Goal: Task Accomplishment & Management: Use online tool/utility

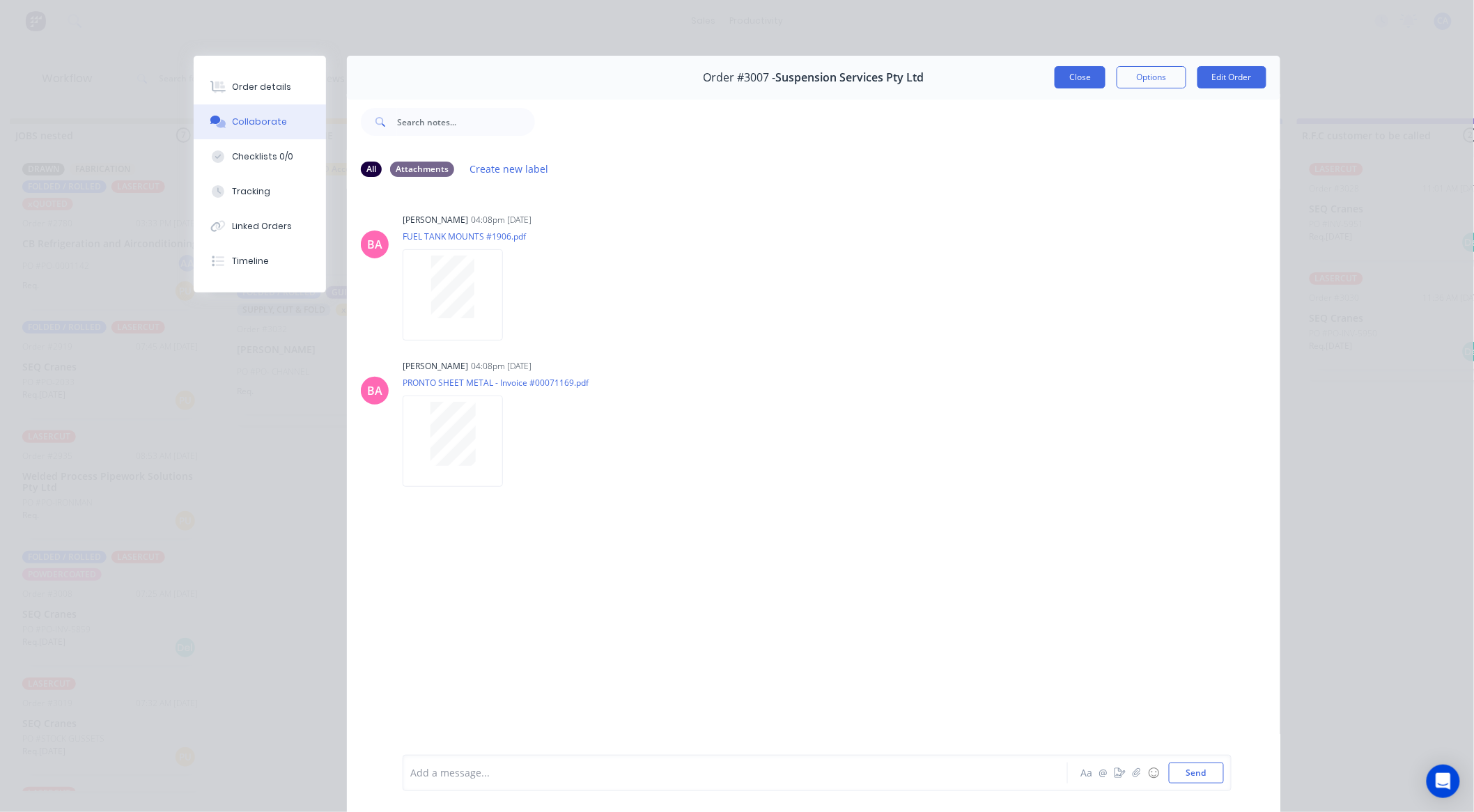
scroll to position [574, 0]
click at [1084, 77] on button "Close" at bounding box center [1080, 77] width 51 height 22
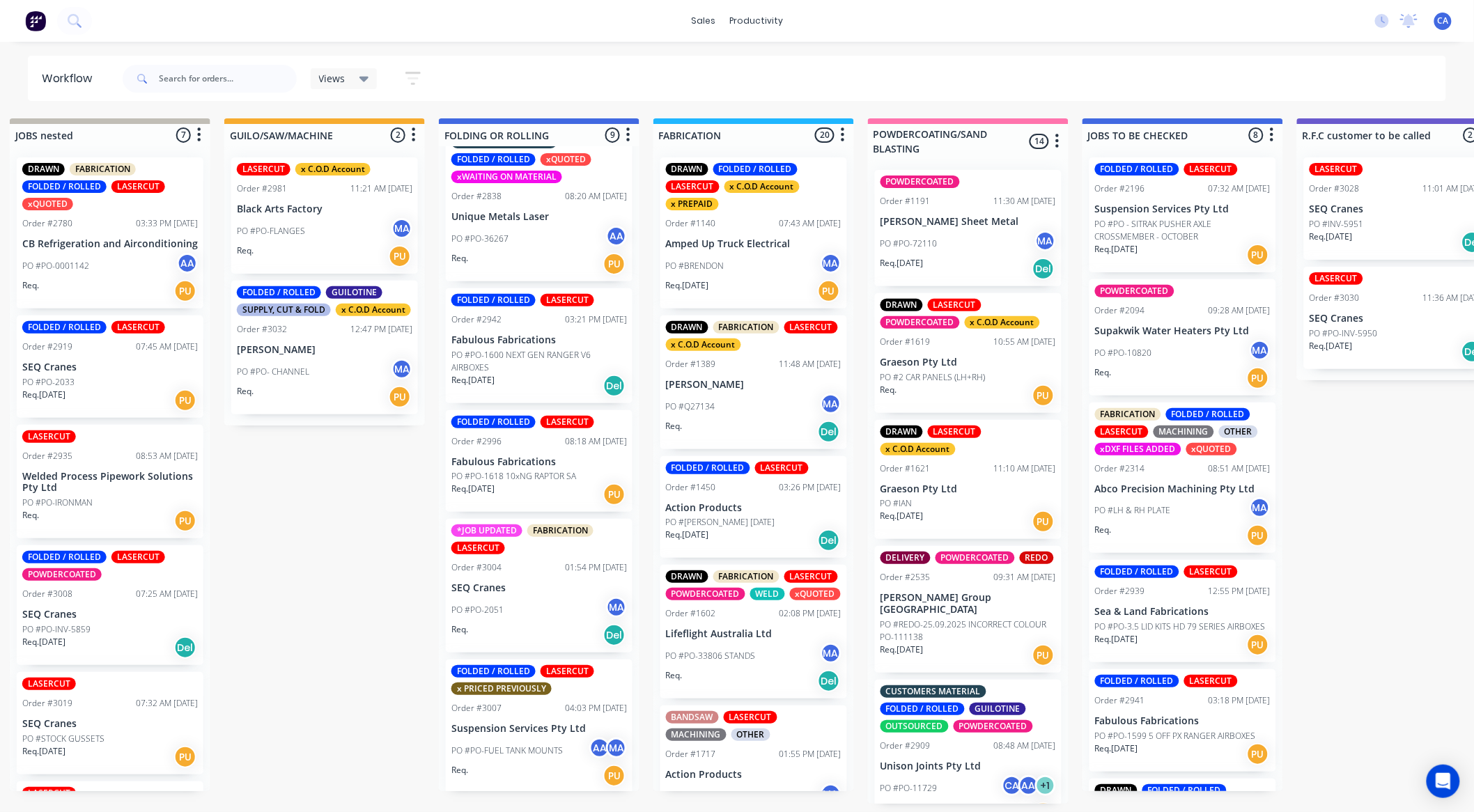
click at [1190, 239] on p "PO #PO - SITRAK PUSHER AXLE CROSSMEMBER - OCTOBER" at bounding box center [1183, 230] width 175 height 25
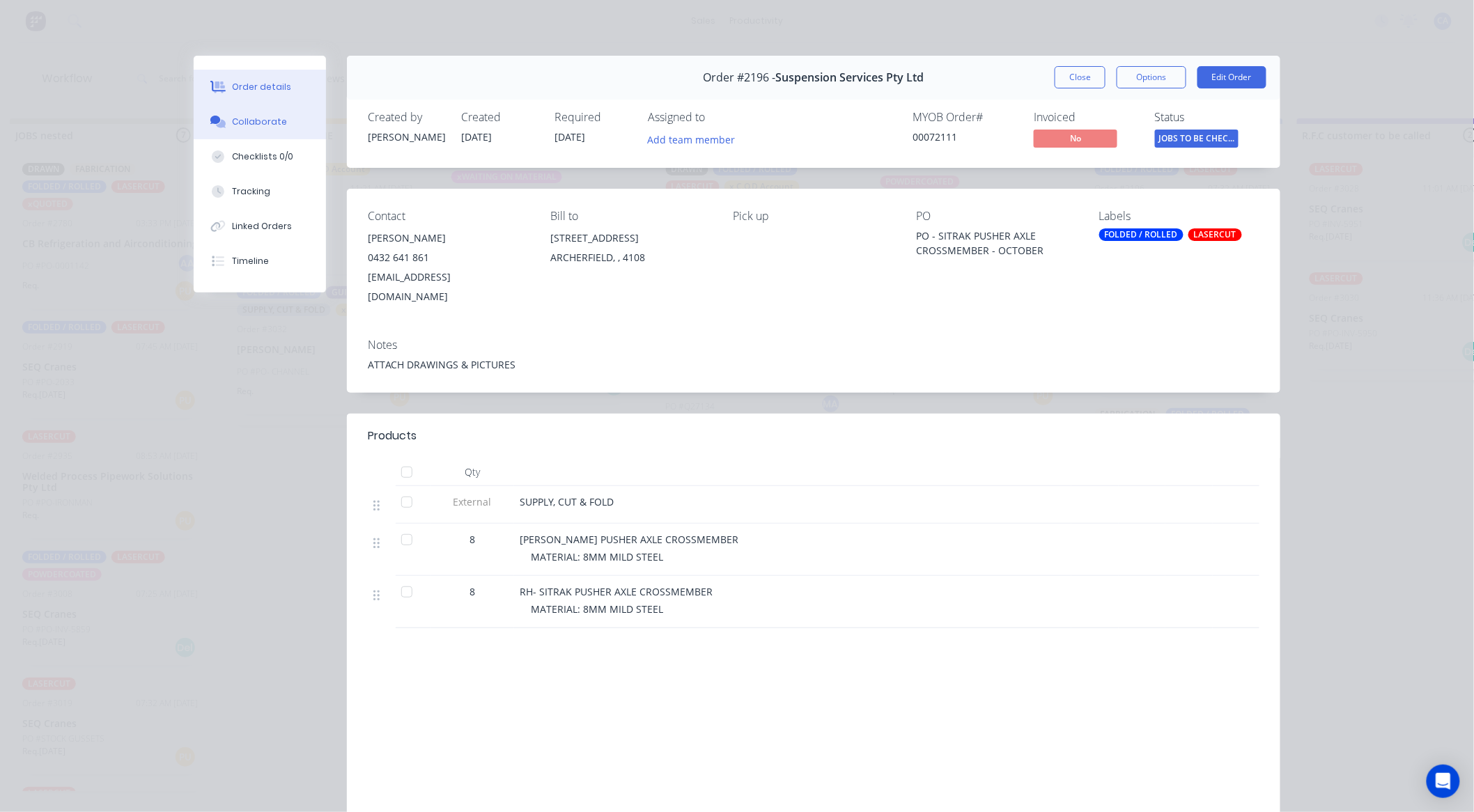
click at [253, 127] on div "Collaborate" at bounding box center [260, 122] width 55 height 13
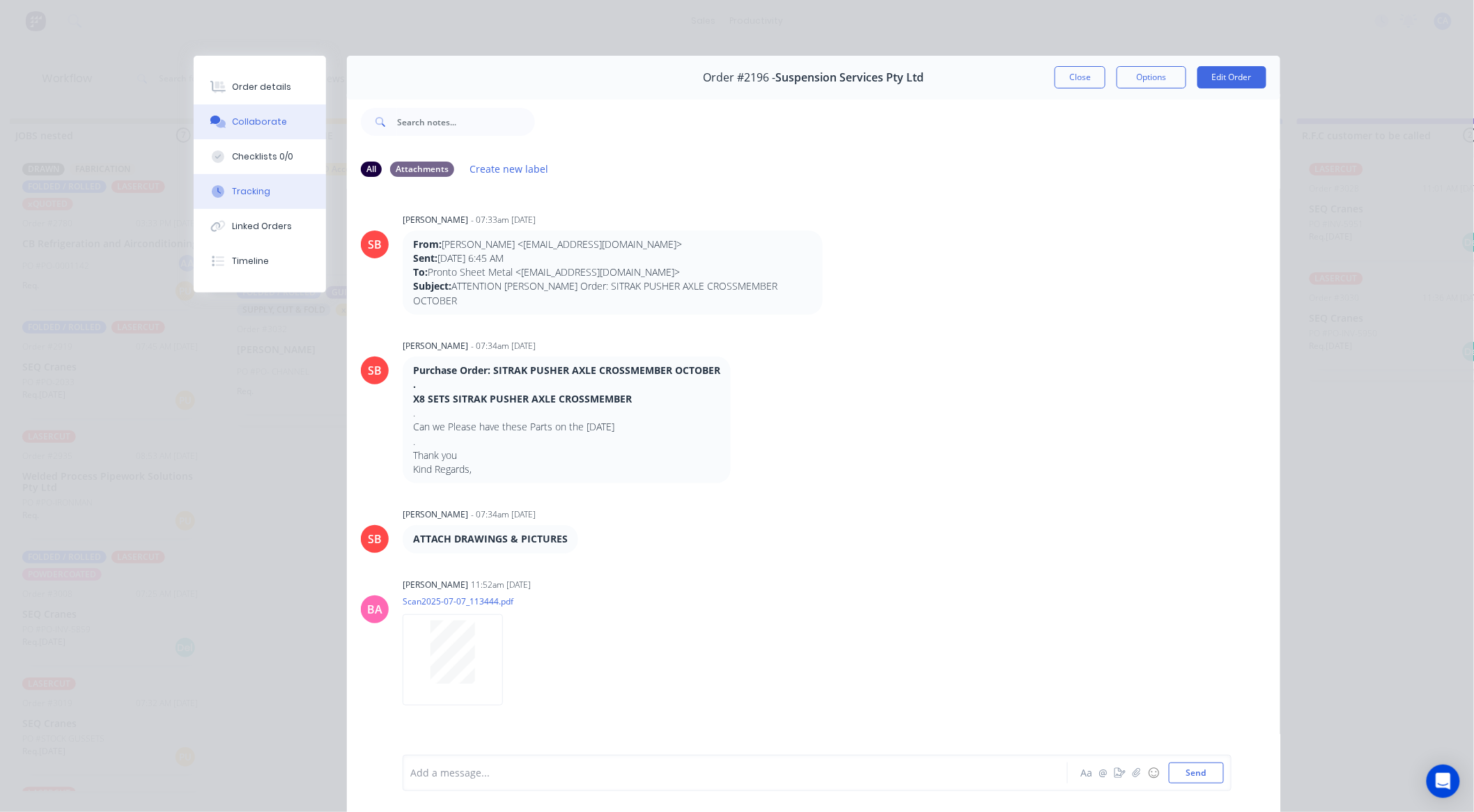
click at [259, 196] on div "Tracking" at bounding box center [252, 192] width 38 height 13
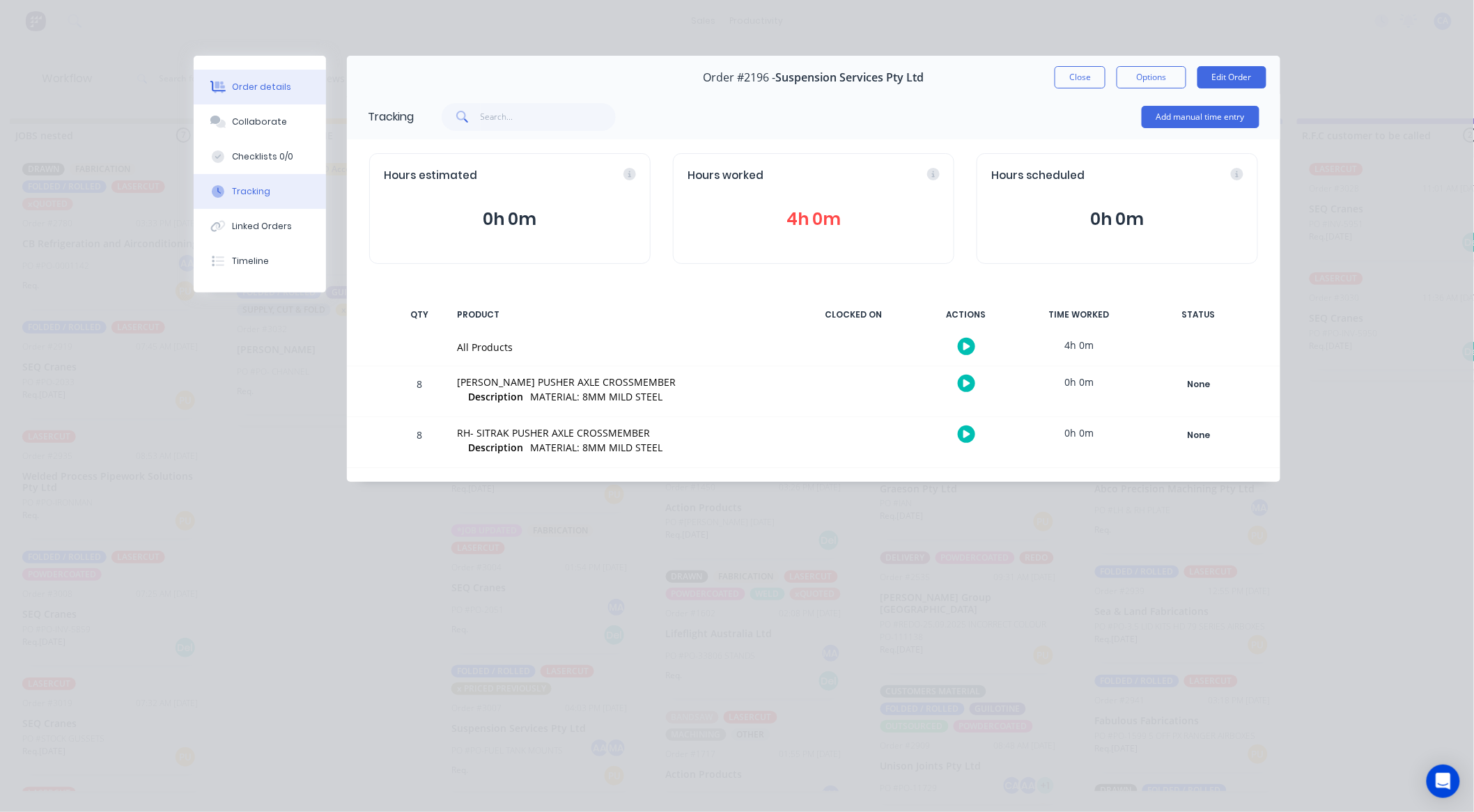
click at [256, 83] on div "Order details" at bounding box center [263, 87] width 59 height 13
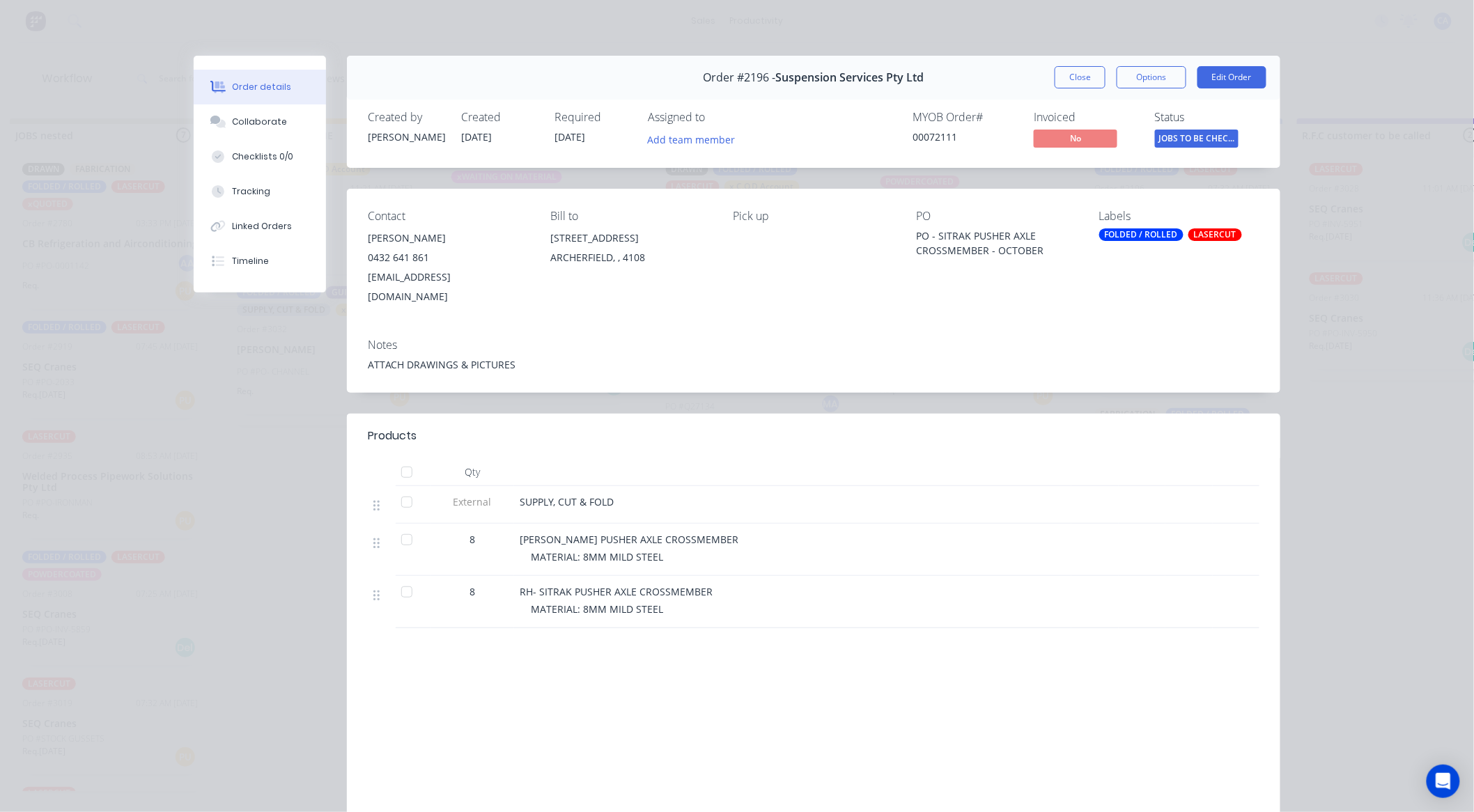
click at [1062, 73] on button "Close" at bounding box center [1080, 77] width 51 height 22
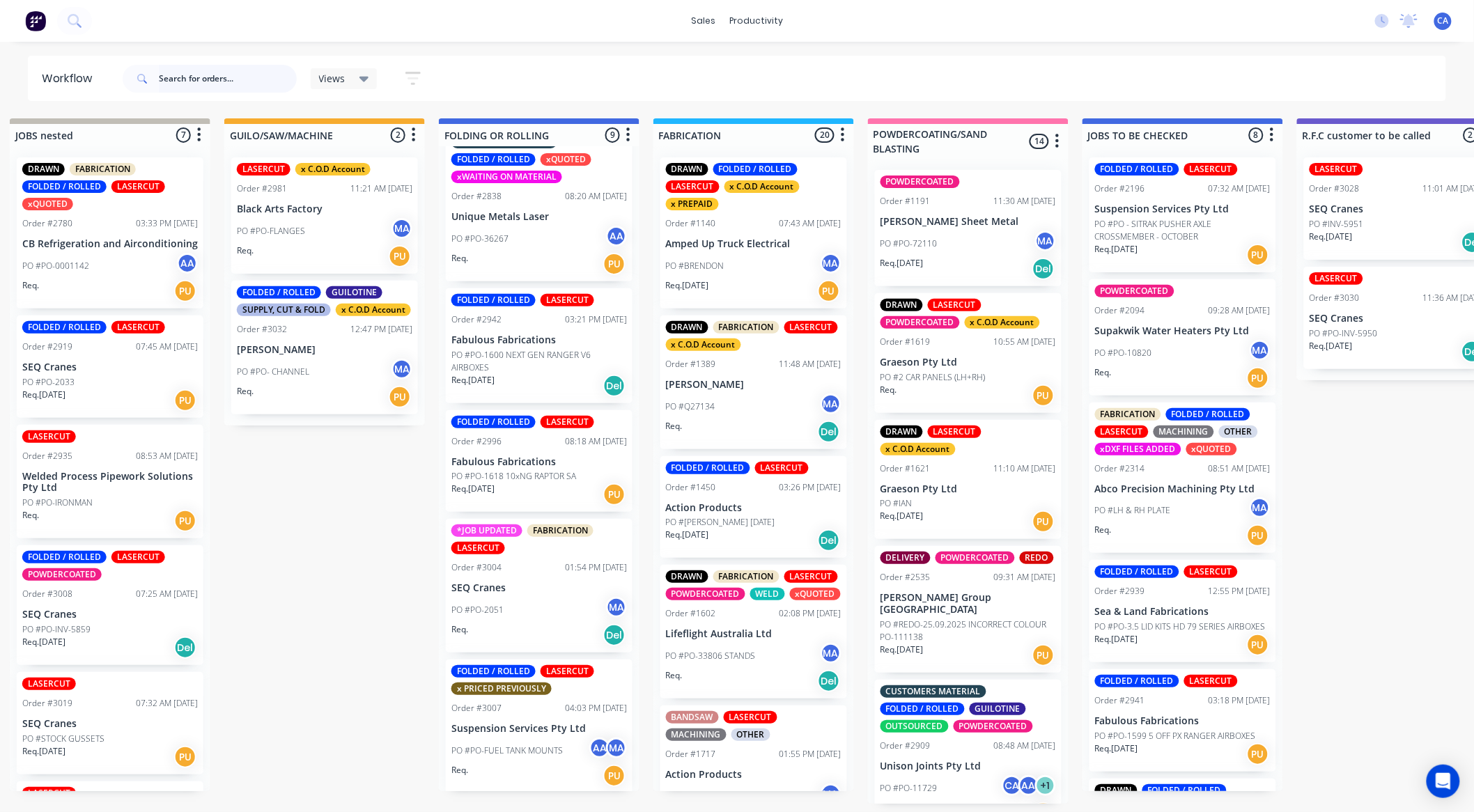
click at [182, 75] on input "text" at bounding box center [227, 79] width 138 height 28
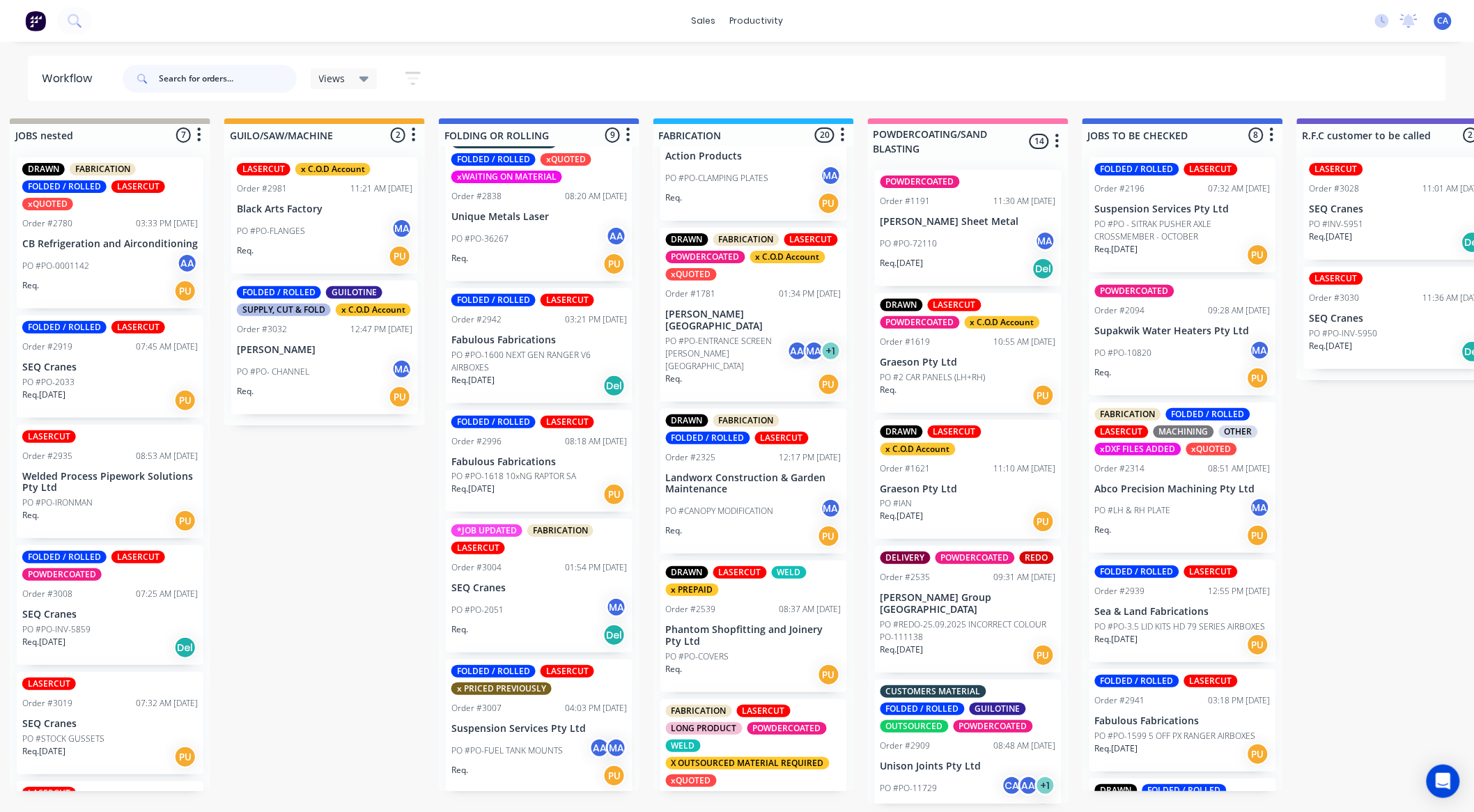
scroll to position [616, 0]
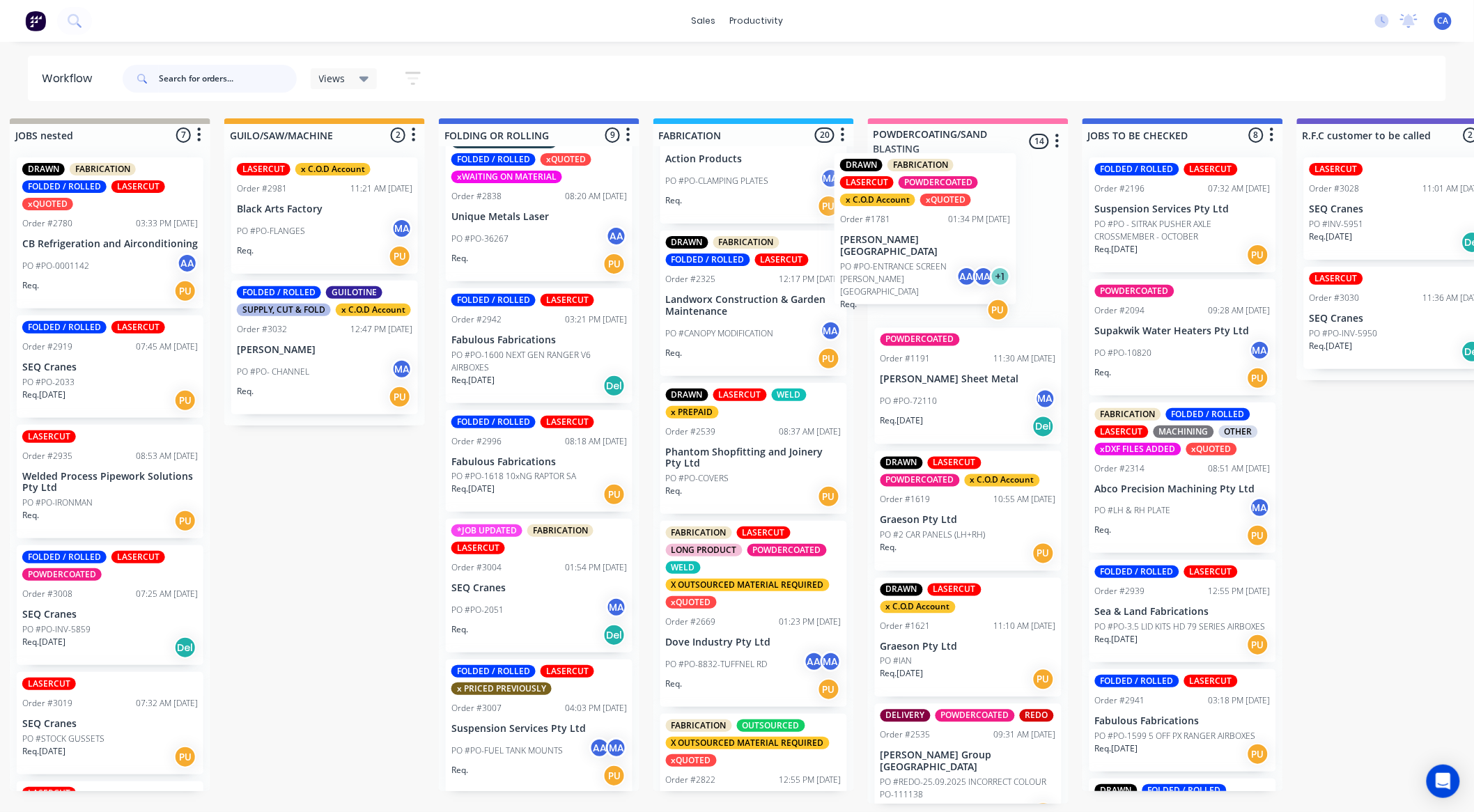
drag, startPoint x: 743, startPoint y: 342, endPoint x: 928, endPoint y: 241, distance: 210.8
click at [928, 241] on div "Submitted 13 Sort By Created date Required date Order number Customer name Most…" at bounding box center [1410, 461] width 3739 height 686
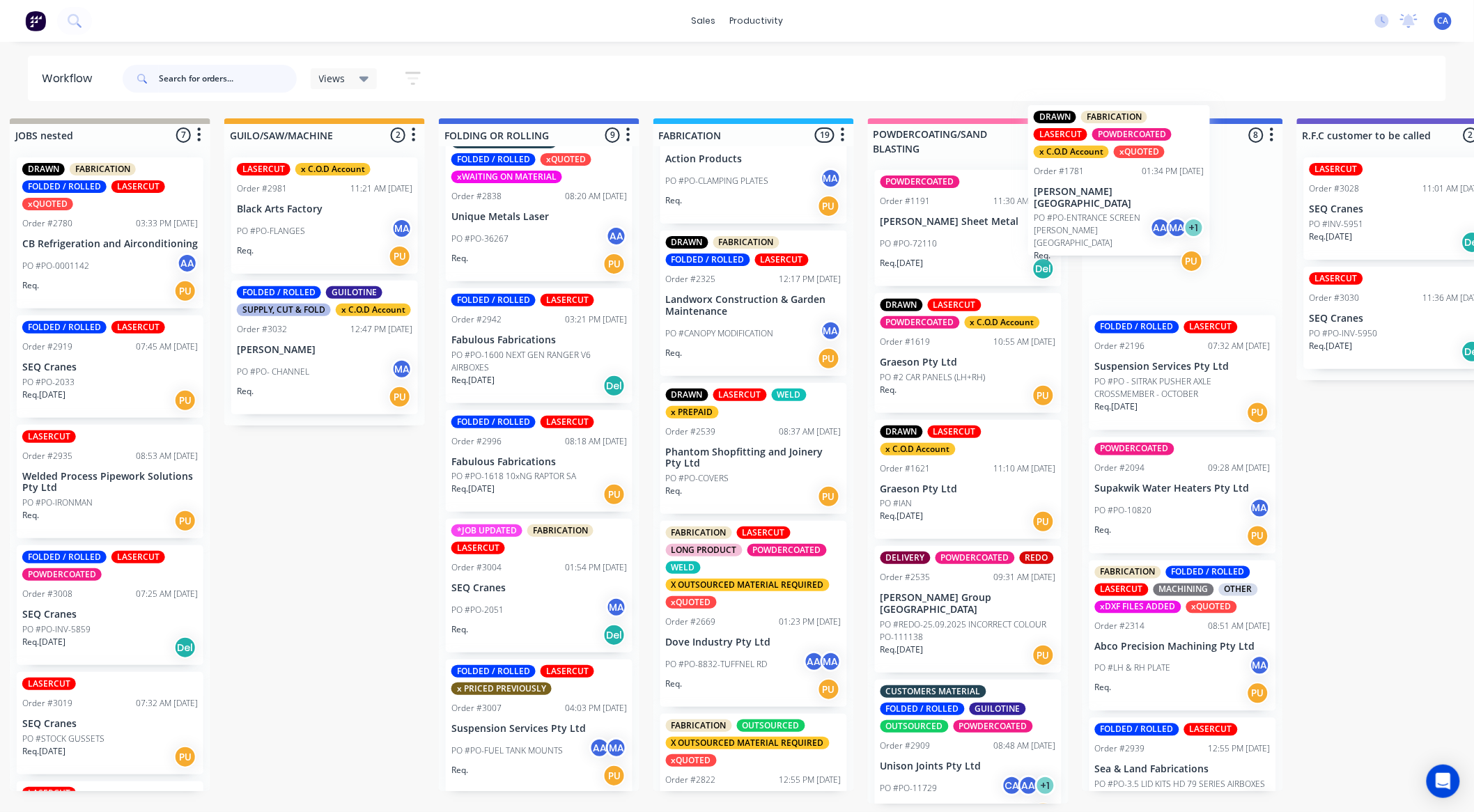
drag, startPoint x: 1031, startPoint y: 238, endPoint x: 1118, endPoint y: 213, distance: 90.5
click at [1117, 213] on div "Submitted 13 Sort By Created date Required date Order number Customer name Most…" at bounding box center [1410, 461] width 3739 height 686
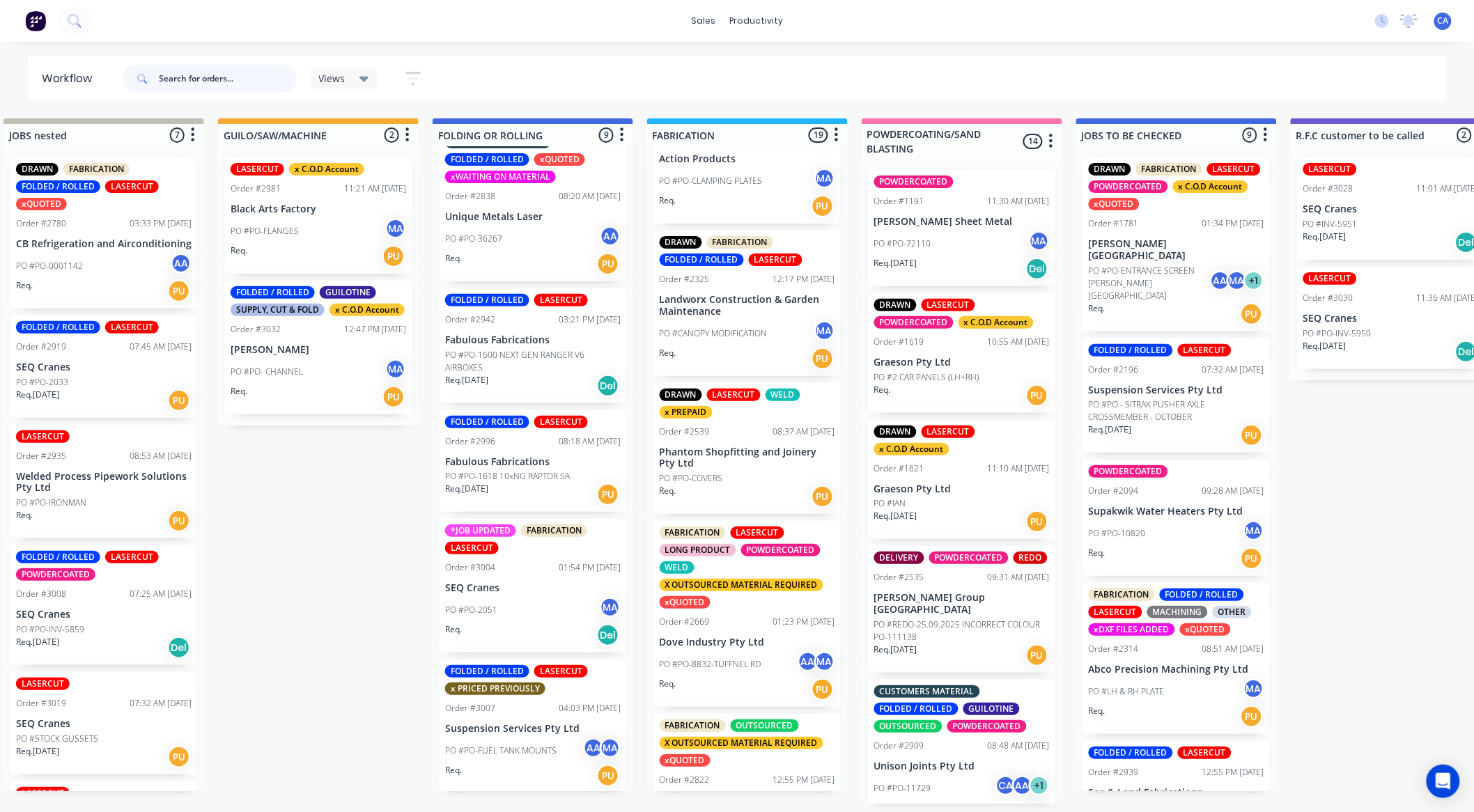
scroll to position [0, 459]
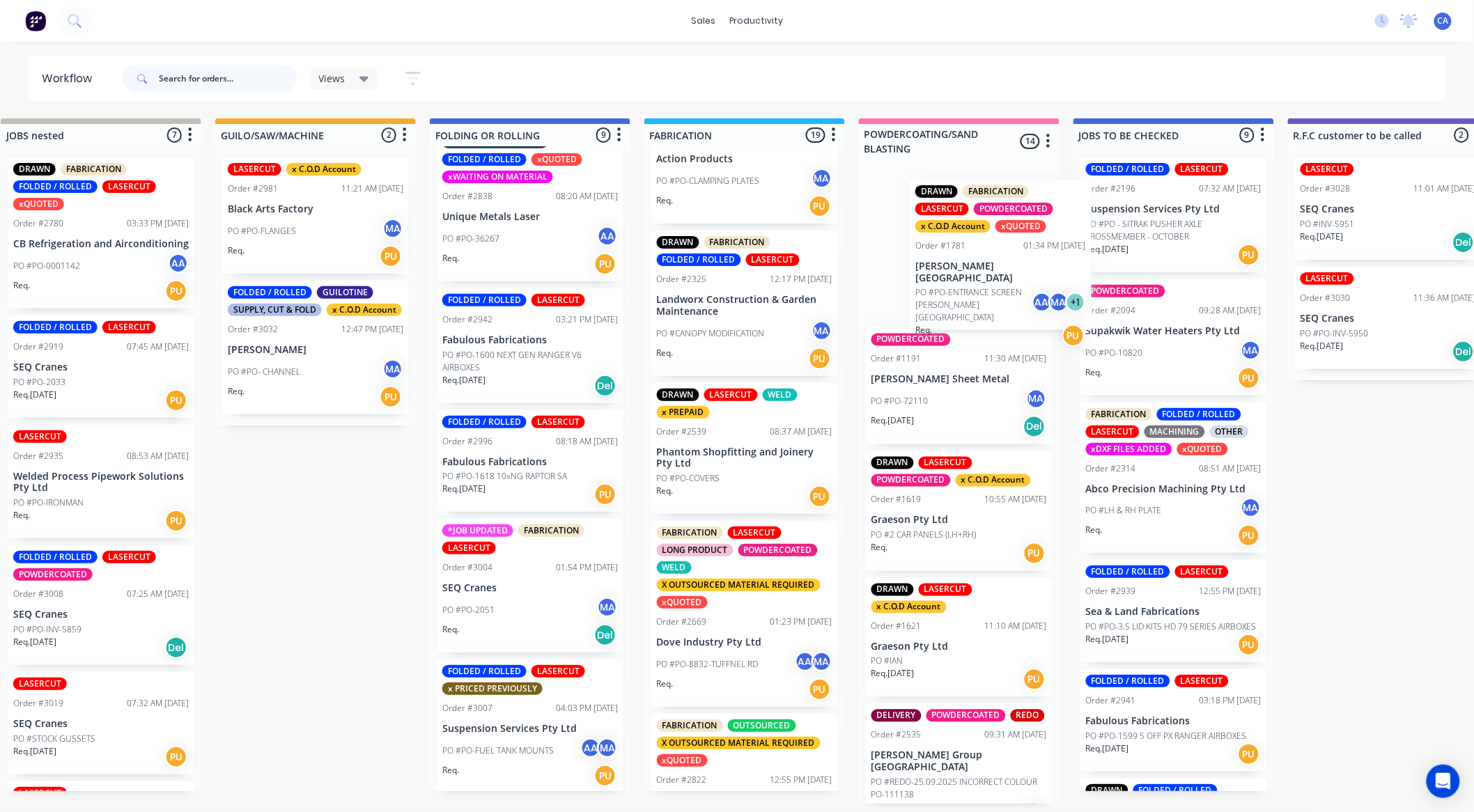
drag, startPoint x: 1183, startPoint y: 238, endPoint x: 985, endPoint y: 265, distance: 199.8
click at [985, 265] on div "Submitted 13 Sort By Created date Required date Order number Customer name Most…" at bounding box center [1401, 461] width 3739 height 686
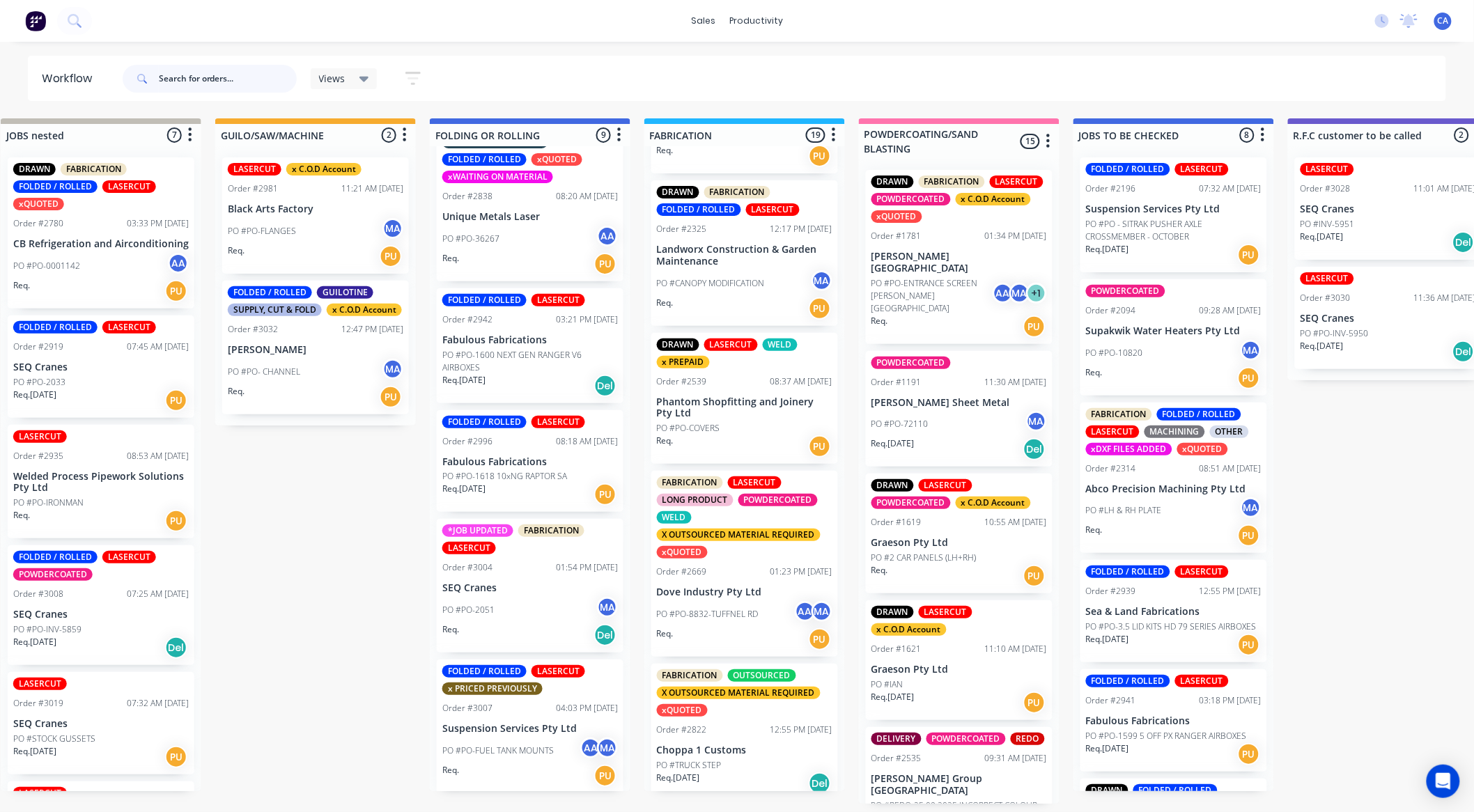
scroll to position [693, 0]
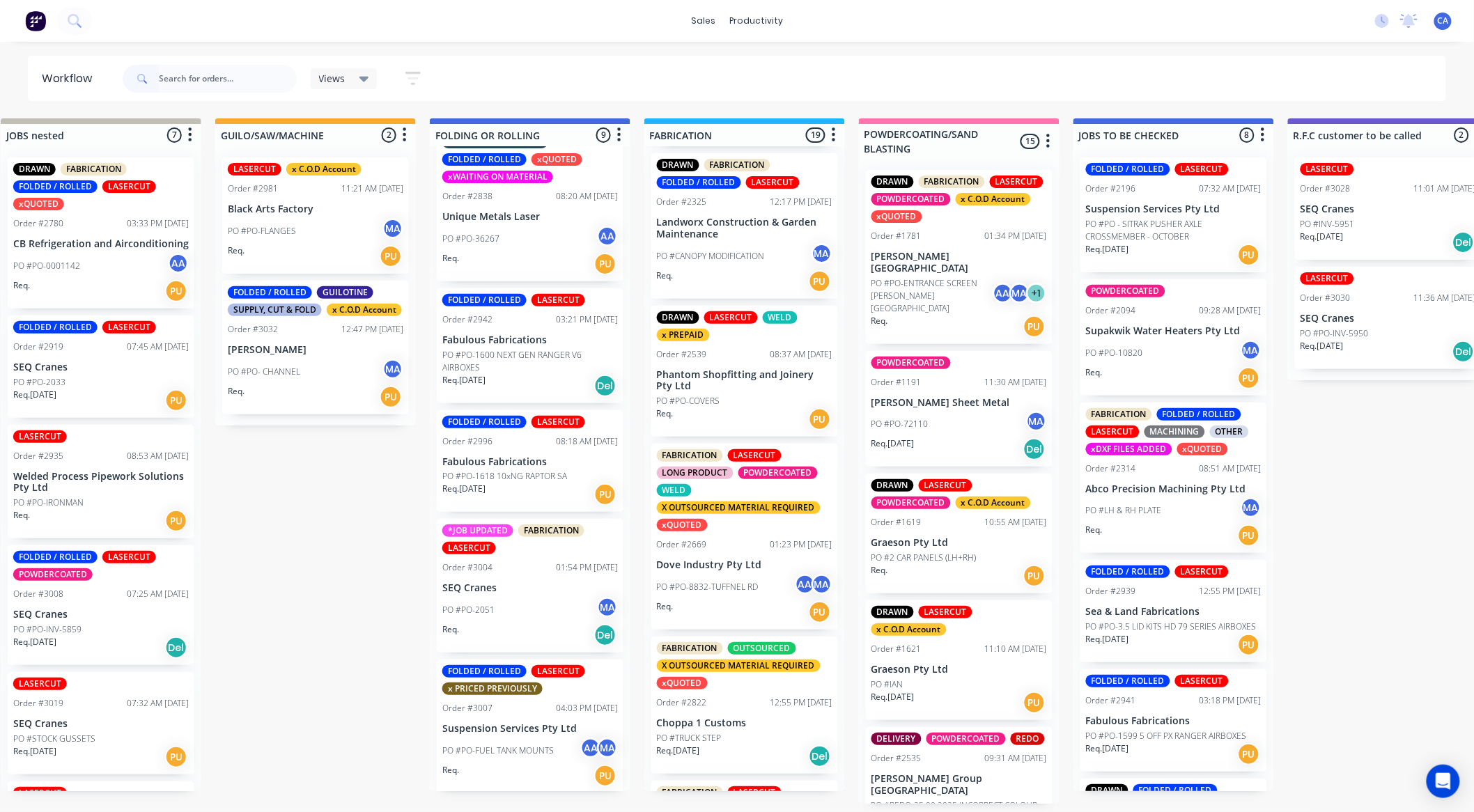
click at [742, 407] on div "PO #PO-COVERS" at bounding box center [744, 402] width 175 height 13
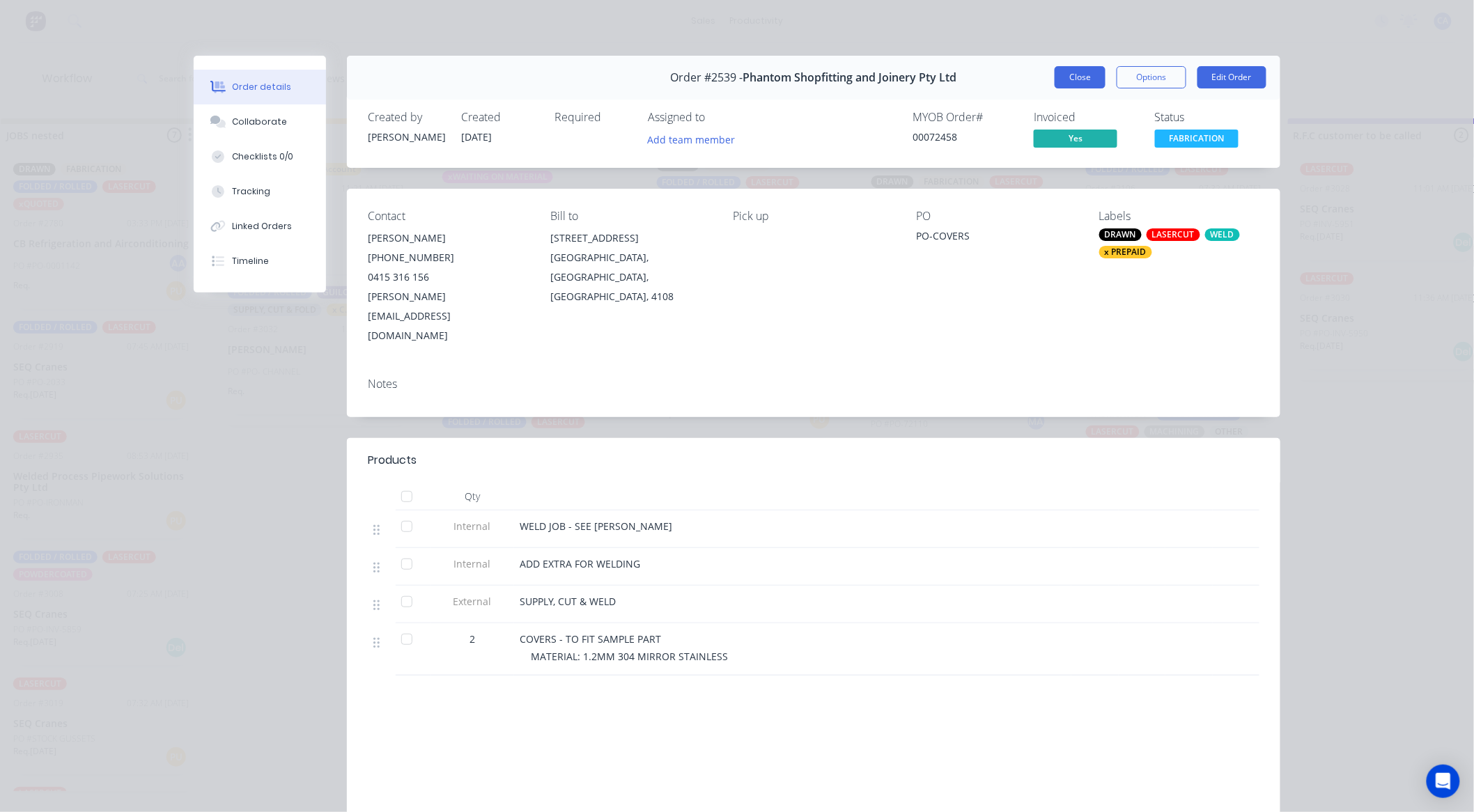
click at [1089, 71] on button "Close" at bounding box center [1080, 77] width 51 height 22
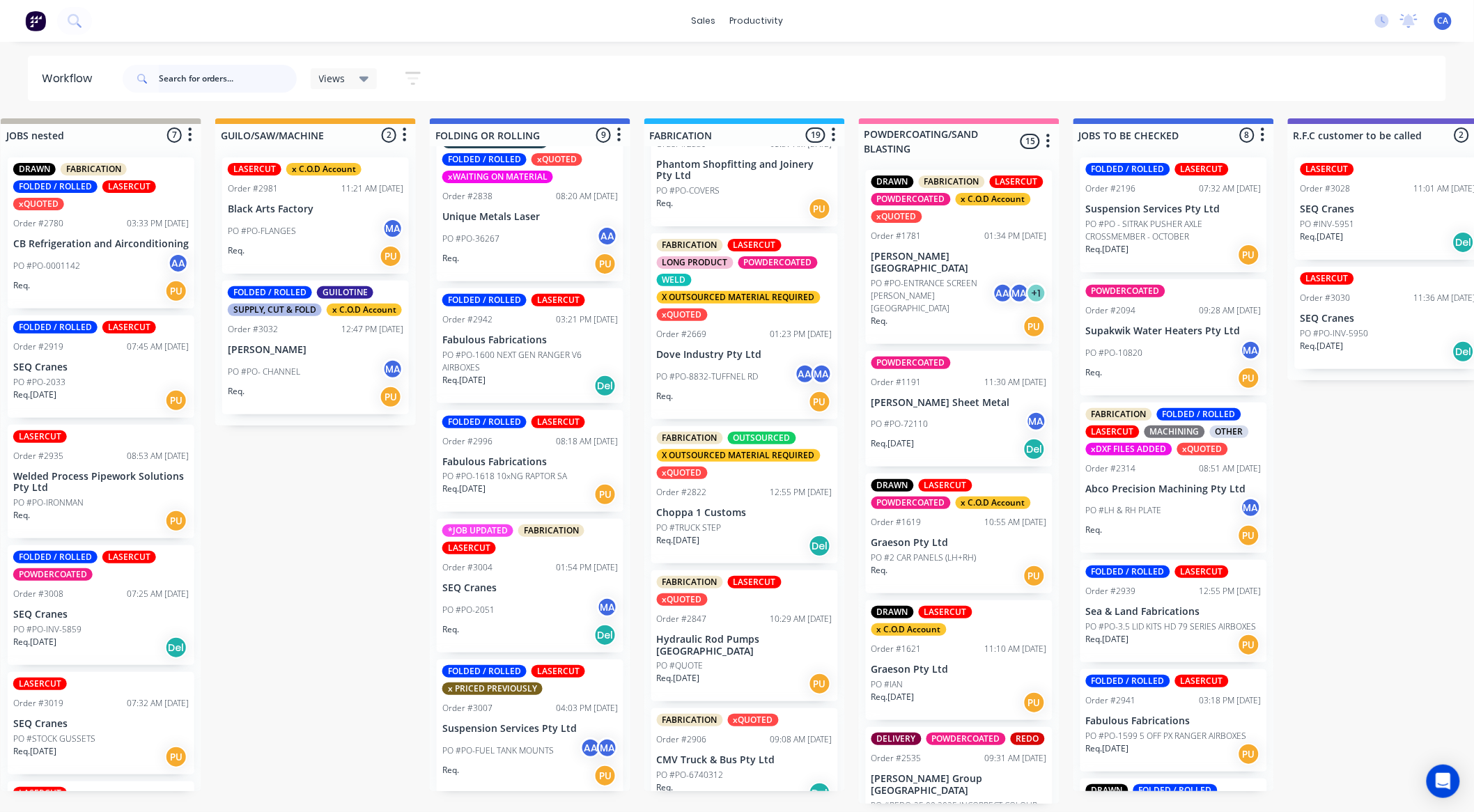
scroll to position [925, 0]
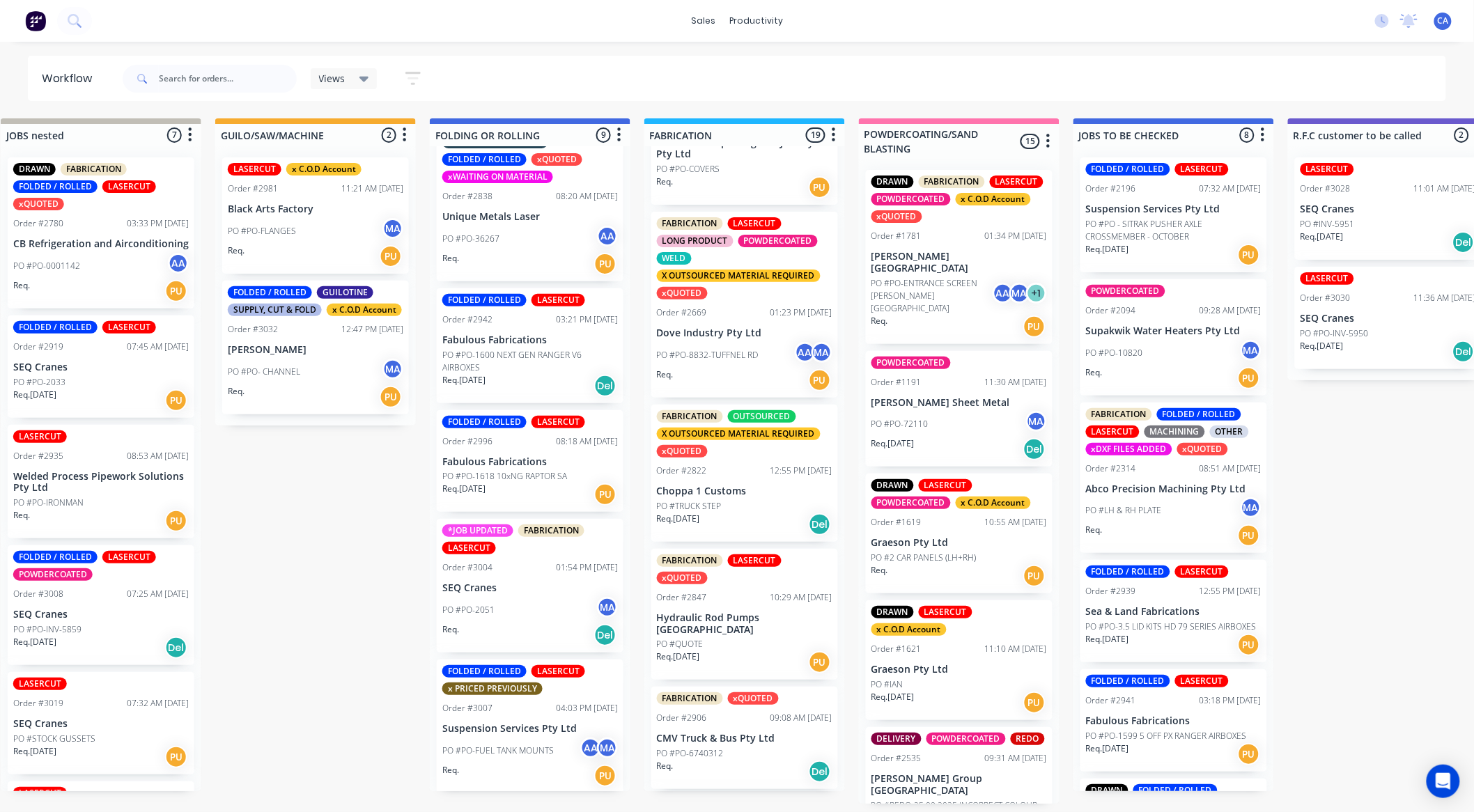
click at [753, 513] on div "PO #TRUCK STEP" at bounding box center [744, 507] width 175 height 13
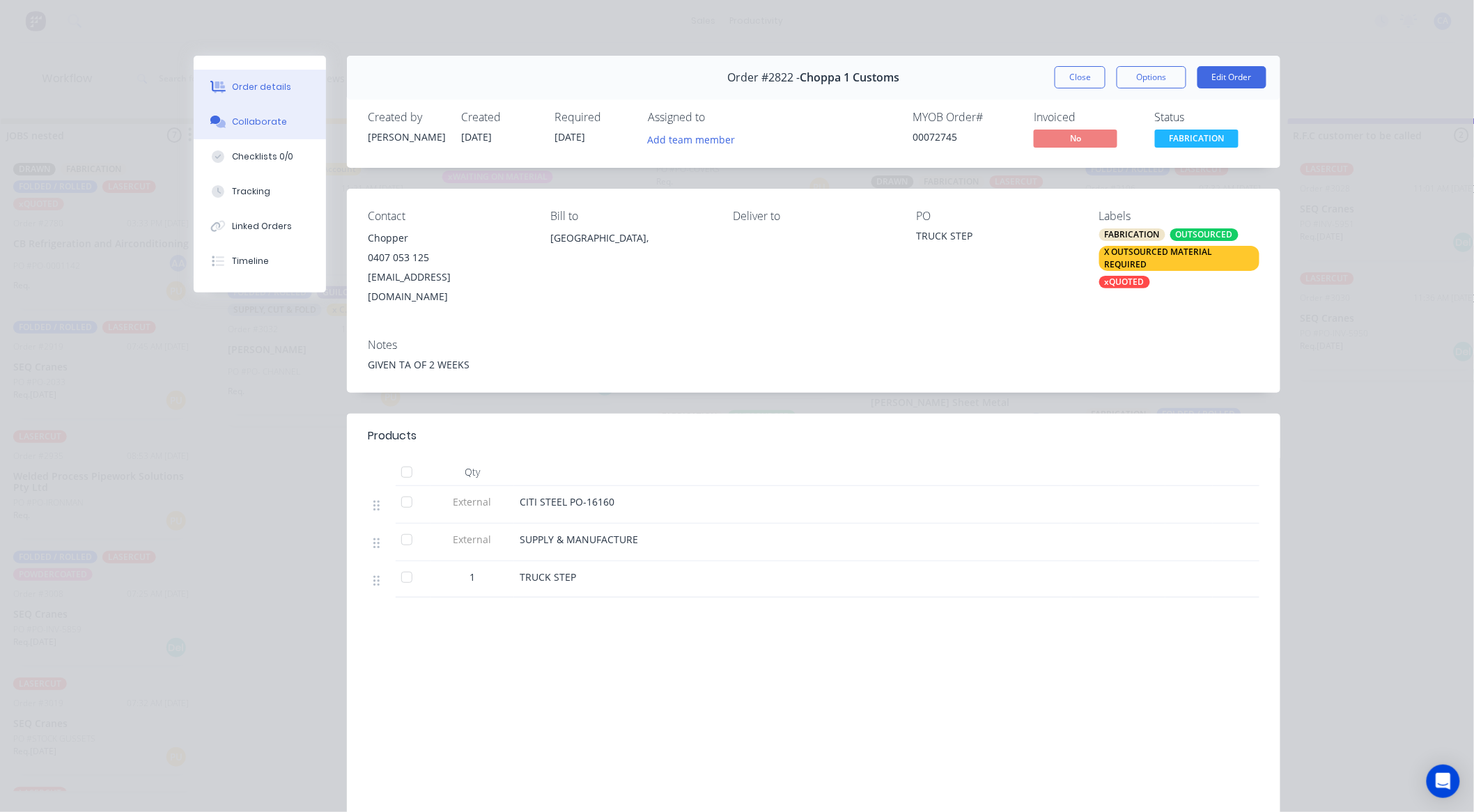
click at [272, 113] on button "Collaborate" at bounding box center [260, 122] width 133 height 35
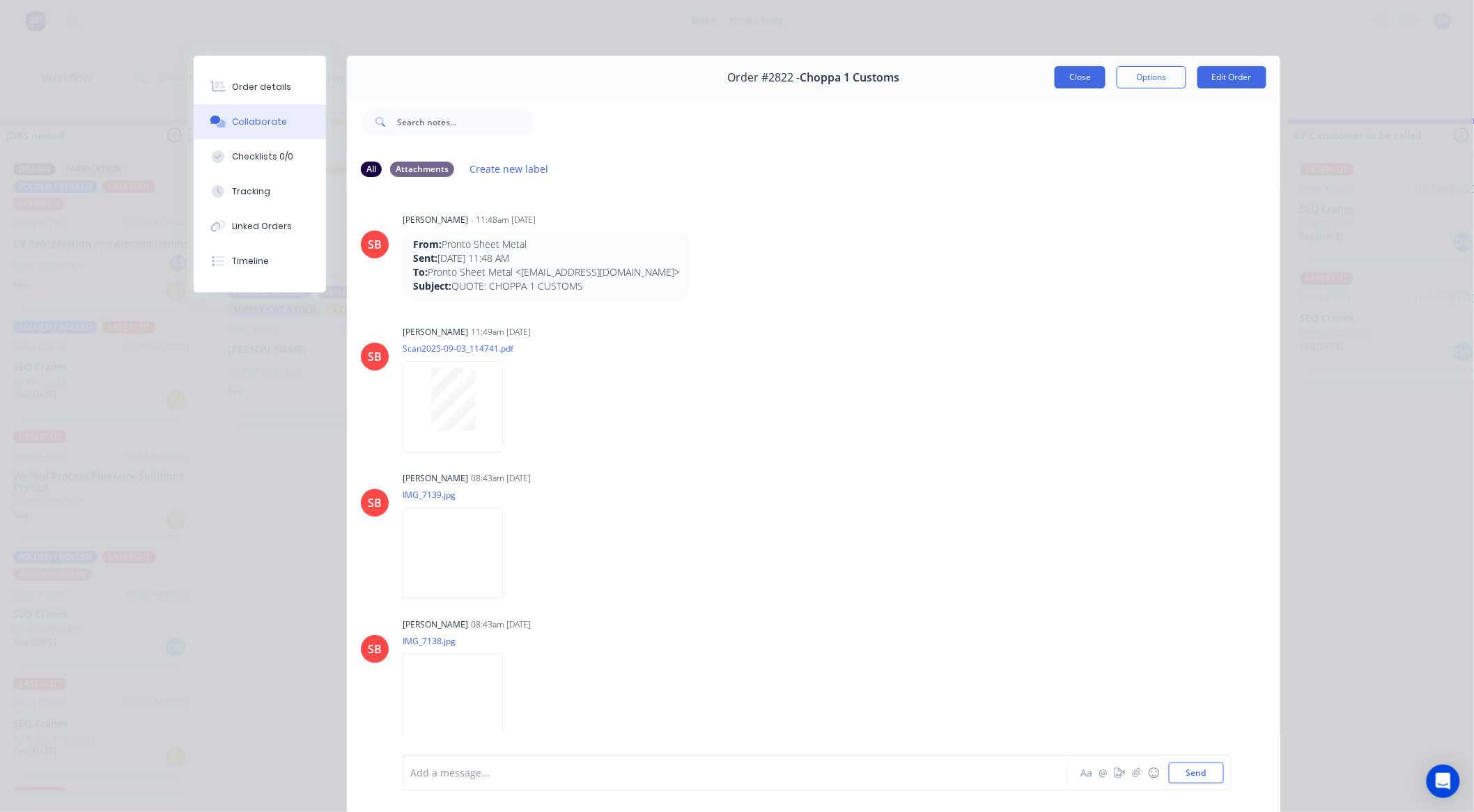
click at [1055, 74] on button "Close" at bounding box center [1080, 77] width 51 height 22
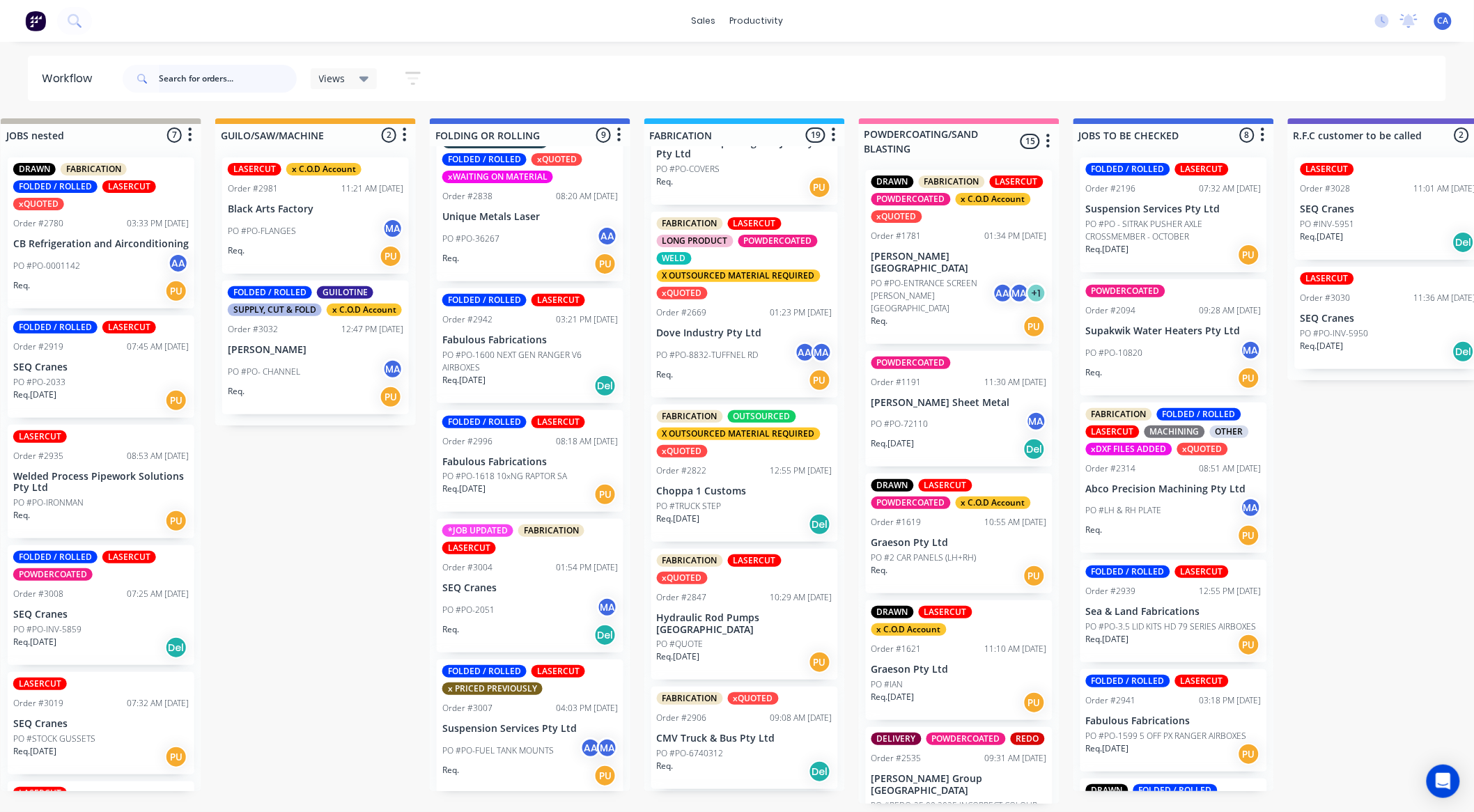
scroll to position [1003, 0]
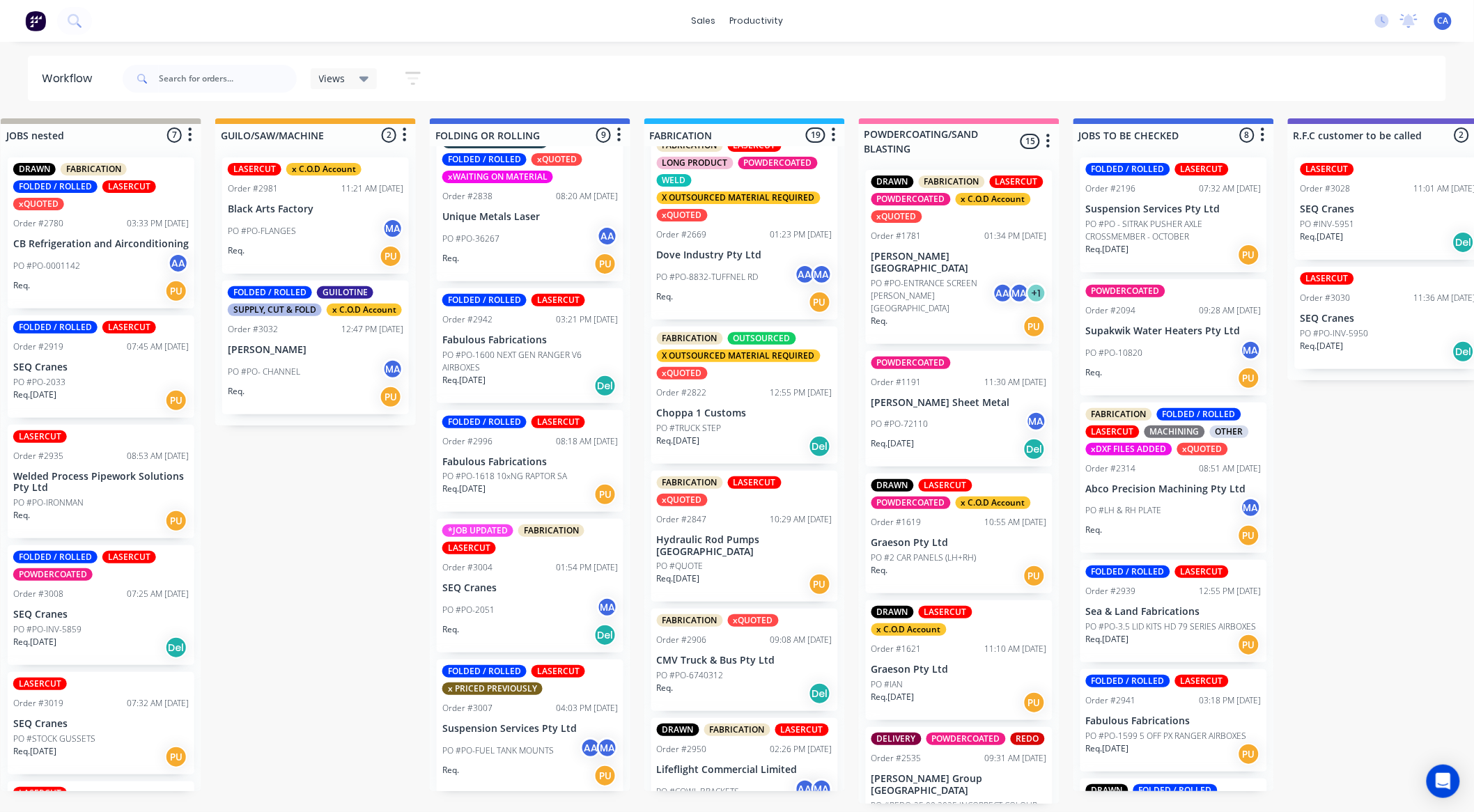
click at [737, 588] on div "Req. 04/09/25 PU" at bounding box center [744, 585] width 175 height 24
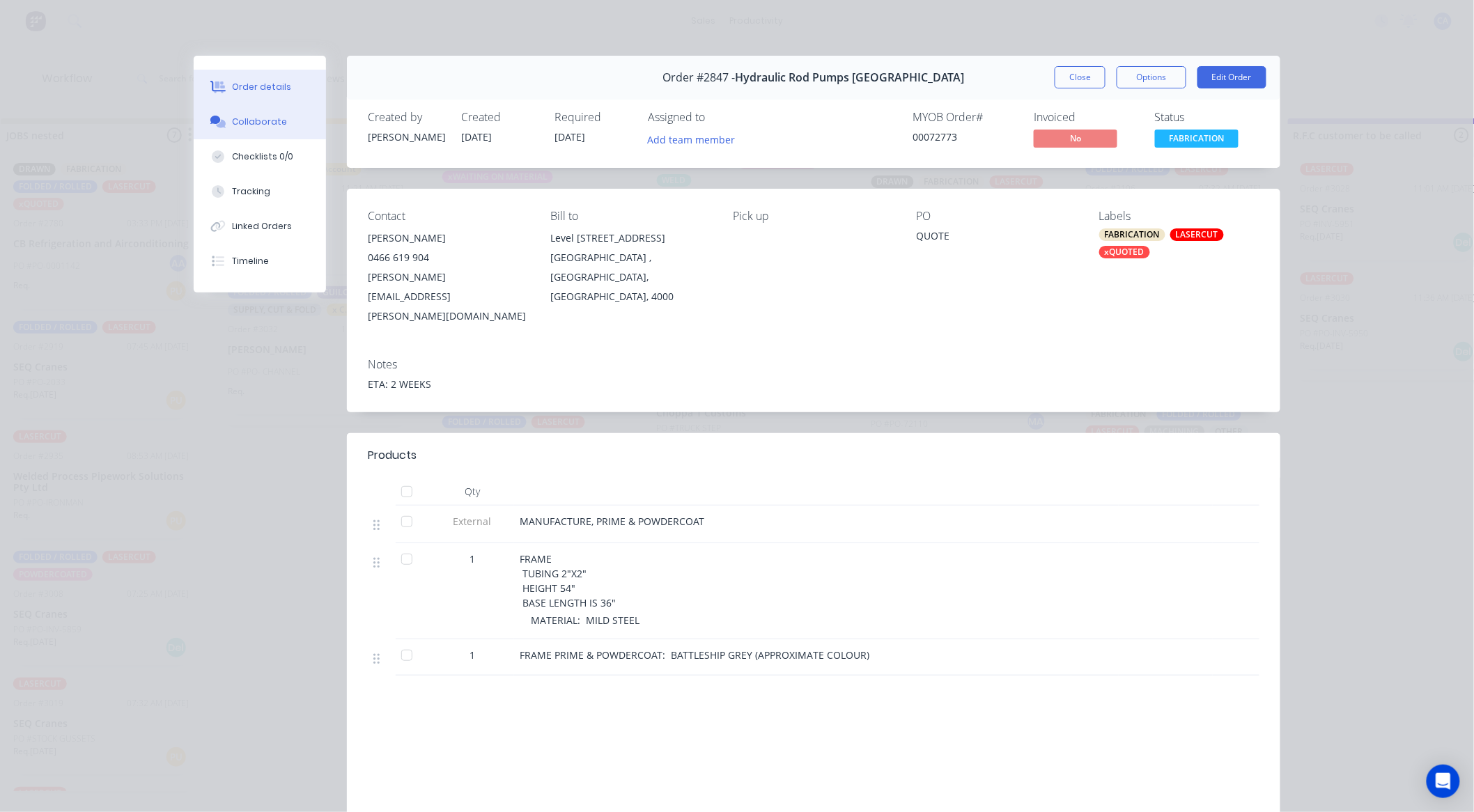
click at [222, 123] on div at bounding box center [218, 122] width 21 height 13
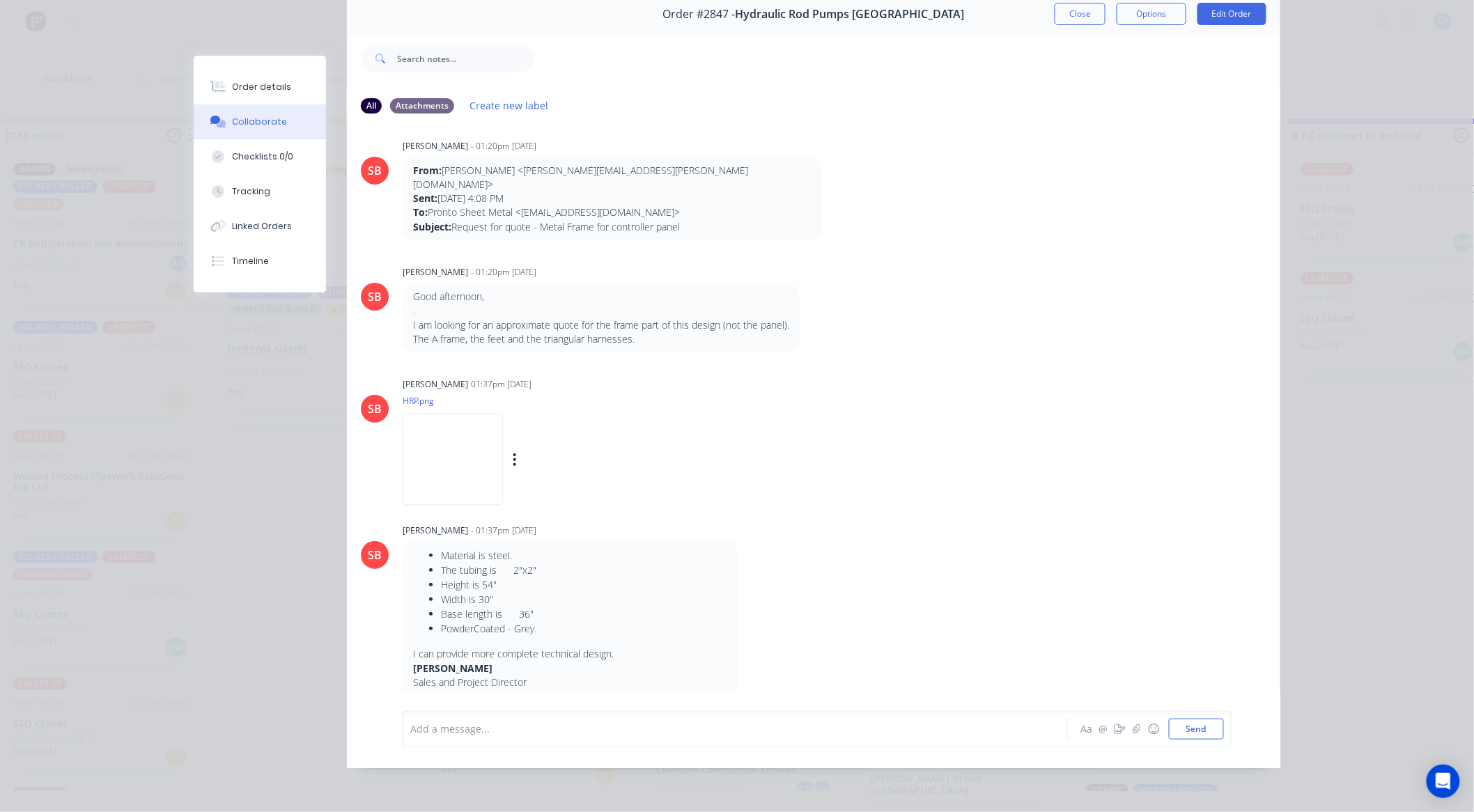
scroll to position [0, 0]
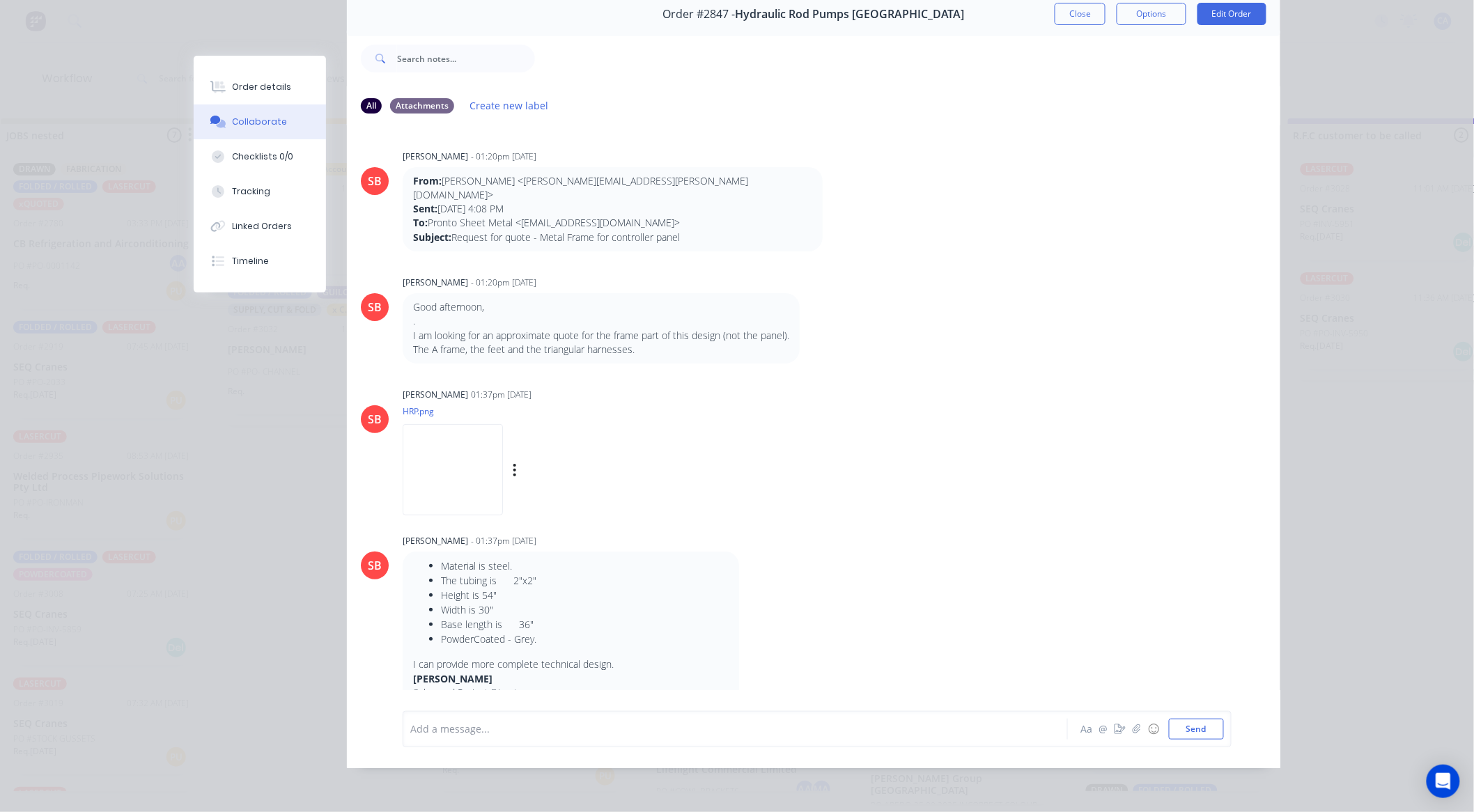
click at [472, 424] on img at bounding box center [453, 470] width 100 height 91
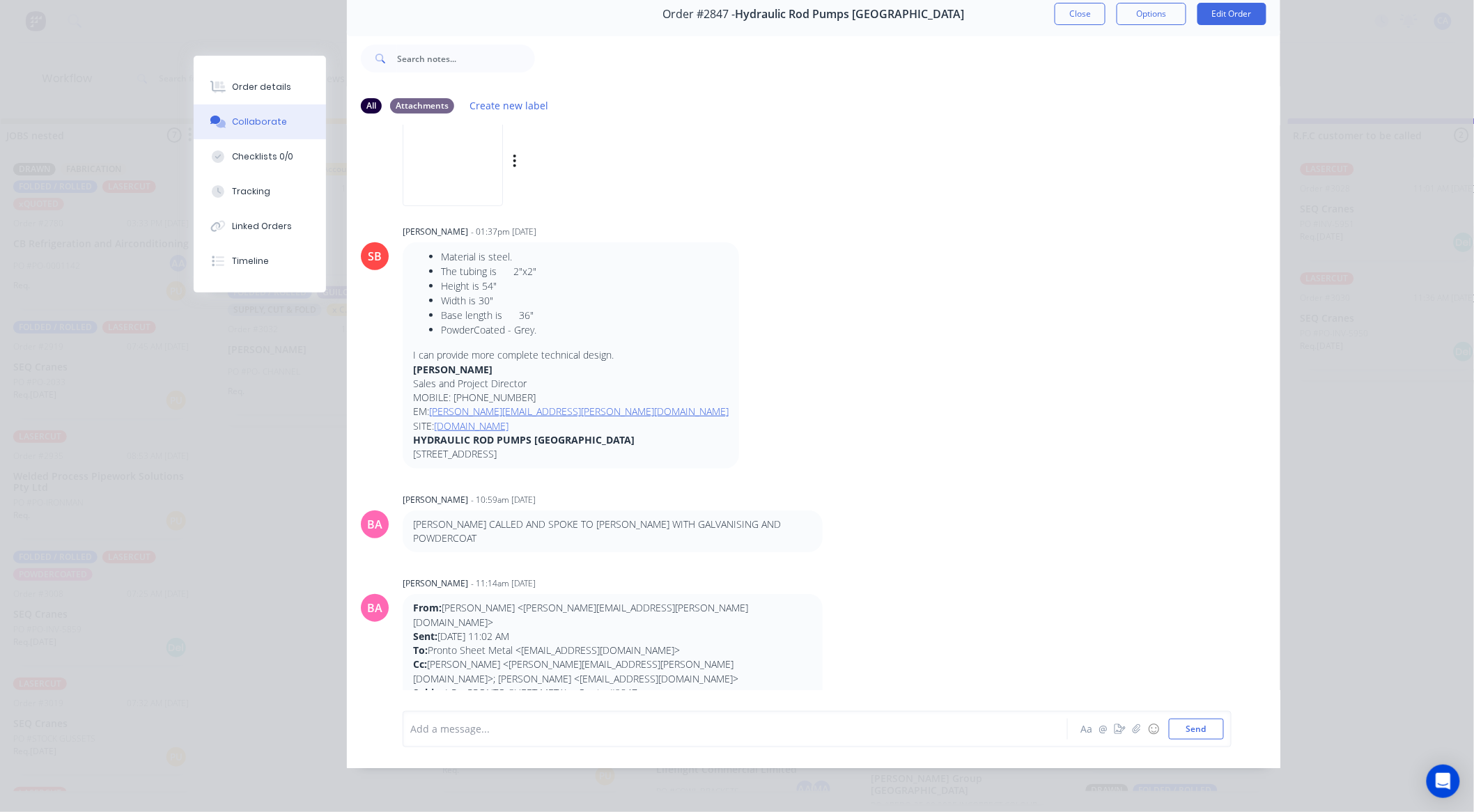
click at [469, 155] on img at bounding box center [453, 161] width 100 height 91
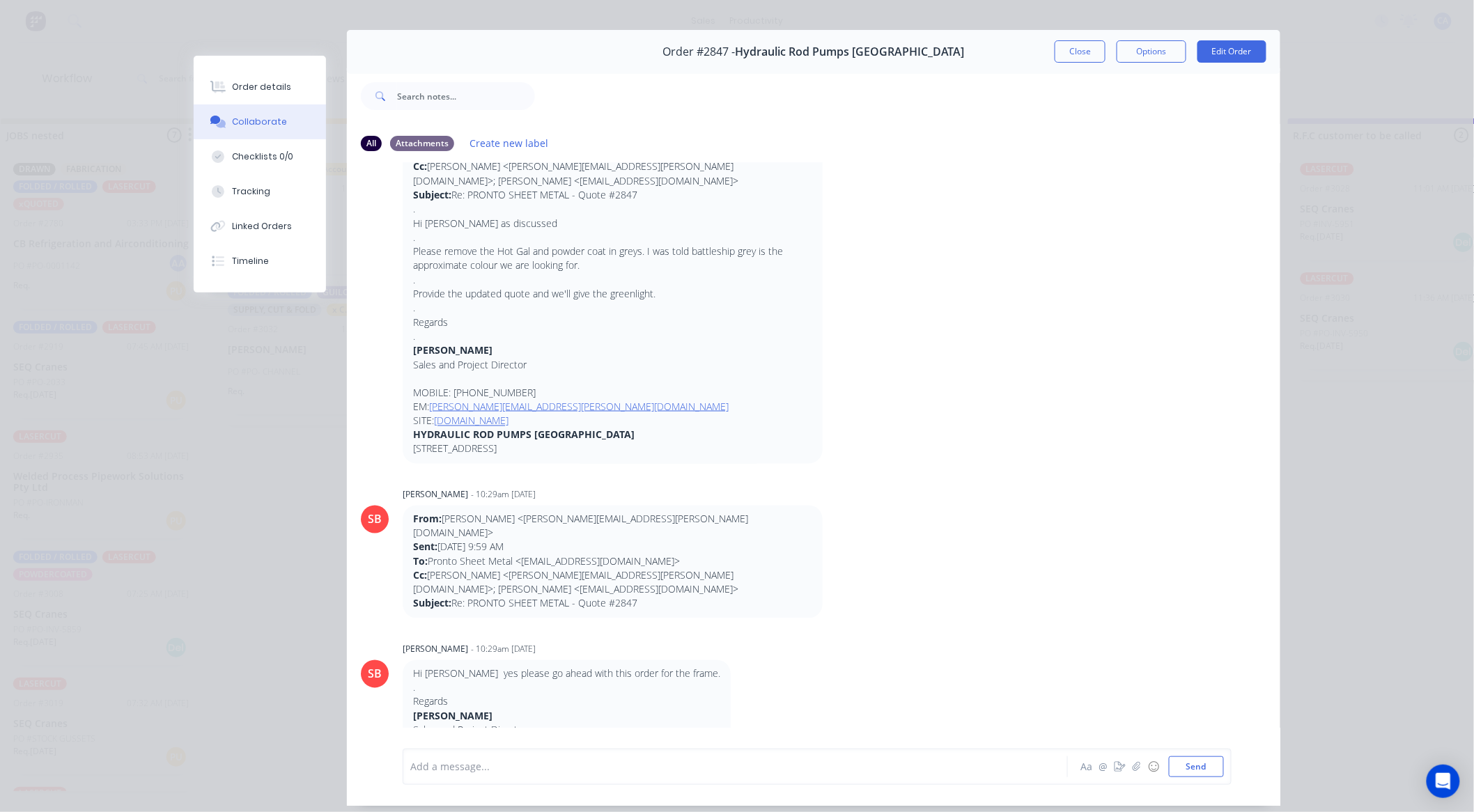
scroll to position [0, 0]
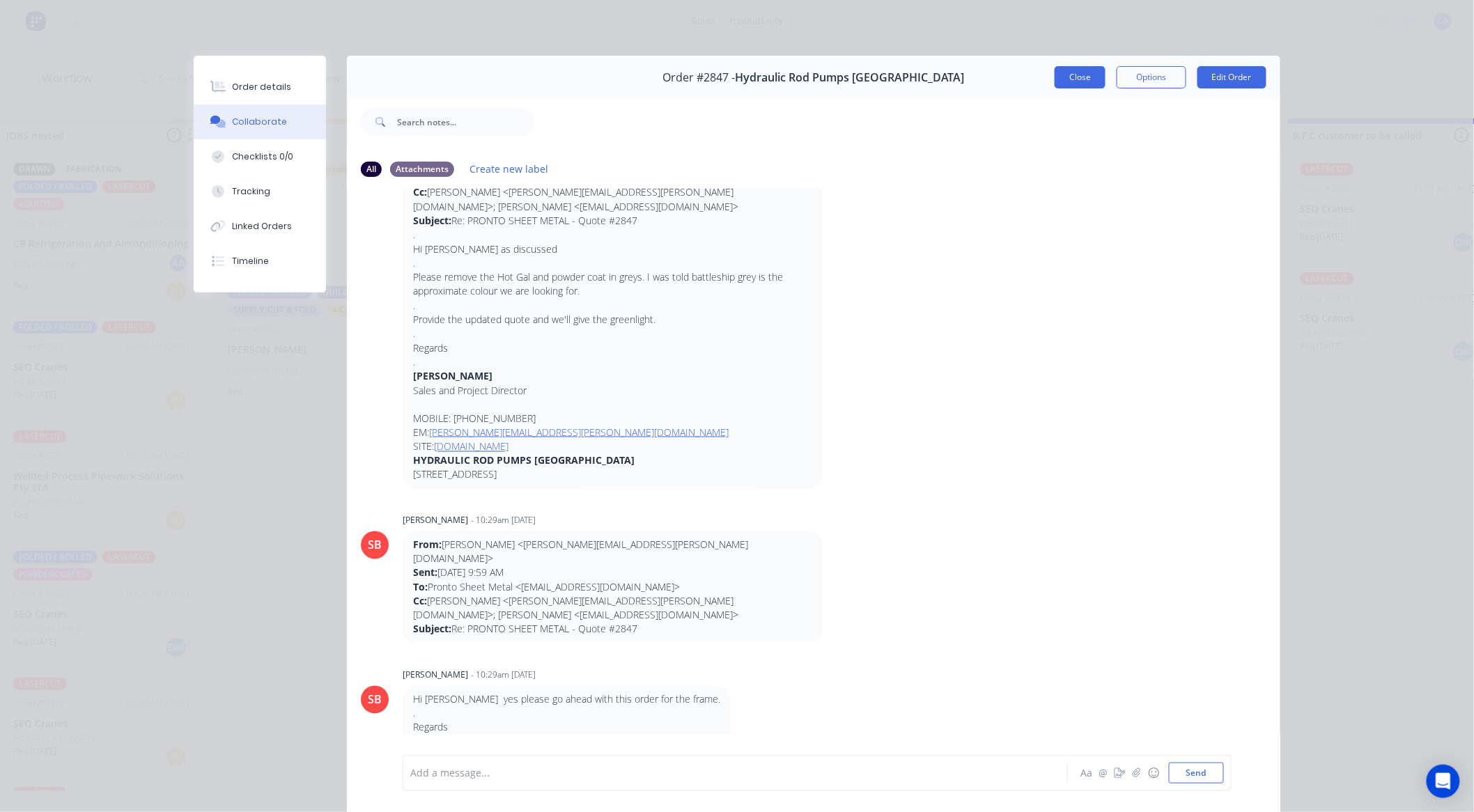
click at [1068, 71] on button "Close" at bounding box center [1080, 77] width 51 height 22
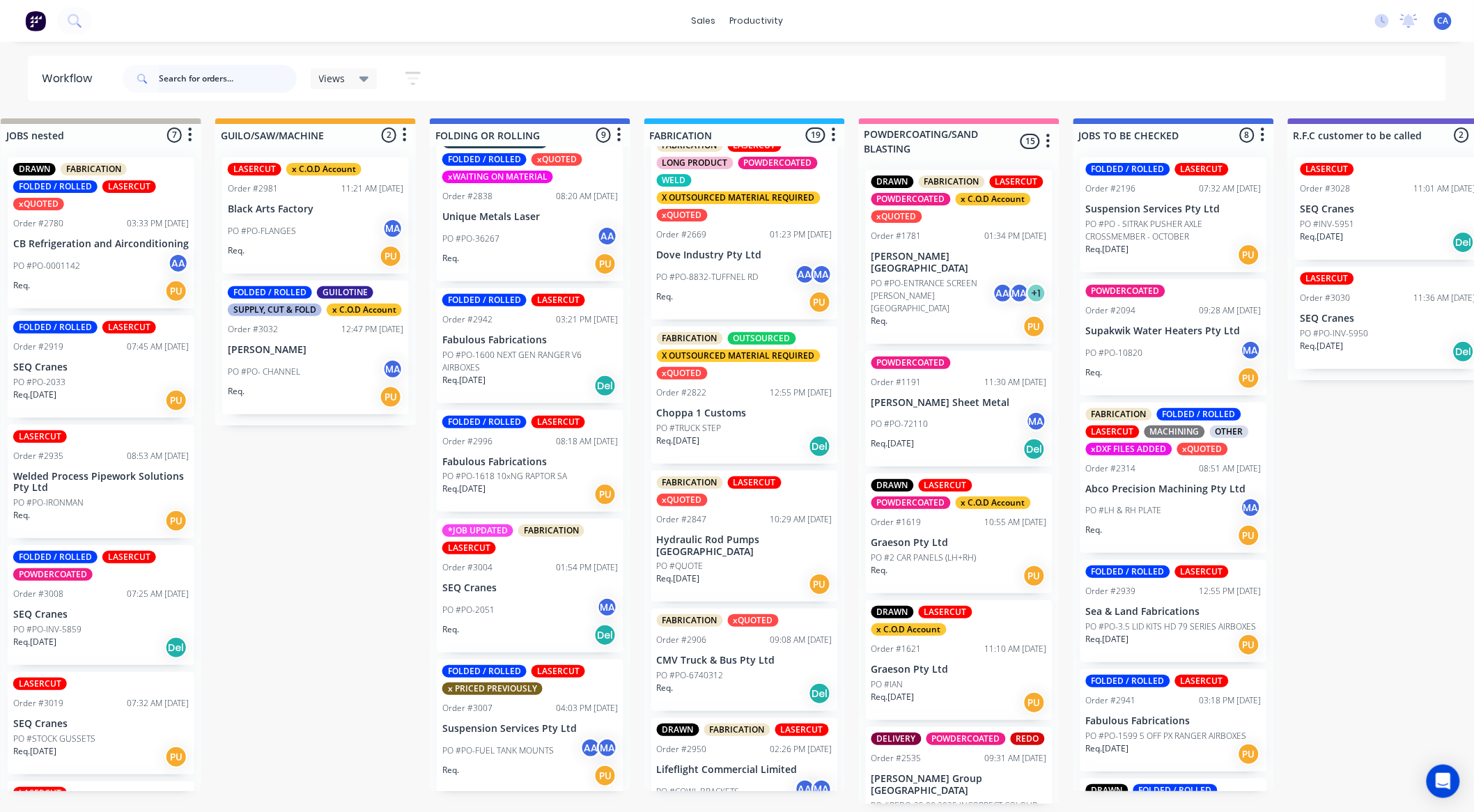
scroll to position [3, 459]
click at [500, 739] on div "PO #PO-FUEL TANK MOUNTS AA MA" at bounding box center [530, 751] width 175 height 27
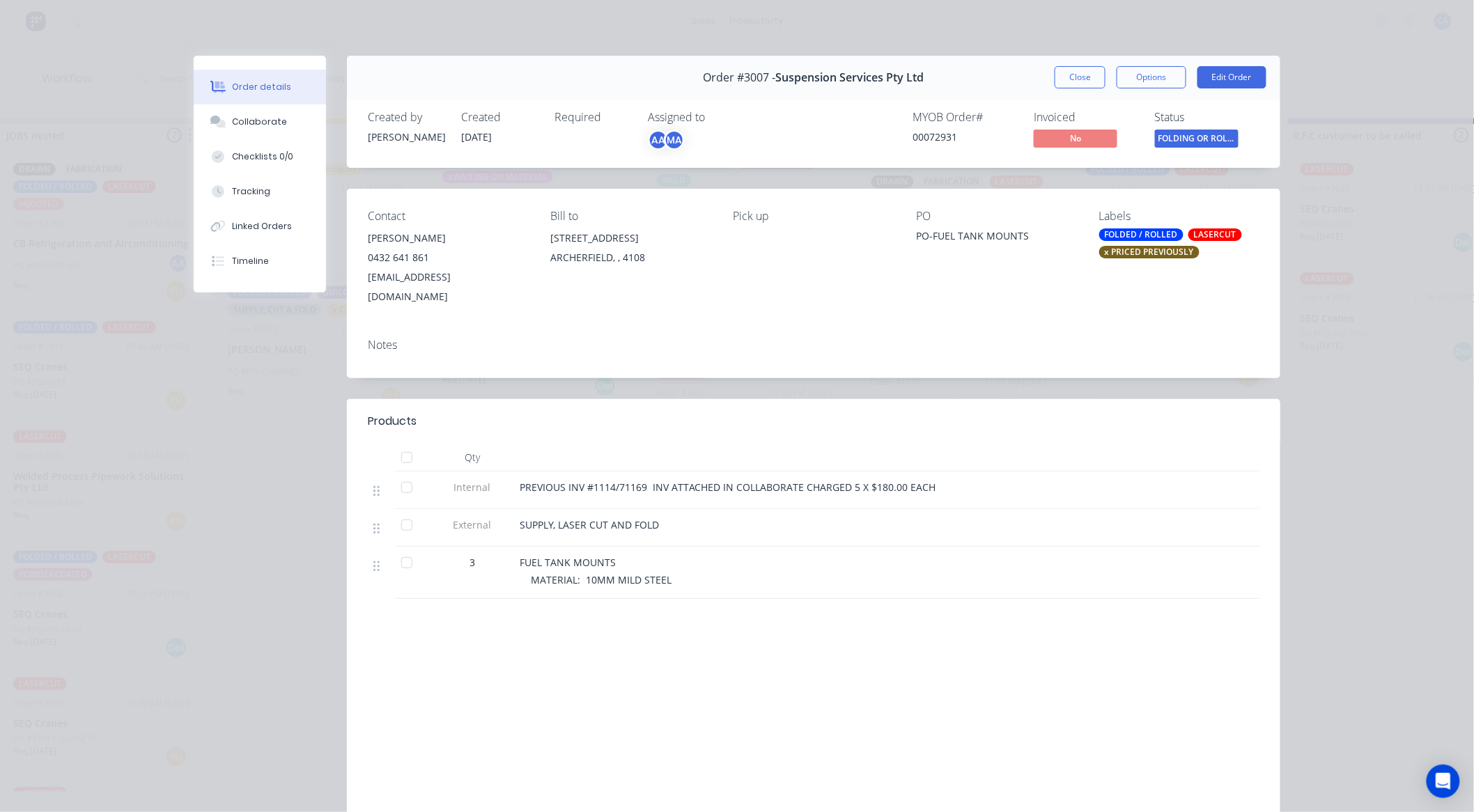
drag, startPoint x: 500, startPoint y: 739, endPoint x: 542, endPoint y: 641, distance: 106.6
drag, startPoint x: 542, startPoint y: 641, endPoint x: 241, endPoint y: 369, distance: 405.7
click at [207, 395] on div "Order #3007 - Suspension Services Pty Ltd Close Options Edit Order Created by B…" at bounding box center [737, 451] width 1087 height 792
click at [262, 182] on button "Tracking" at bounding box center [260, 192] width 133 height 35
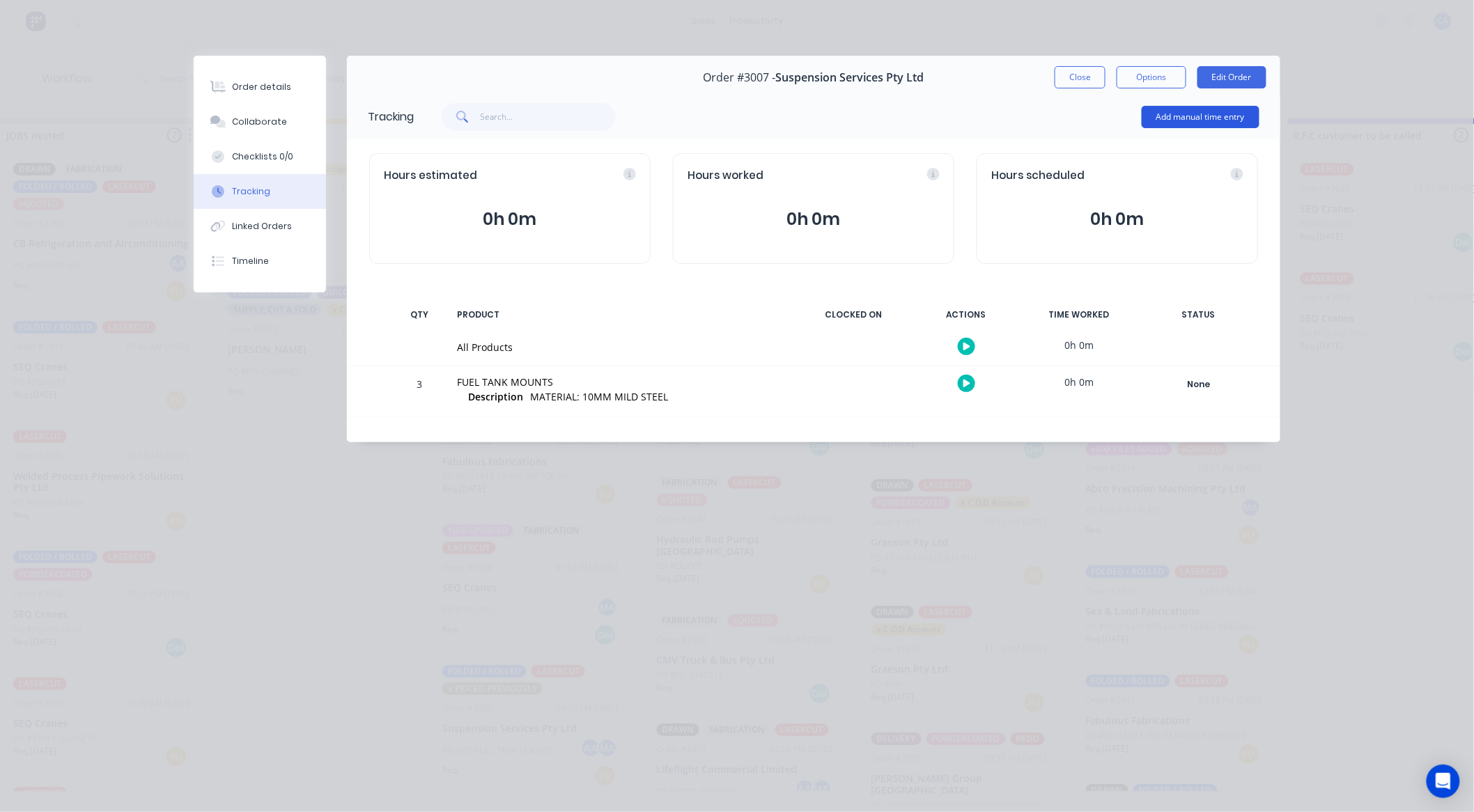
click at [1164, 105] on div "Add manual time entry" at bounding box center [1200, 117] width 118 height 42
click at [1165, 106] on button "Add manual time entry" at bounding box center [1200, 117] width 118 height 22
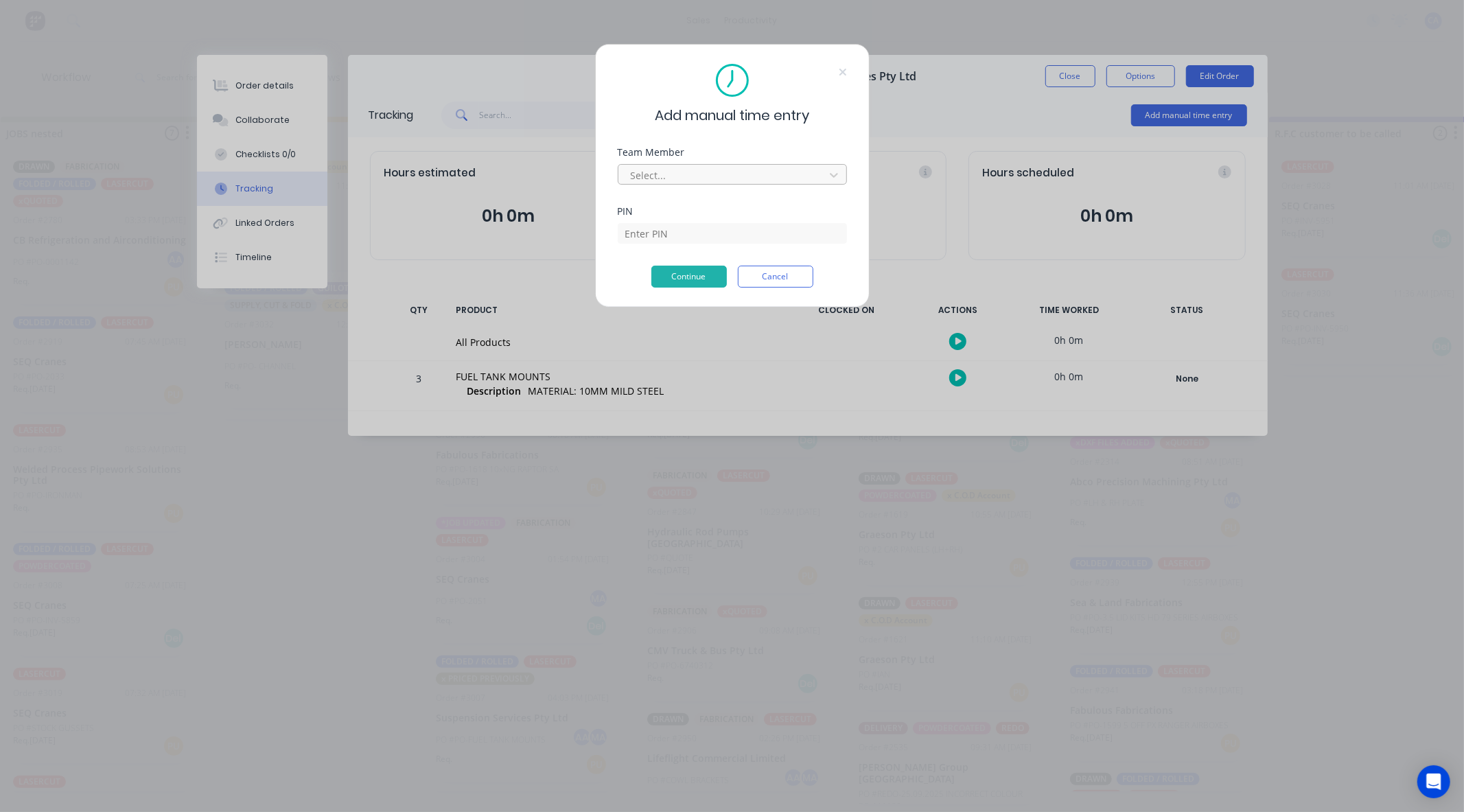
click at [679, 187] on div "Team Member Select..." at bounding box center [732, 176] width 230 height 59
click at [679, 180] on div at bounding box center [723, 175] width 188 height 17
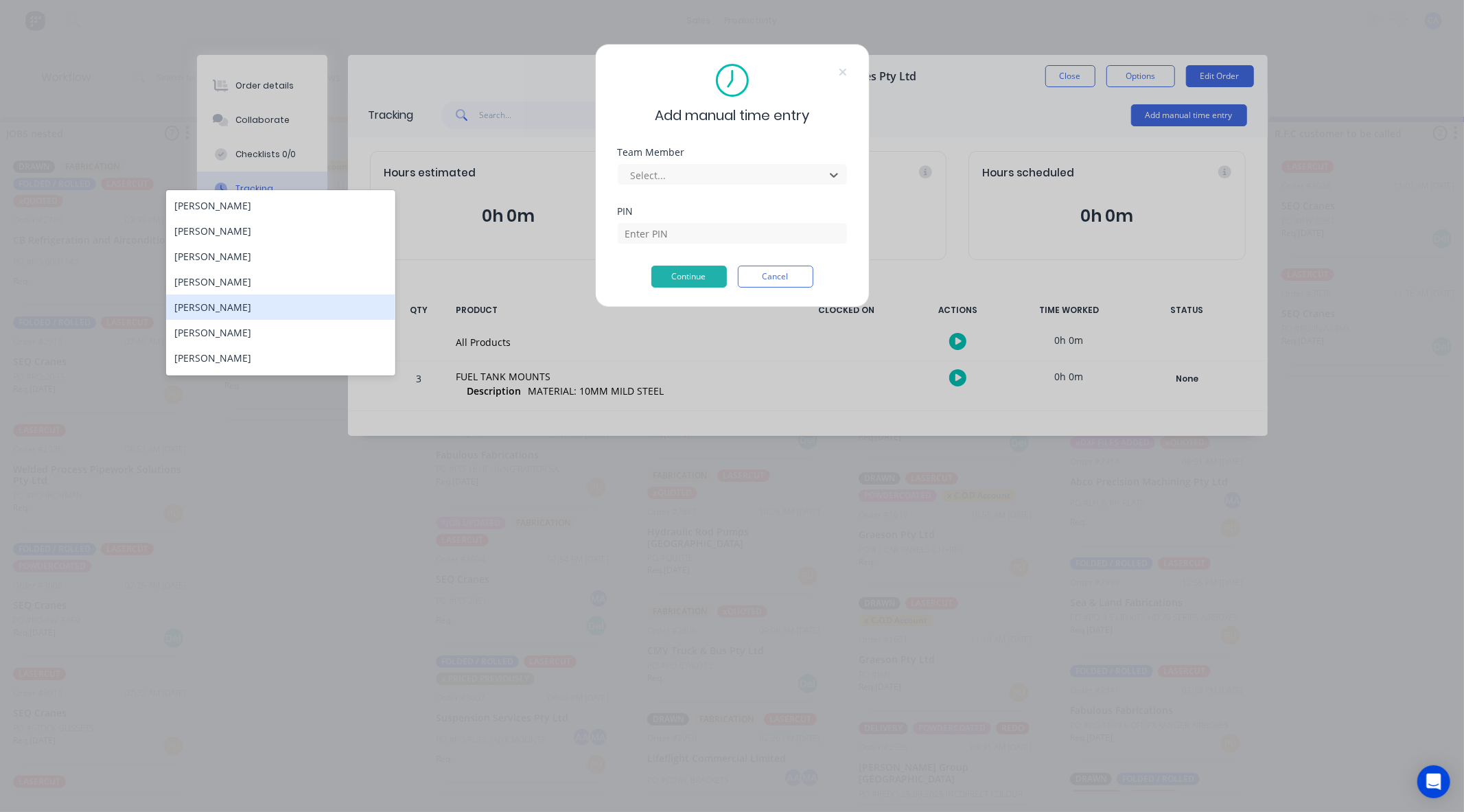
click at [241, 310] on div "[PERSON_NAME]" at bounding box center [281, 307] width 230 height 26
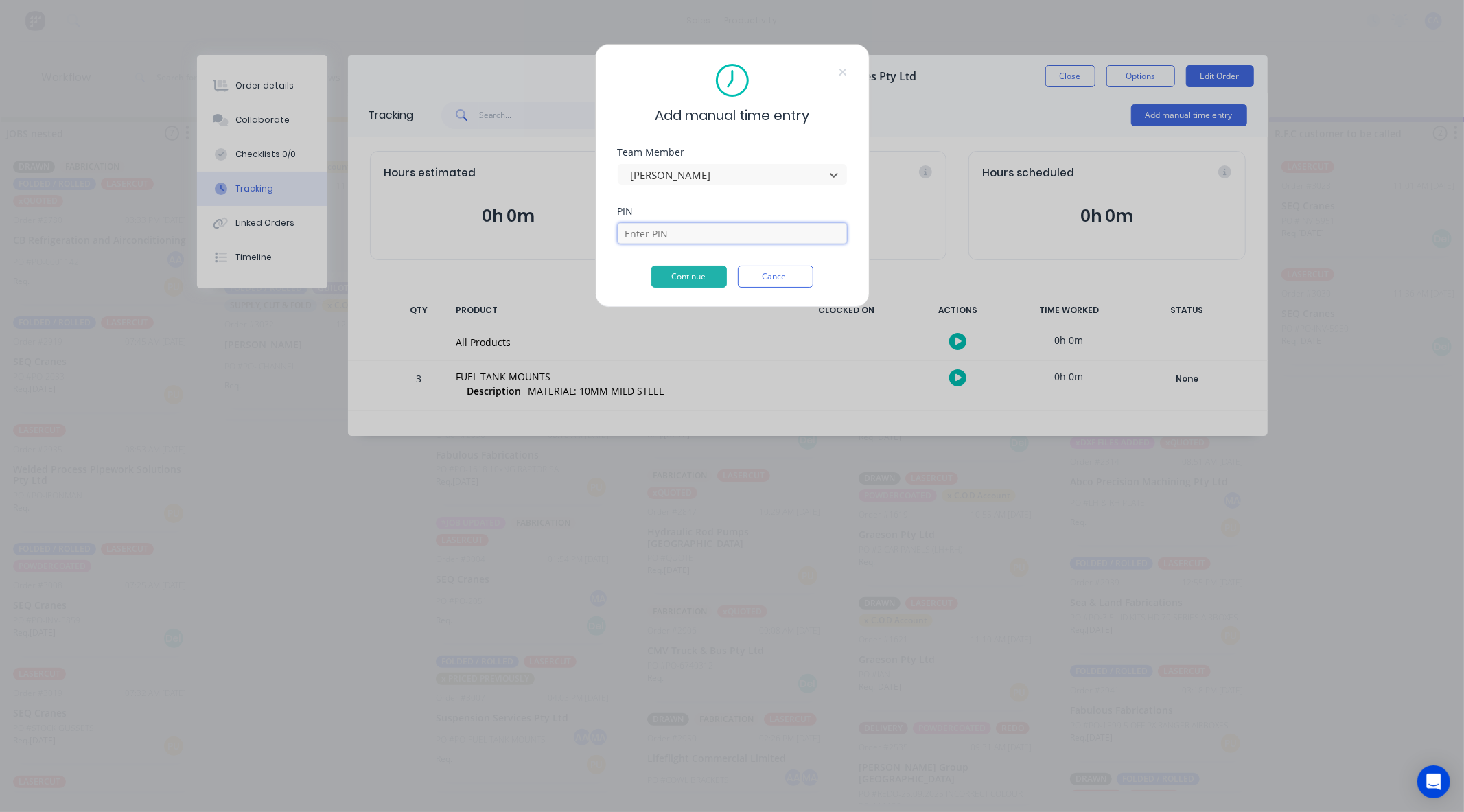
drag, startPoint x: 680, startPoint y: 225, endPoint x: 676, endPoint y: 232, distance: 8.1
click at [679, 225] on input at bounding box center [732, 233] width 230 height 21
type input "3699"
click at [700, 274] on button "Continue" at bounding box center [689, 277] width 76 height 22
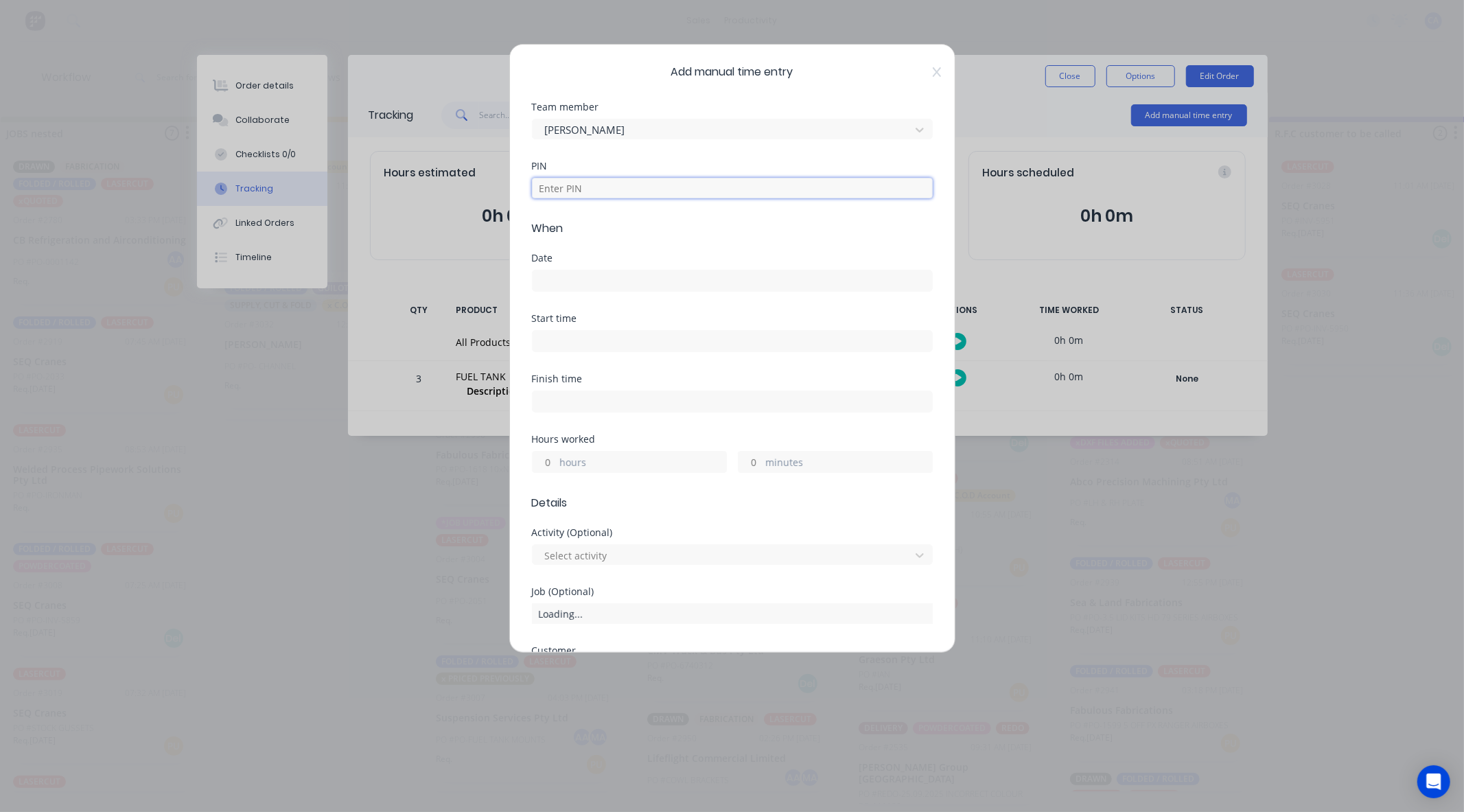
click at [592, 194] on input at bounding box center [732, 187] width 401 height 21
type input "3699"
click at [566, 286] on input at bounding box center [732, 281] width 400 height 21
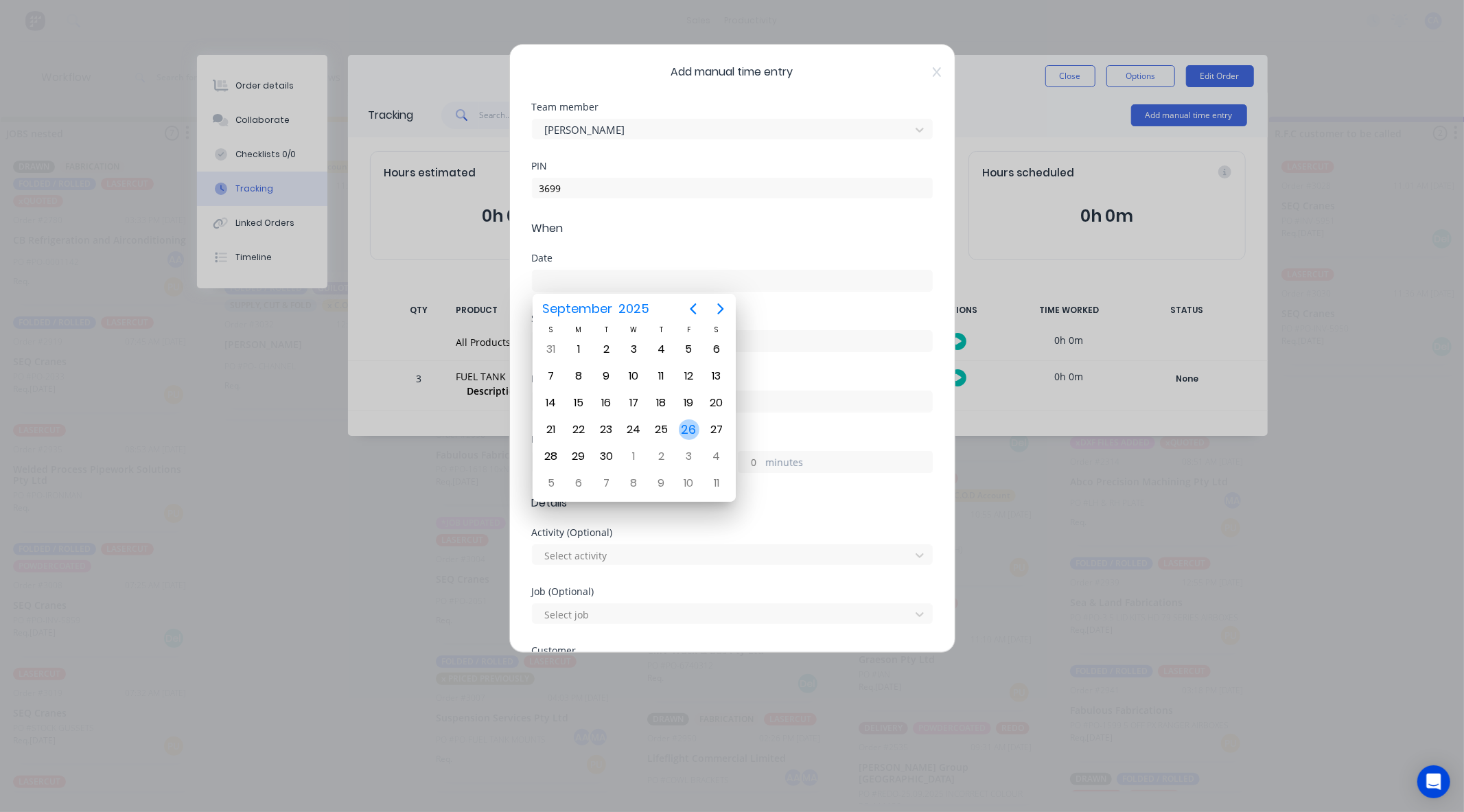
click at [689, 427] on div "26" at bounding box center [689, 430] width 21 height 21
type input "[DATE]"
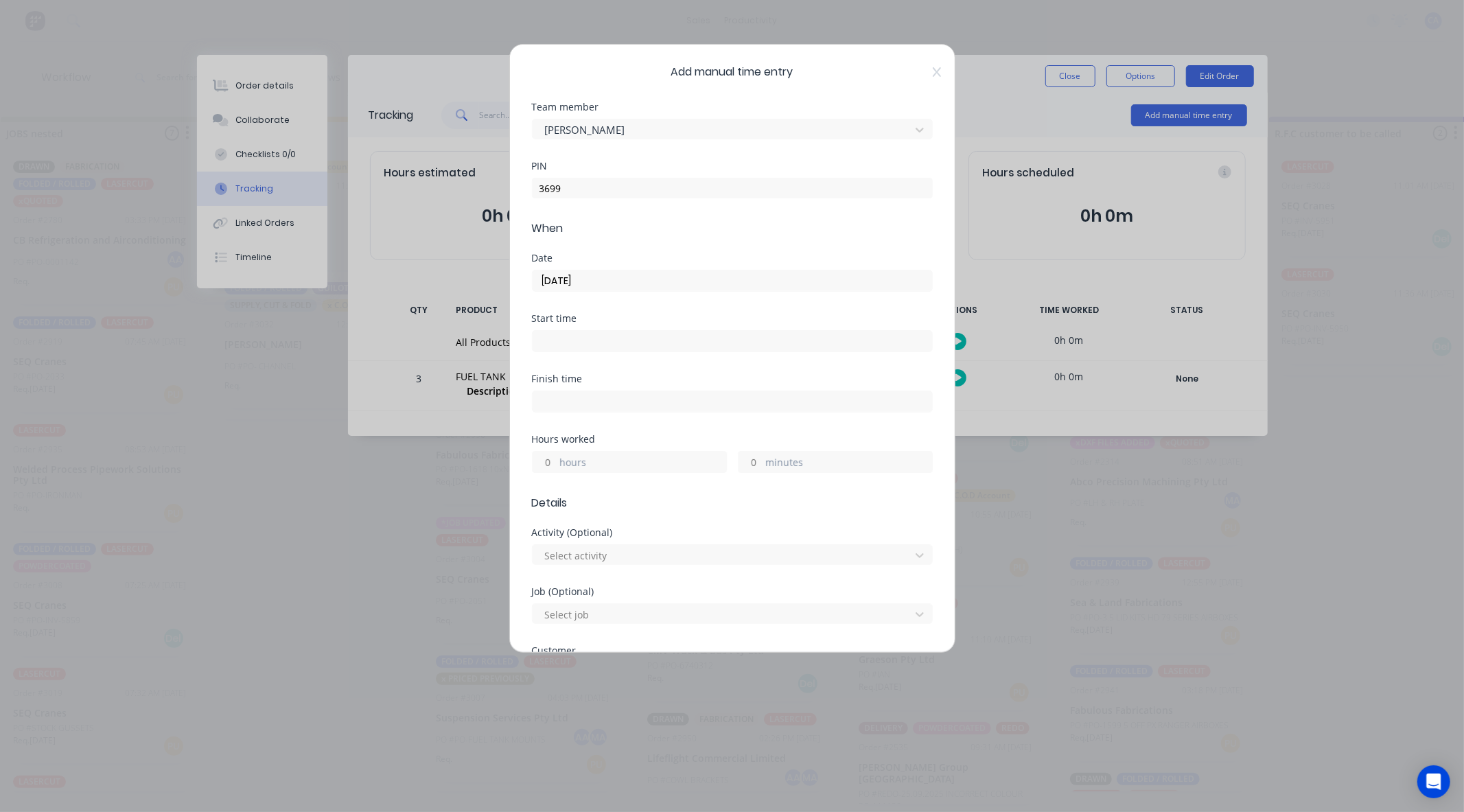
click at [751, 460] on input "minutes" at bounding box center [751, 462] width 24 height 21
drag, startPoint x: 752, startPoint y: 463, endPoint x: 544, endPoint y: 444, distance: 208.9
click at [675, 467] on div "hours 45 minutes" at bounding box center [732, 460] width 401 height 26
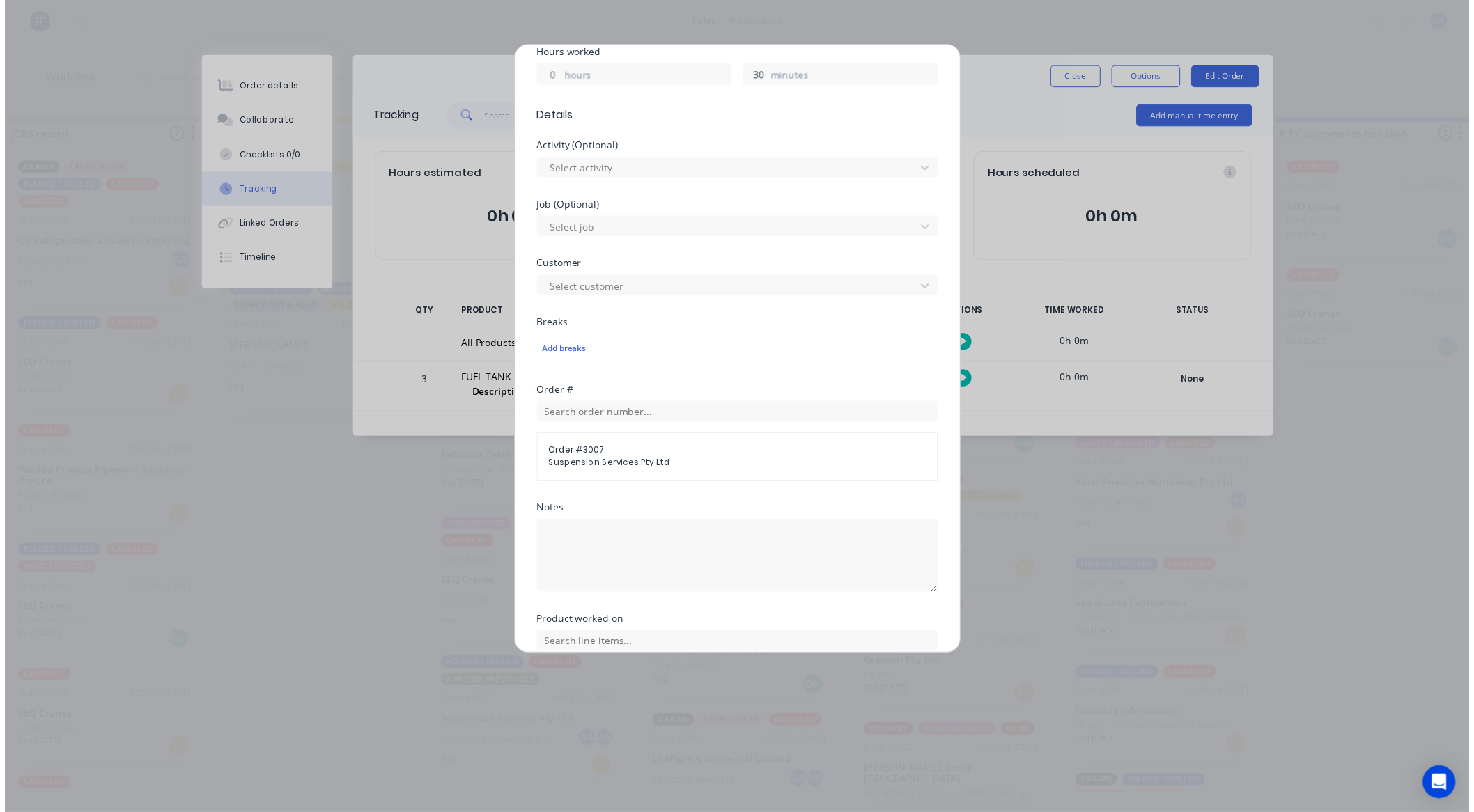
scroll to position [504, 0]
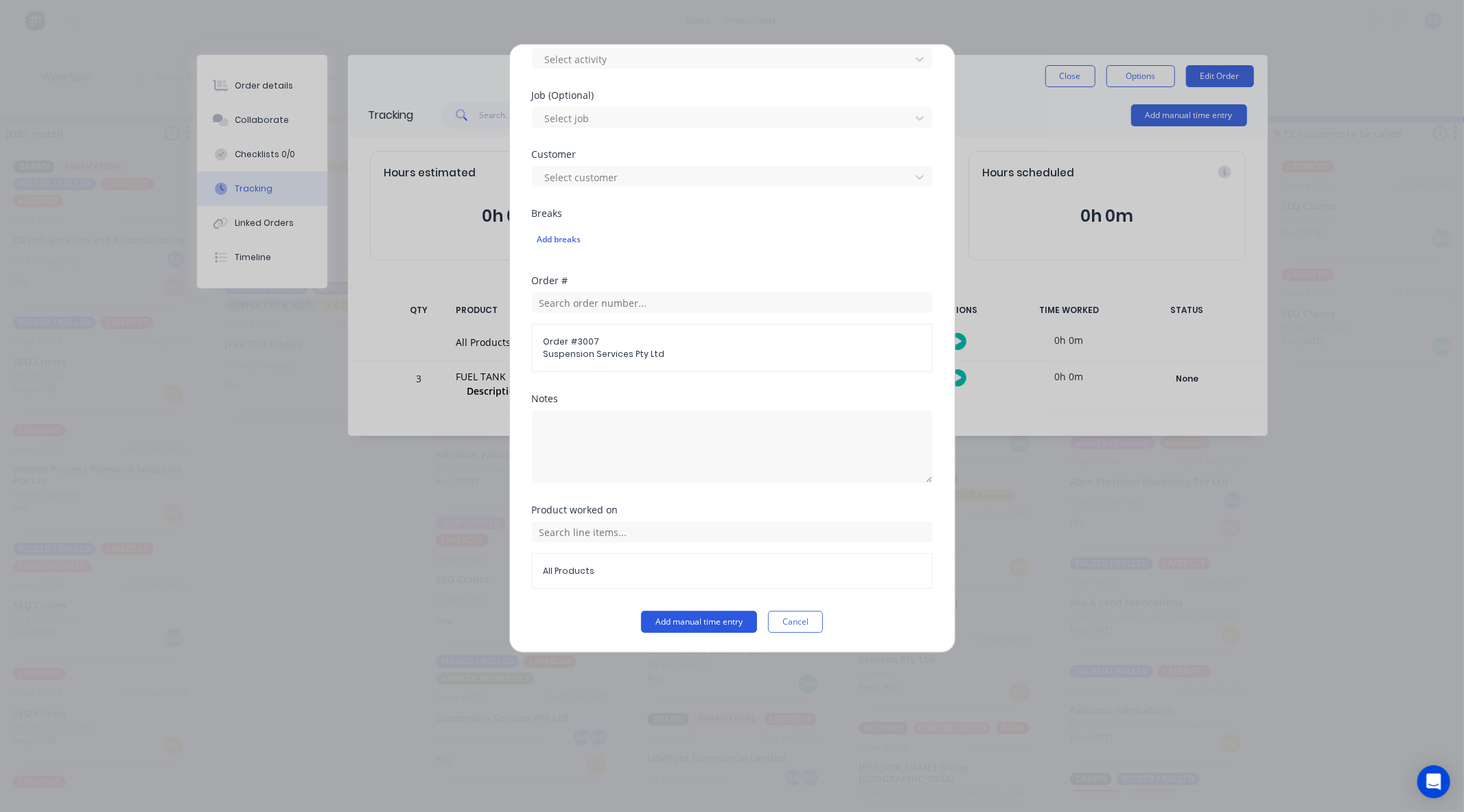
type input "30"
drag, startPoint x: 724, startPoint y: 622, endPoint x: 716, endPoint y: 620, distance: 8.2
click at [723, 621] on button "Add manual time entry" at bounding box center [699, 622] width 116 height 22
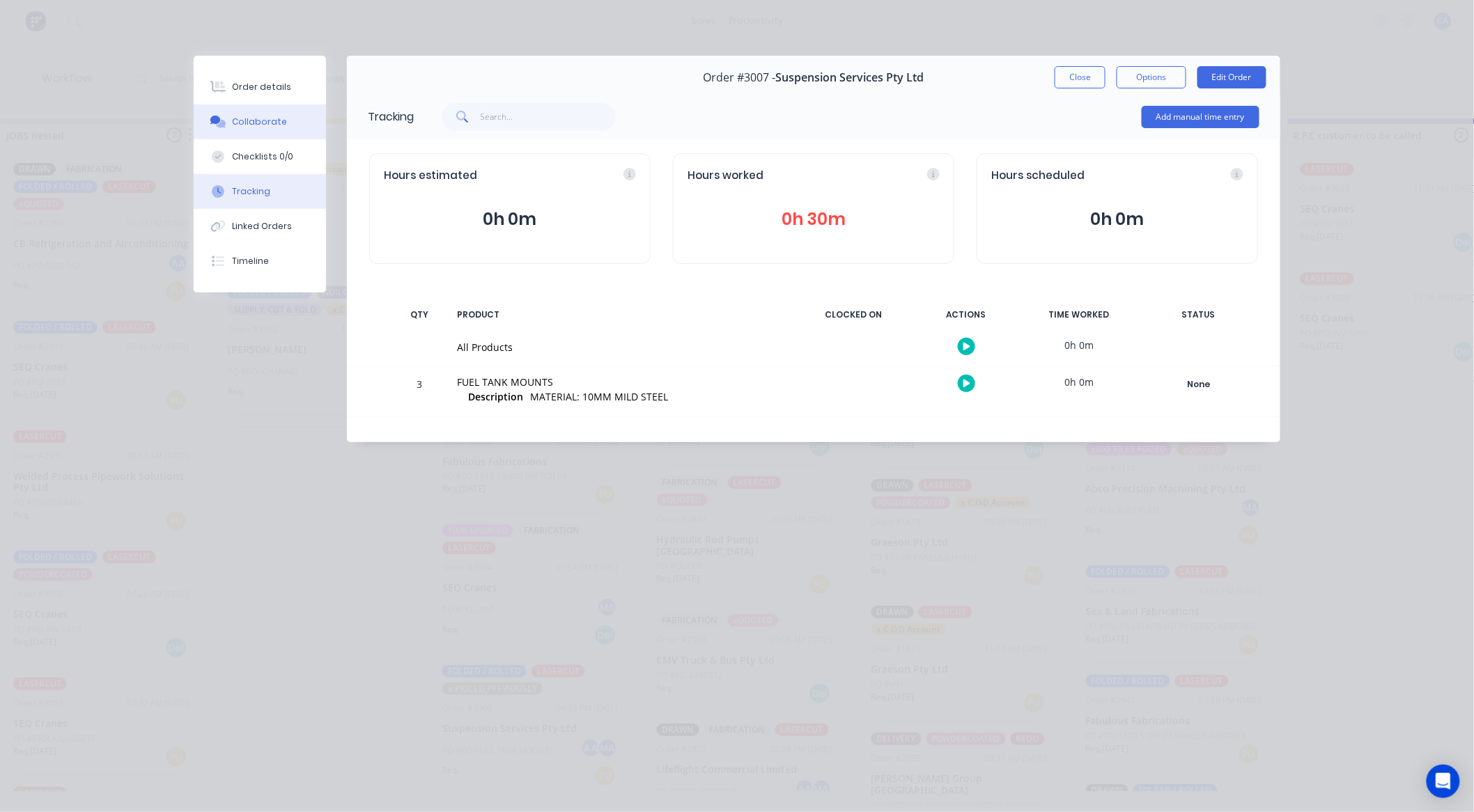
click at [267, 135] on button "Collaborate" at bounding box center [260, 122] width 133 height 35
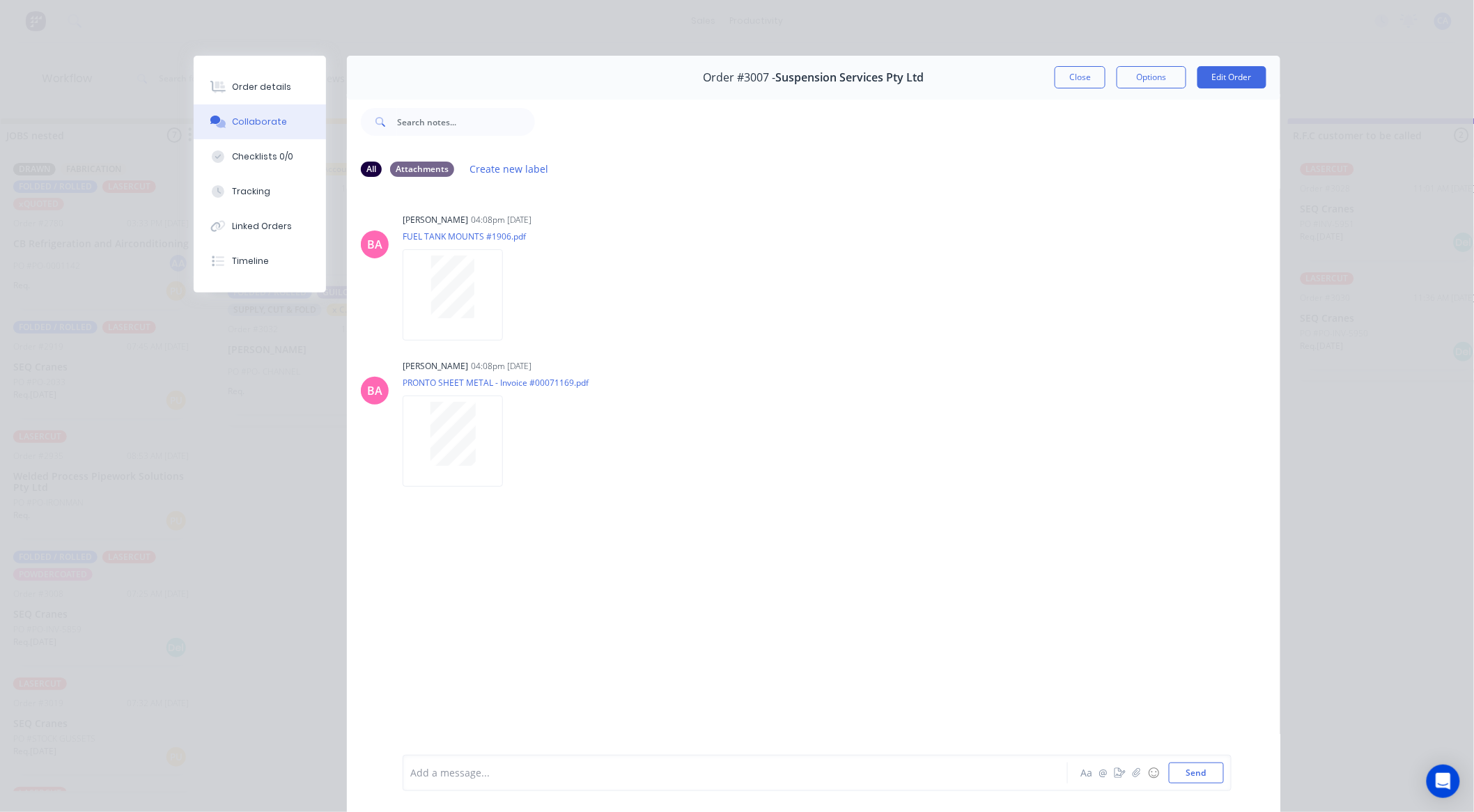
click at [1078, 87] on button "Close" at bounding box center [1080, 77] width 51 height 22
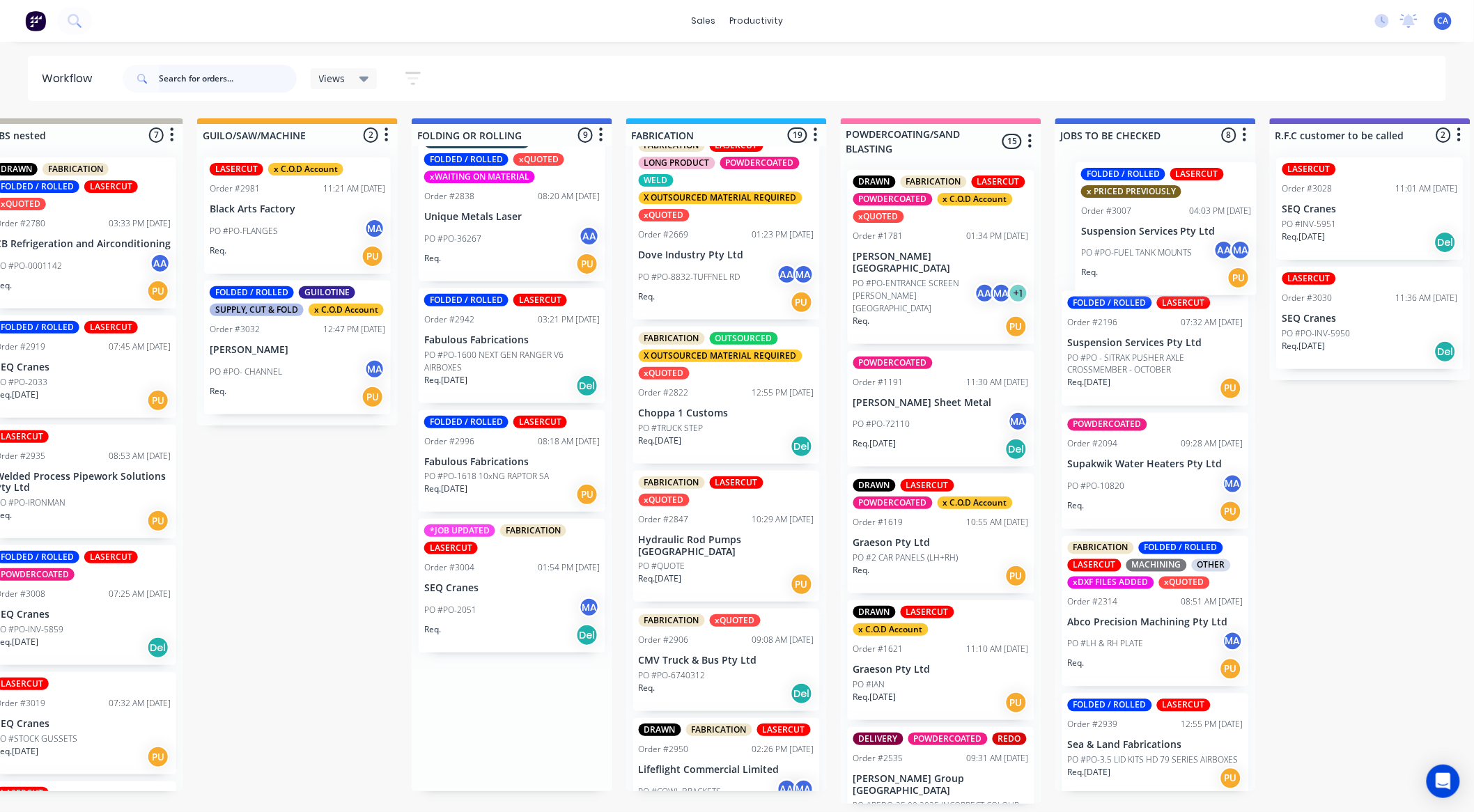
drag, startPoint x: 476, startPoint y: 742, endPoint x: 1123, endPoint y: 200, distance: 844.0
click at [1124, 210] on div "Submitted 13 Sort By Created date Required date Order number Customer name Most…" at bounding box center [1382, 461] width 3739 height 686
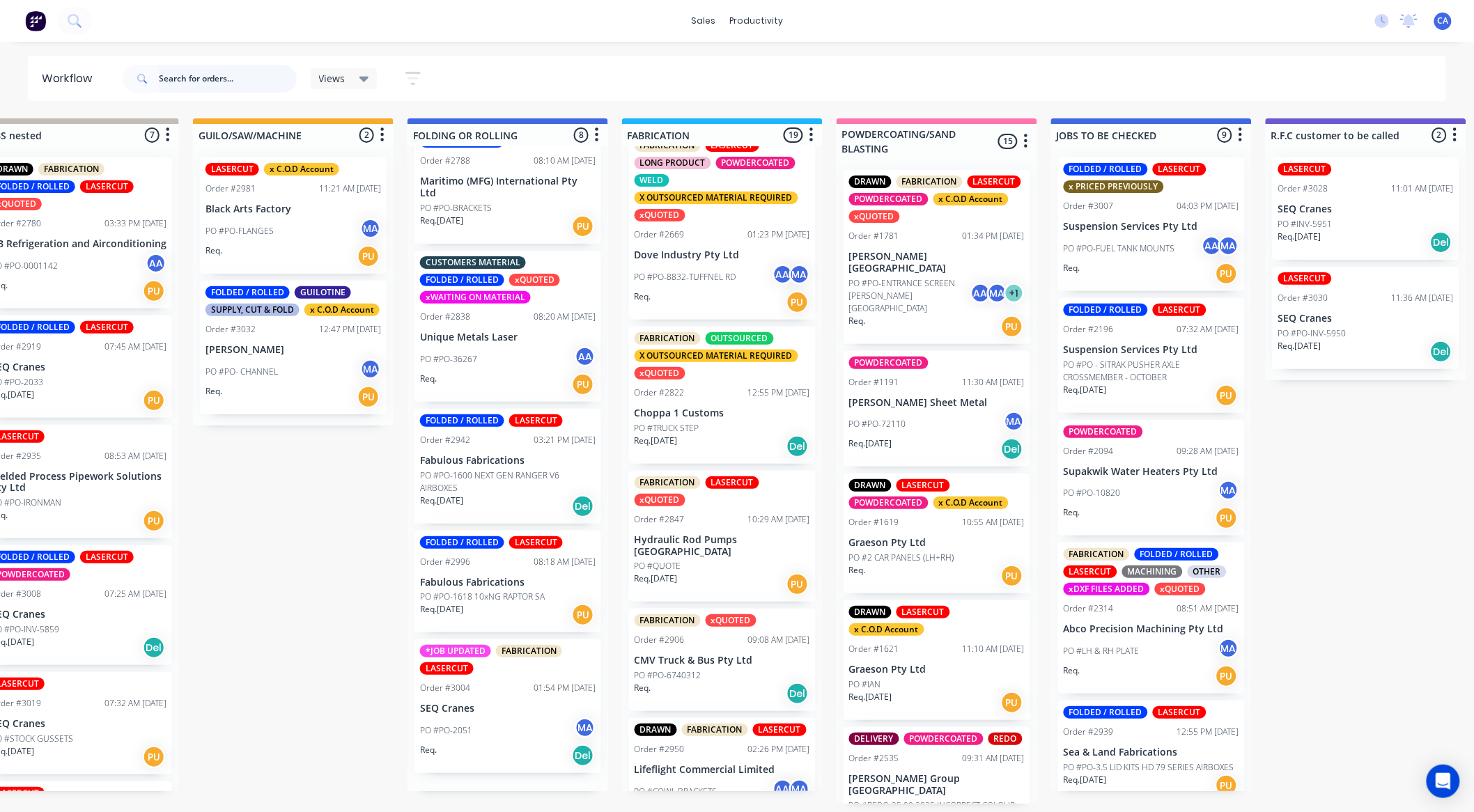
scroll to position [433, 0]
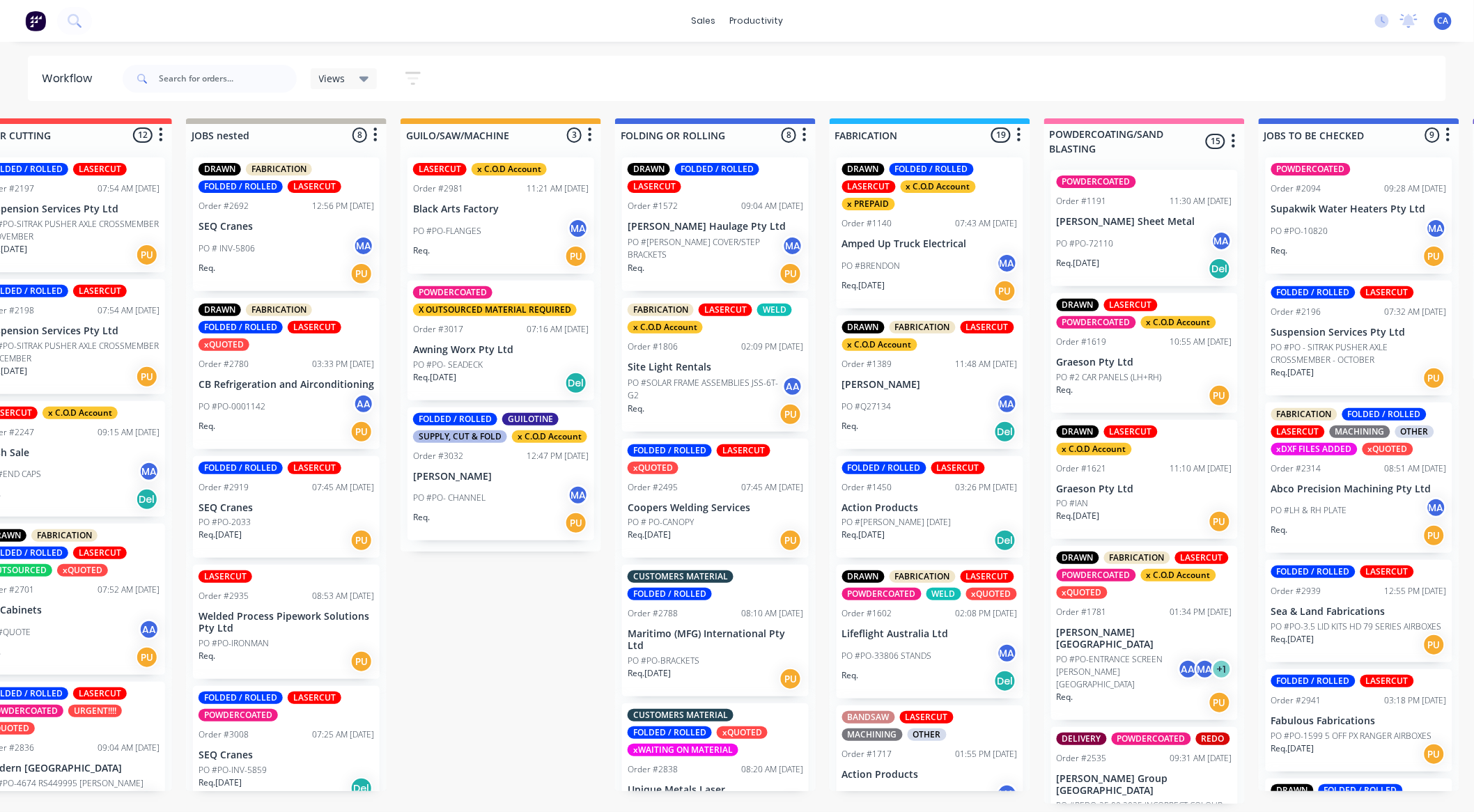
scroll to position [0, 297]
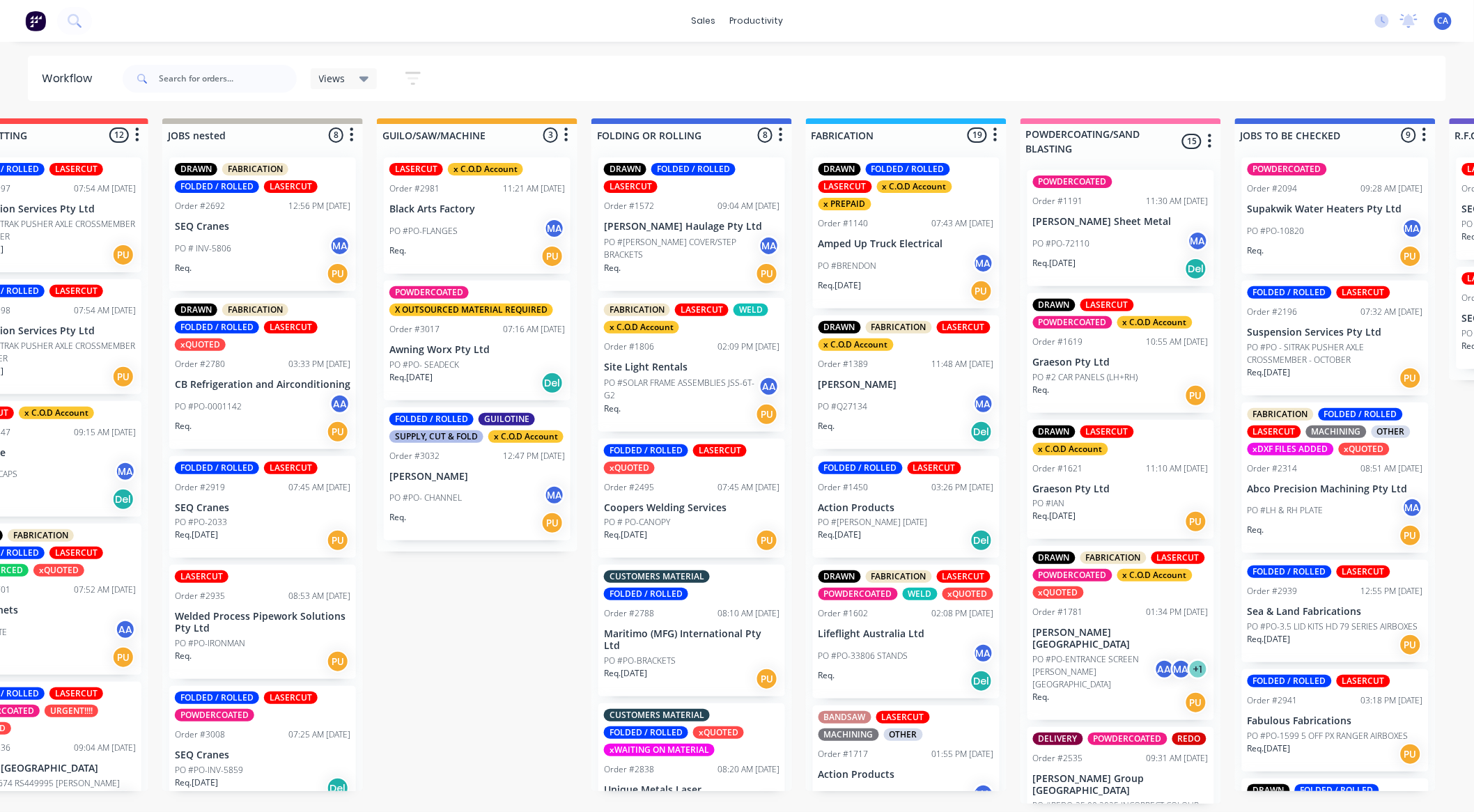
drag, startPoint x: 754, startPoint y: 241, endPoint x: 791, endPoint y: 238, distance: 37.1
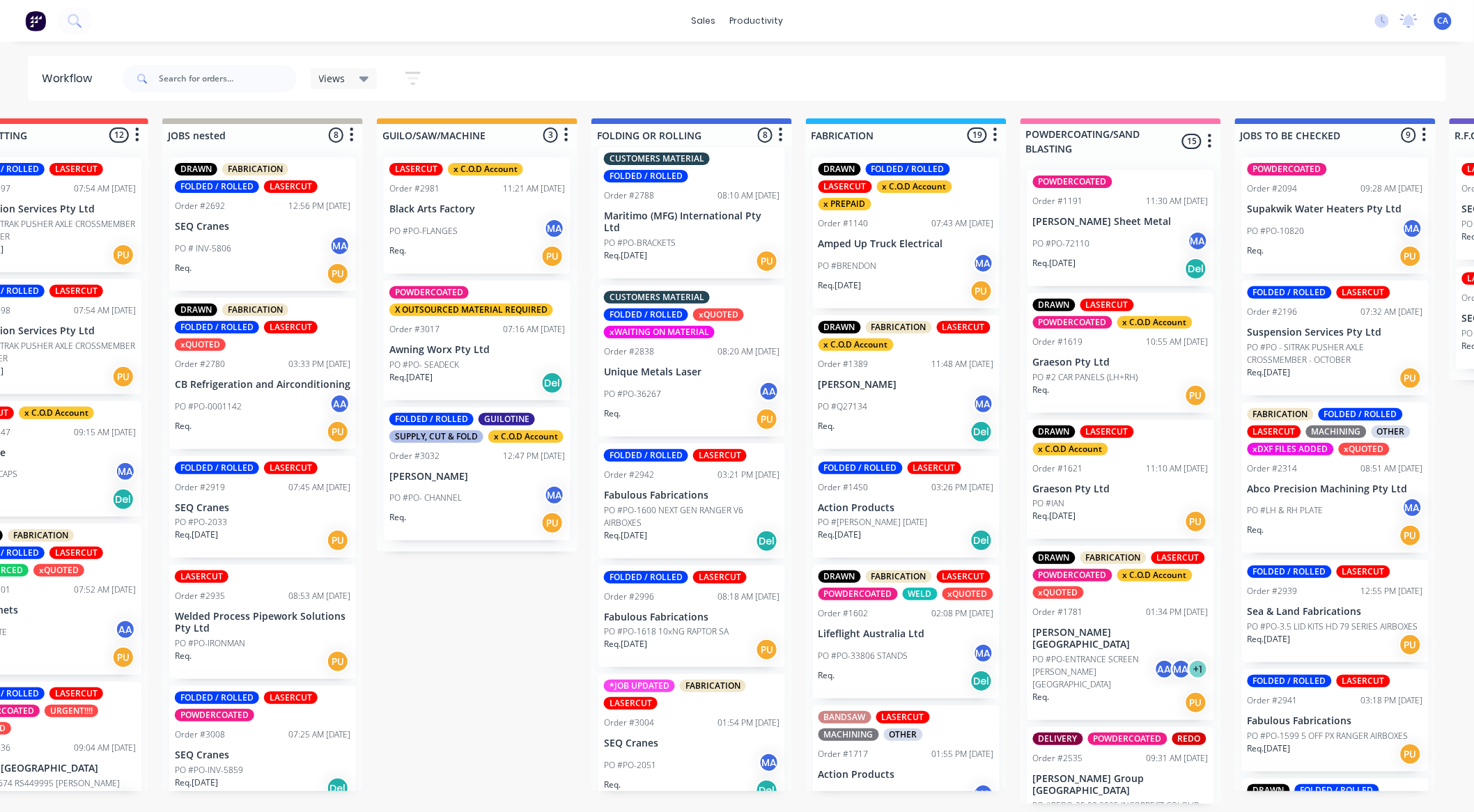
scroll to position [432, 0]
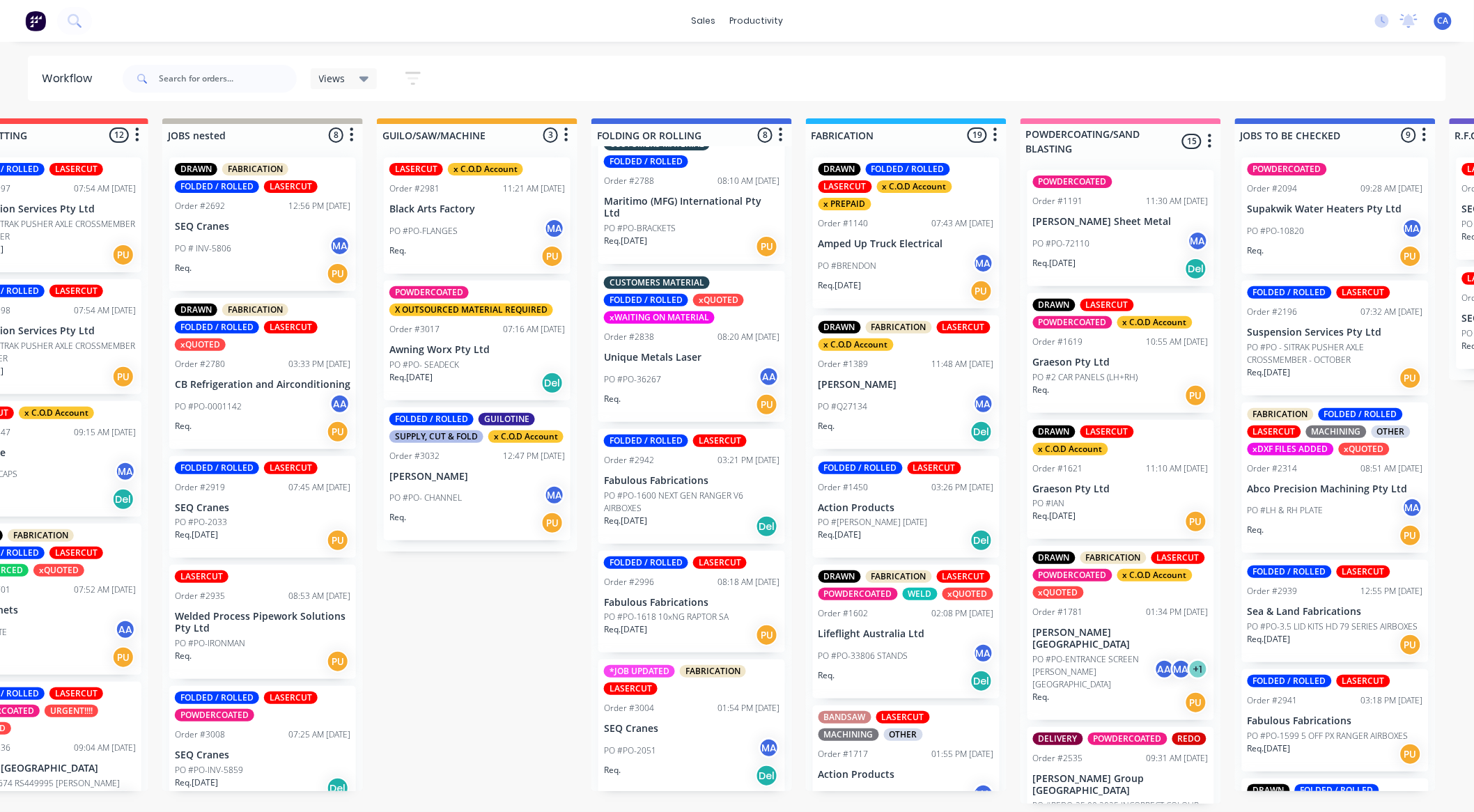
click at [446, 530] on div "Req. PU" at bounding box center [477, 523] width 175 height 24
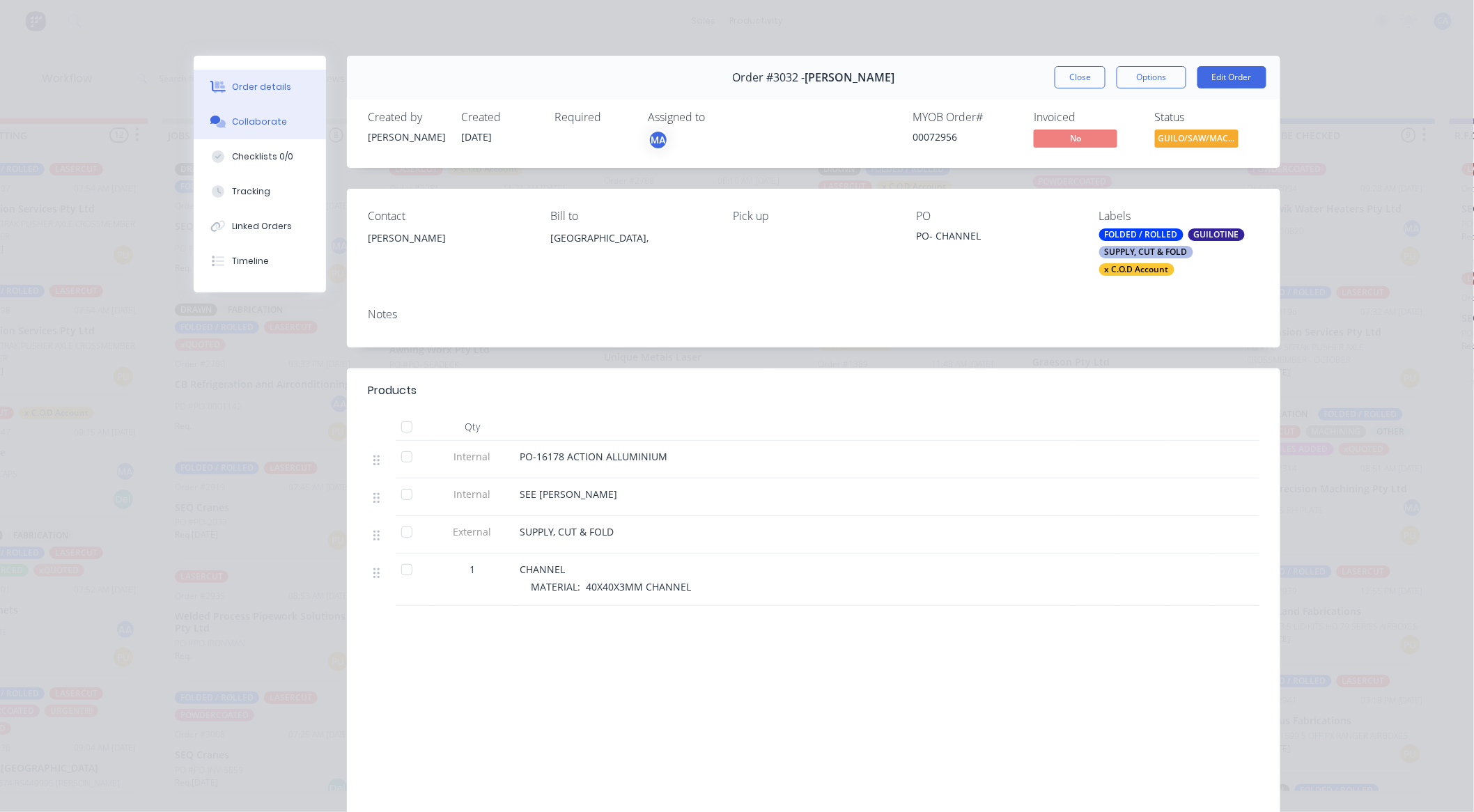
click at [235, 126] on div "Collaborate" at bounding box center [260, 122] width 55 height 13
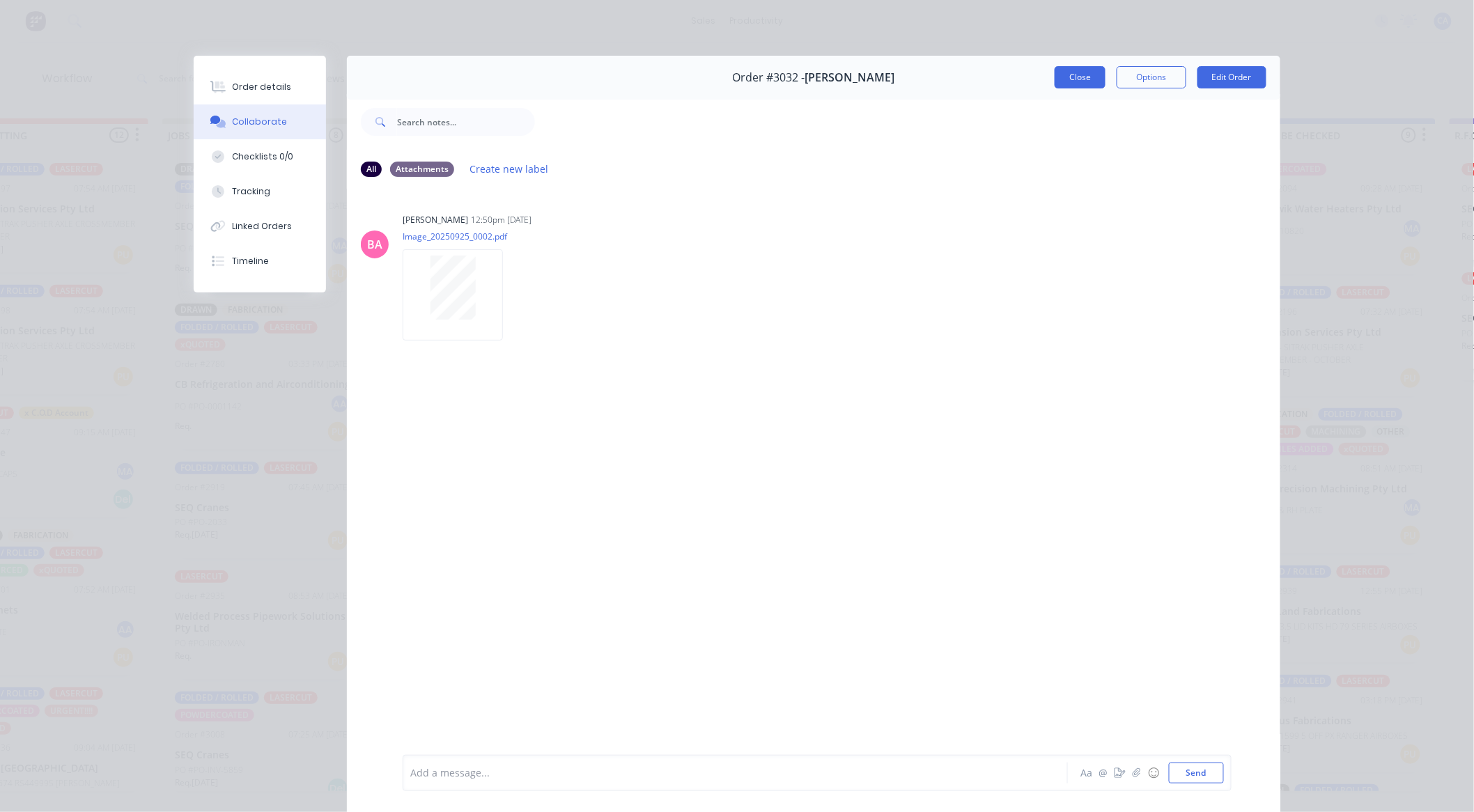
click at [1075, 79] on button "Close" at bounding box center [1080, 77] width 51 height 22
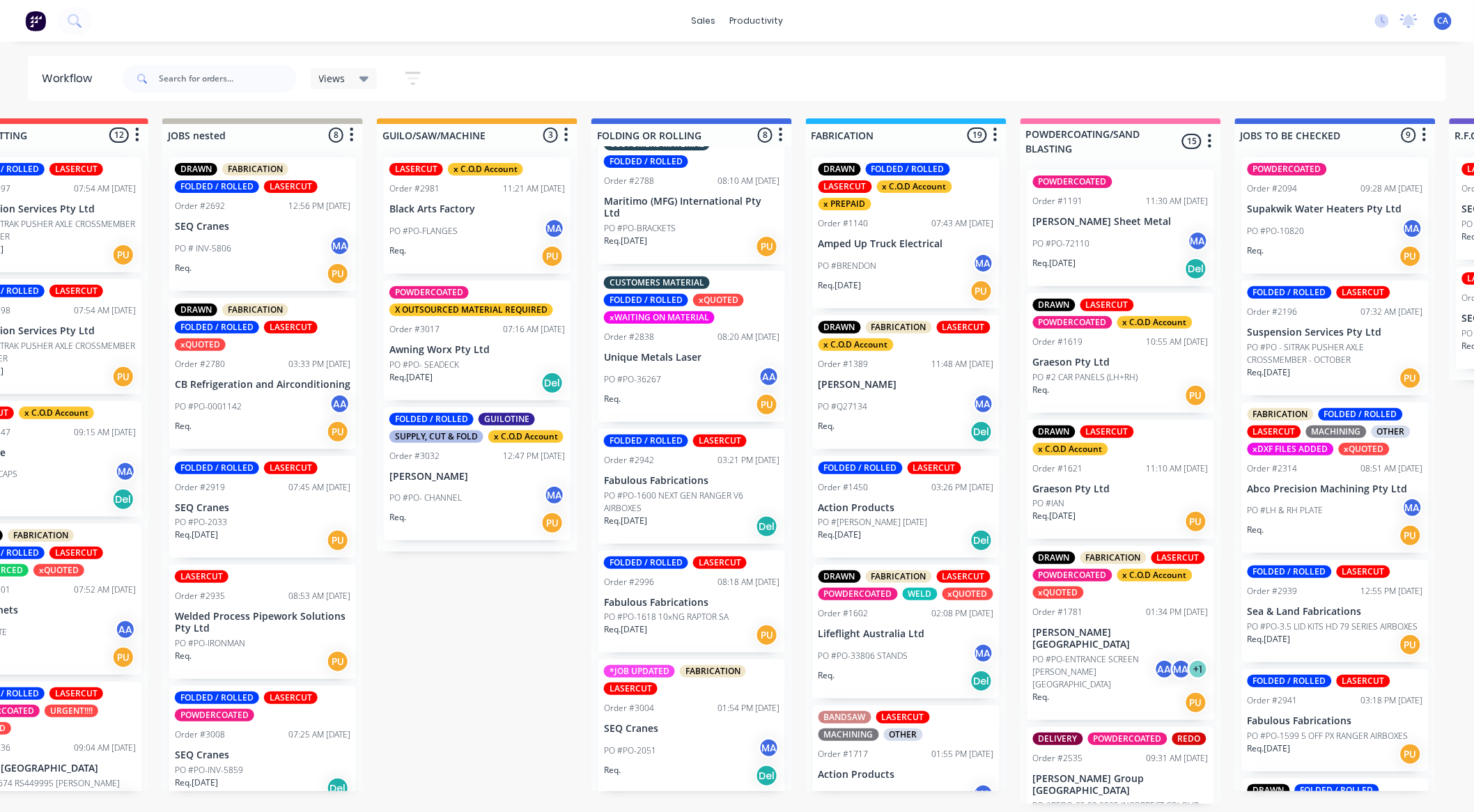
click at [468, 384] on div "Req. [DATE] Del" at bounding box center [477, 383] width 175 height 24
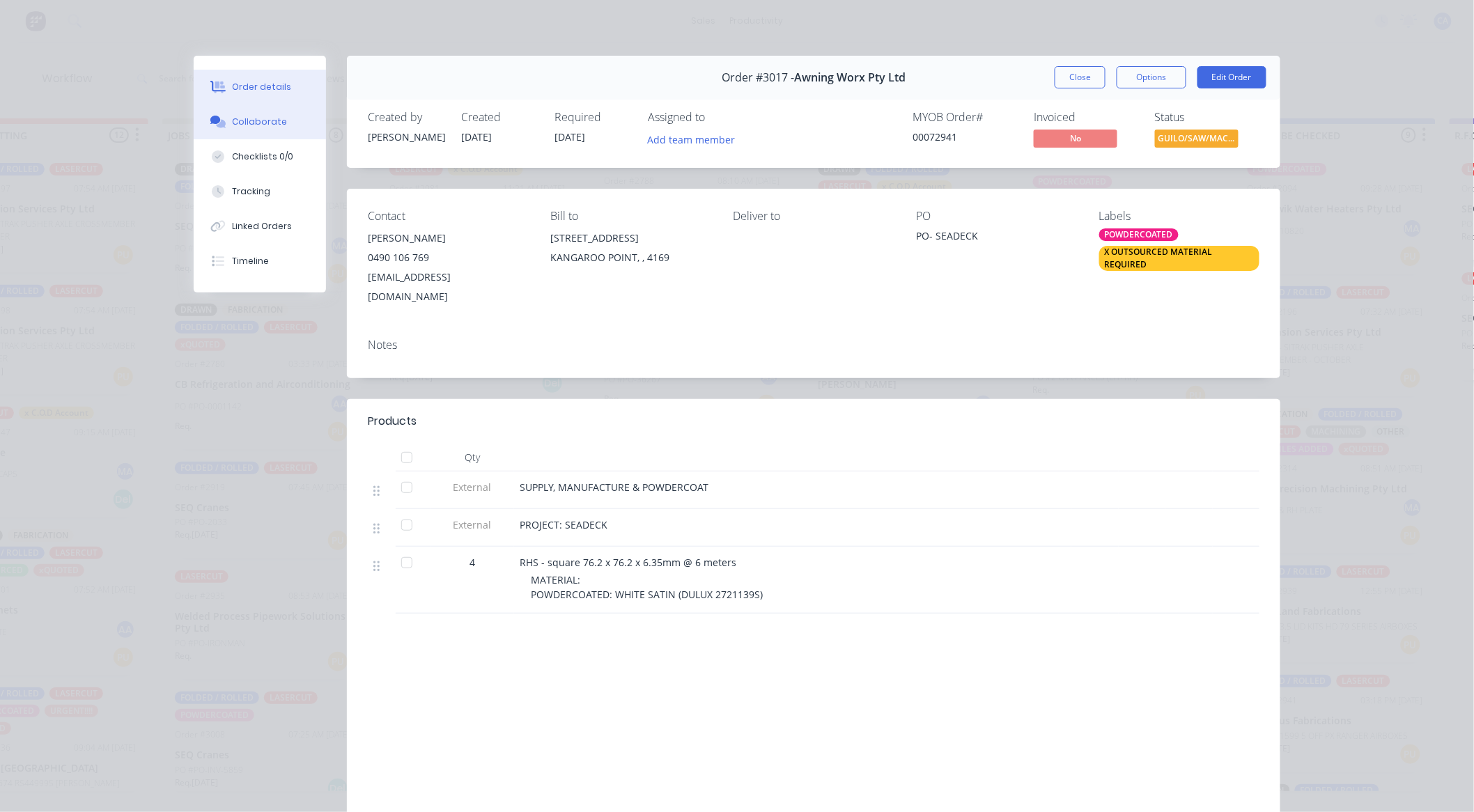
click at [258, 133] on button "Collaborate" at bounding box center [260, 122] width 133 height 35
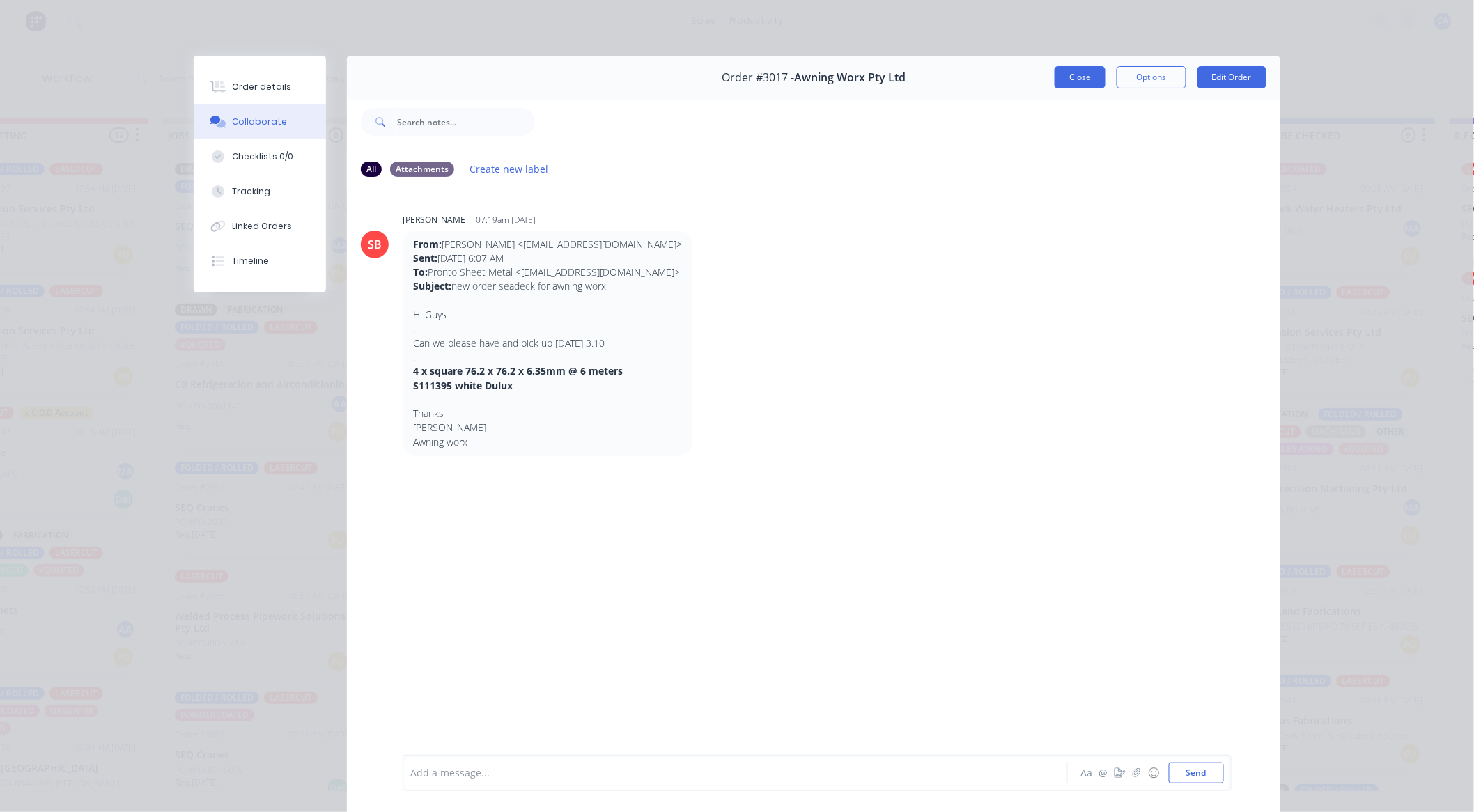
click at [1076, 75] on button "Close" at bounding box center [1080, 77] width 51 height 22
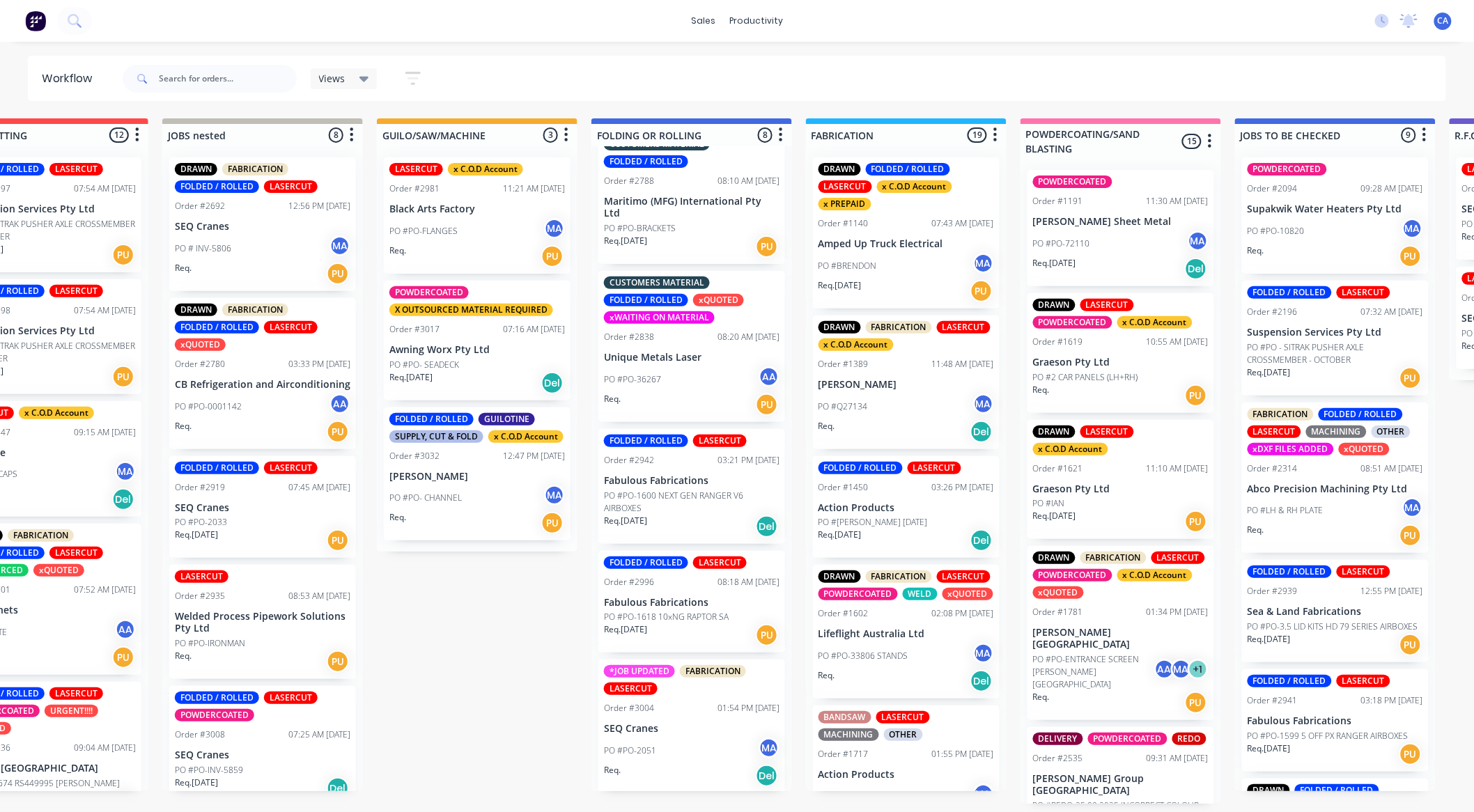
scroll to position [3, 297]
click at [676, 750] on div "PO #PO-2051 MA" at bounding box center [692, 751] width 175 height 27
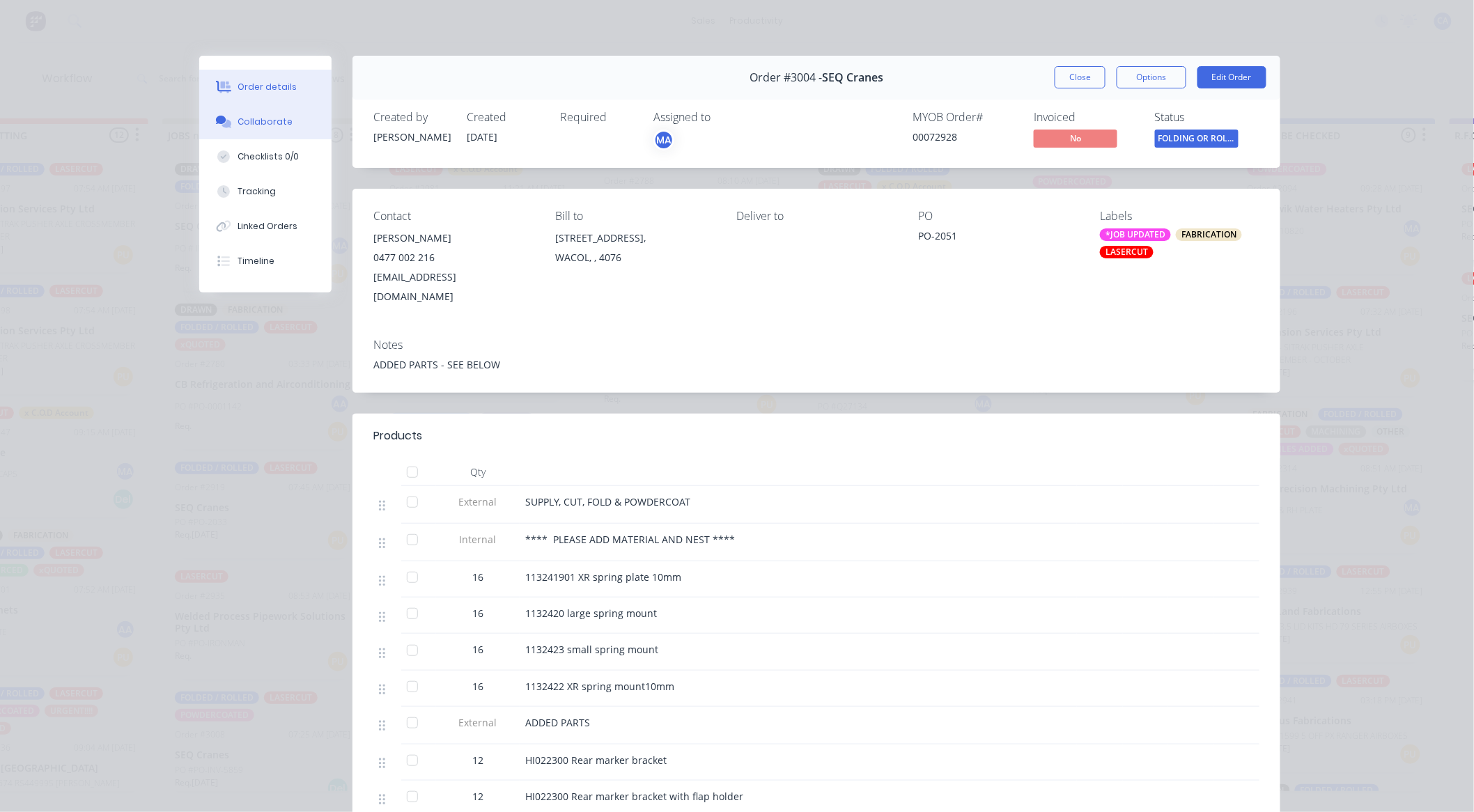
click at [250, 114] on button "Collaborate" at bounding box center [265, 122] width 133 height 35
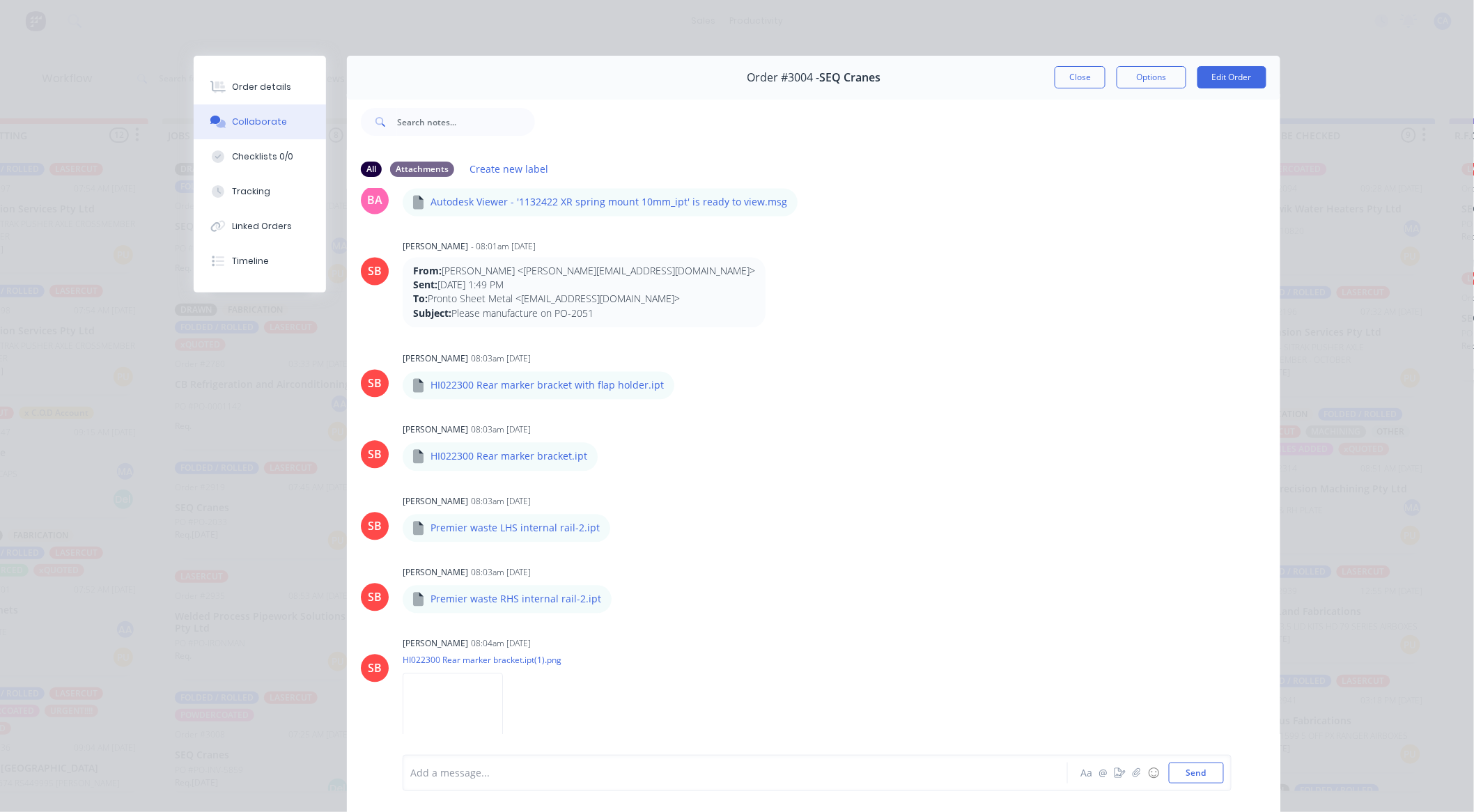
scroll to position [1270, 0]
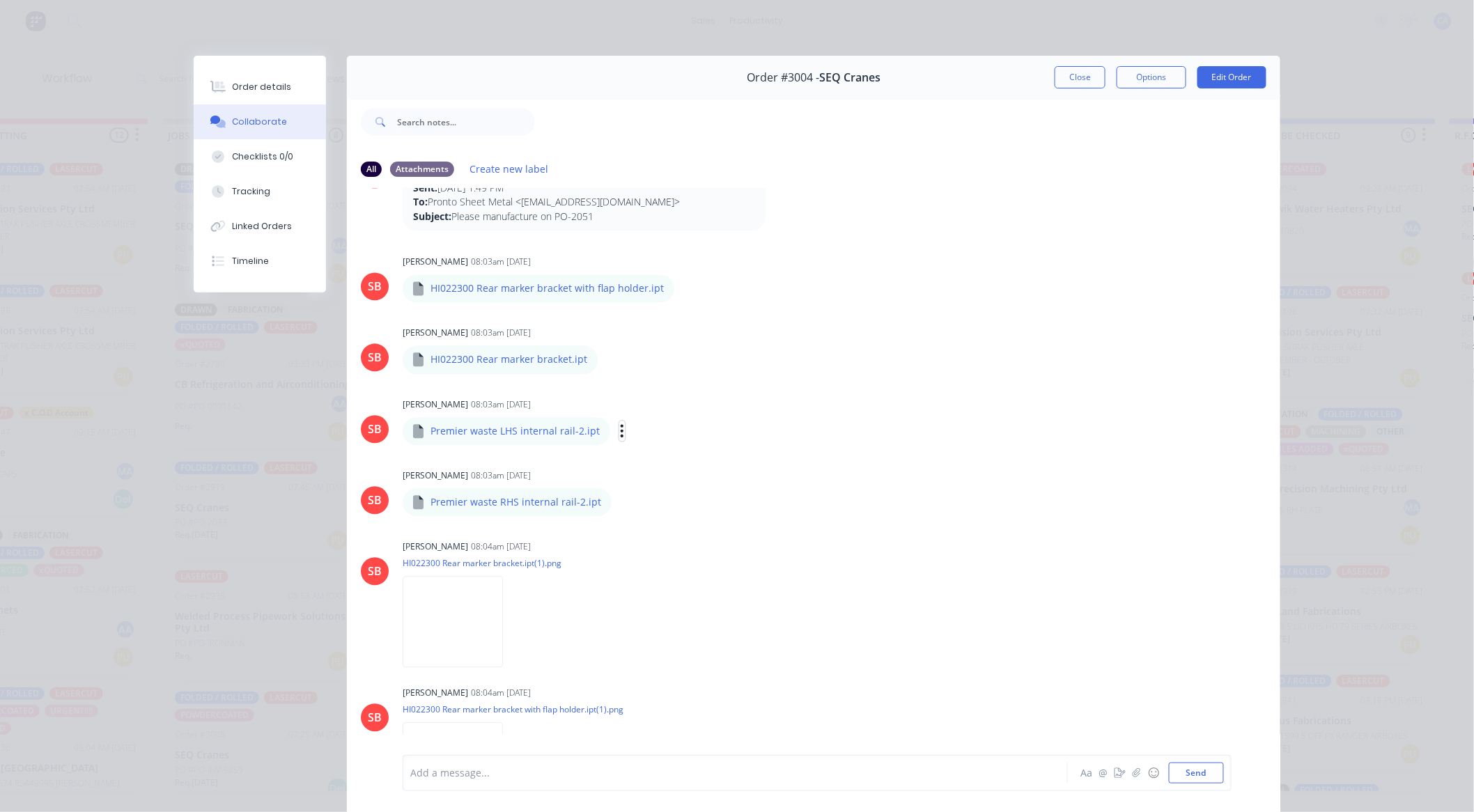
click at [620, 434] on icon "button" at bounding box center [622, 431] width 5 height 16
click at [0, 0] on button "Download" at bounding box center [0, 0] width 0 height 0
click at [1067, 83] on button "Close" at bounding box center [1080, 77] width 51 height 22
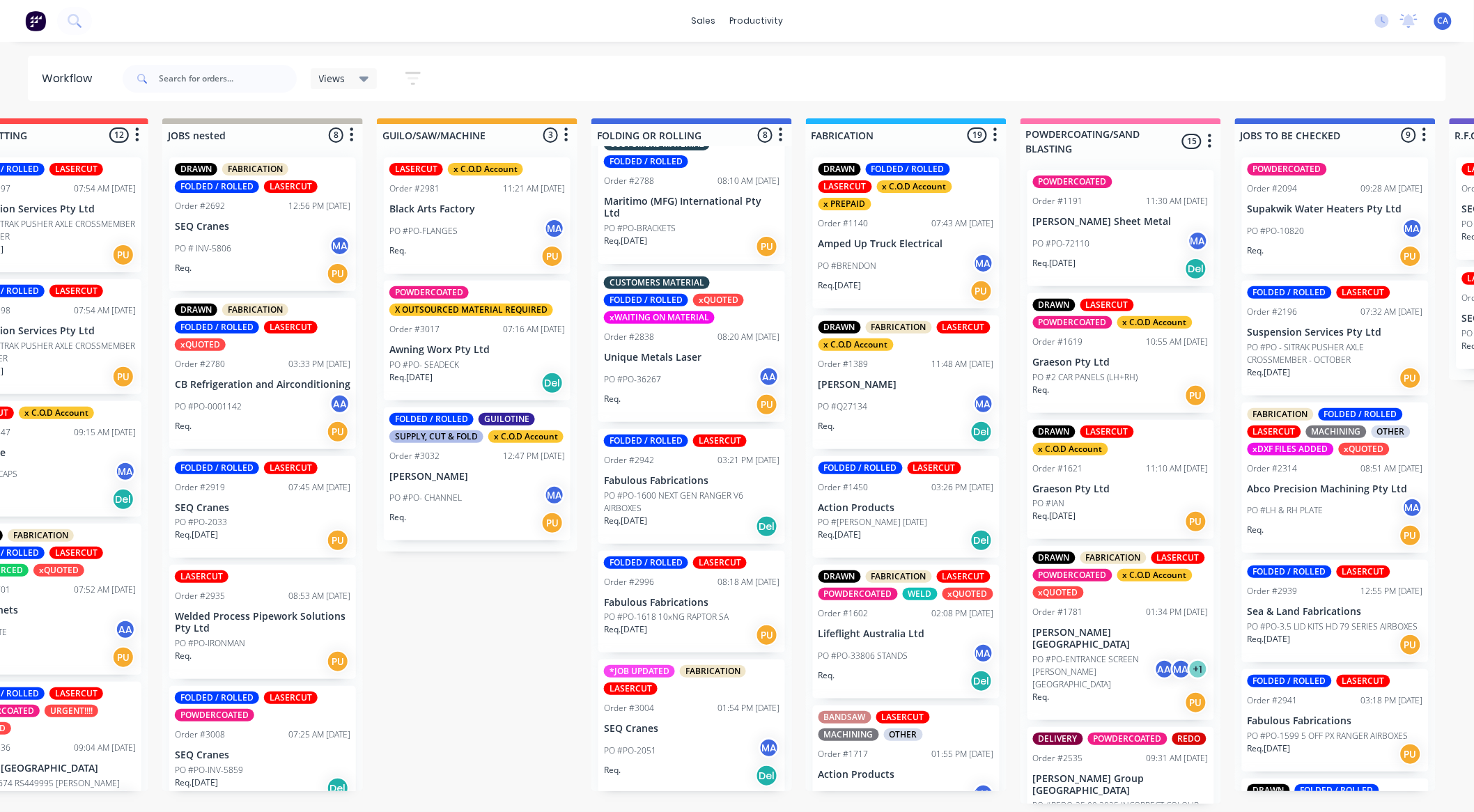
click at [665, 729] on p "SEQ Cranes" at bounding box center [692, 728] width 175 height 12
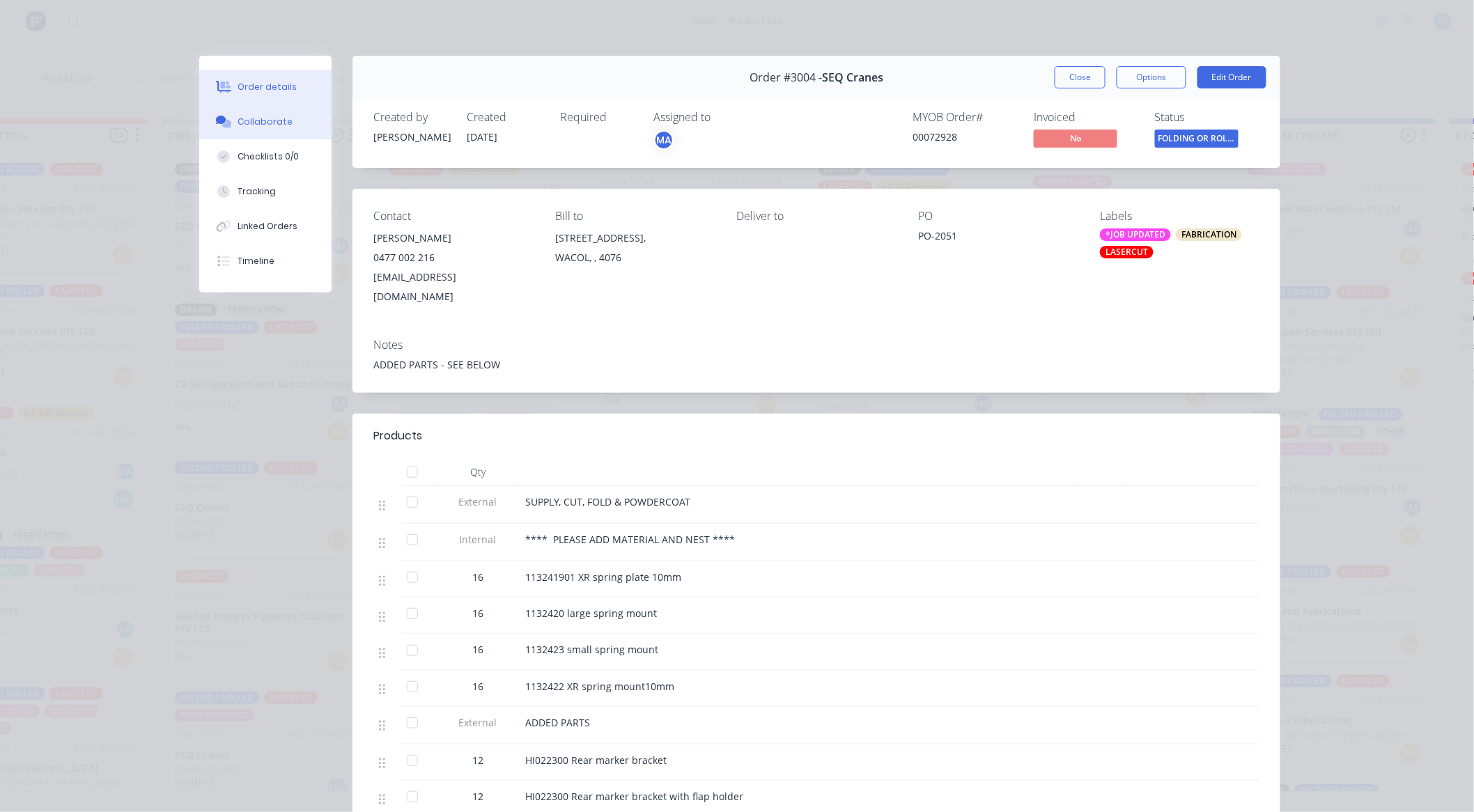
click at [291, 119] on button "Collaborate" at bounding box center [265, 122] width 133 height 35
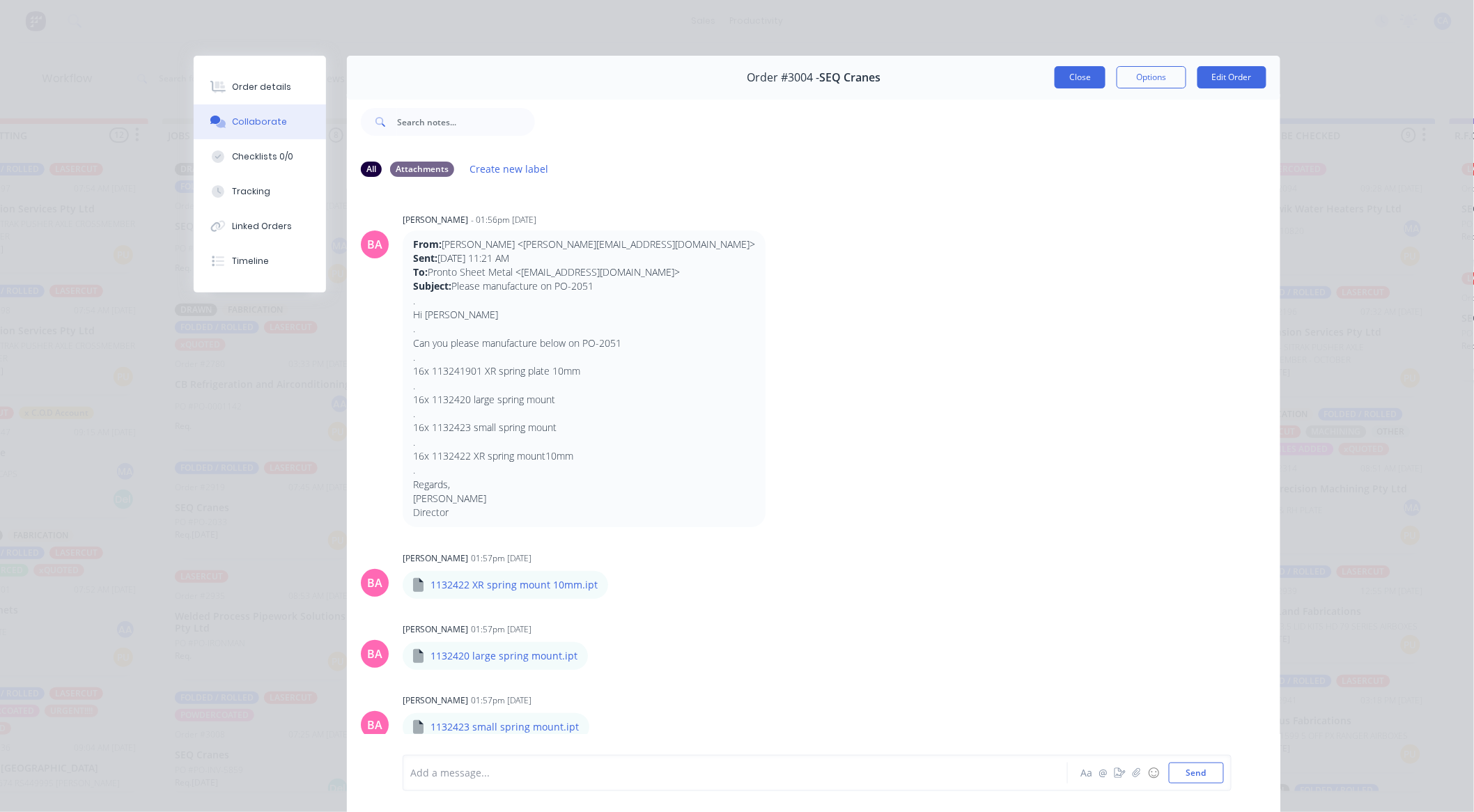
click at [1075, 79] on button "Close" at bounding box center [1080, 77] width 51 height 22
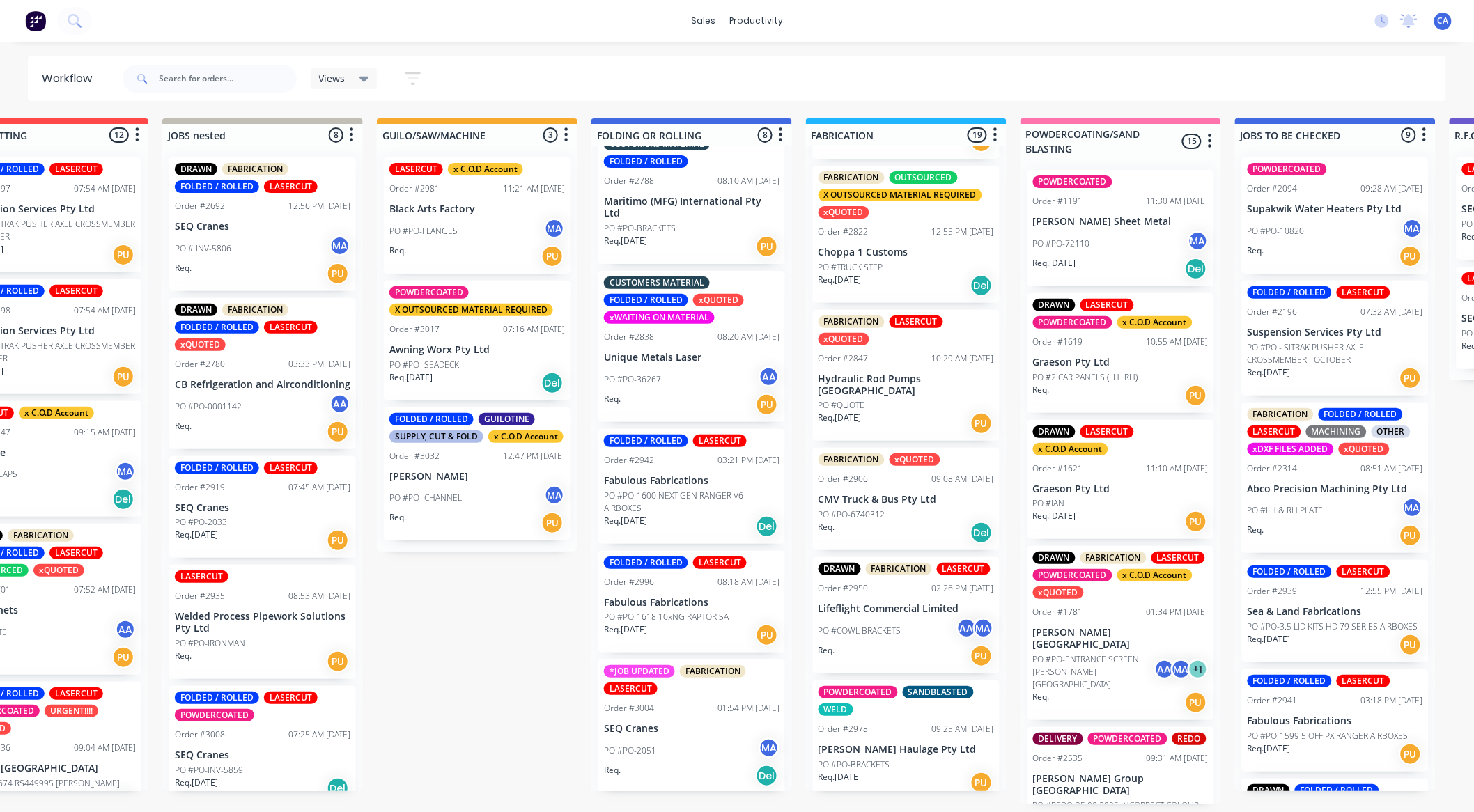
scroll to position [1161, 0]
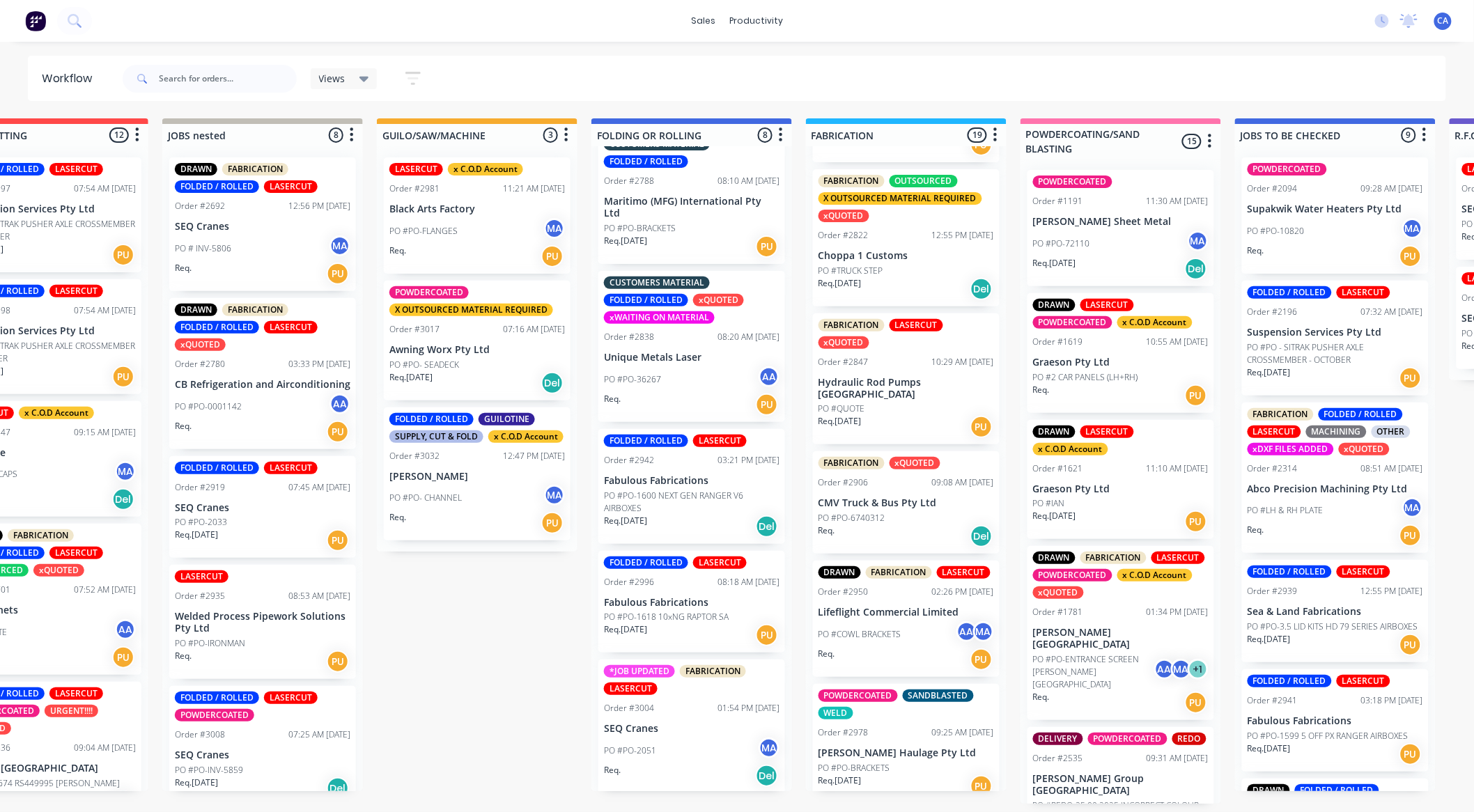
click at [912, 517] on div "PO #PO-6740312" at bounding box center [906, 519] width 175 height 13
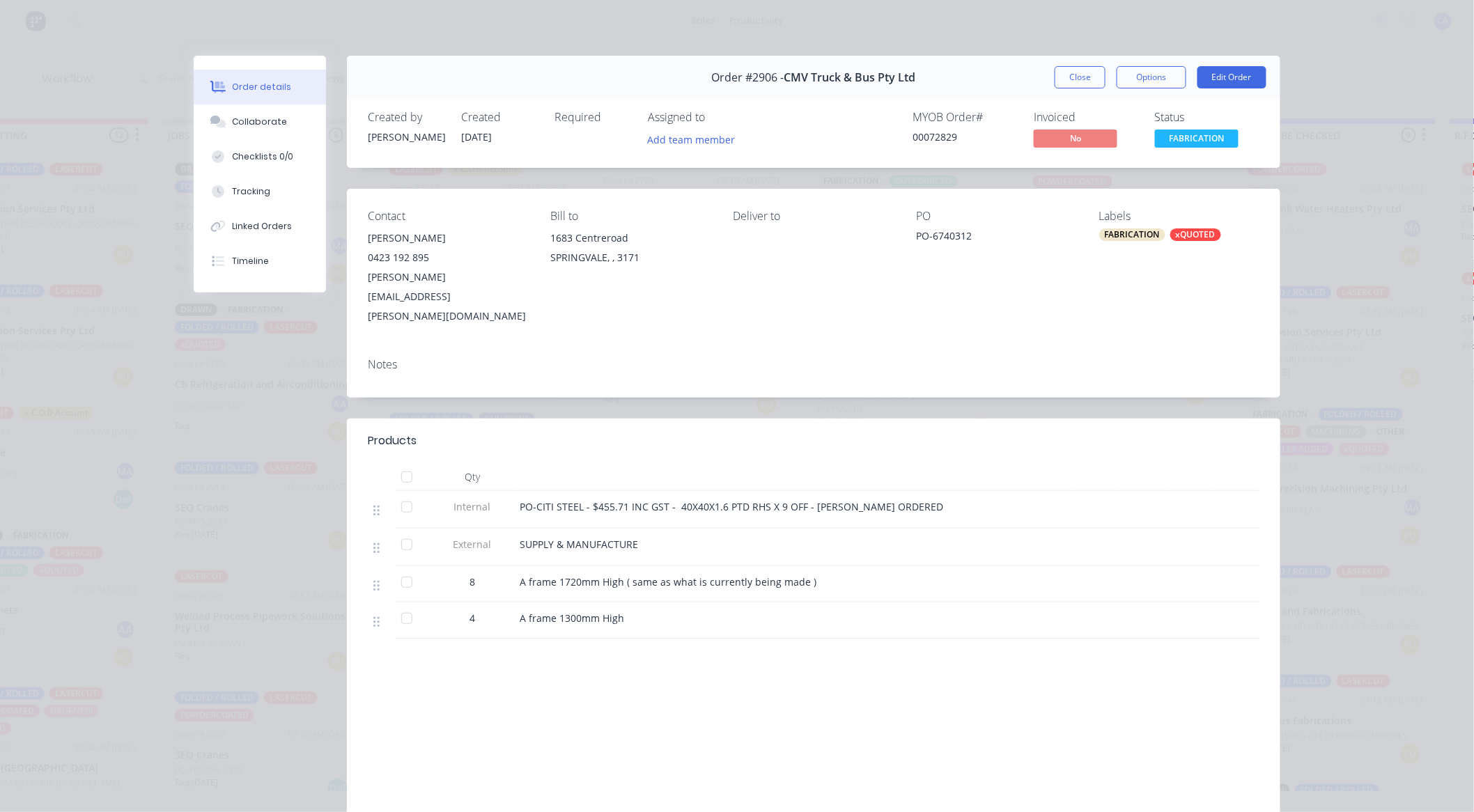
scroll to position [0, 297]
click at [1067, 82] on button "Close" at bounding box center [1080, 77] width 51 height 22
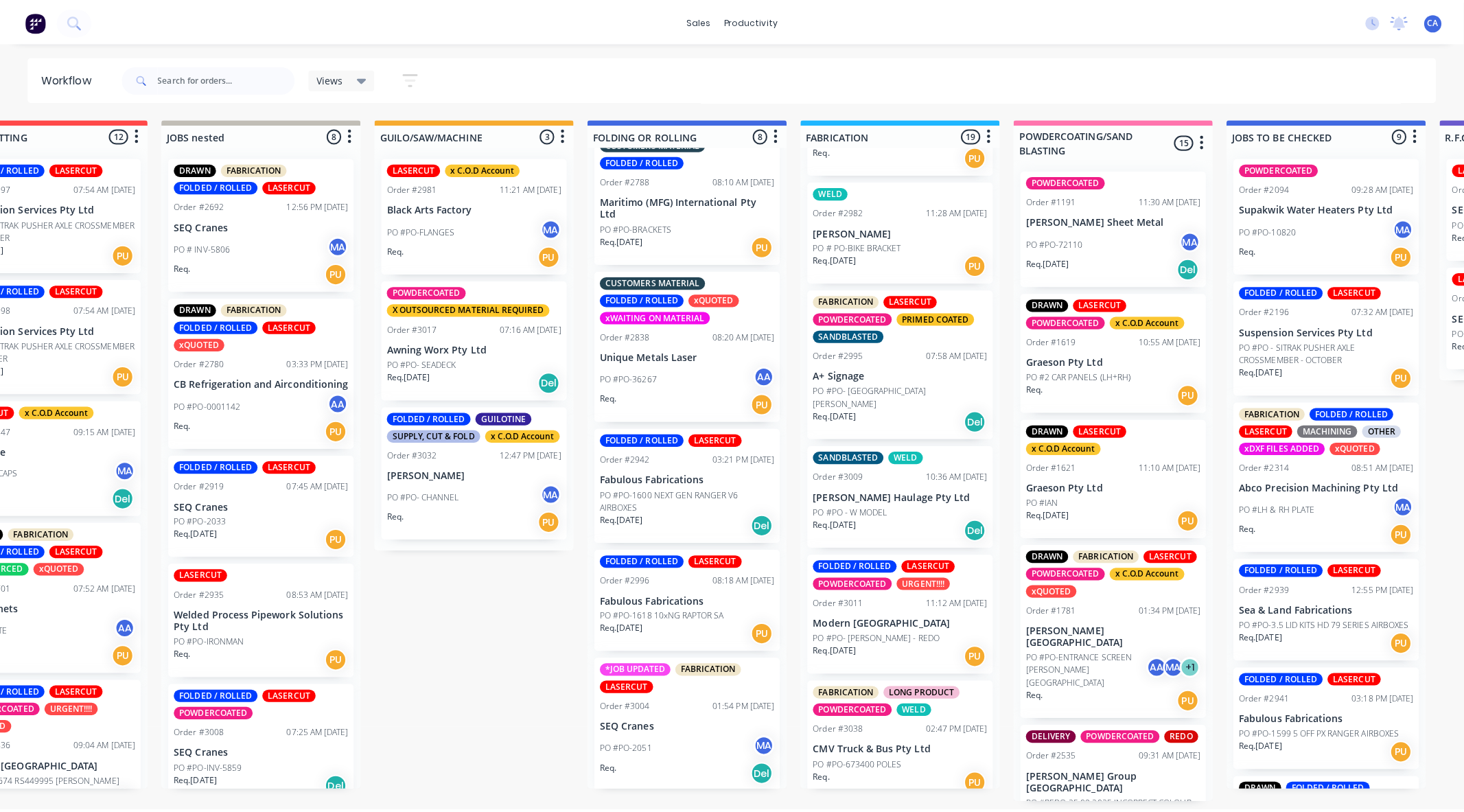
scroll to position [1890, 0]
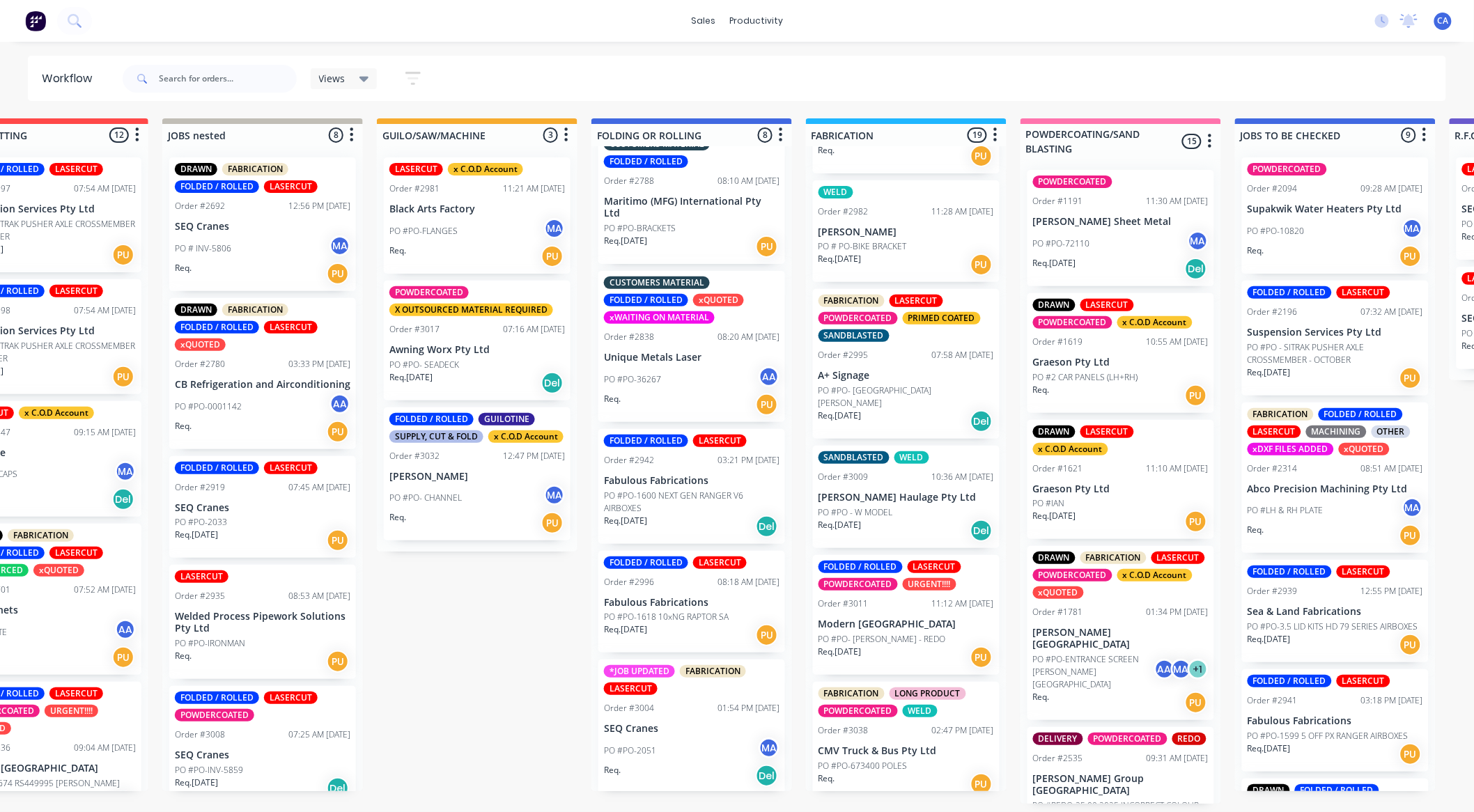
click at [895, 608] on div "FOLDED / ROLLED LASERCUT POWDERCOATED URGENT!!!! Order #3011 11:12 AM [DATE] Mo…" at bounding box center [906, 614] width 187 height 120
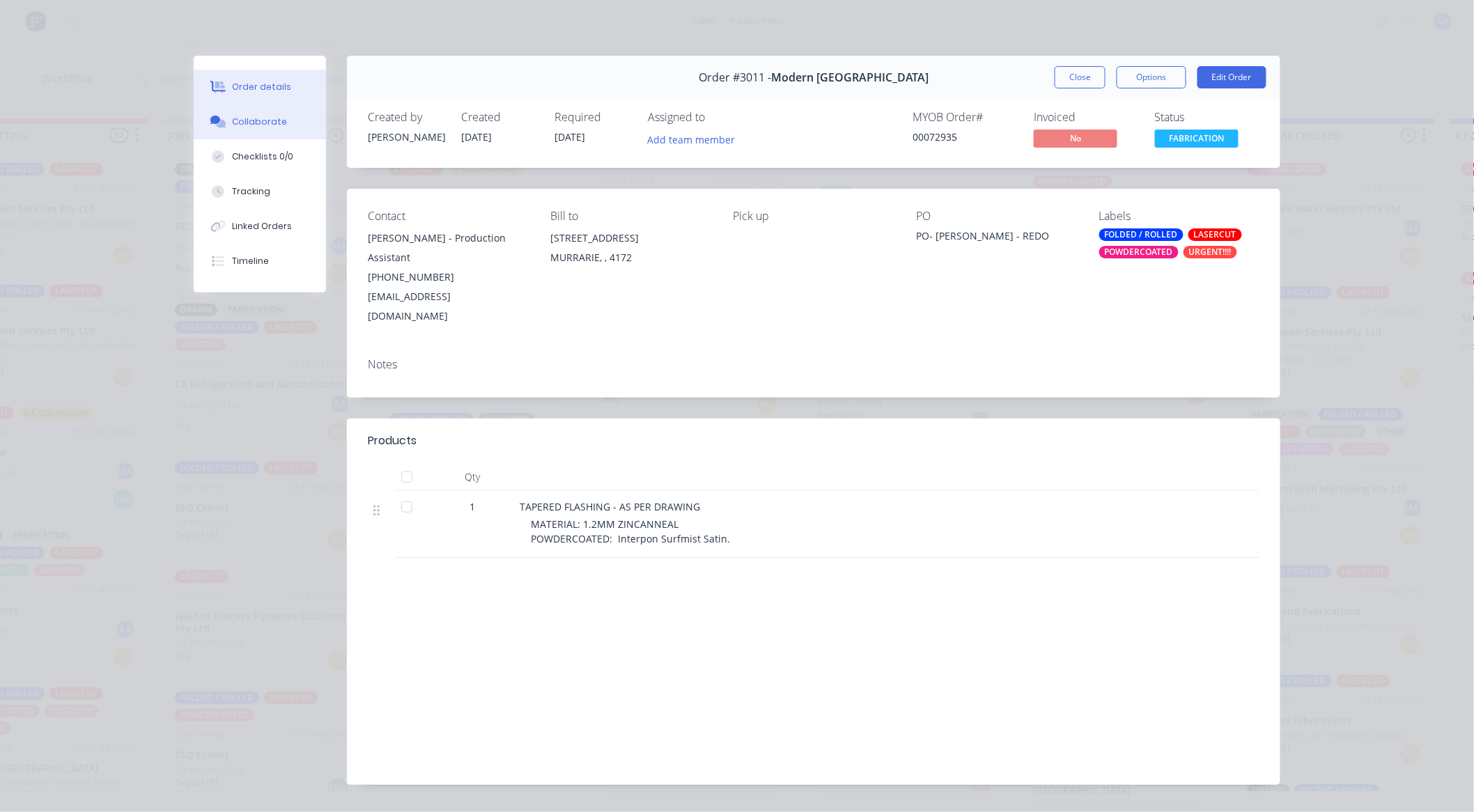
click at [262, 107] on button "Collaborate" at bounding box center [260, 122] width 133 height 35
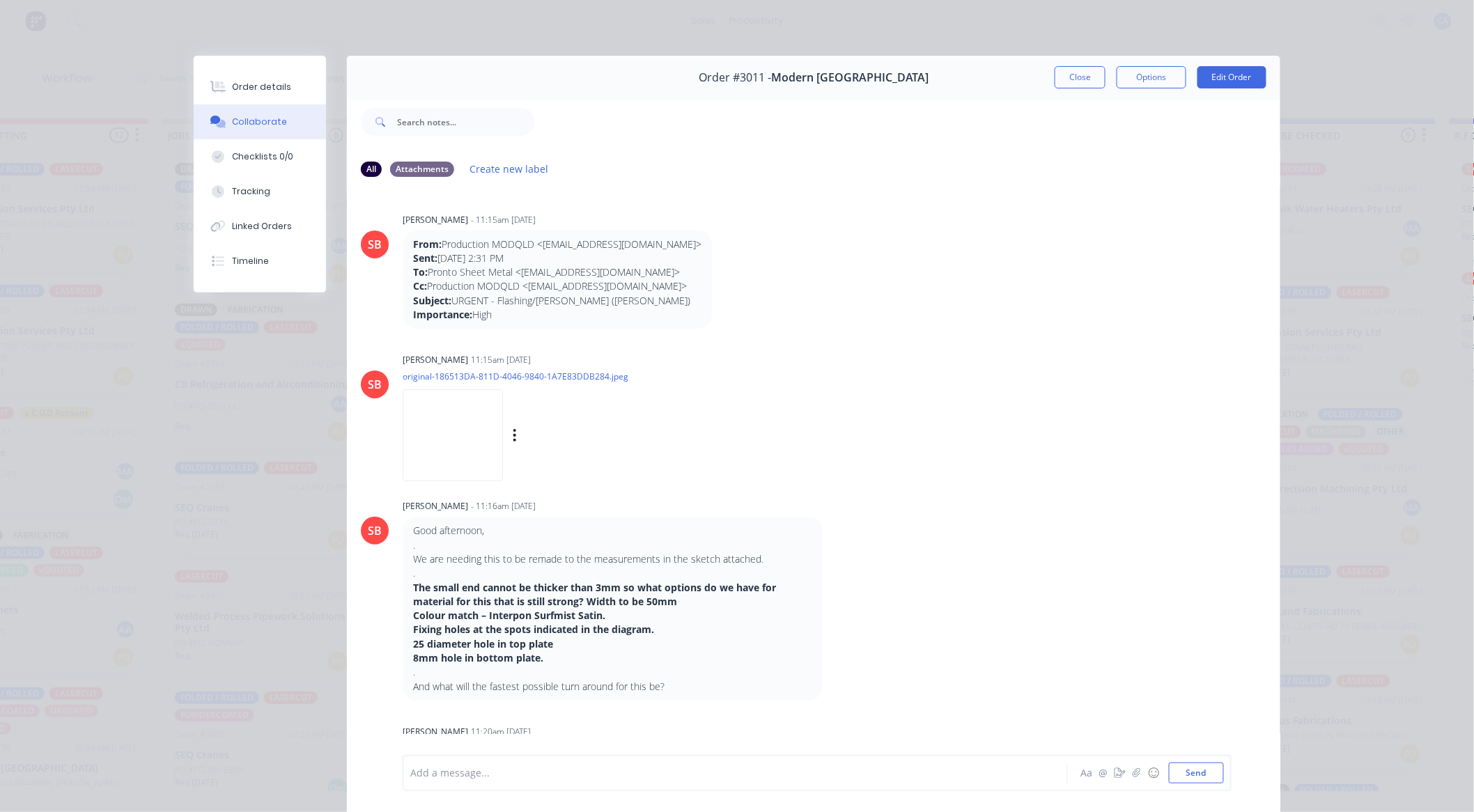
click at [425, 443] on img at bounding box center [453, 435] width 100 height 91
click at [1070, 74] on button "Close" at bounding box center [1080, 77] width 51 height 22
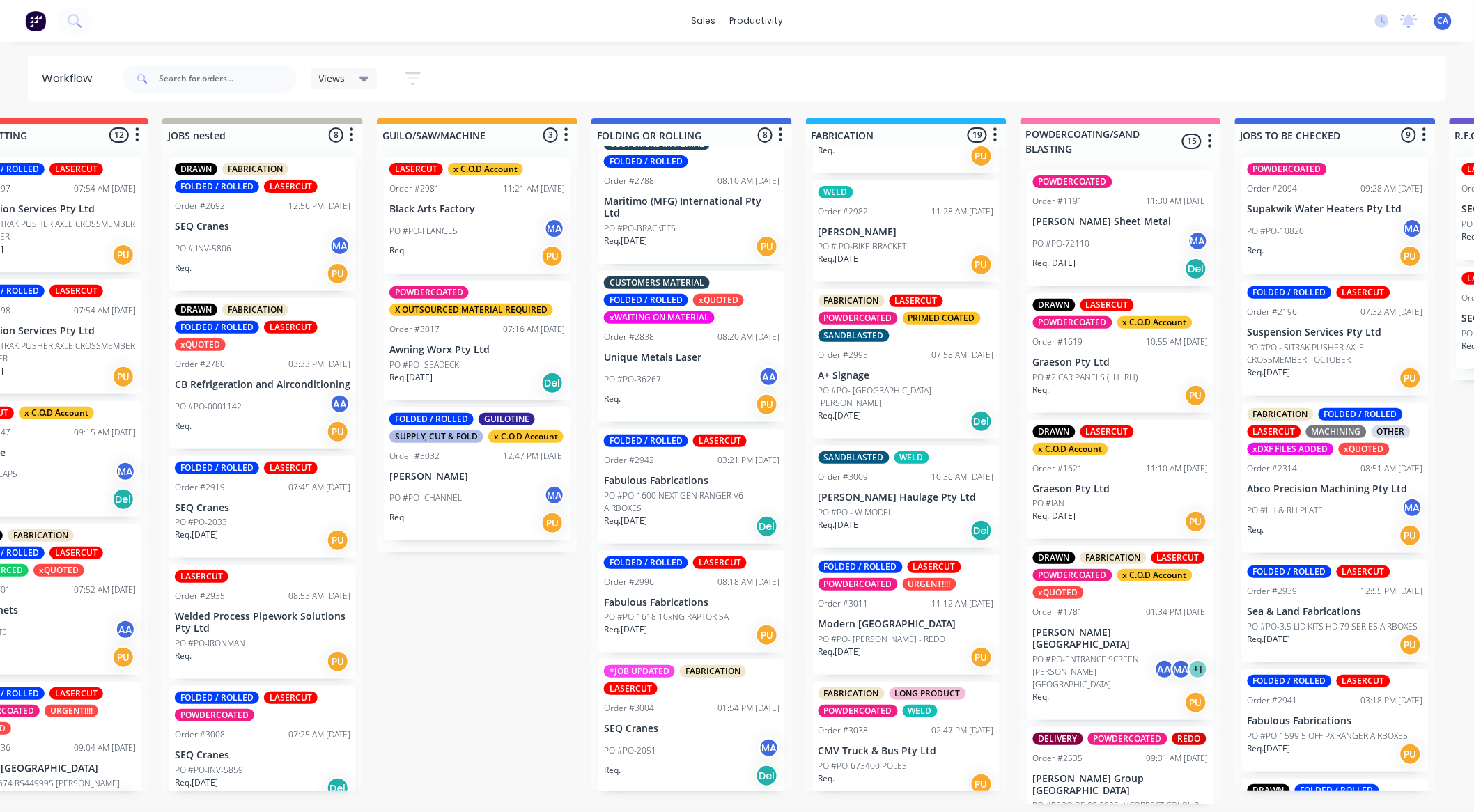
click at [920, 619] on p "Modern [GEOGRAPHIC_DATA]" at bounding box center [906, 625] width 175 height 12
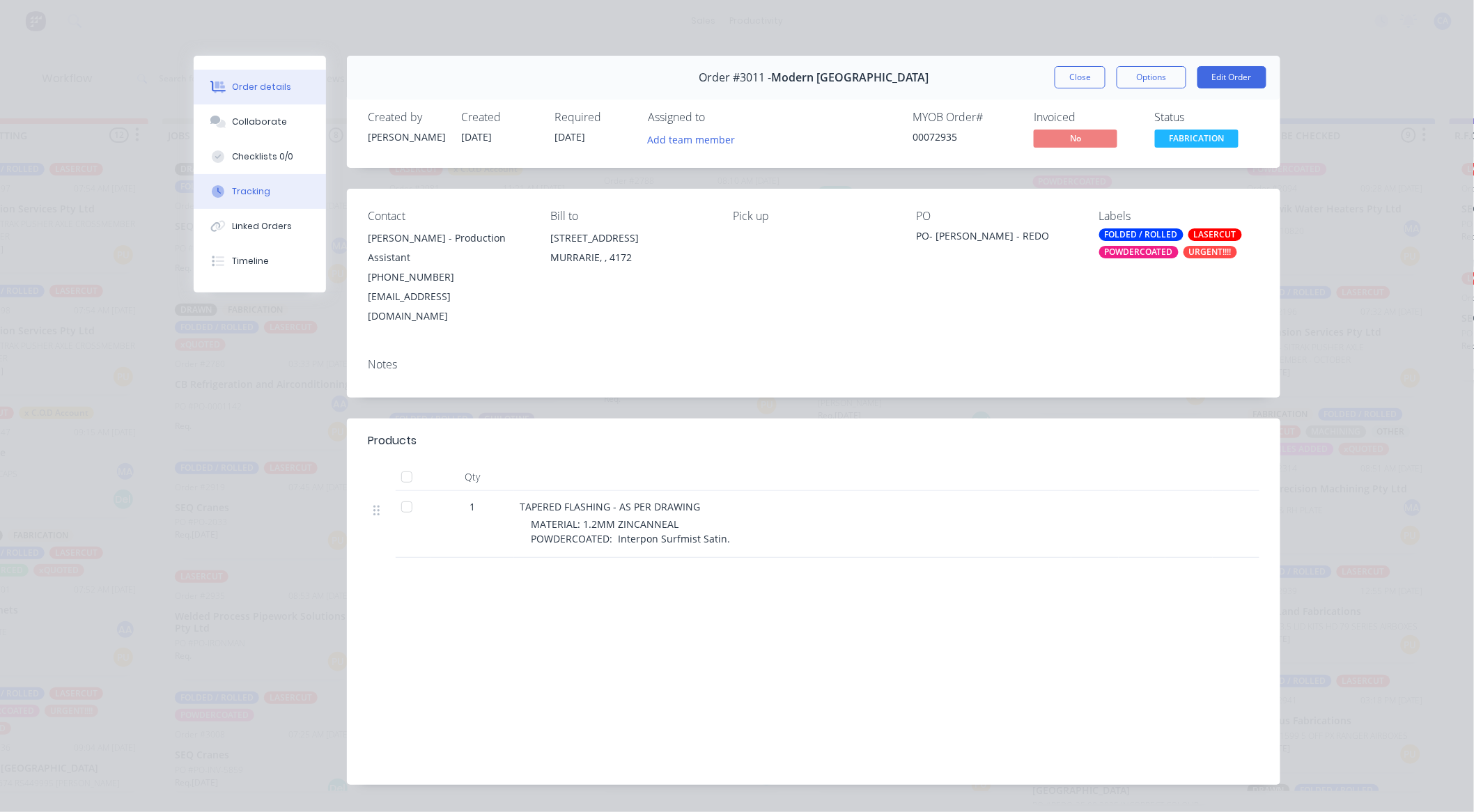
drag, startPoint x: 248, startPoint y: 187, endPoint x: 266, endPoint y: 180, distance: 19.3
click at [252, 186] on div "Tracking" at bounding box center [252, 192] width 38 height 13
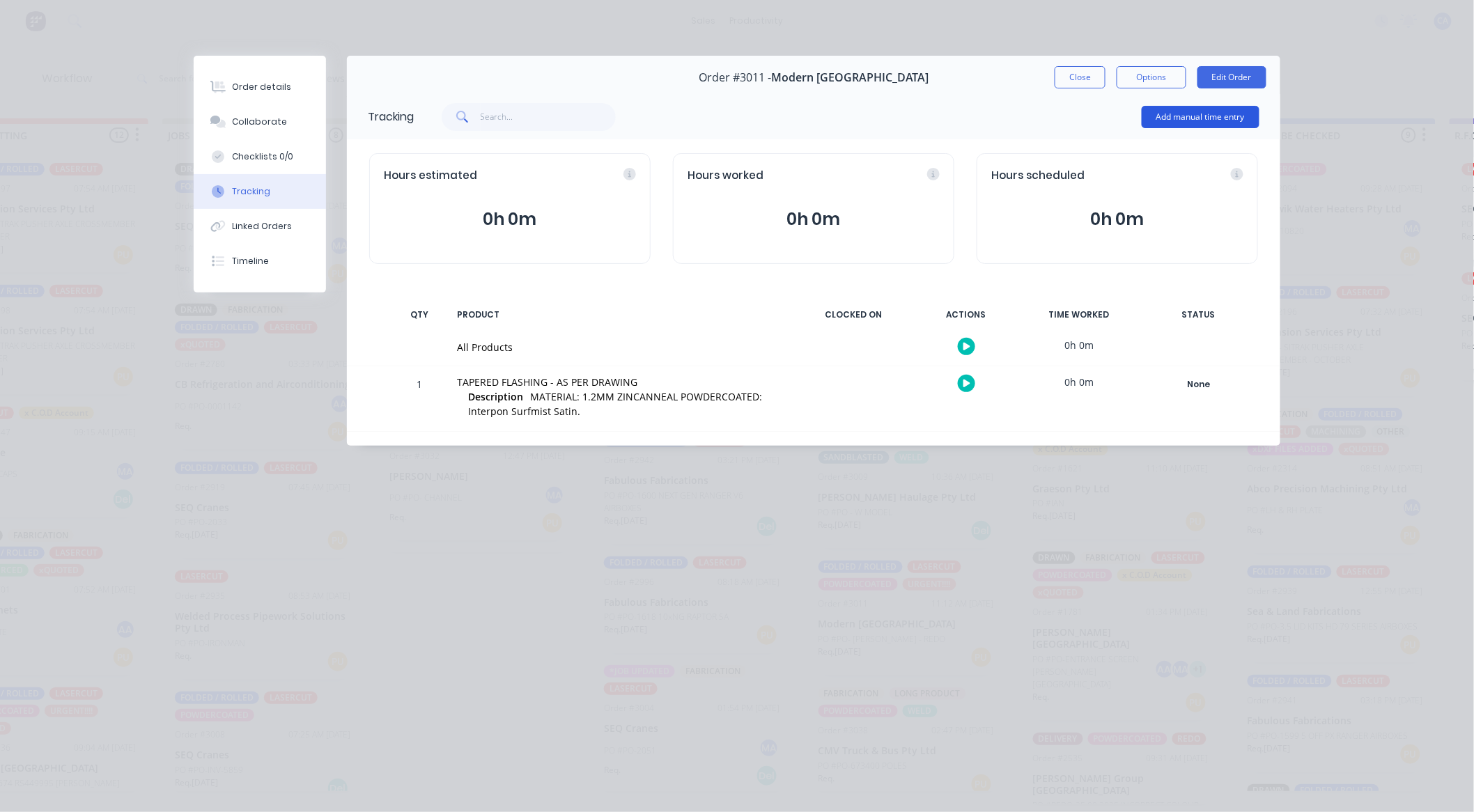
click at [1186, 111] on button "Add manual time entry" at bounding box center [1200, 117] width 118 height 22
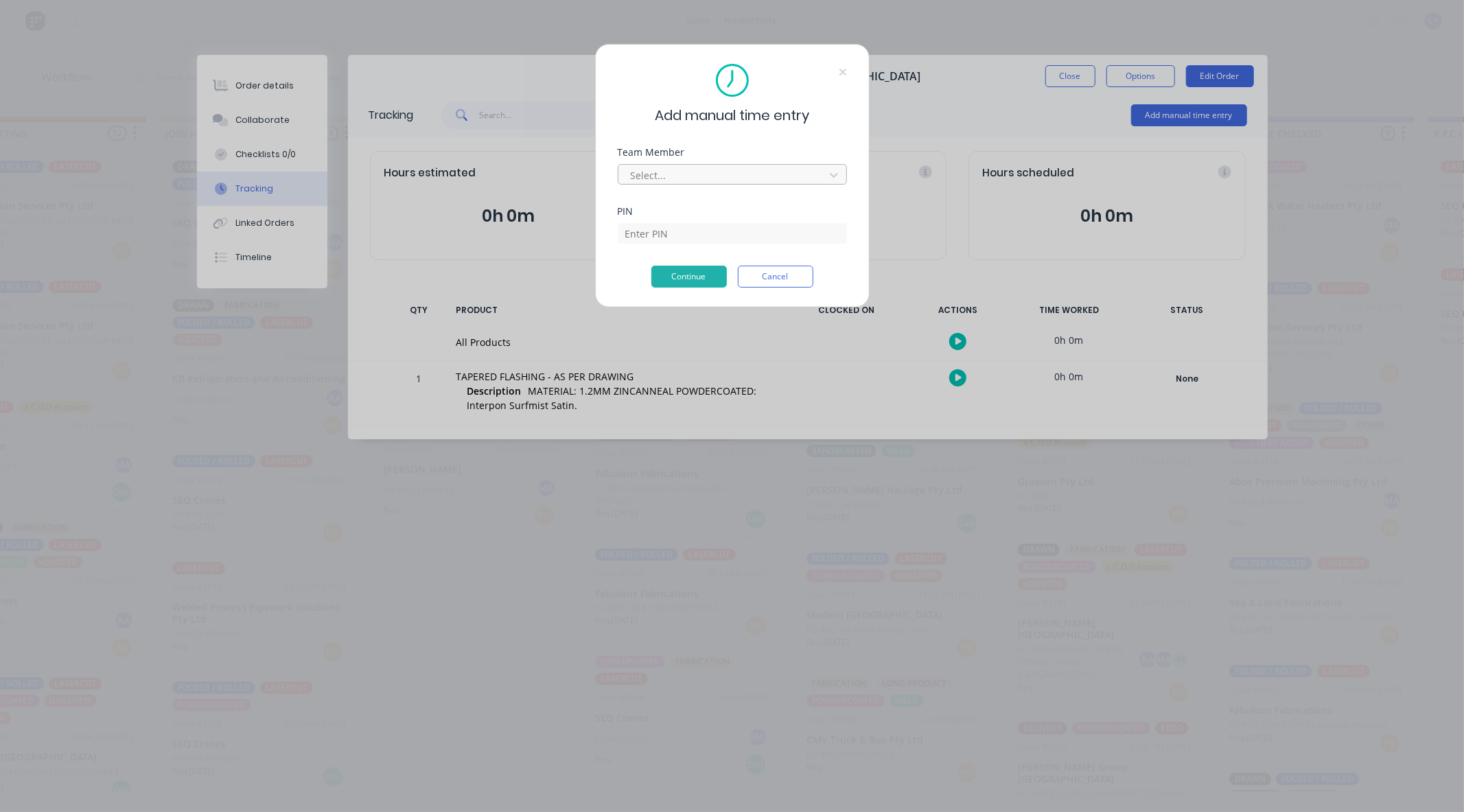
click at [759, 176] on div at bounding box center [723, 175] width 188 height 17
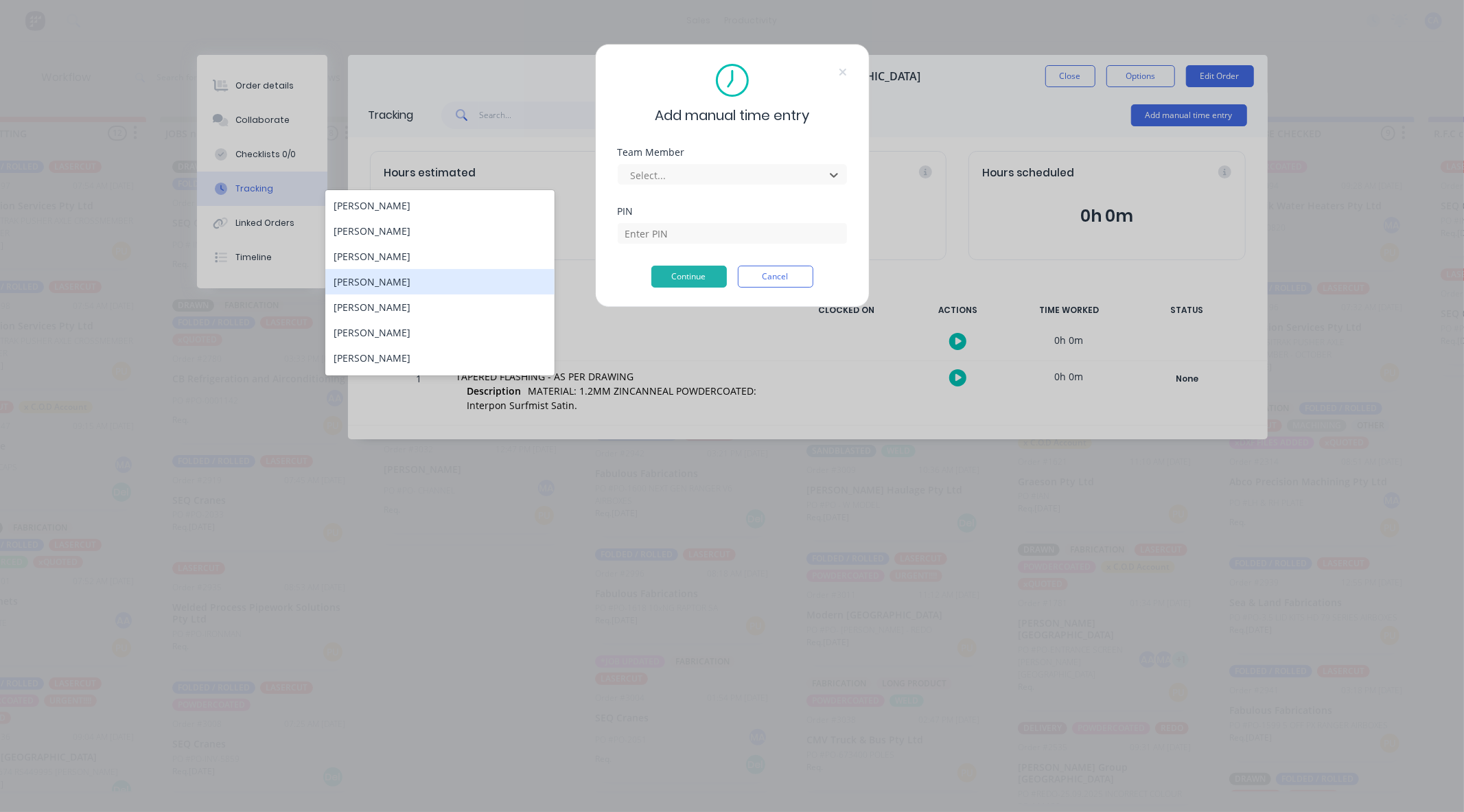
click at [446, 285] on div "[PERSON_NAME]" at bounding box center [440, 282] width 230 height 26
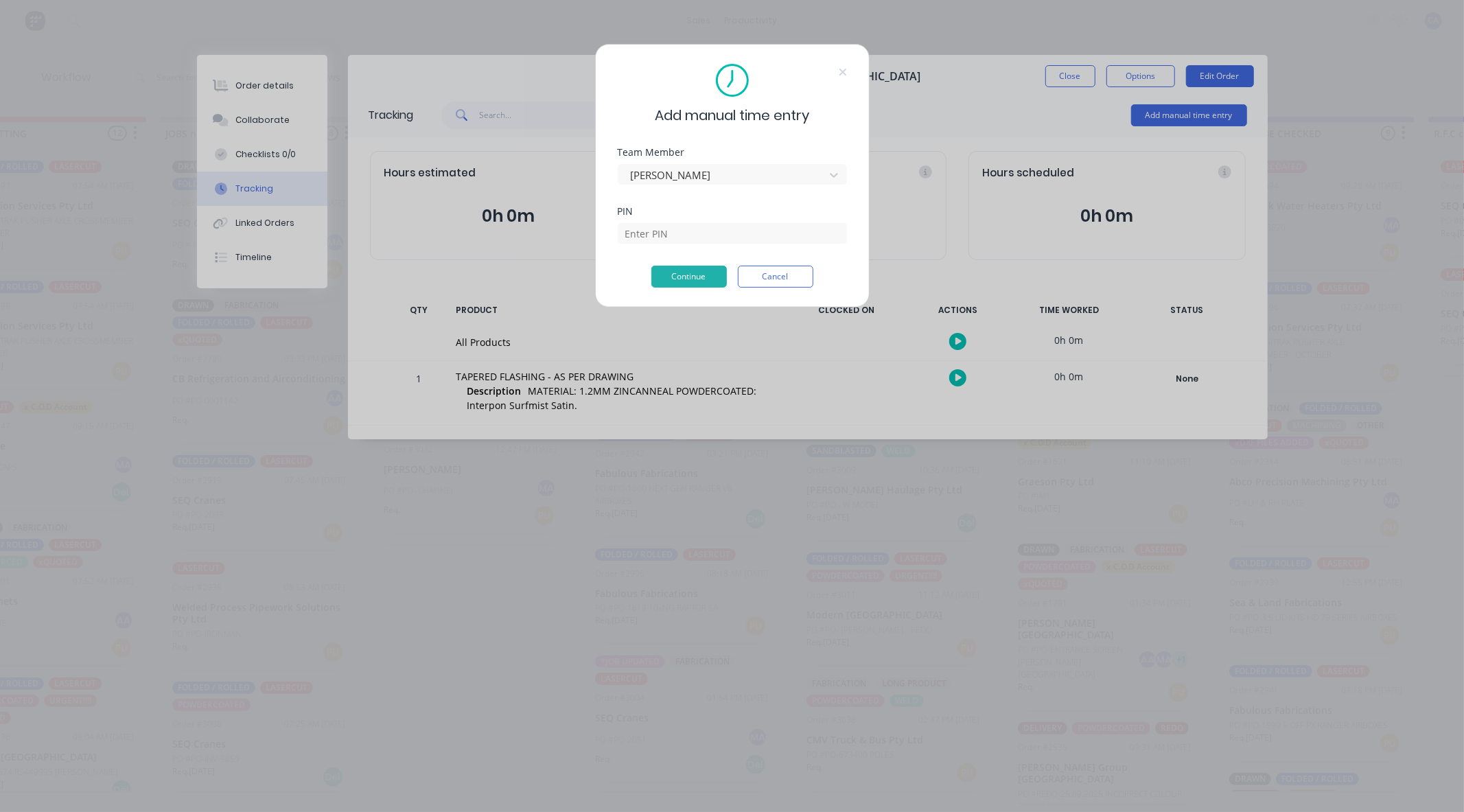
click at [679, 245] on div "PIN" at bounding box center [732, 236] width 230 height 59
drag, startPoint x: 681, startPoint y: 235, endPoint x: 687, endPoint y: 251, distance: 17.1
click at [681, 235] on input at bounding box center [732, 233] width 230 height 21
type input "0000"
click at [697, 278] on button "Continue" at bounding box center [689, 277] width 76 height 22
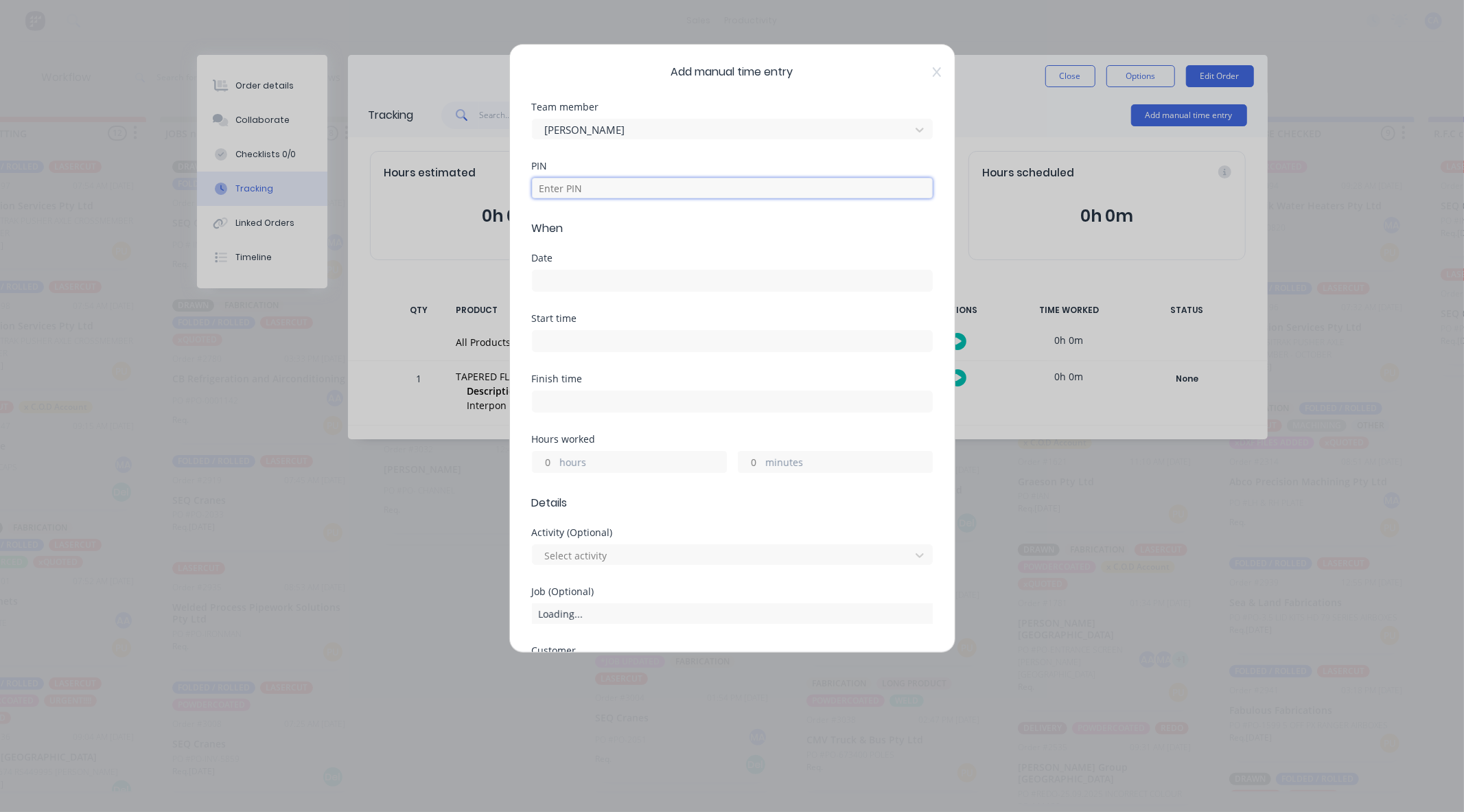
click at [643, 183] on input at bounding box center [732, 187] width 401 height 21
type input "0000"
click at [626, 271] on label at bounding box center [732, 281] width 401 height 22
click at [626, 271] on input at bounding box center [732, 281] width 400 height 21
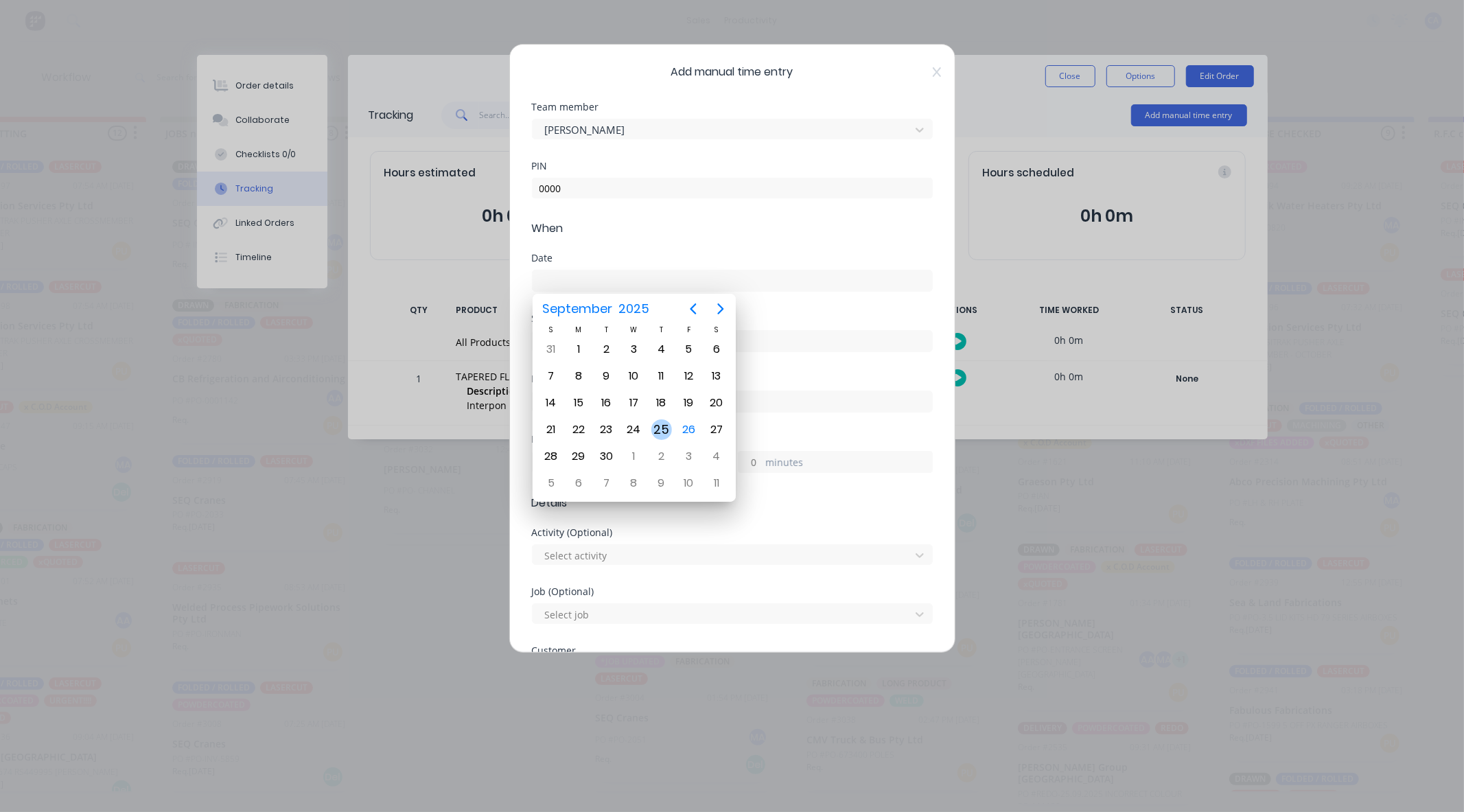
click at [657, 422] on div "25" at bounding box center [661, 430] width 21 height 21
type input "[DATE]"
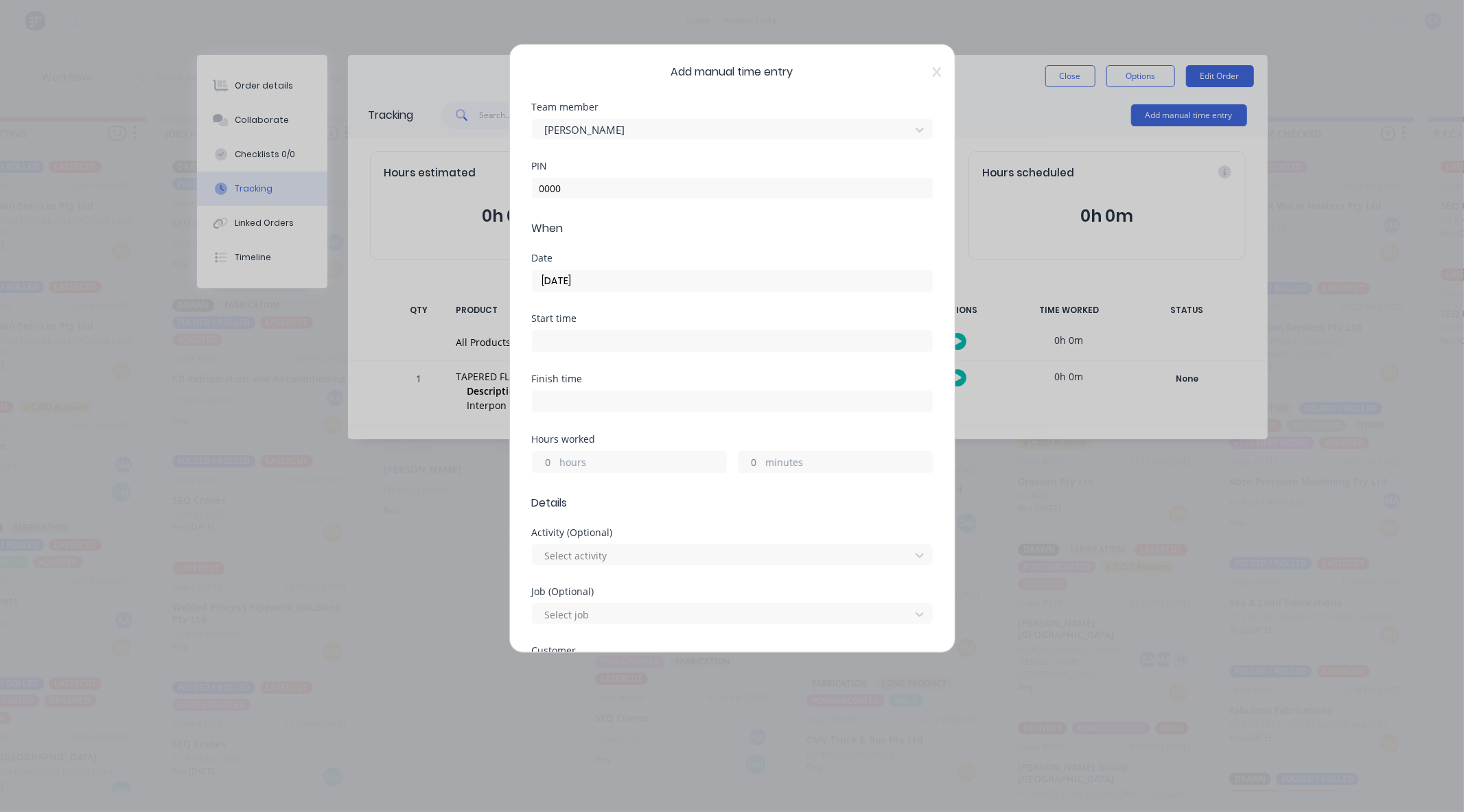
click at [554, 460] on input "hours" at bounding box center [545, 462] width 24 height 21
type input "2"
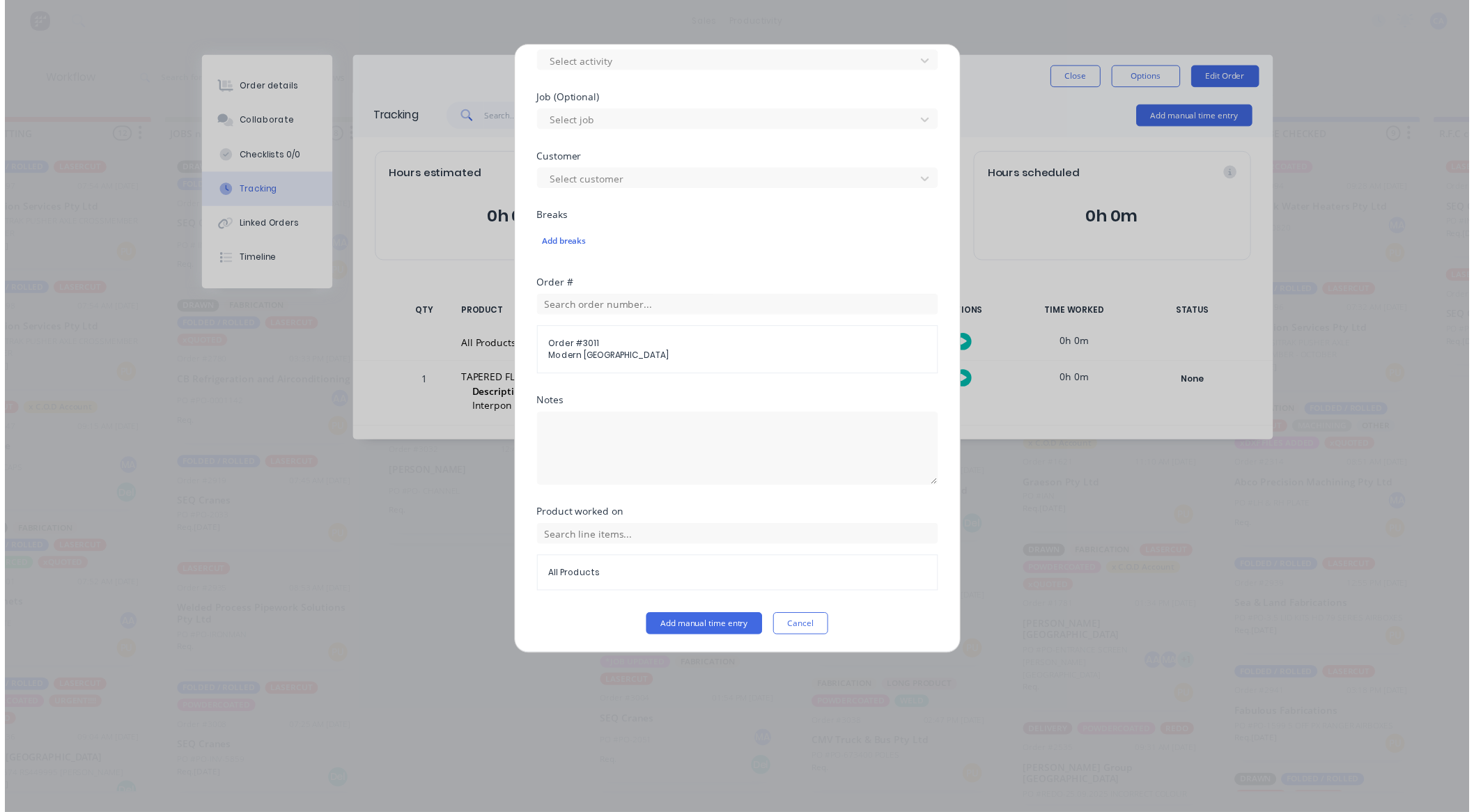
scroll to position [504, 0]
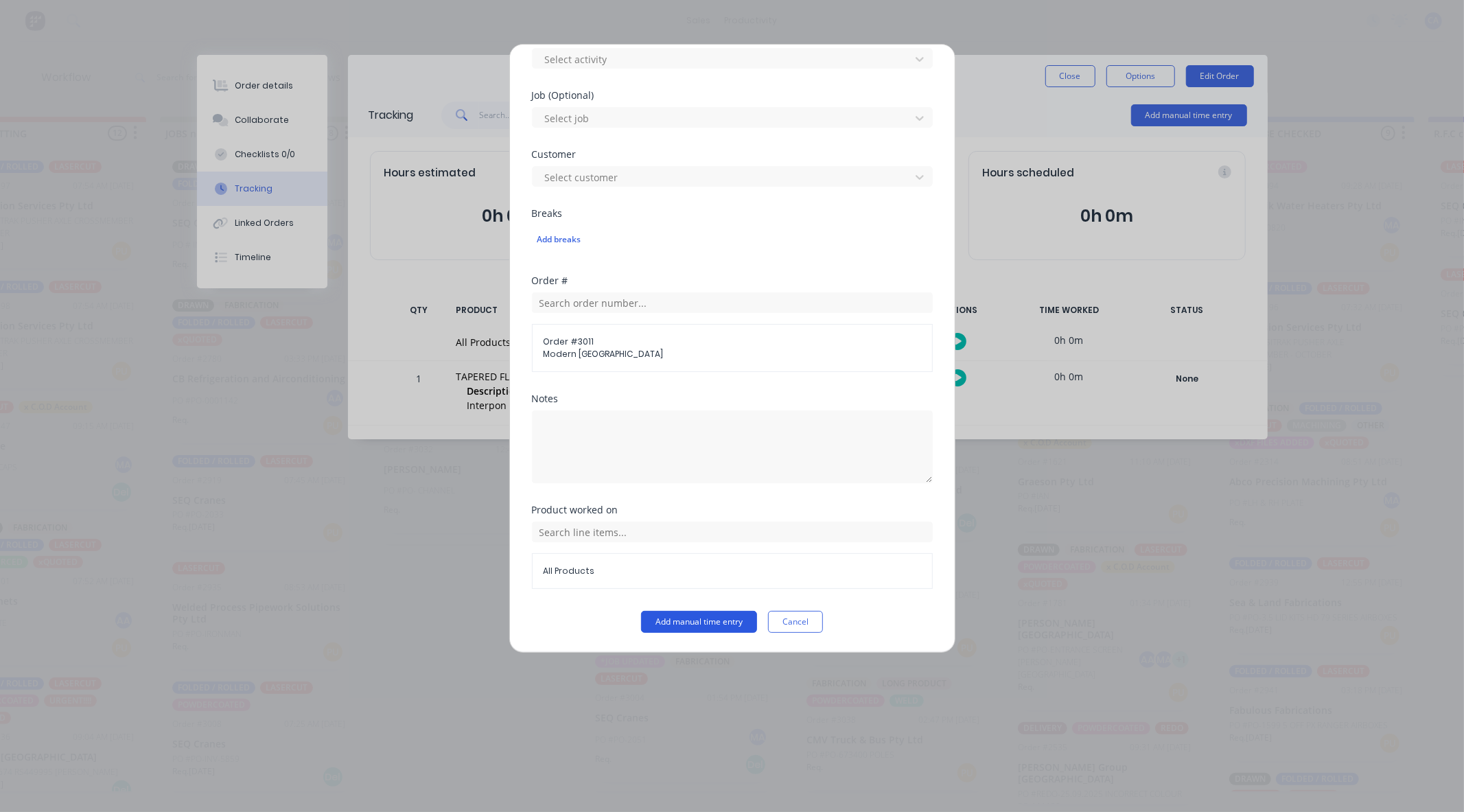
click at [683, 616] on button "Add manual time entry" at bounding box center [699, 622] width 116 height 22
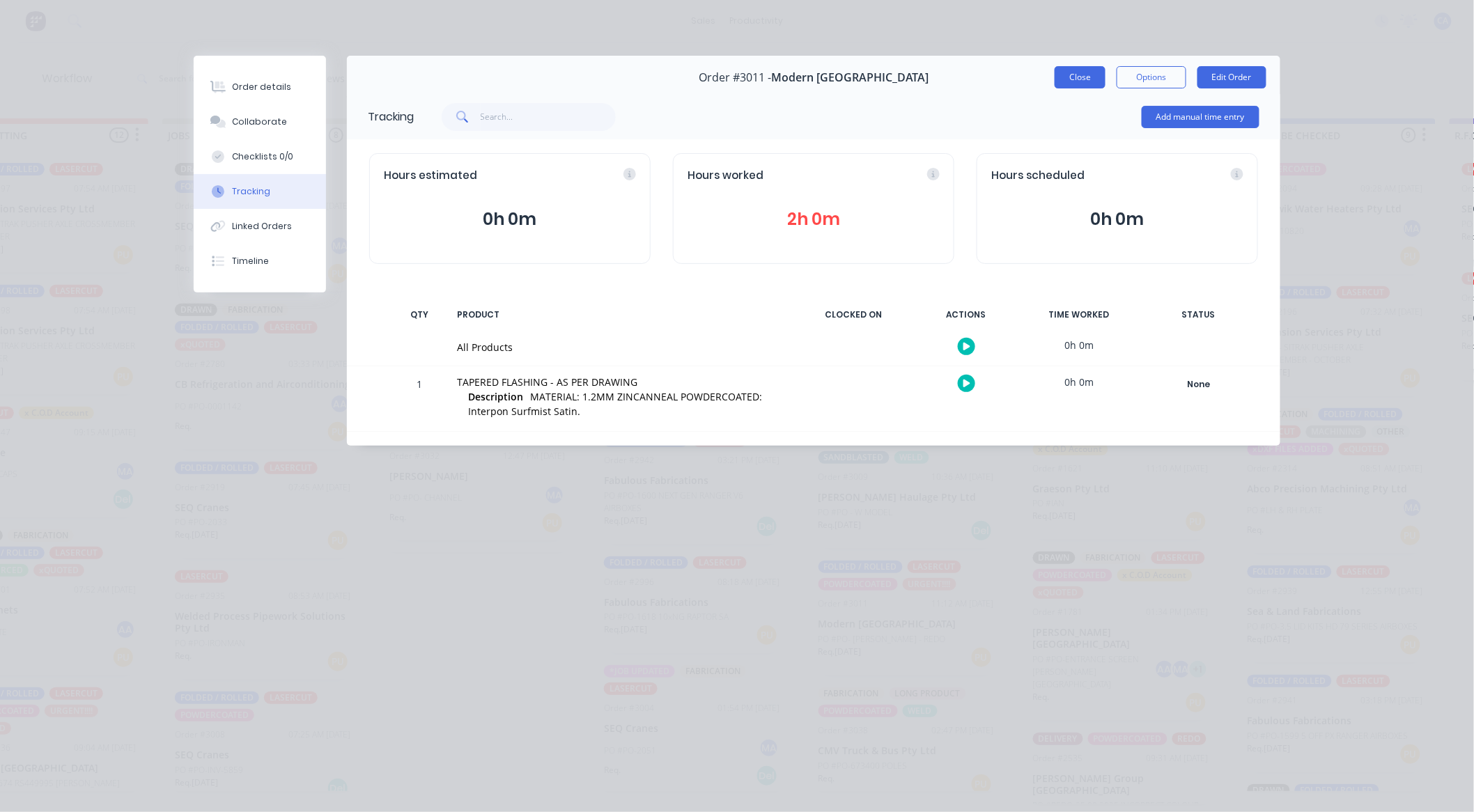
click at [1065, 73] on button "Close" at bounding box center [1080, 77] width 51 height 22
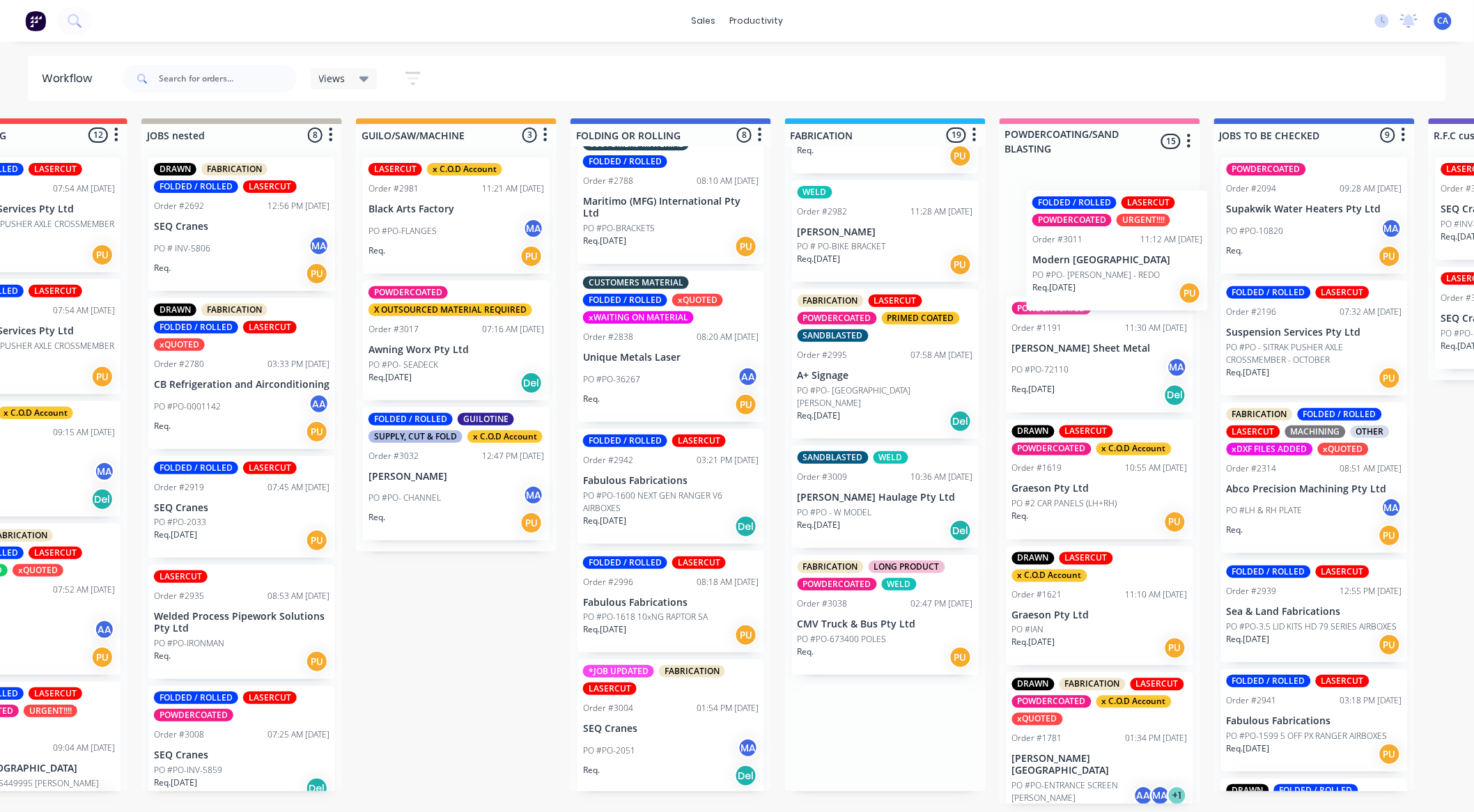
drag, startPoint x: 890, startPoint y: 627, endPoint x: 1104, endPoint y: 265, distance: 420.5
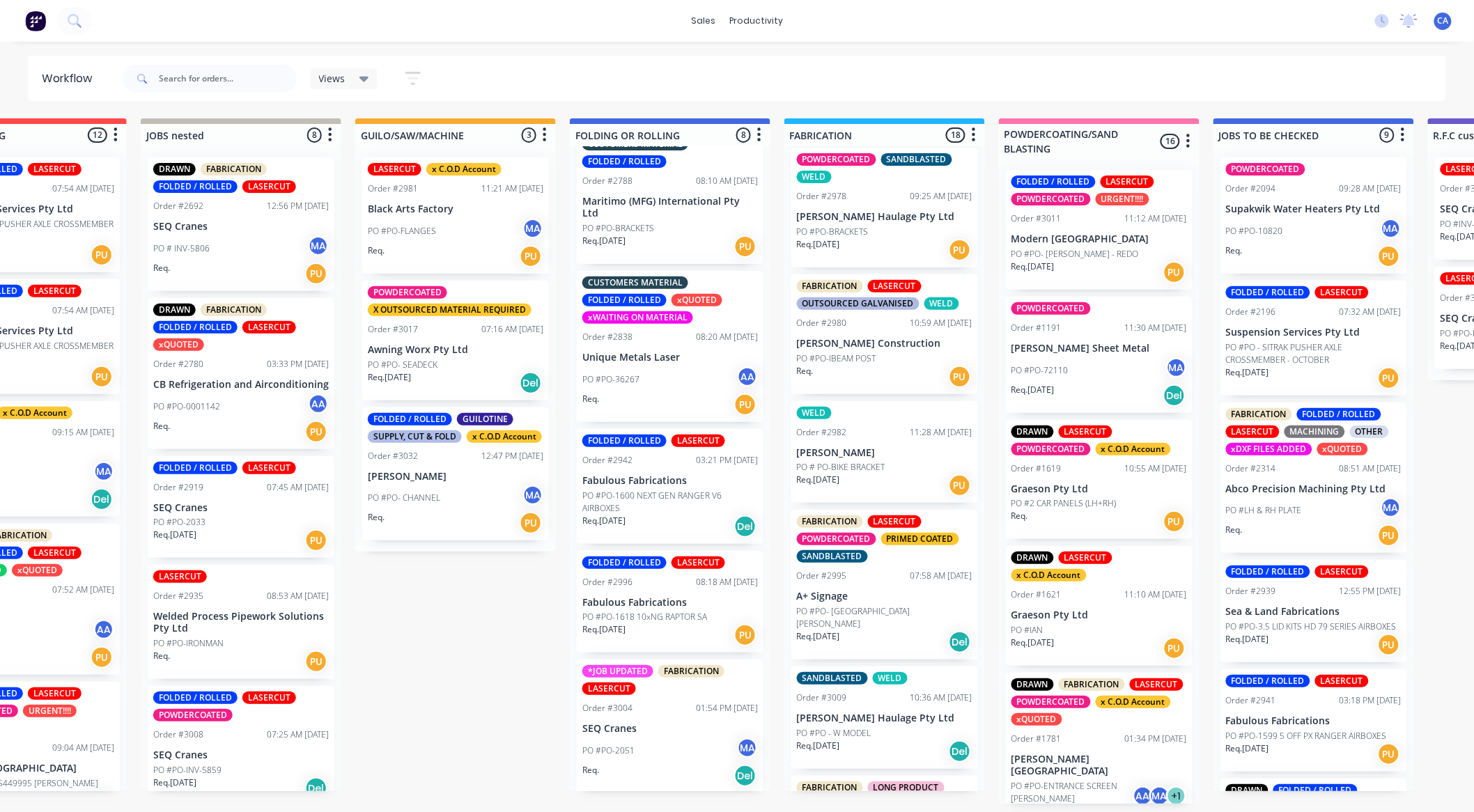
scroll to position [1792, 0]
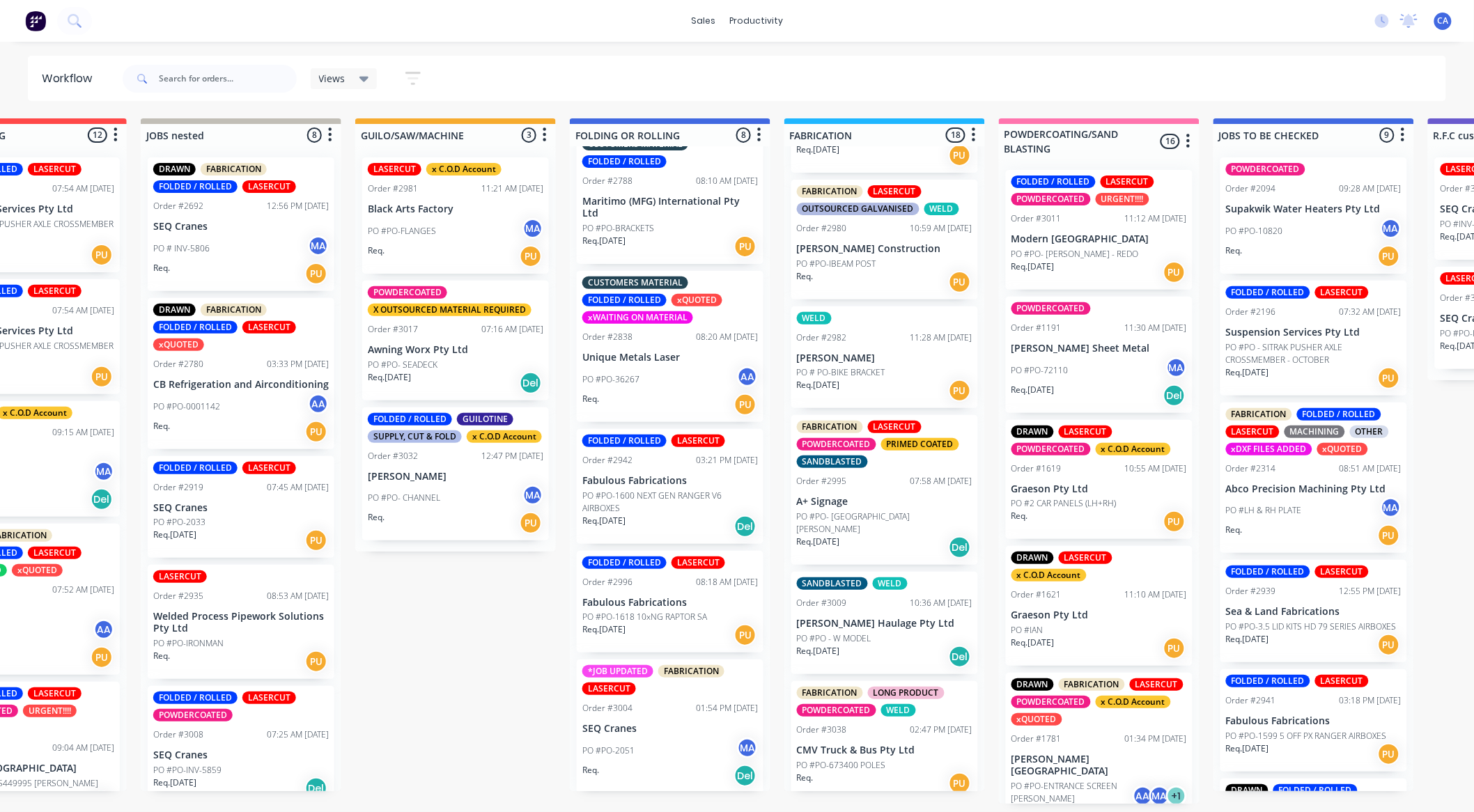
click at [888, 645] on div "Req. [DATE] Del" at bounding box center [885, 657] width 175 height 24
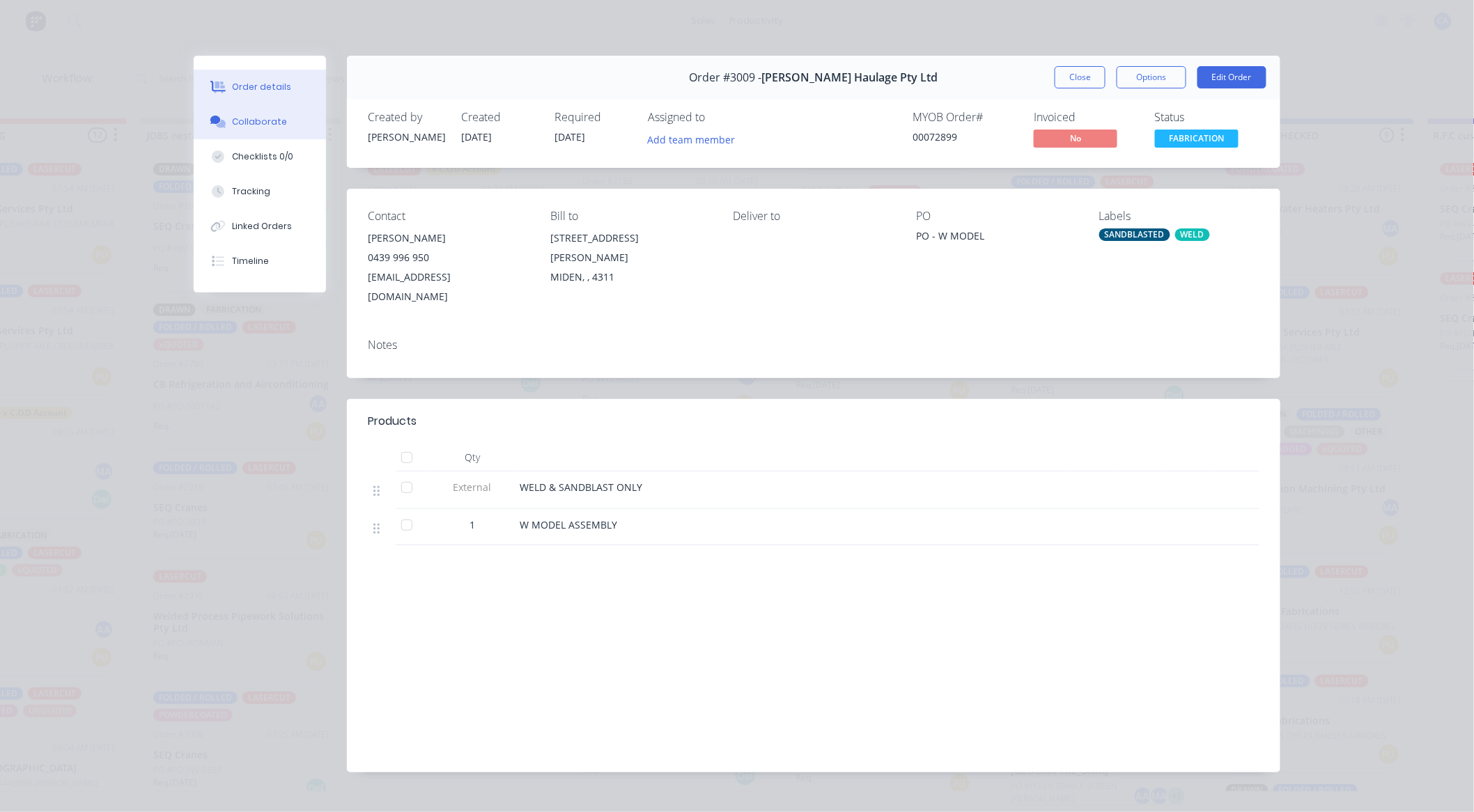
click at [291, 116] on button "Collaborate" at bounding box center [260, 122] width 133 height 35
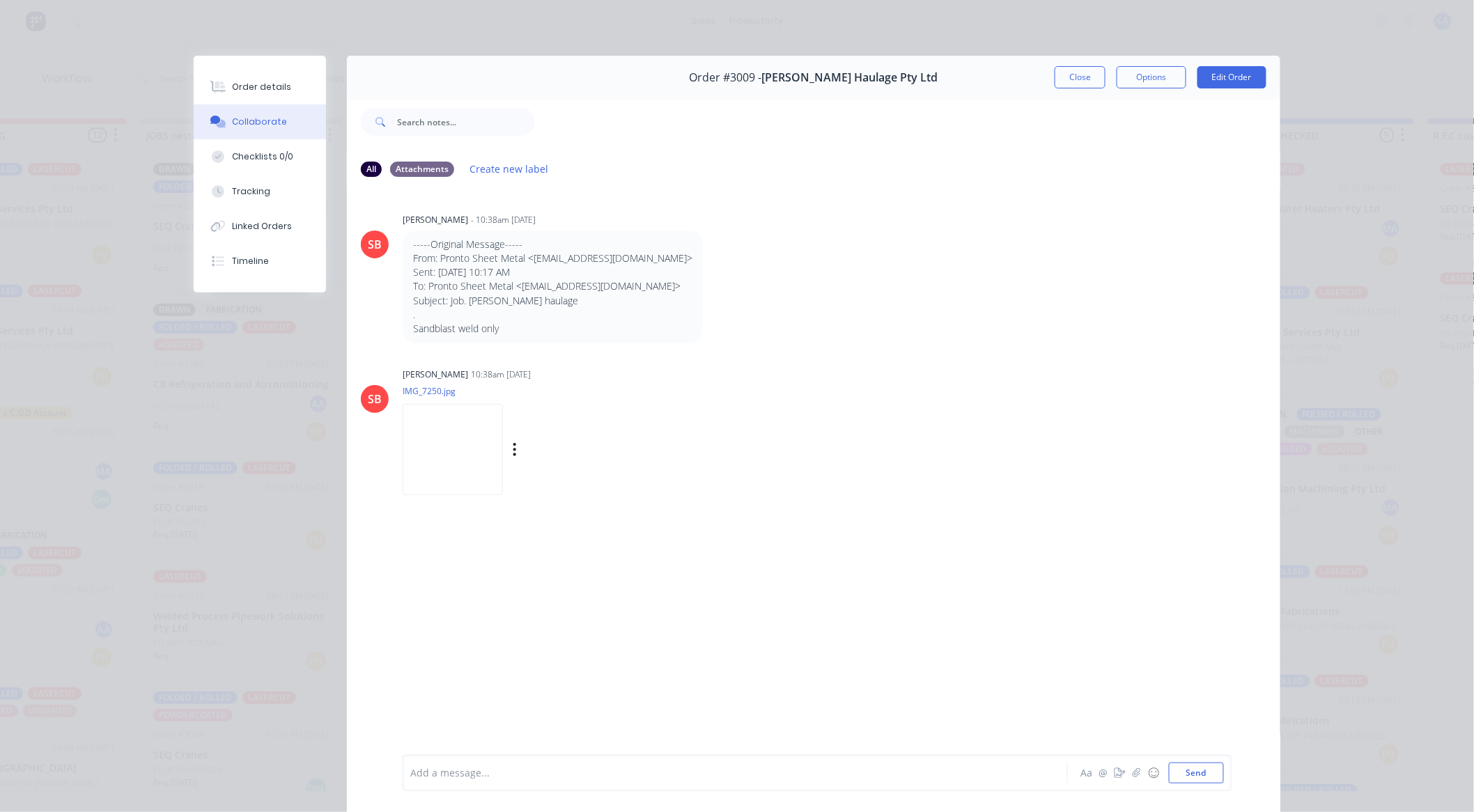
click at [448, 456] on img at bounding box center [453, 449] width 100 height 91
click at [1056, 72] on button "Close" at bounding box center [1080, 77] width 51 height 22
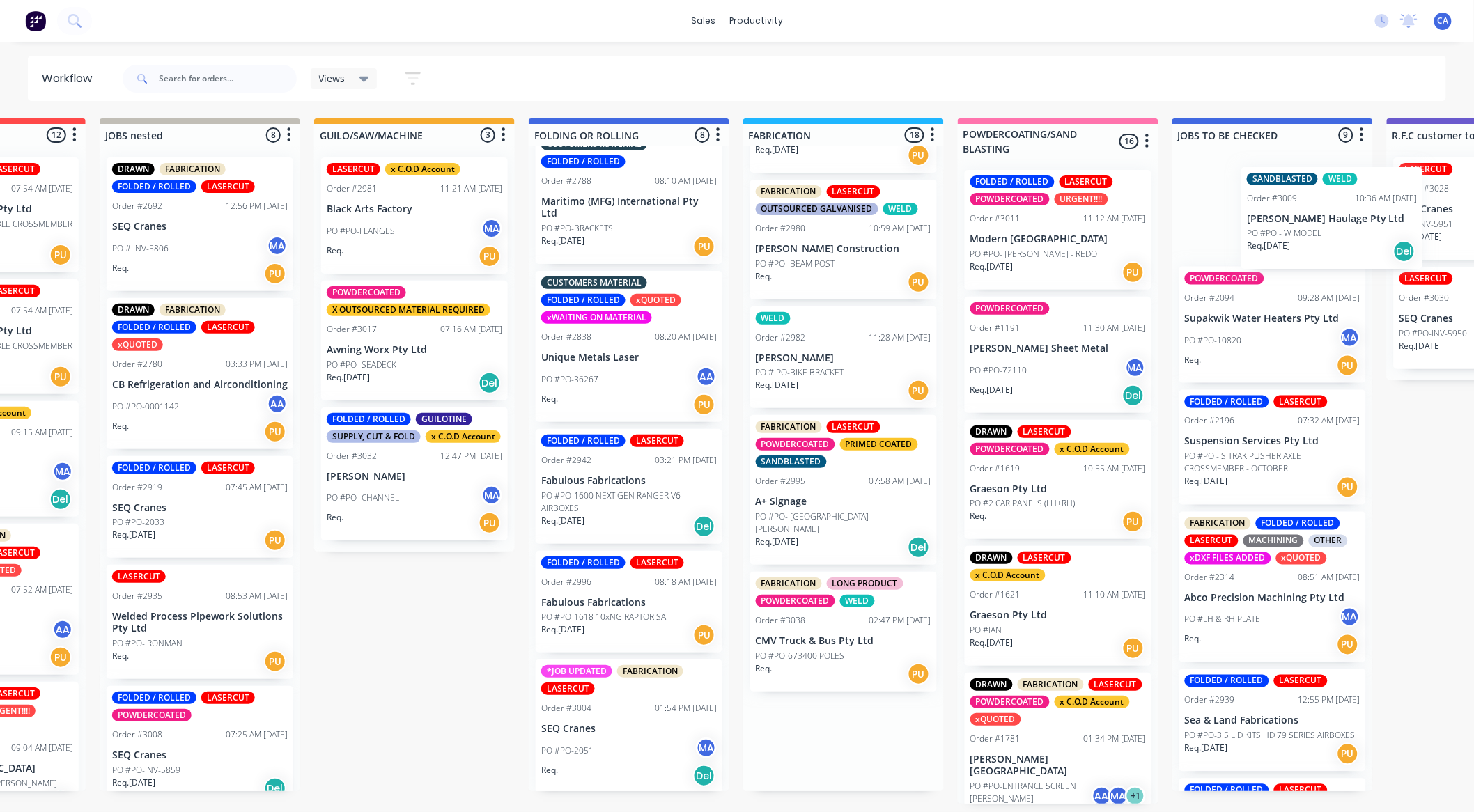
drag, startPoint x: 860, startPoint y: 624, endPoint x: 1318, endPoint y: 224, distance: 608.1
click at [1318, 224] on div "Submitted 11 Sort By Created date Required date Order number Customer name Most…" at bounding box center [1499, 461] width 3739 height 686
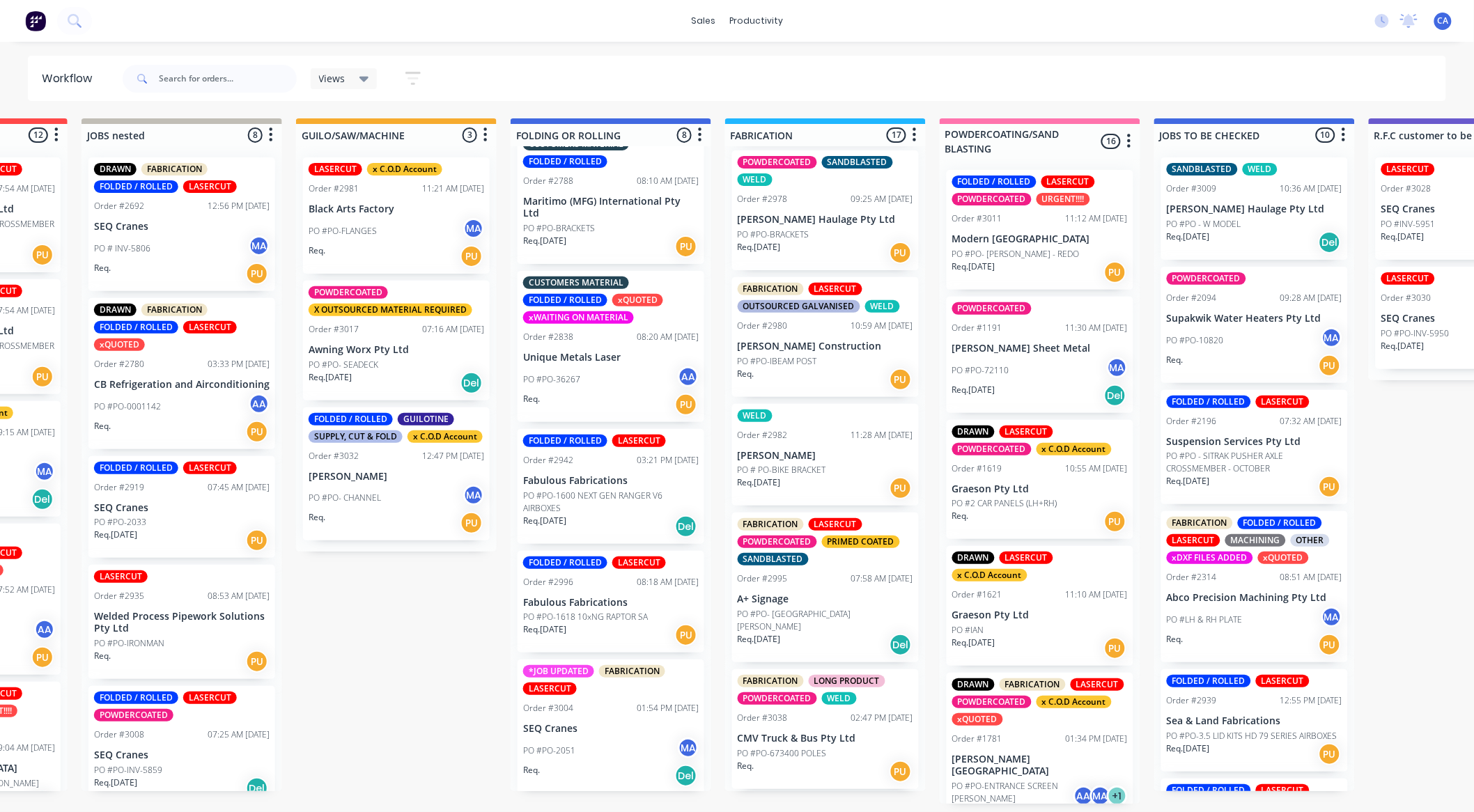
scroll to position [1682, 0]
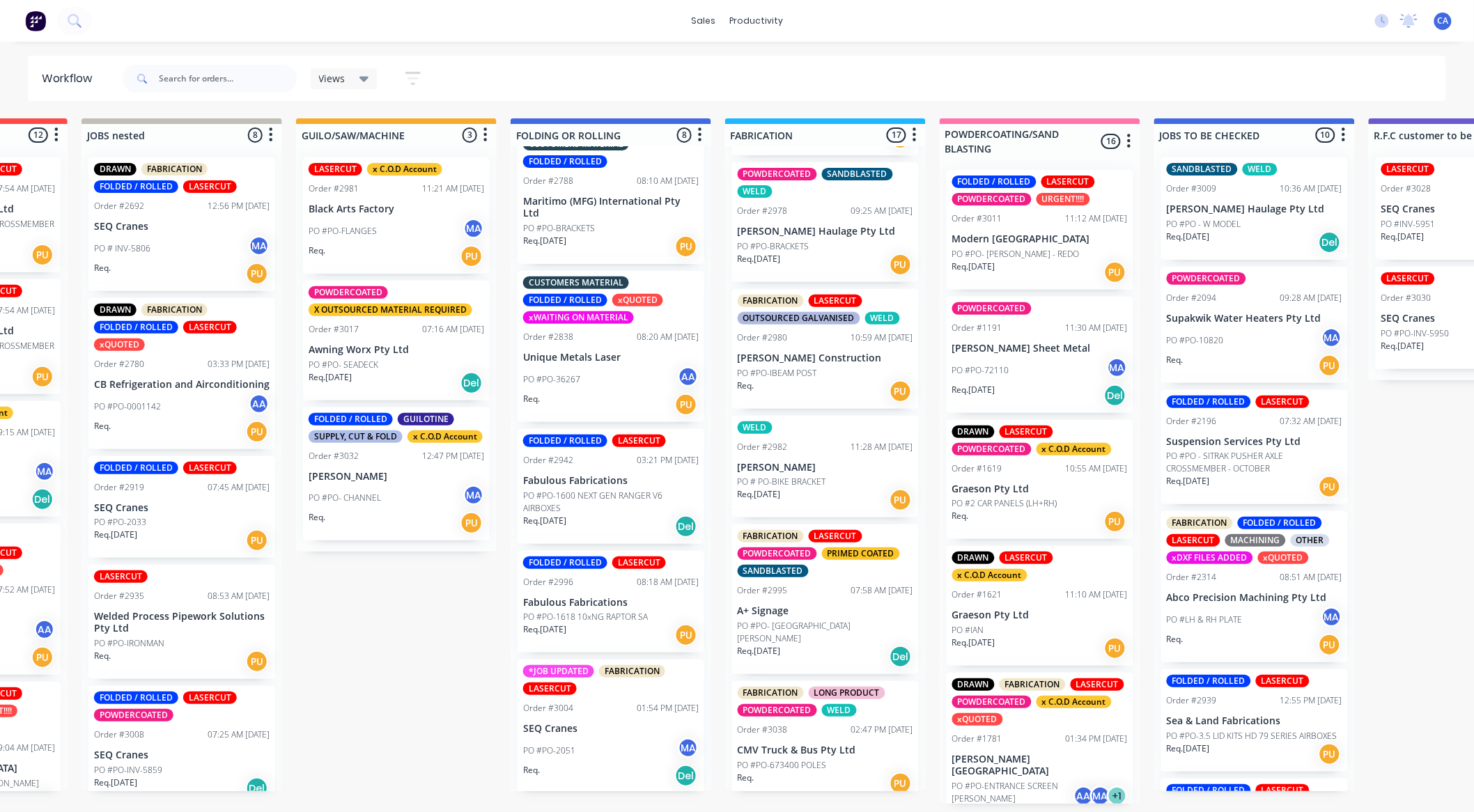
click at [589, 741] on div "PO #PO-2051 MA" at bounding box center [611, 751] width 175 height 27
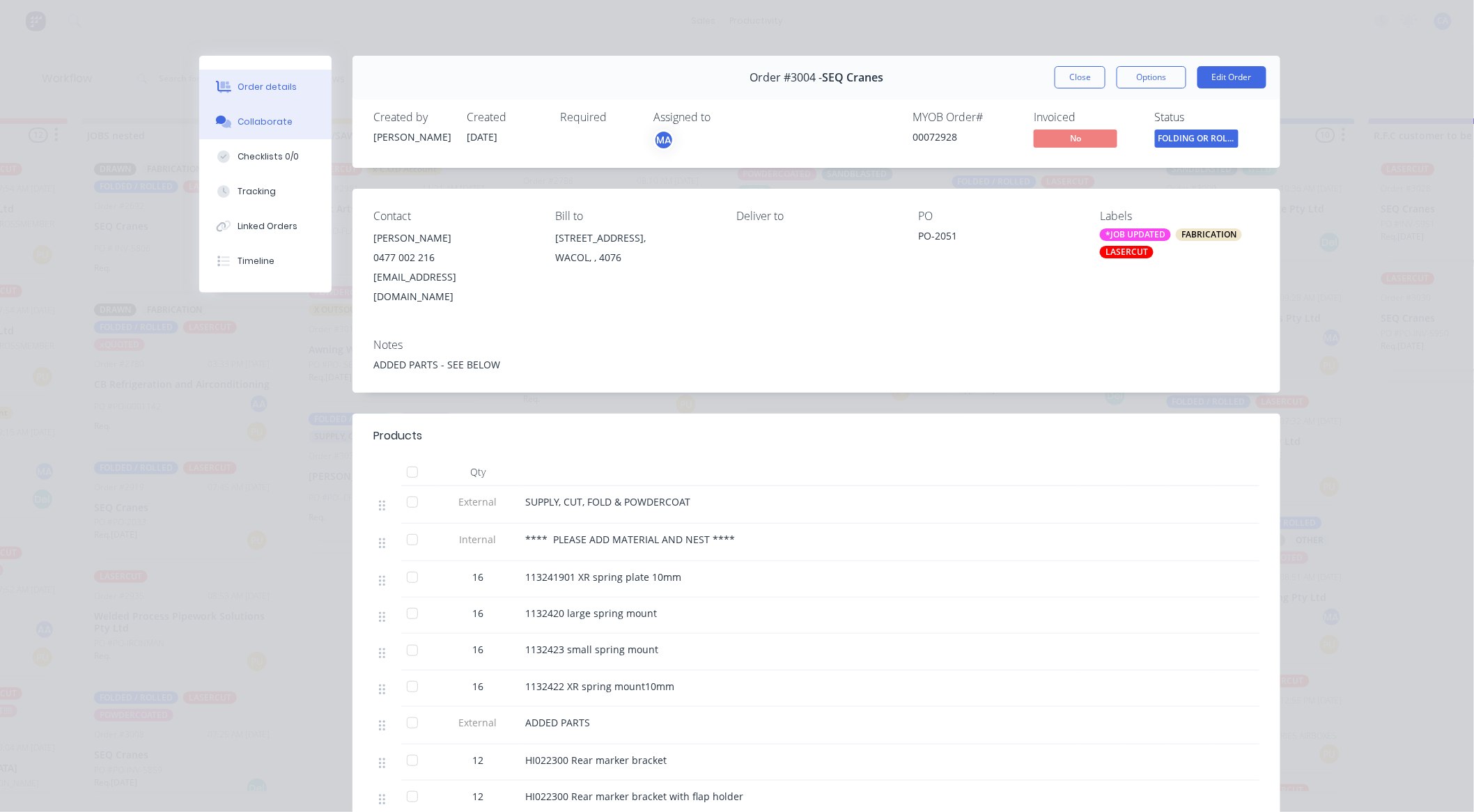
click at [263, 126] on div "Collaborate" at bounding box center [265, 122] width 55 height 13
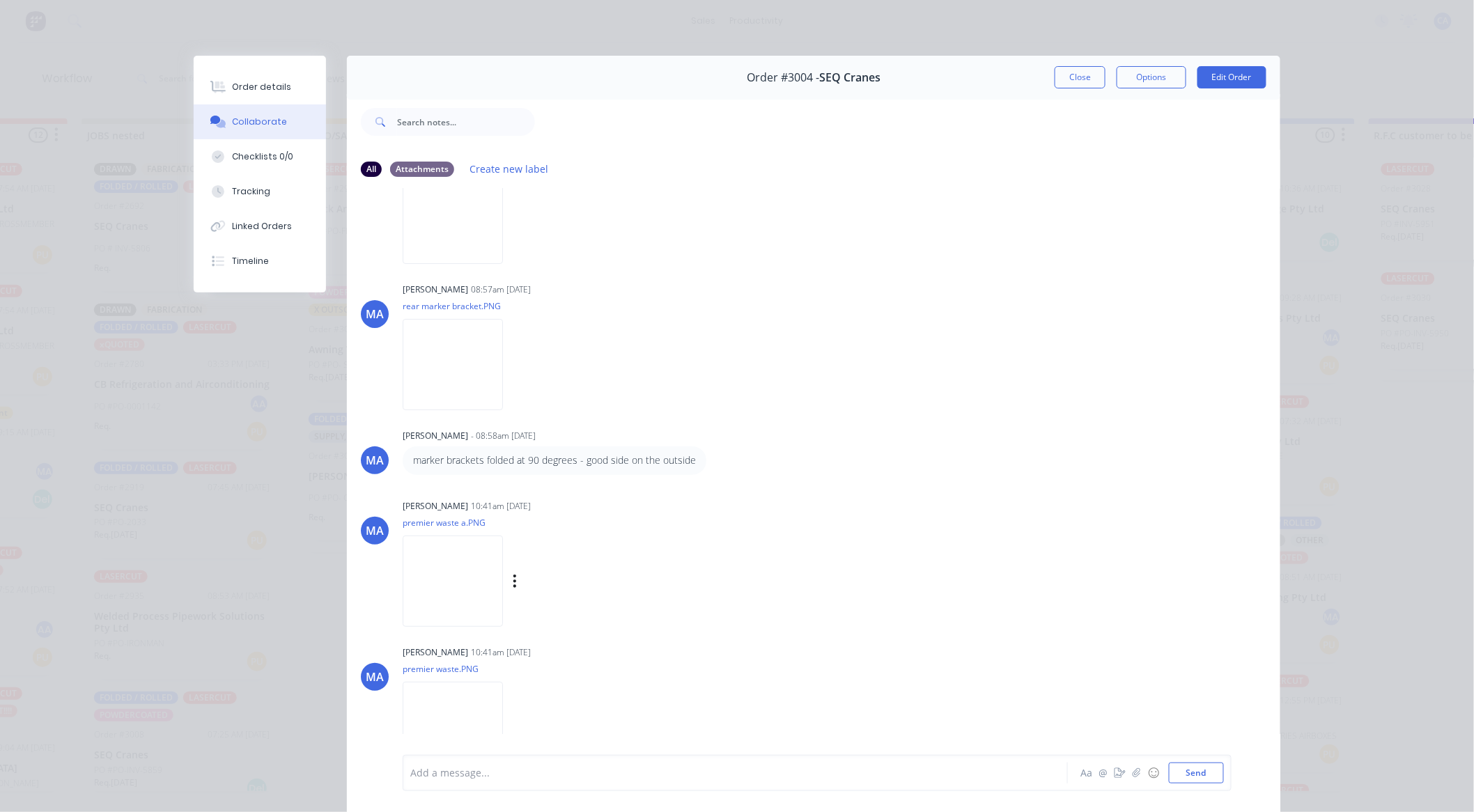
scroll to position [2273, 0]
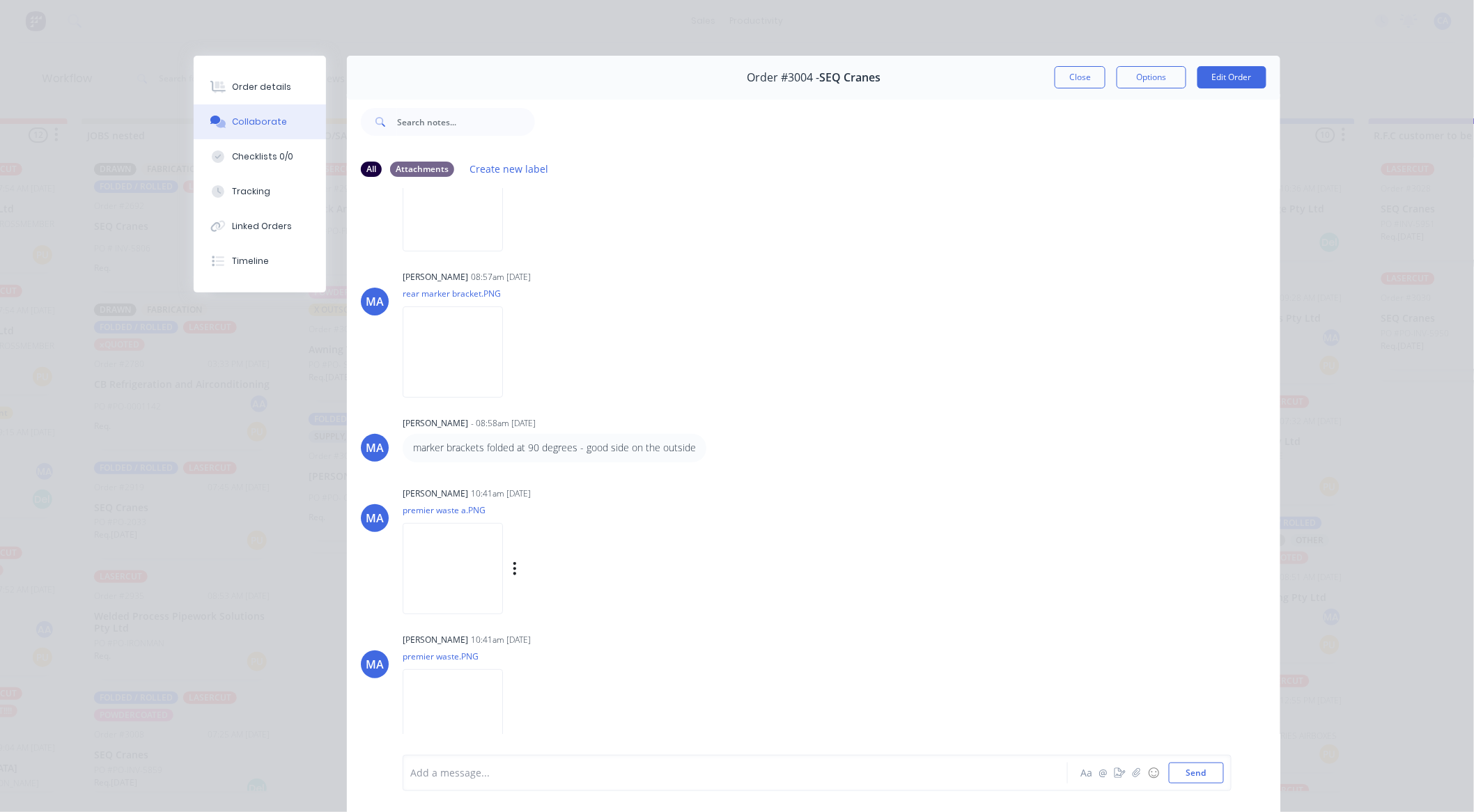
click at [493, 586] on img at bounding box center [453, 569] width 100 height 91
click at [490, 702] on img at bounding box center [453, 715] width 100 height 91
click at [499, 563] on img at bounding box center [453, 569] width 100 height 91
click at [462, 723] on img at bounding box center [453, 715] width 100 height 91
click at [1088, 84] on button "Close" at bounding box center [1080, 77] width 51 height 22
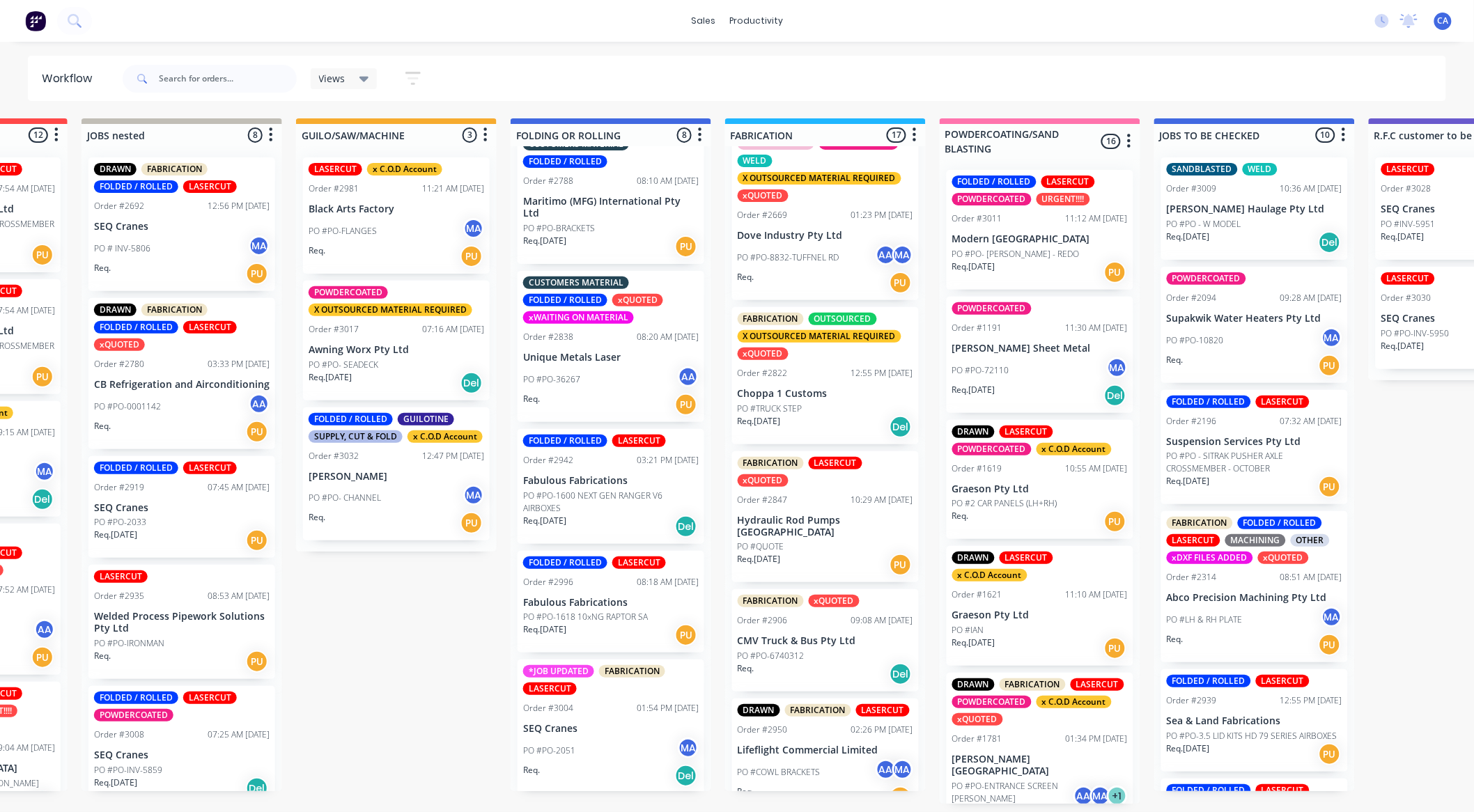
scroll to position [986, 0]
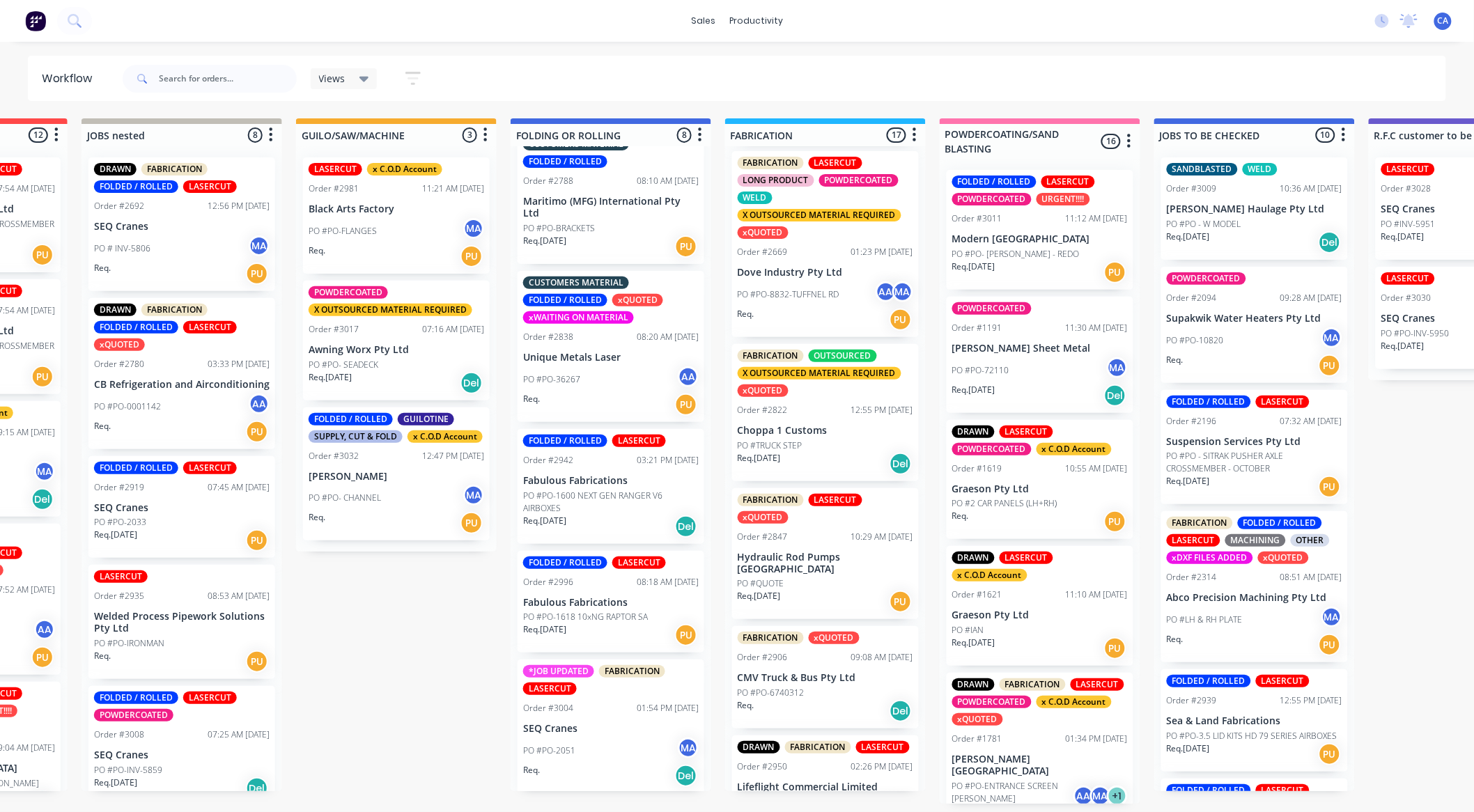
click at [821, 575] on p "Hydraulic Rod Pumps [GEOGRAPHIC_DATA]" at bounding box center [825, 564] width 175 height 24
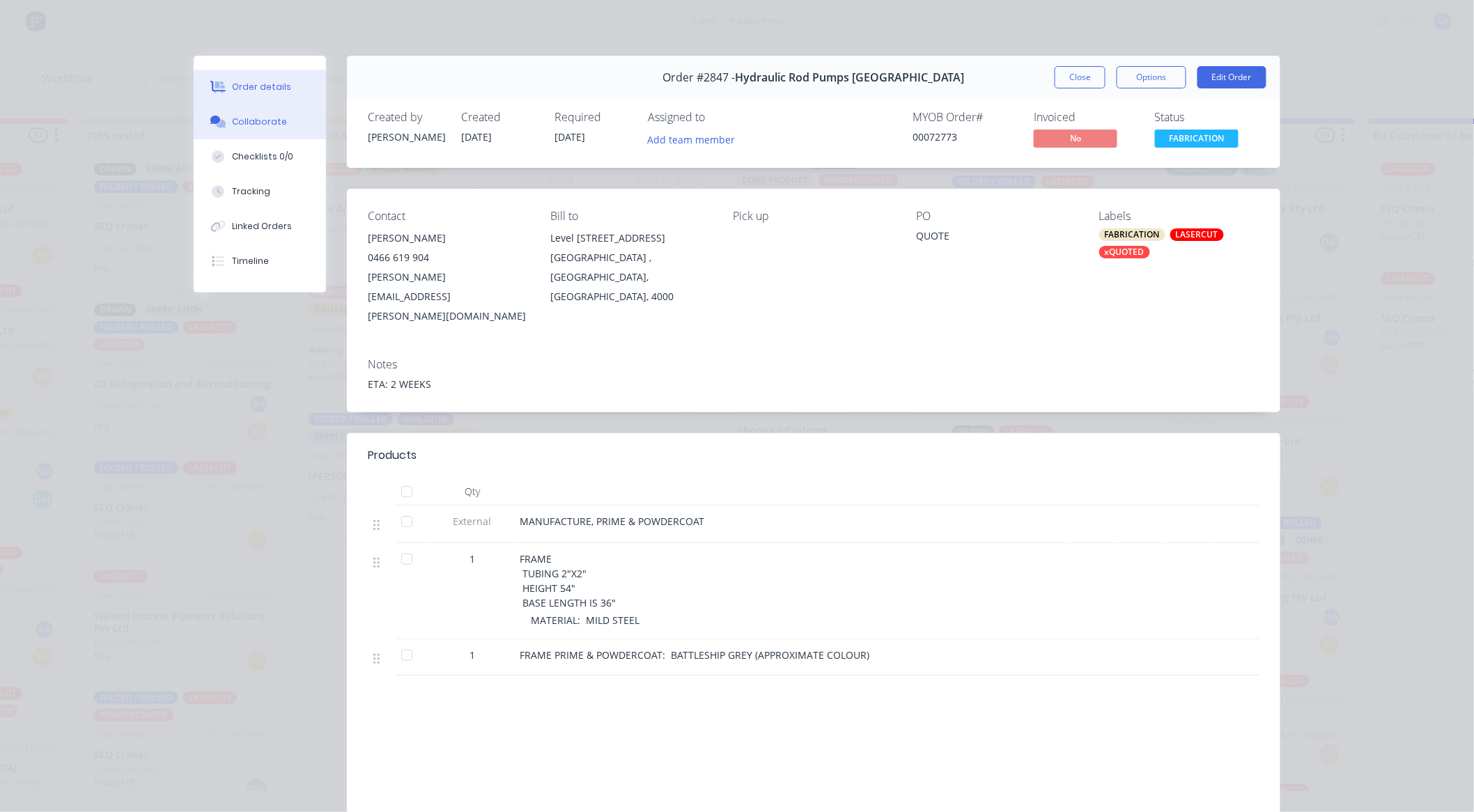
click at [270, 131] on button "Collaborate" at bounding box center [260, 122] width 133 height 35
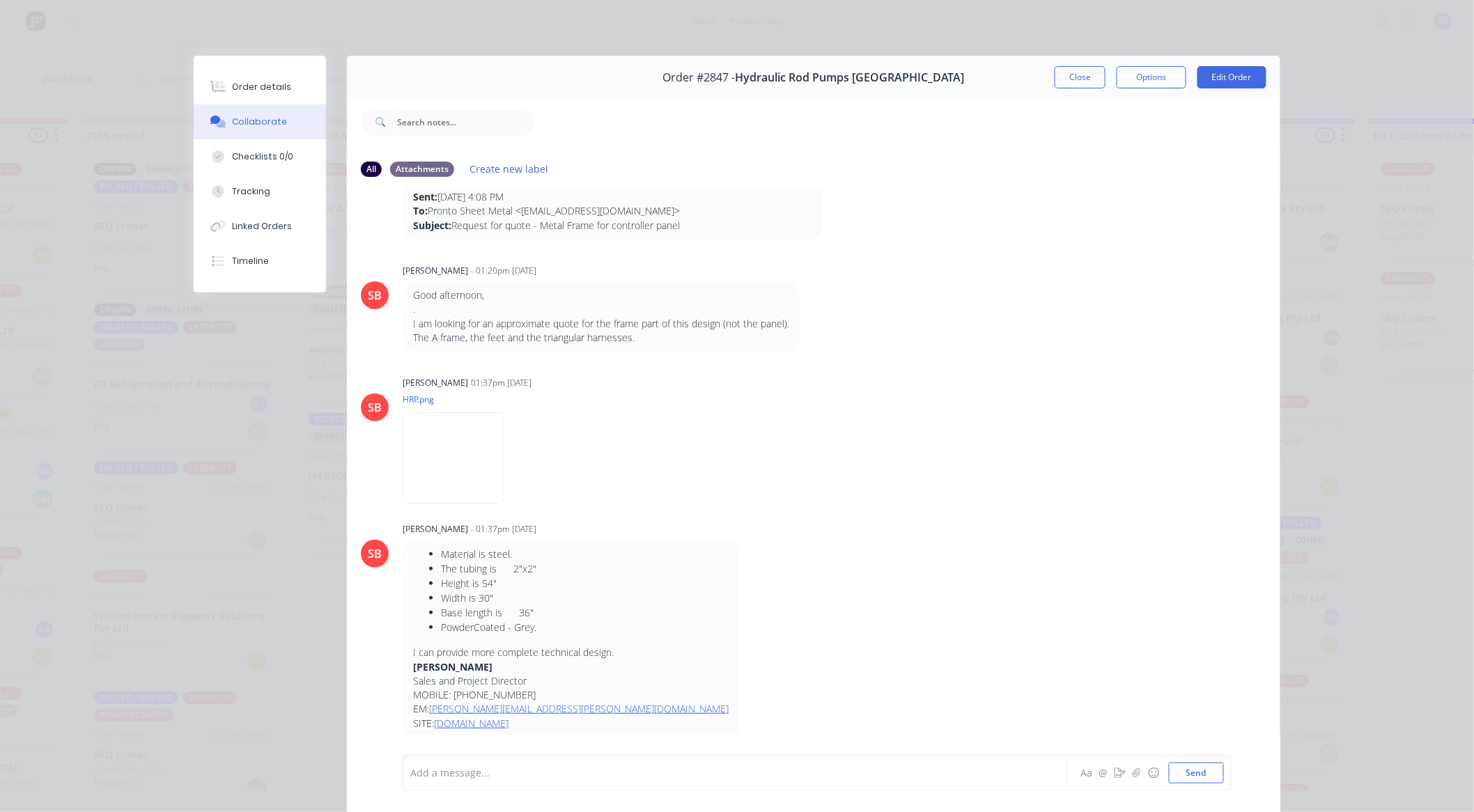
scroll to position [71, 0]
click at [474, 460] on img at bounding box center [453, 462] width 100 height 91
click at [412, 444] on img at bounding box center [453, 462] width 100 height 91
click at [1064, 84] on button "Close" at bounding box center [1080, 77] width 51 height 22
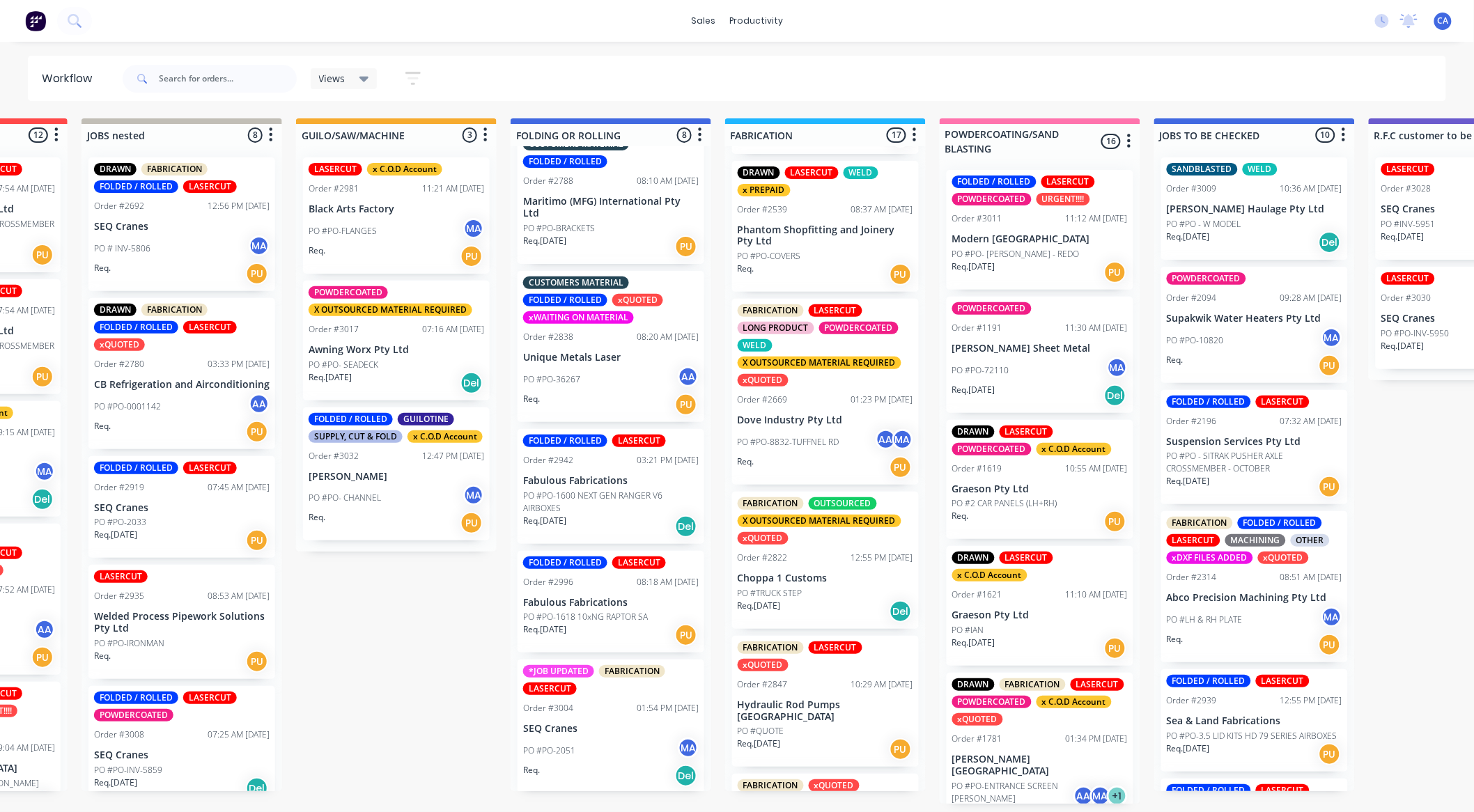
scroll to position [831, 0]
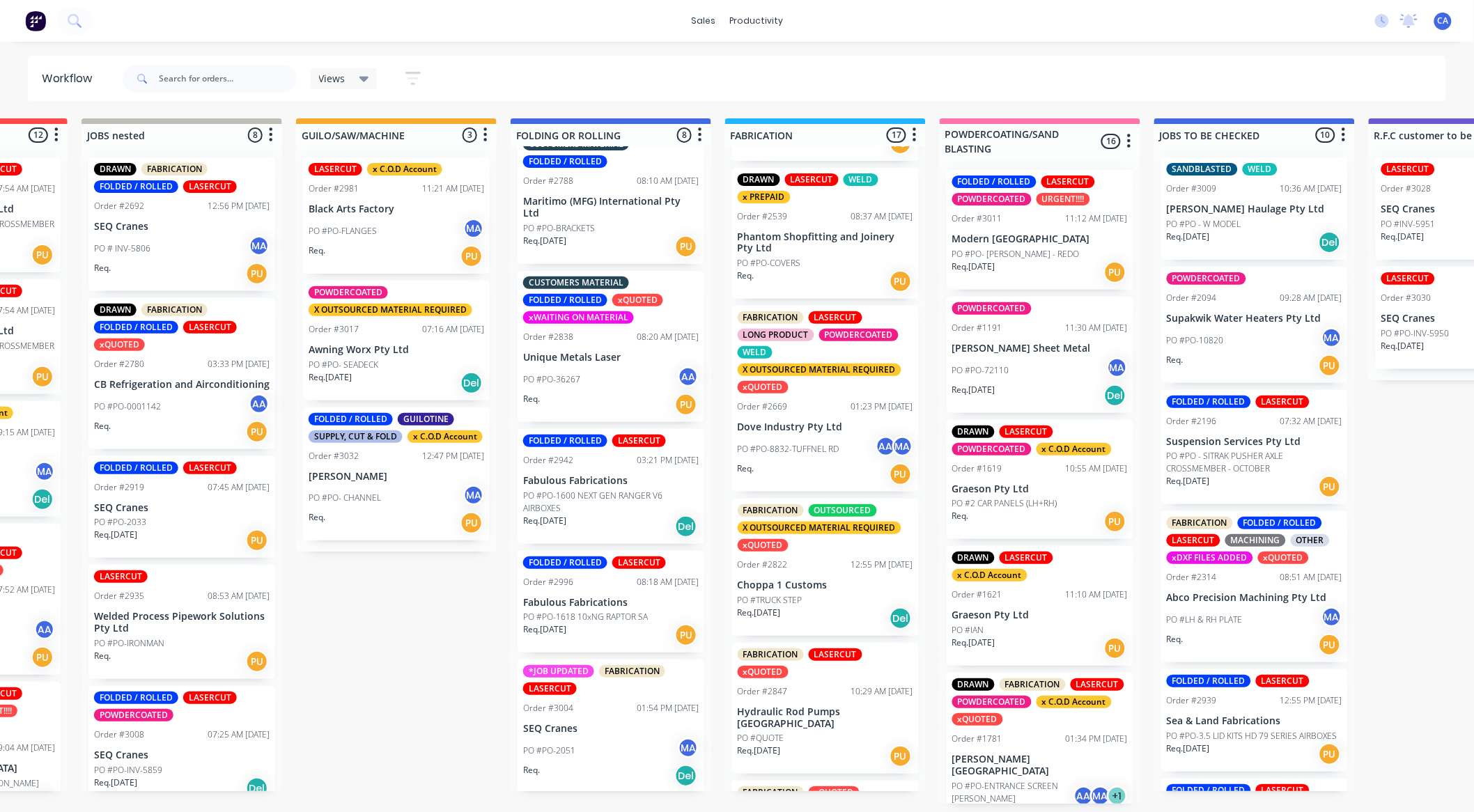
click at [782, 413] on div "Order #2669" at bounding box center [763, 407] width 50 height 13
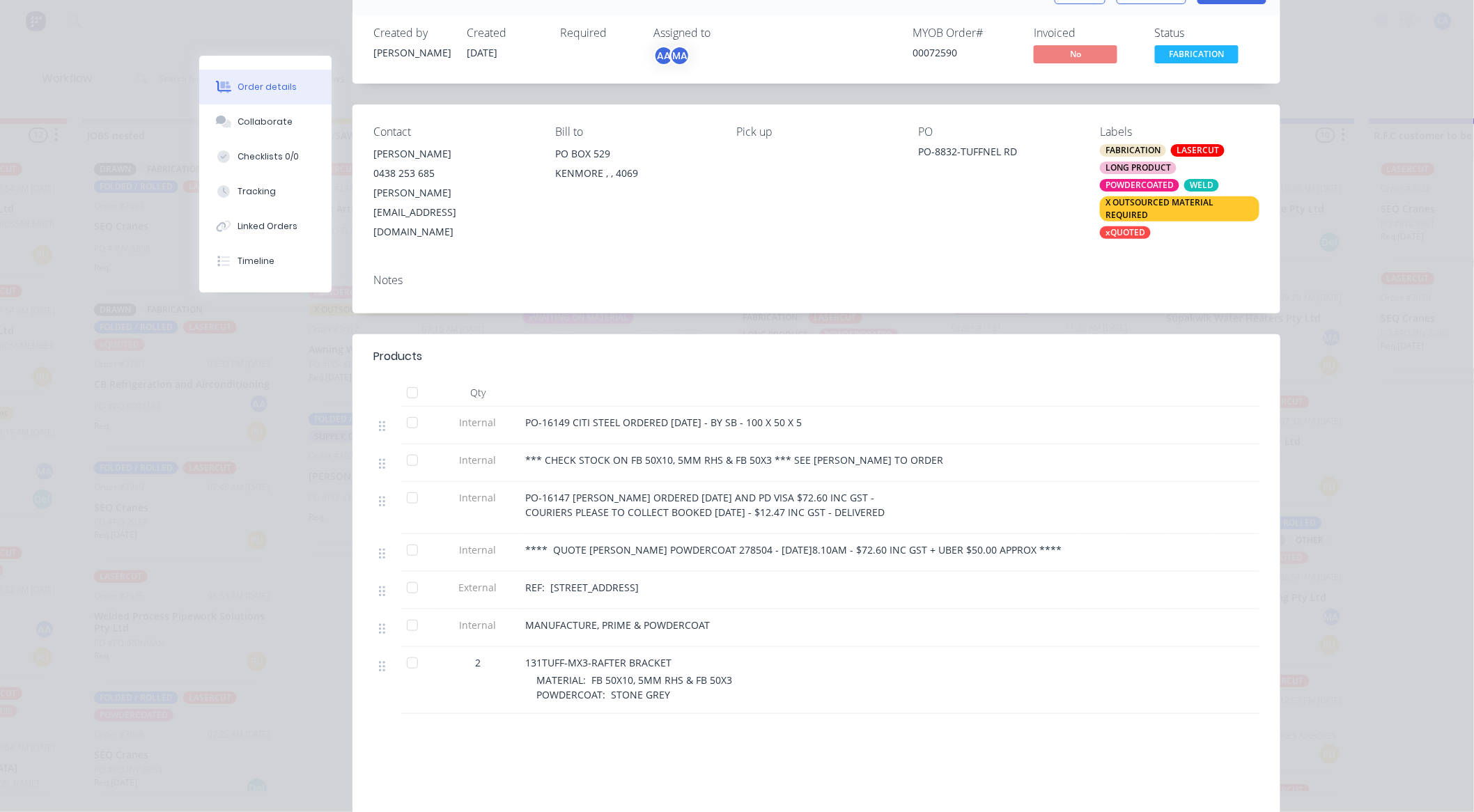
scroll to position [0, 0]
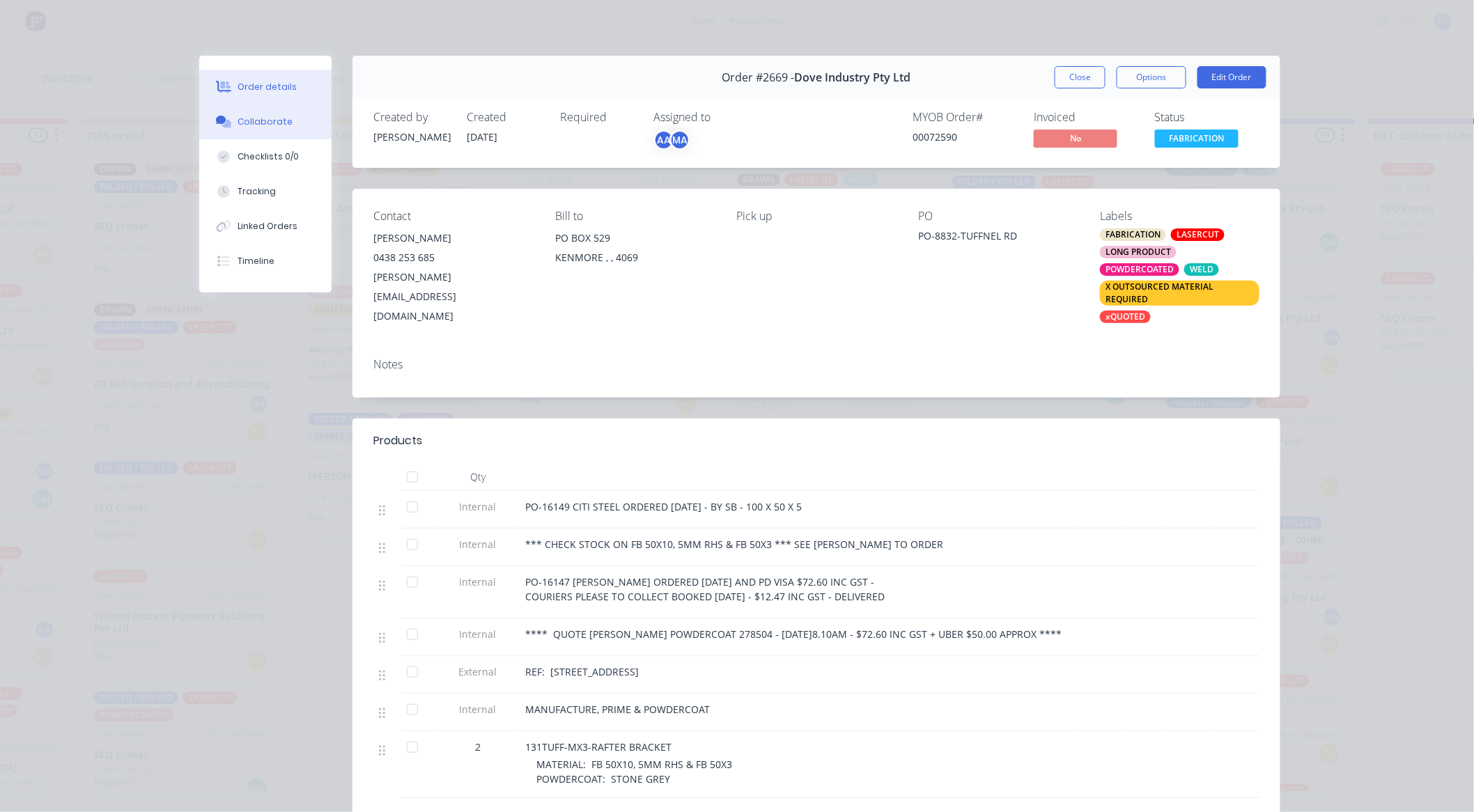
click at [239, 133] on button "Collaborate" at bounding box center [265, 122] width 133 height 35
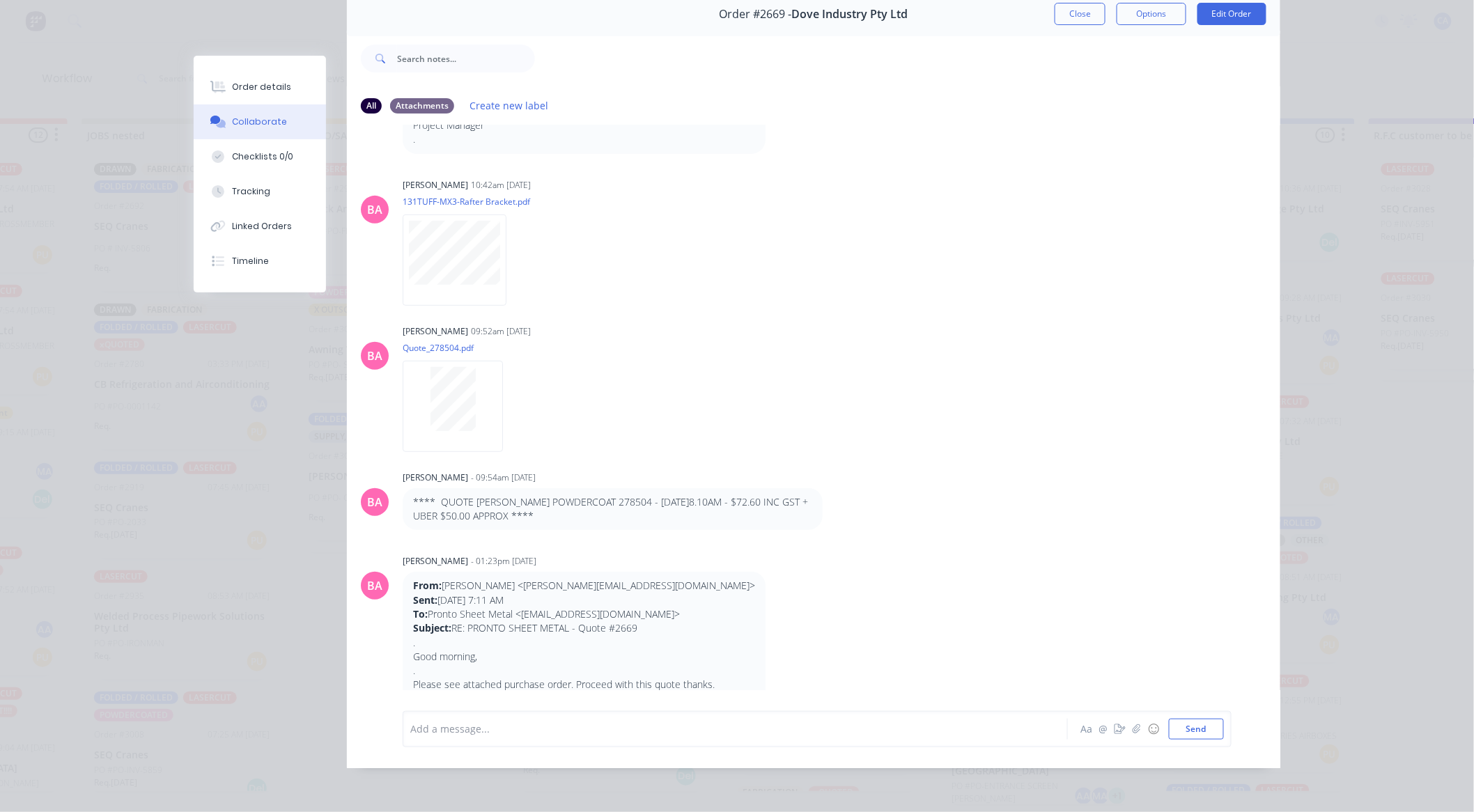
scroll to position [148, 0]
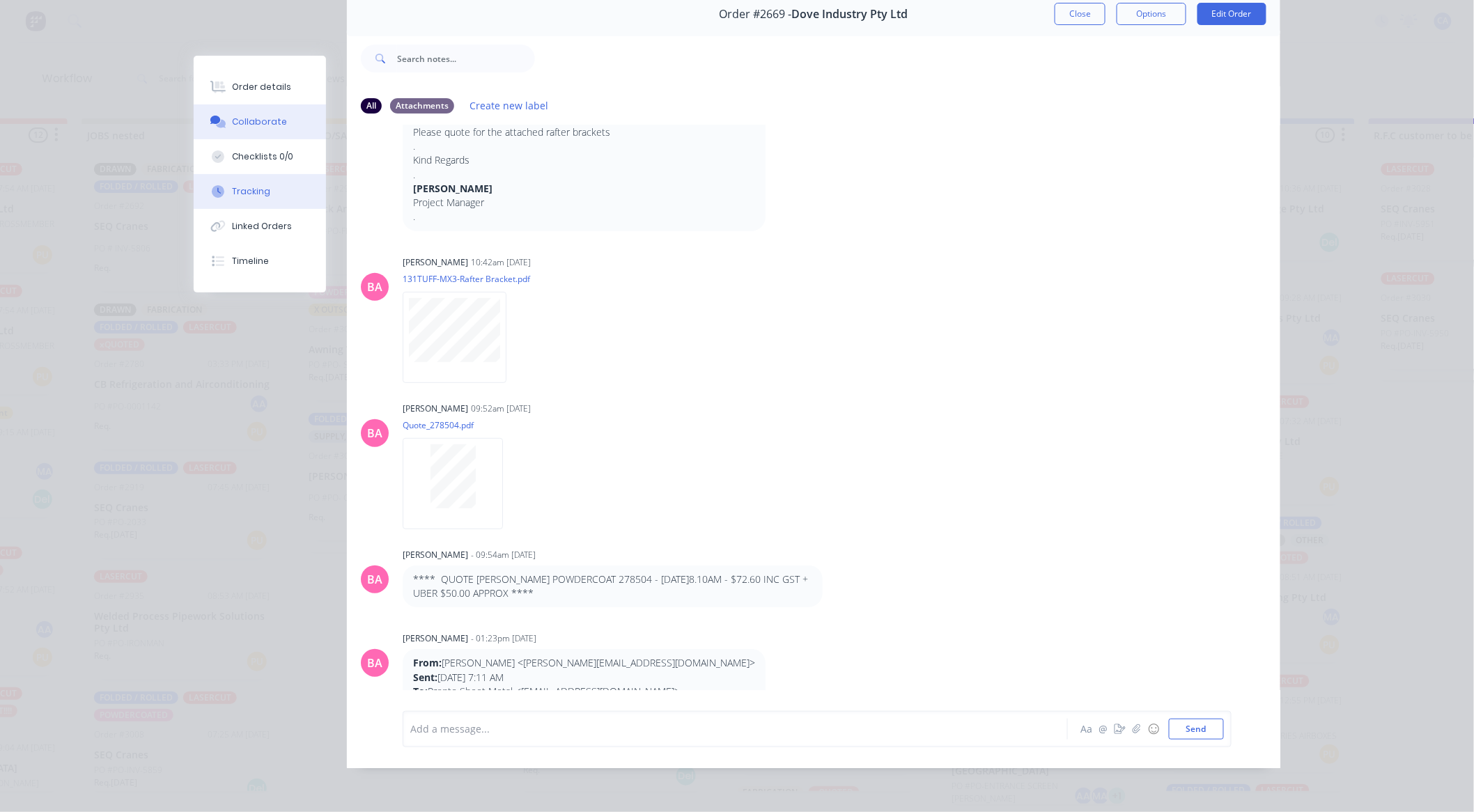
click at [282, 203] on button "Tracking" at bounding box center [260, 192] width 133 height 35
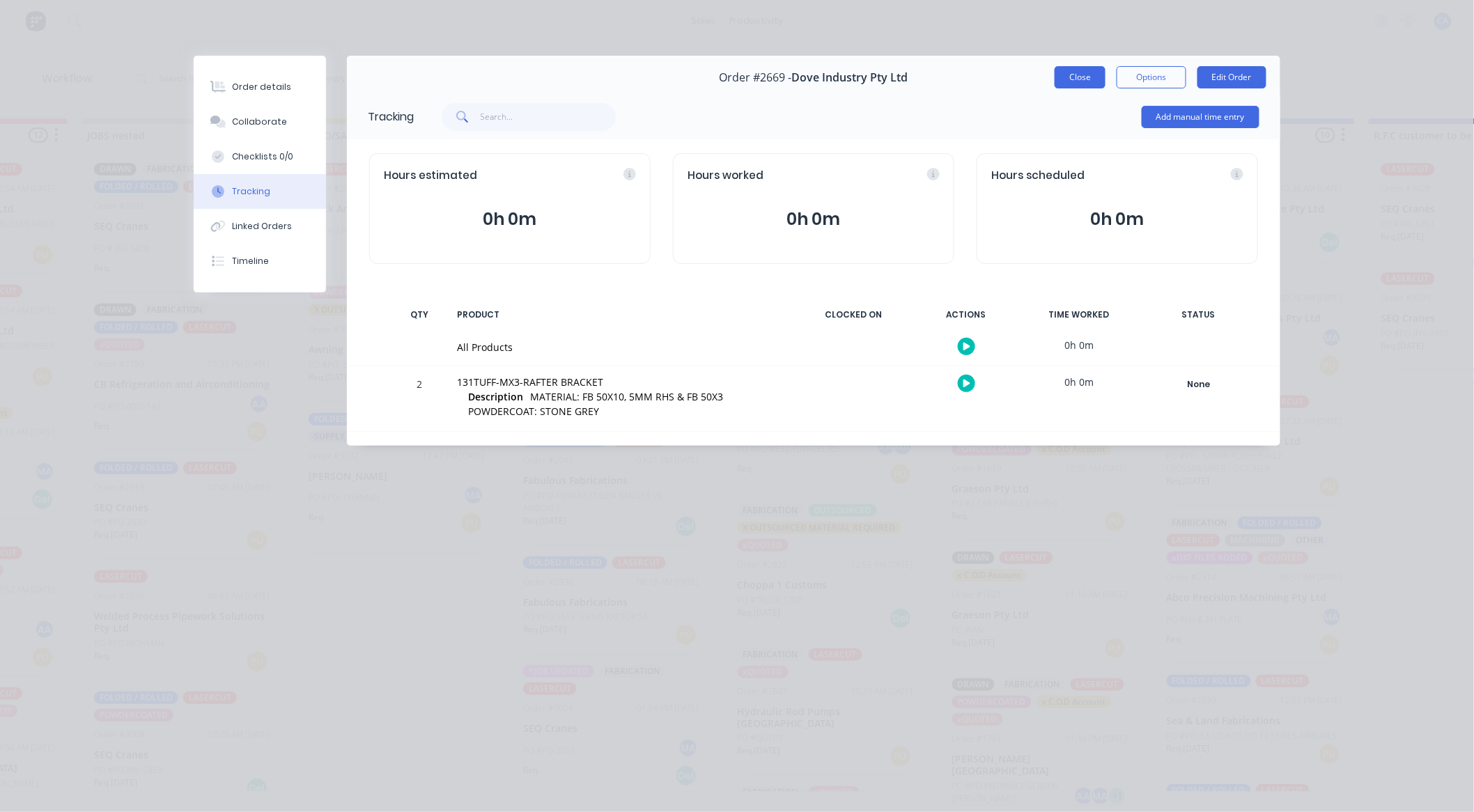
click at [1071, 78] on button "Close" at bounding box center [1080, 77] width 51 height 22
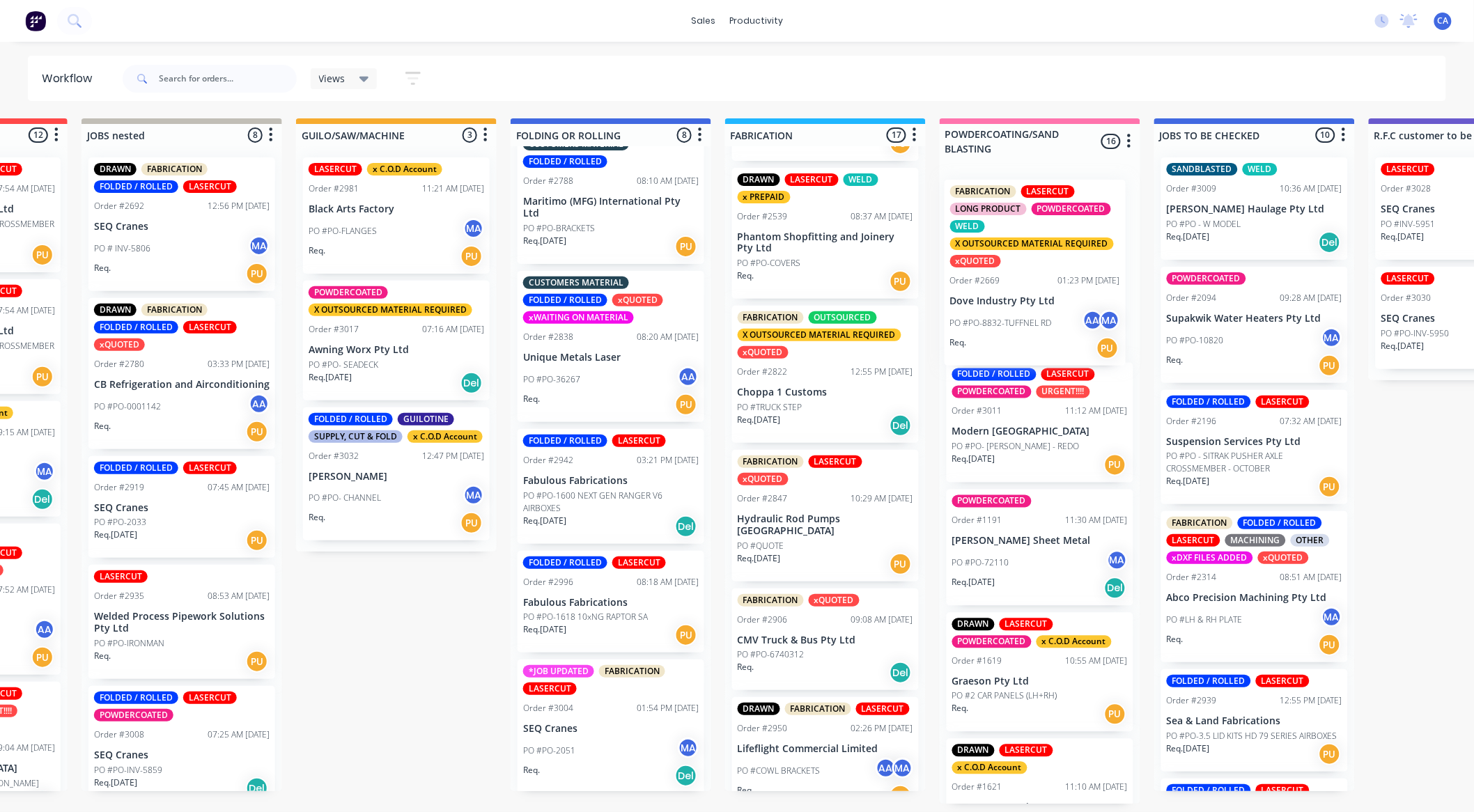
drag, startPoint x: 804, startPoint y: 449, endPoint x: 1022, endPoint y: 303, distance: 262.4
click at [1022, 303] on div "Submitted 11 Sort By Created date Required date Order number Customer name Most…" at bounding box center [1481, 461] width 3739 height 686
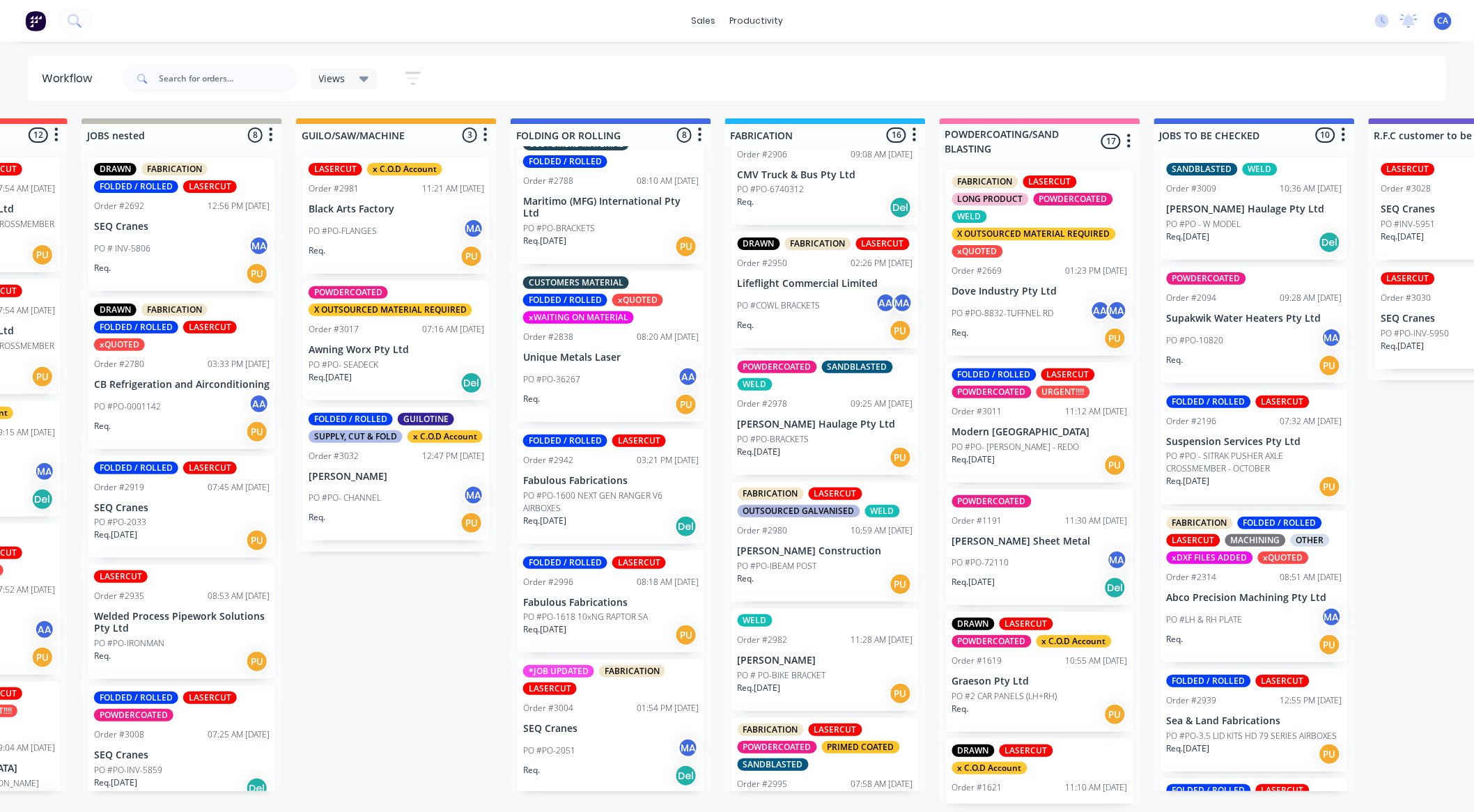
scroll to position [1373, 0]
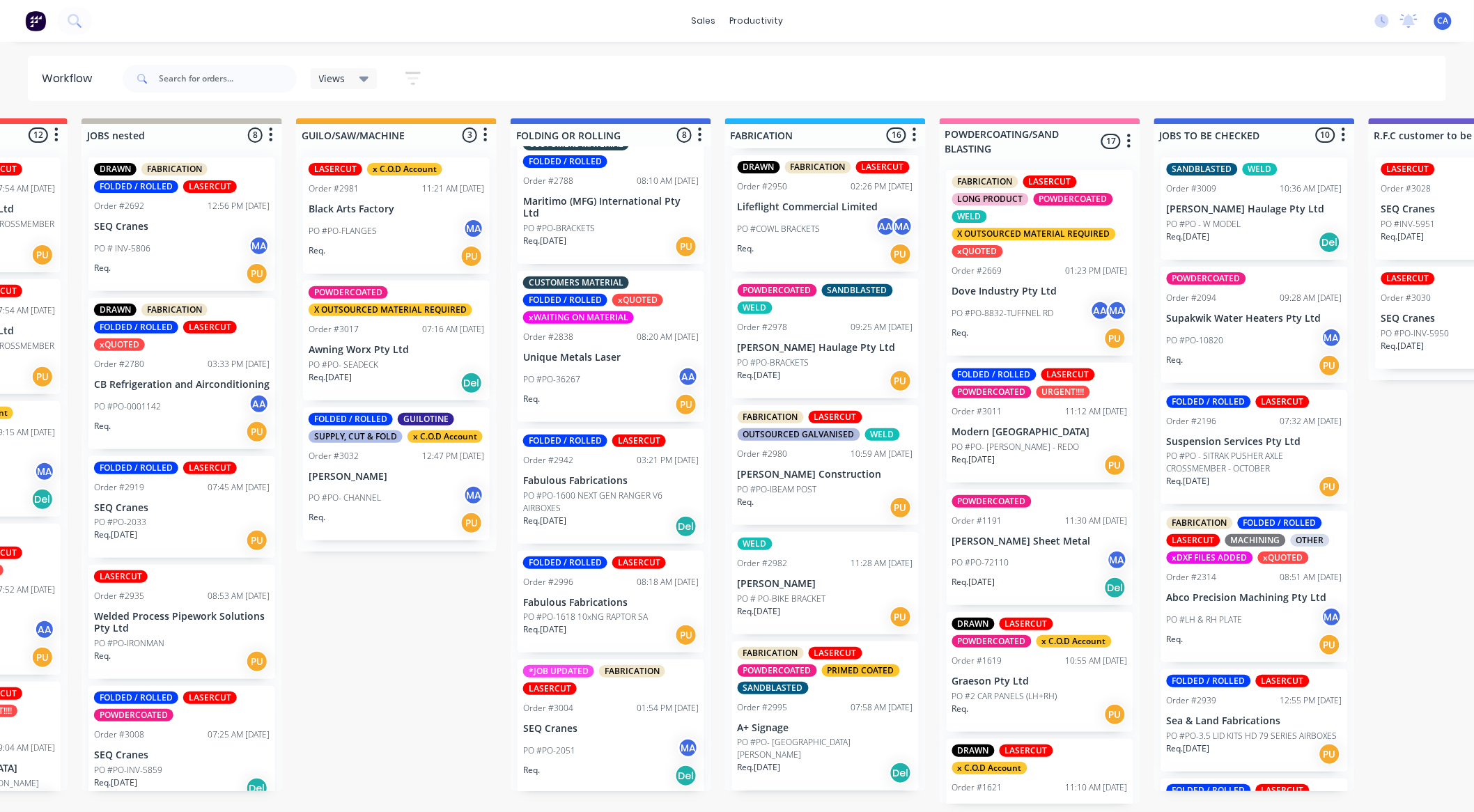
click at [798, 482] on div "FABRICATION LASERCUT OUTSOURCED GALVANISED WELD Order #2980 10:59 AM [DATE] [PE…" at bounding box center [825, 465] width 187 height 120
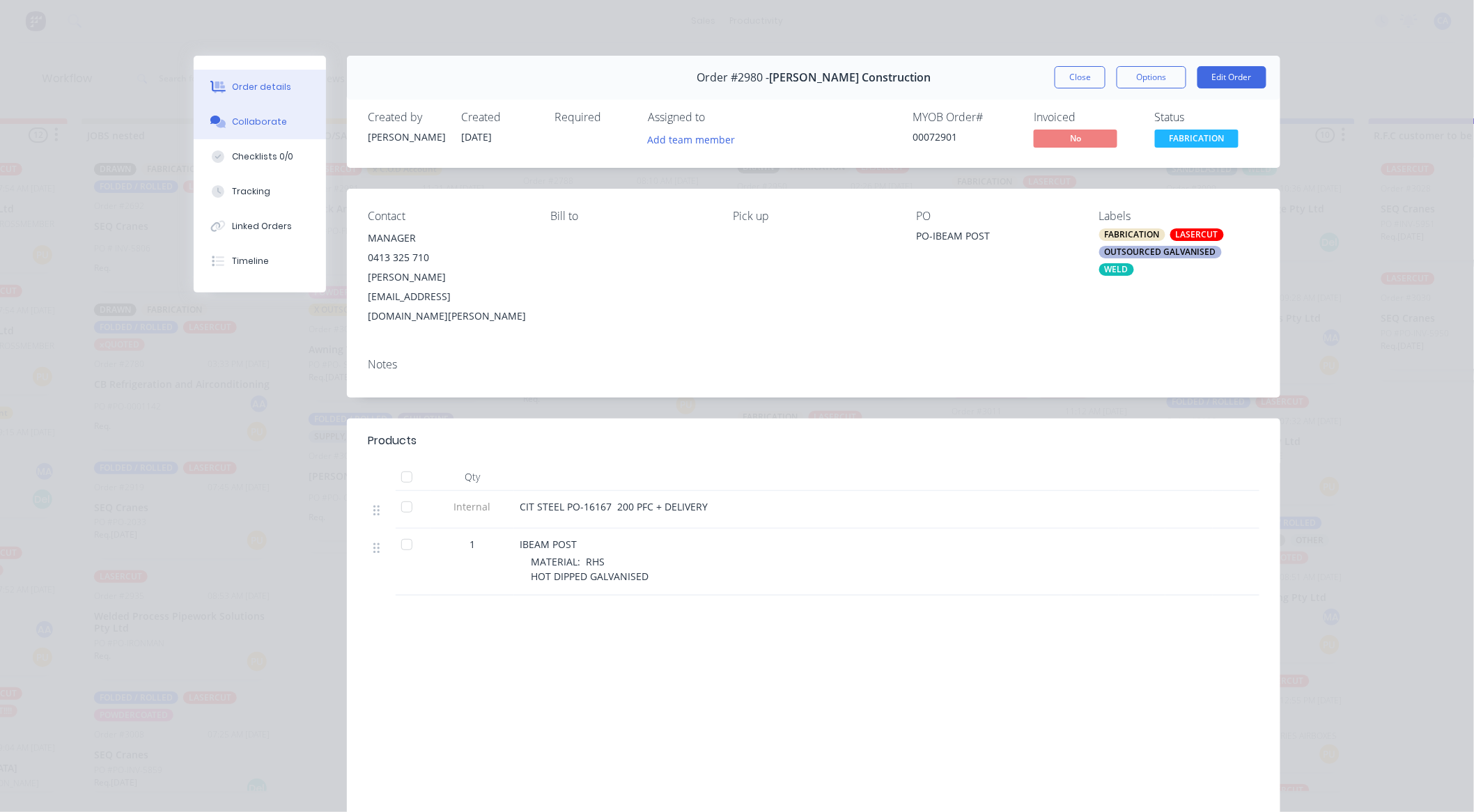
click at [274, 123] on div "Collaborate" at bounding box center [260, 122] width 55 height 13
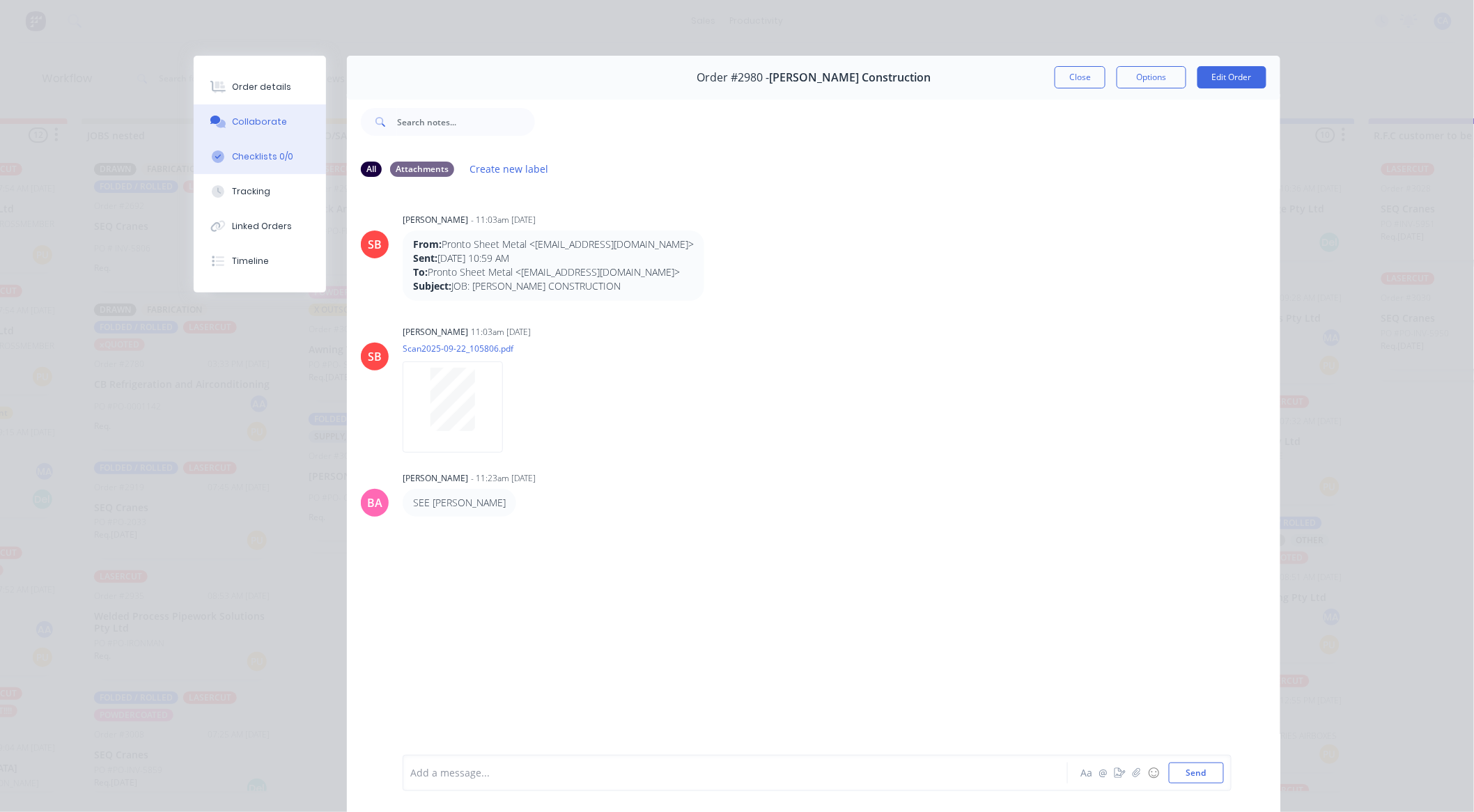
click at [253, 149] on button "Checklists 0/0" at bounding box center [260, 157] width 133 height 35
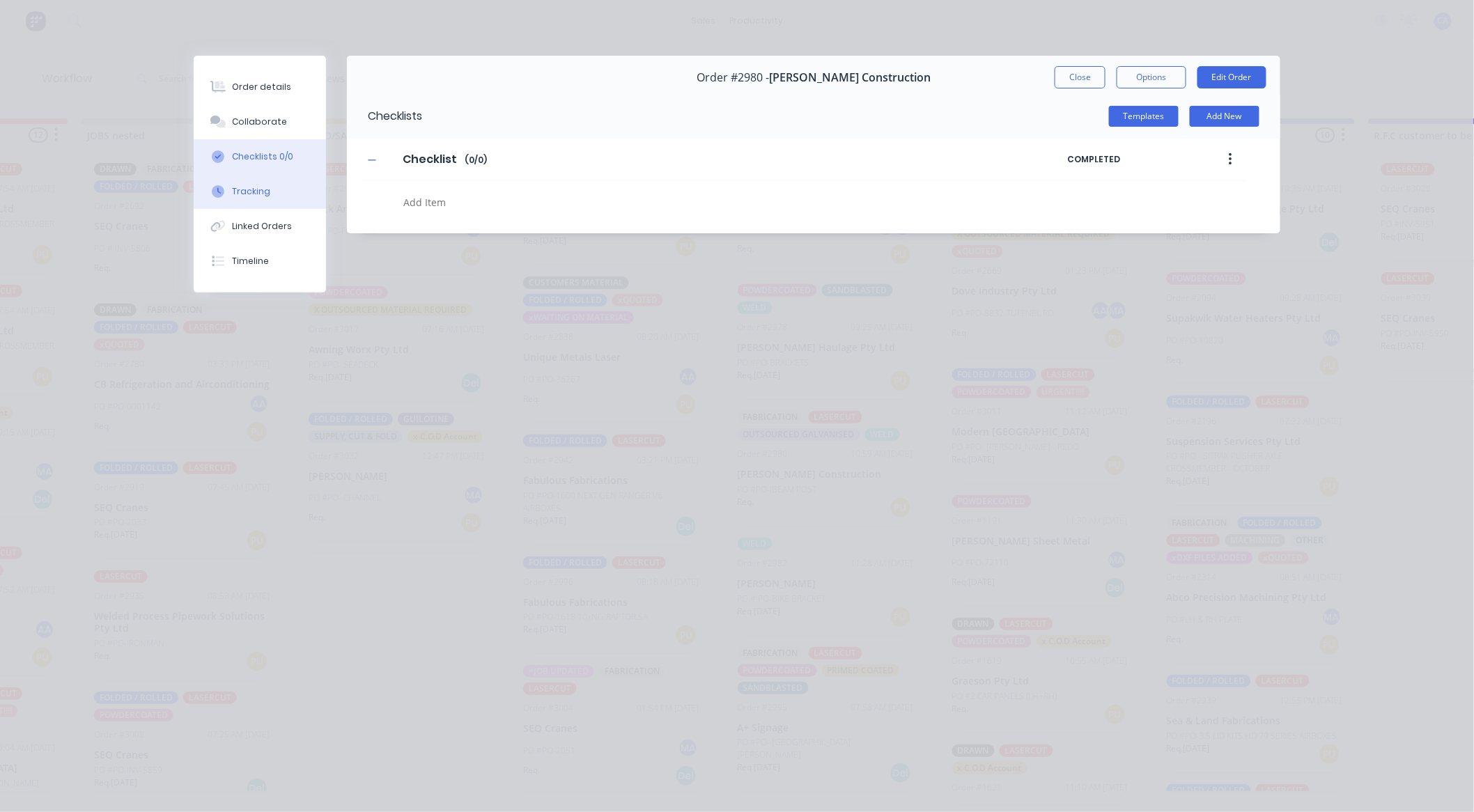
click at [262, 200] on button "Tracking" at bounding box center [260, 192] width 133 height 35
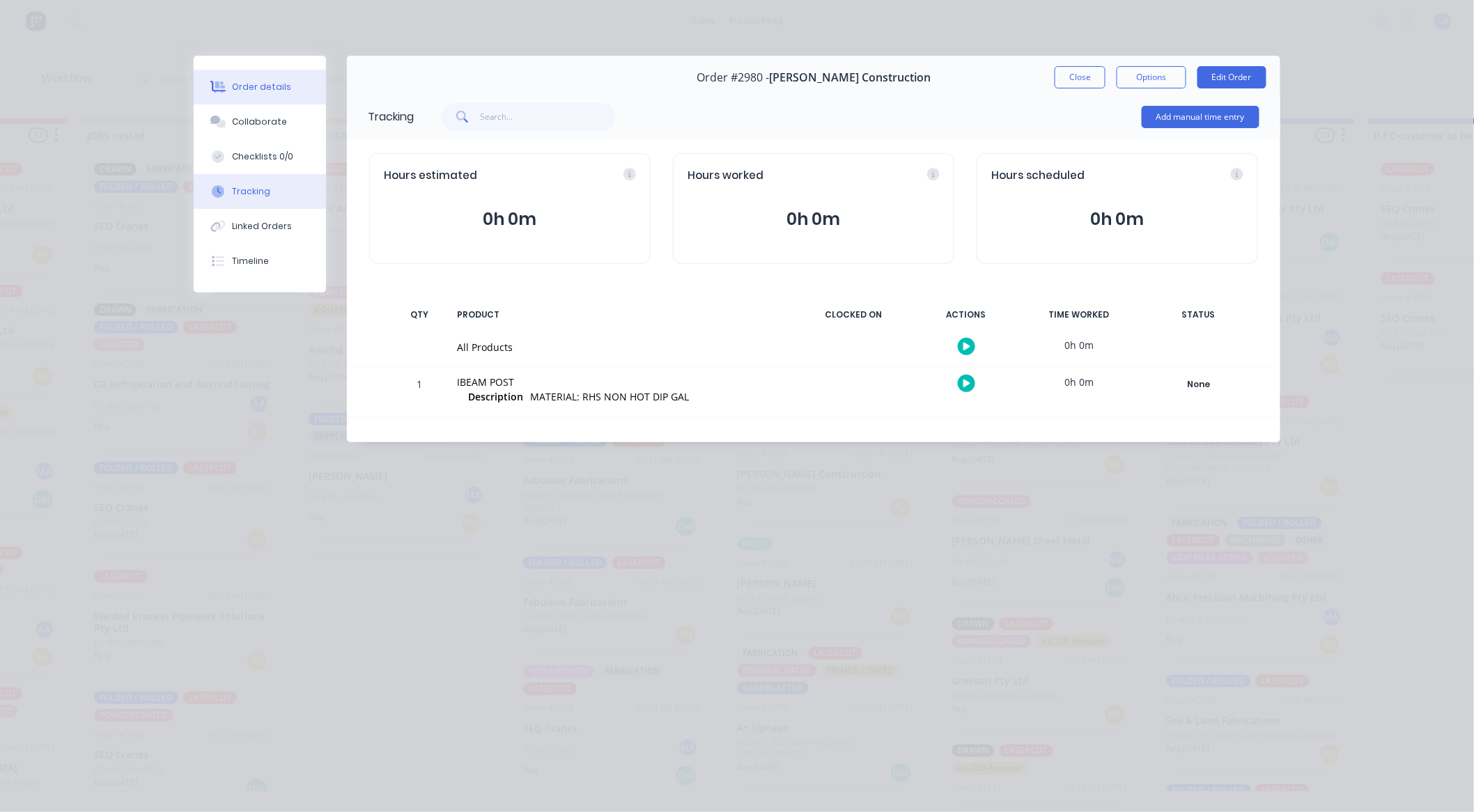
click at [273, 102] on button "Order details" at bounding box center [260, 87] width 133 height 35
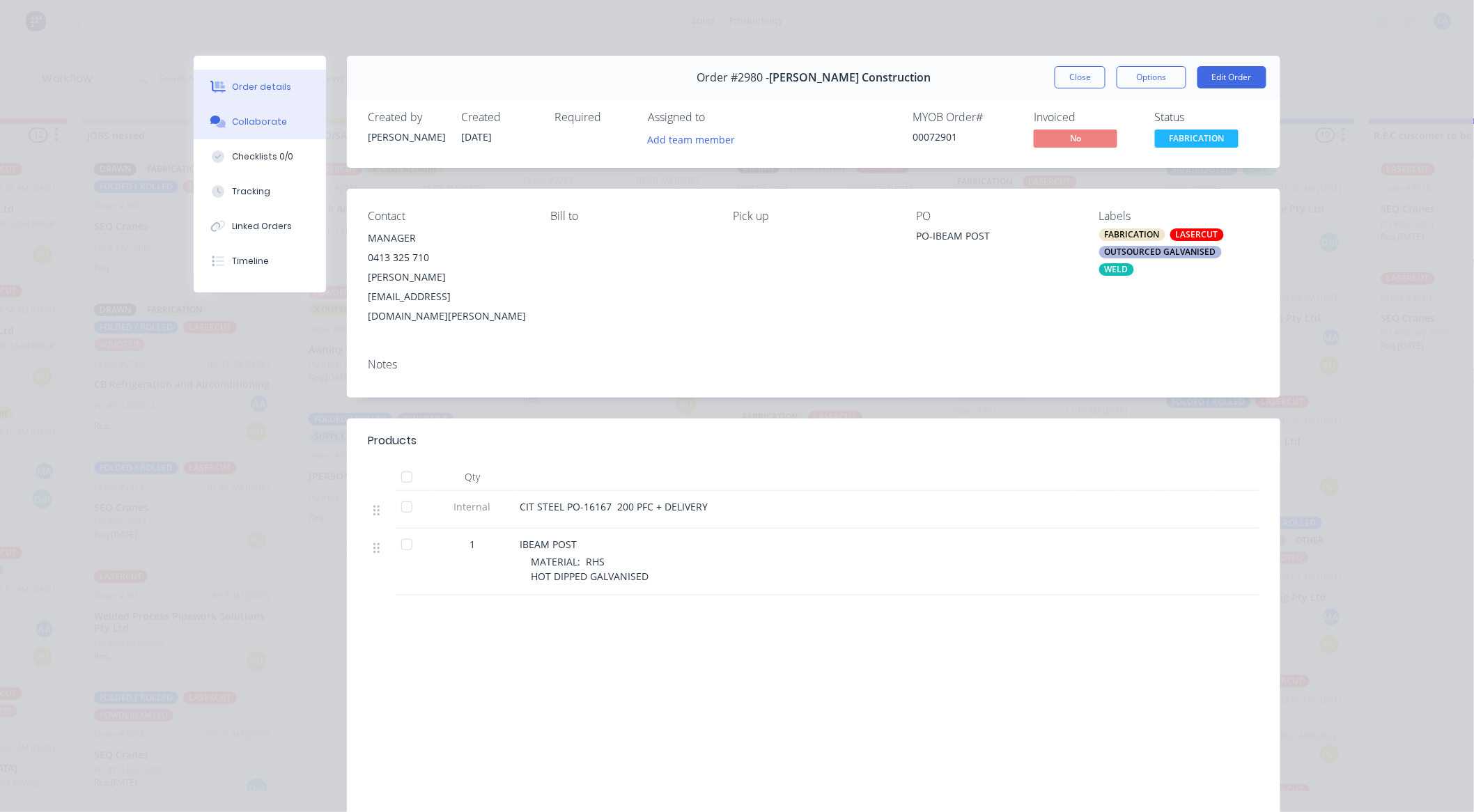
click at [284, 122] on button "Collaborate" at bounding box center [260, 122] width 133 height 35
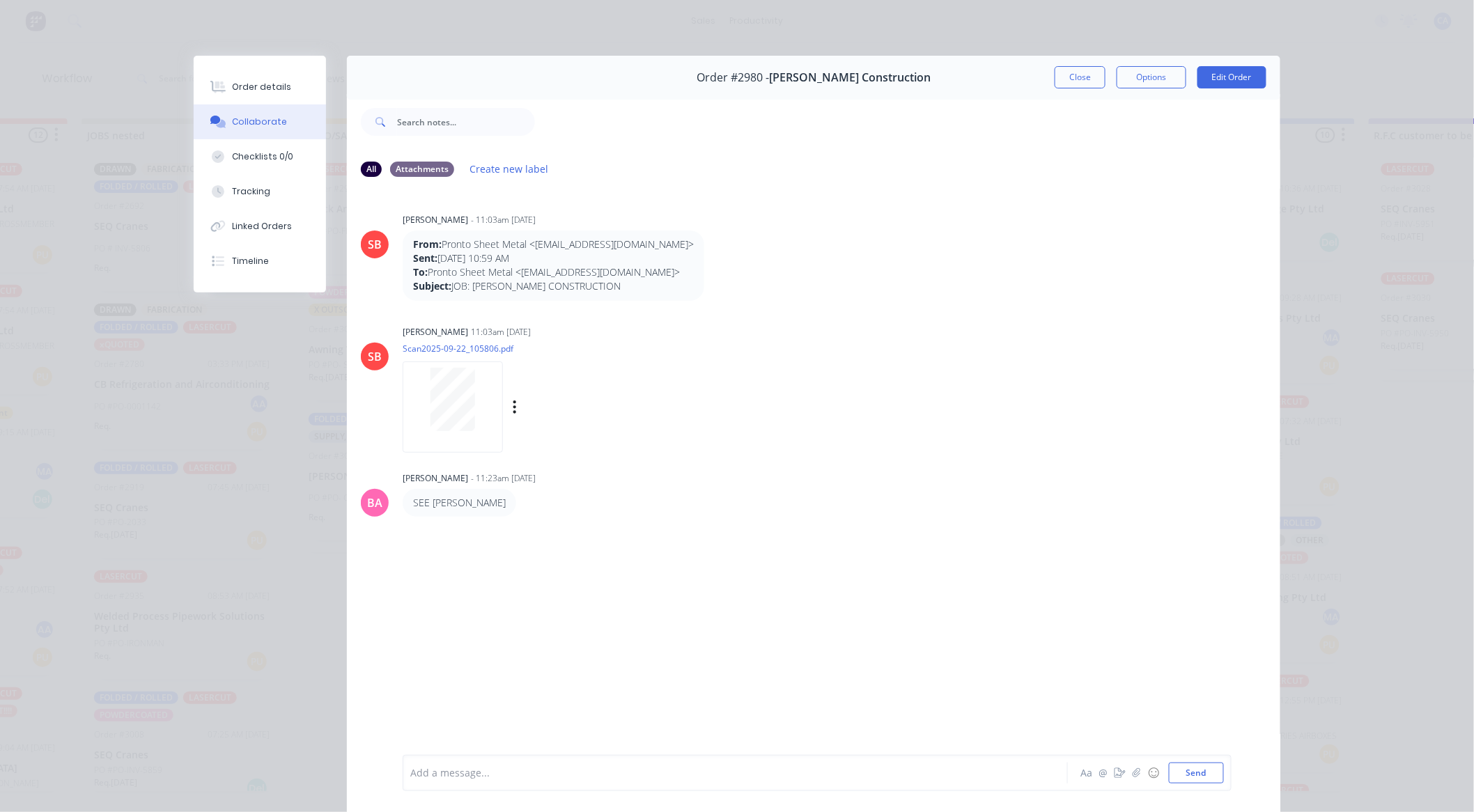
click at [413, 406] on div at bounding box center [453, 399] width 88 height 63
click at [1091, 79] on button "Close" at bounding box center [1080, 77] width 51 height 22
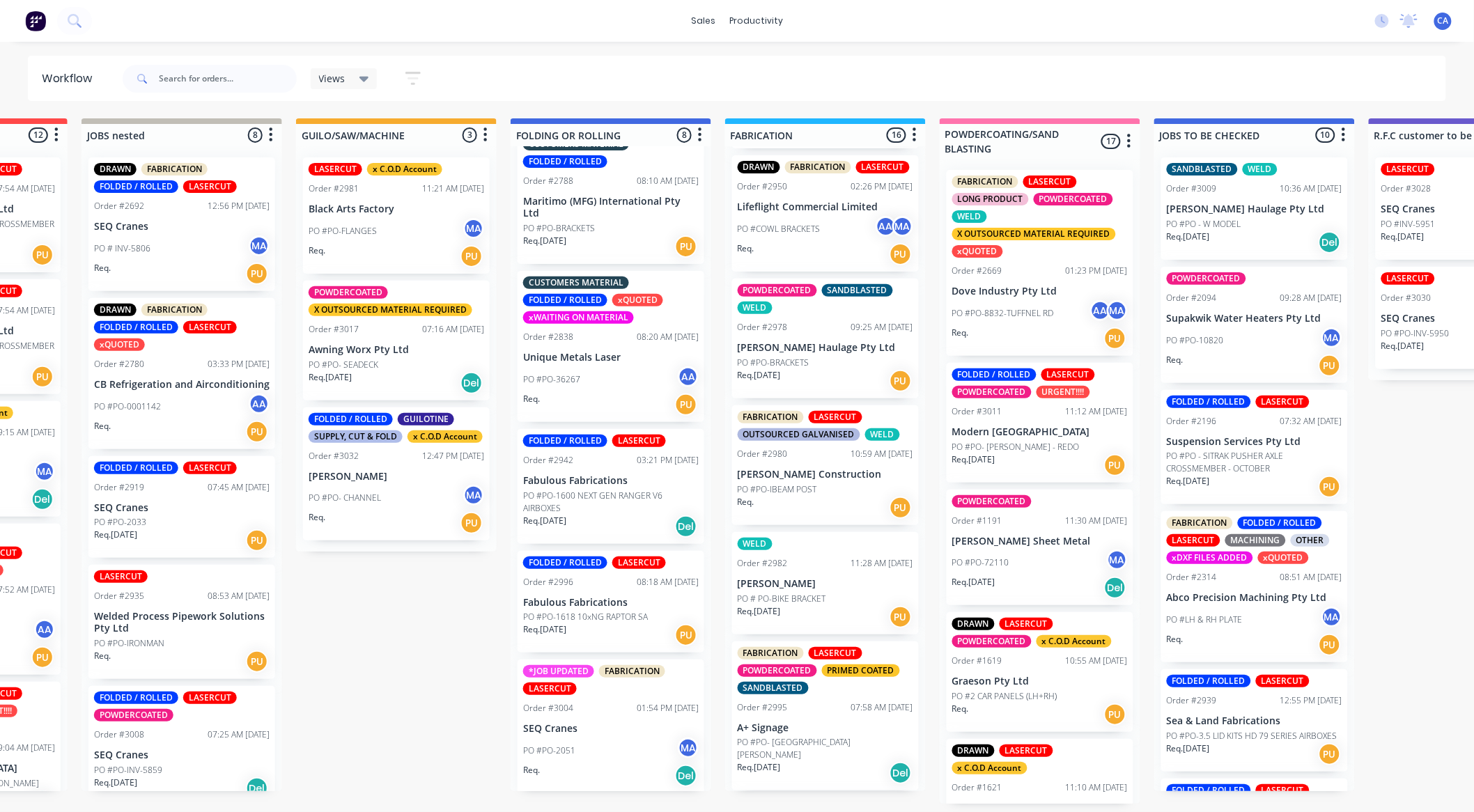
click at [588, 732] on div "*JOB UPDATED FABRICATION LASERCUT Order #3004 01:54 PM [DATE] SEQ Cranes PO #PO…" at bounding box center [611, 727] width 187 height 134
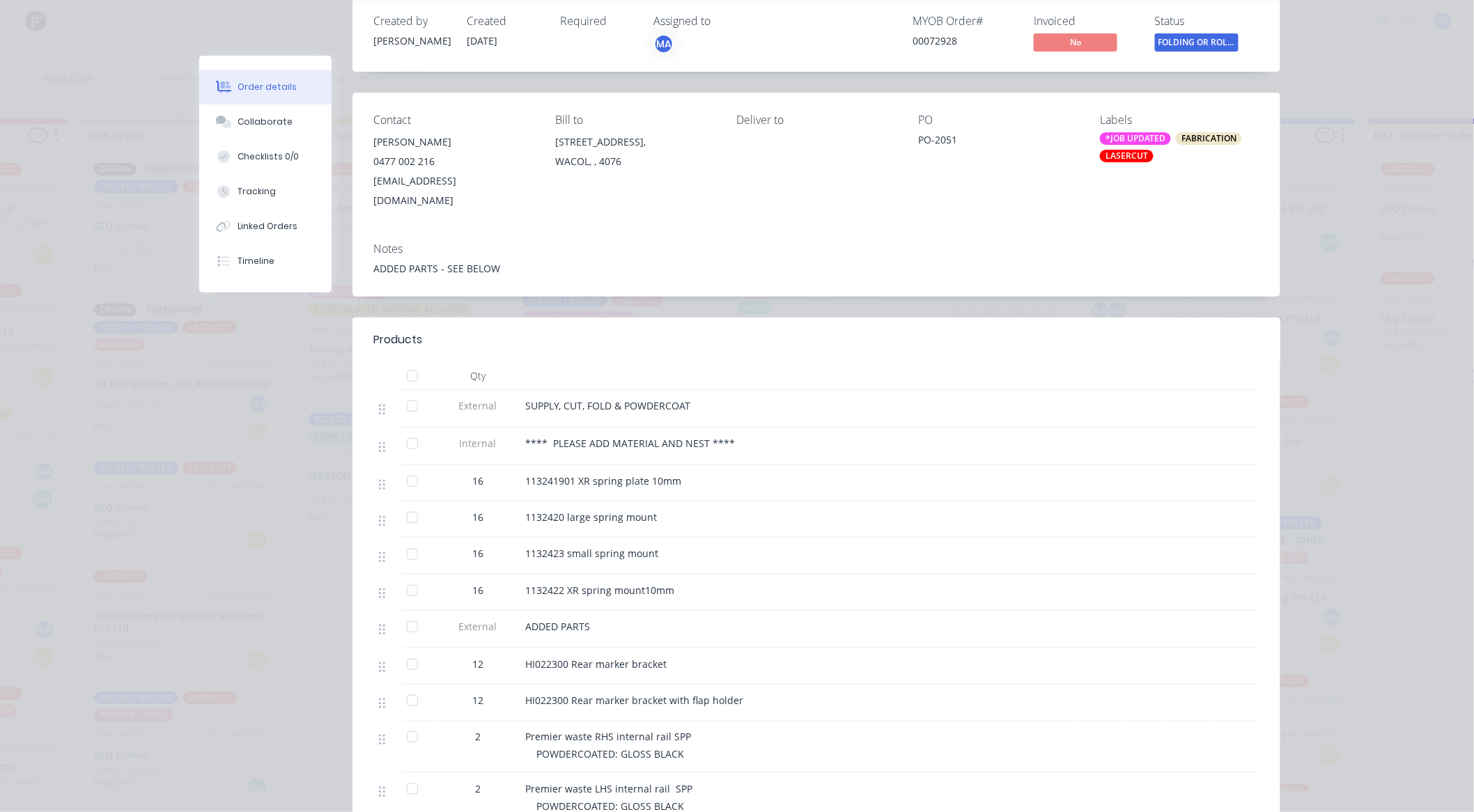
scroll to position [309, 0]
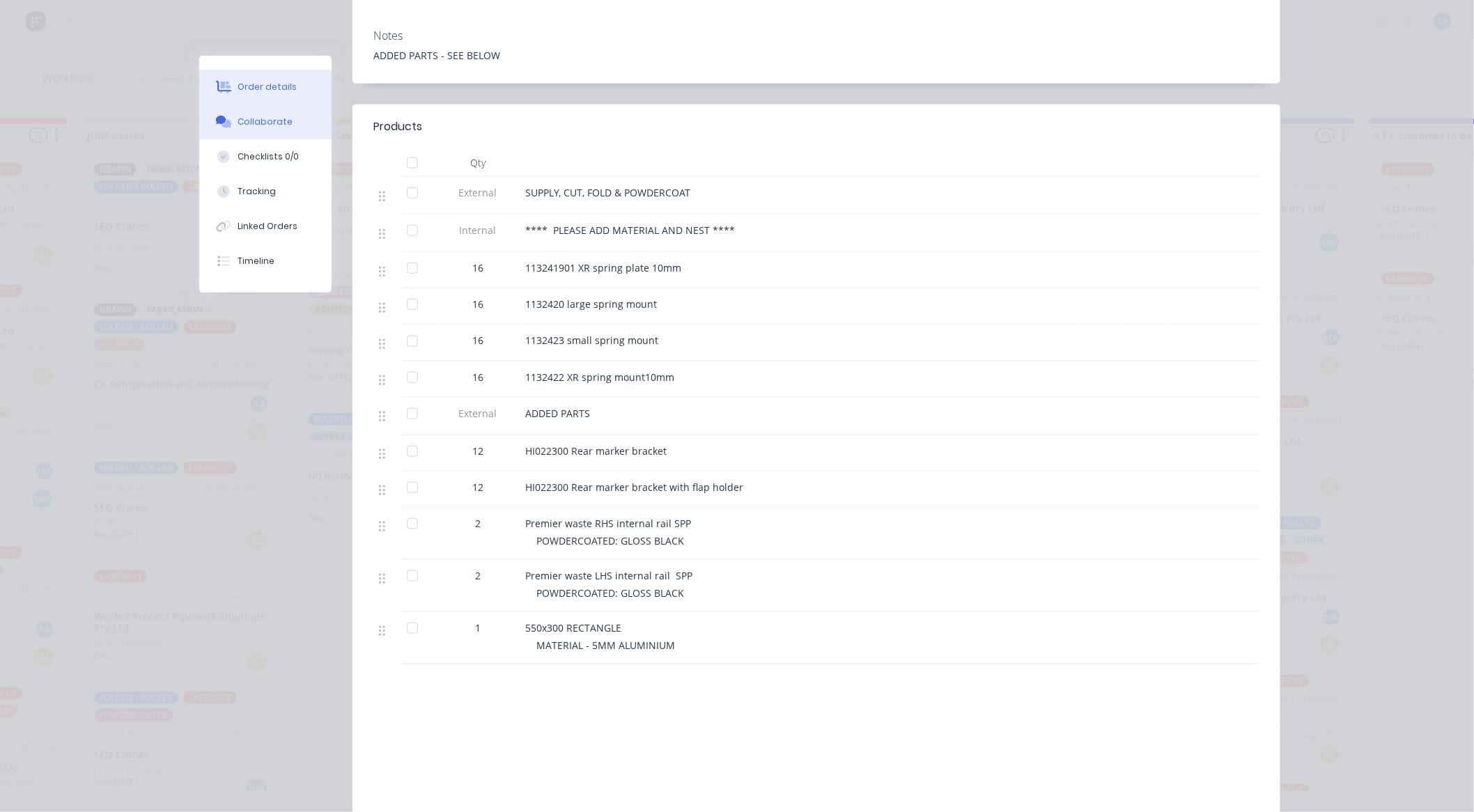
click at [290, 122] on button "Collaborate" at bounding box center [265, 122] width 133 height 35
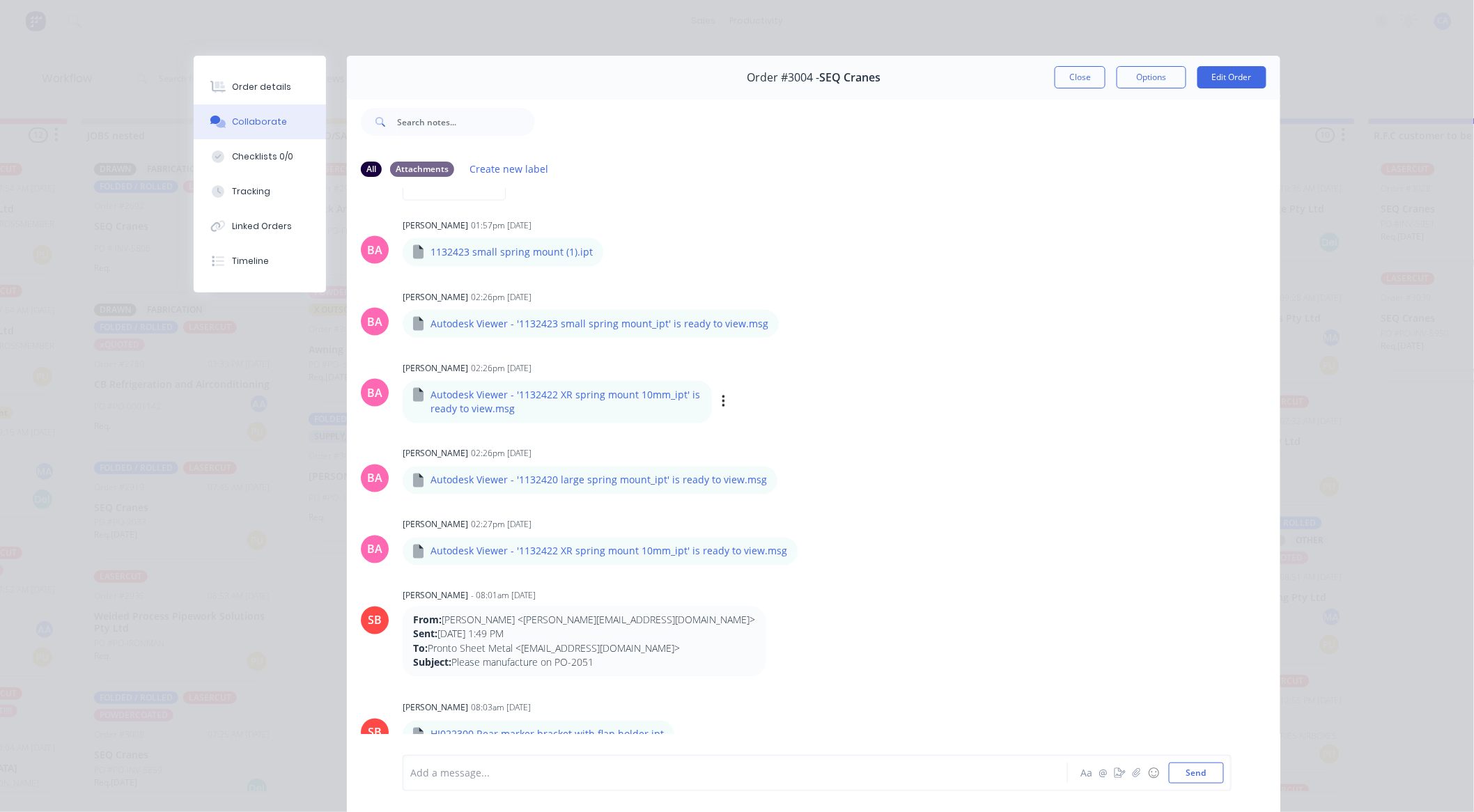
scroll to position [697, 0]
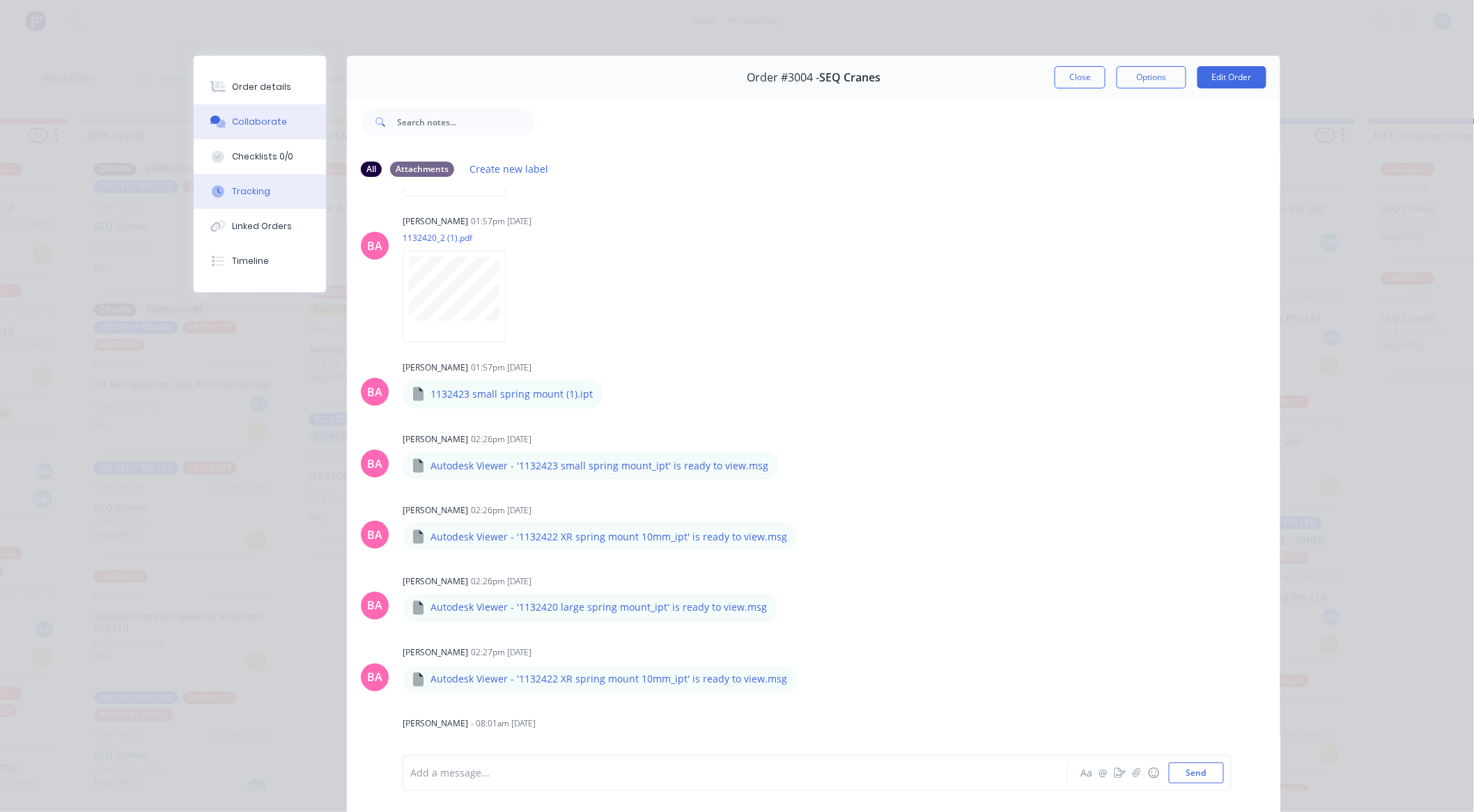
click at [269, 186] on button "Tracking" at bounding box center [260, 192] width 133 height 35
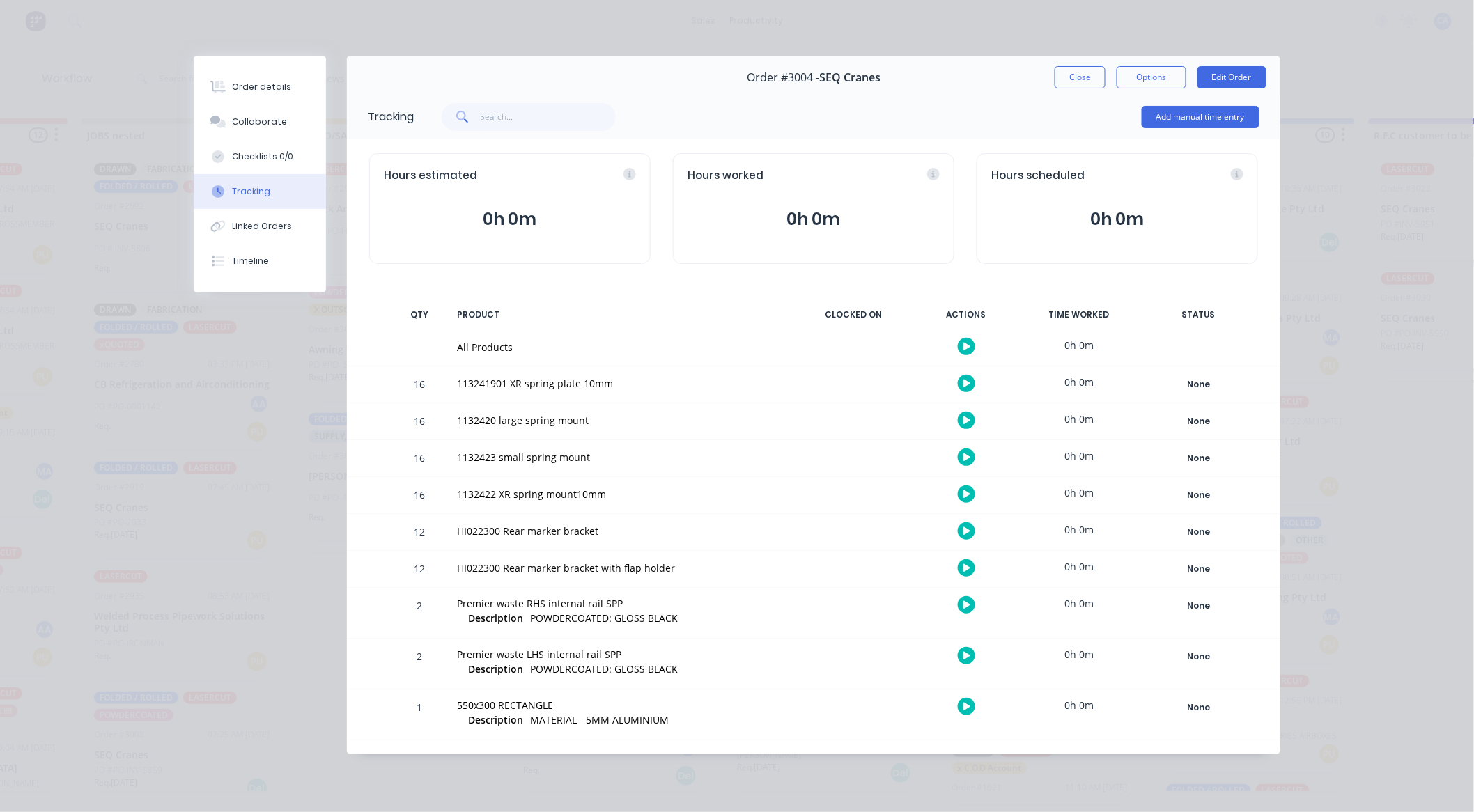
drag, startPoint x: 270, startPoint y: 119, endPoint x: 340, endPoint y: 174, distance: 89.0
click at [270, 119] on div "Collaborate" at bounding box center [260, 122] width 55 height 13
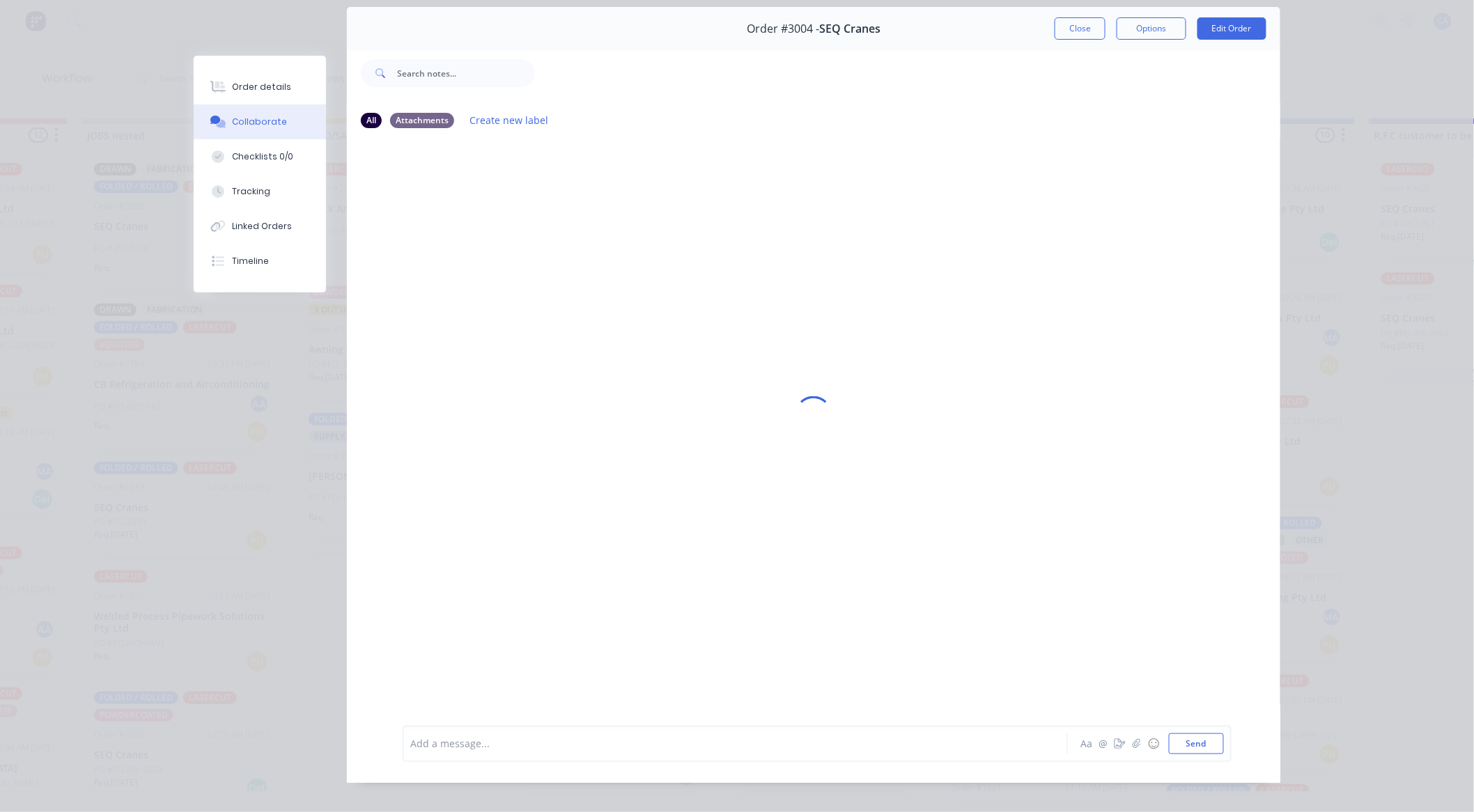
scroll to position [74, 0]
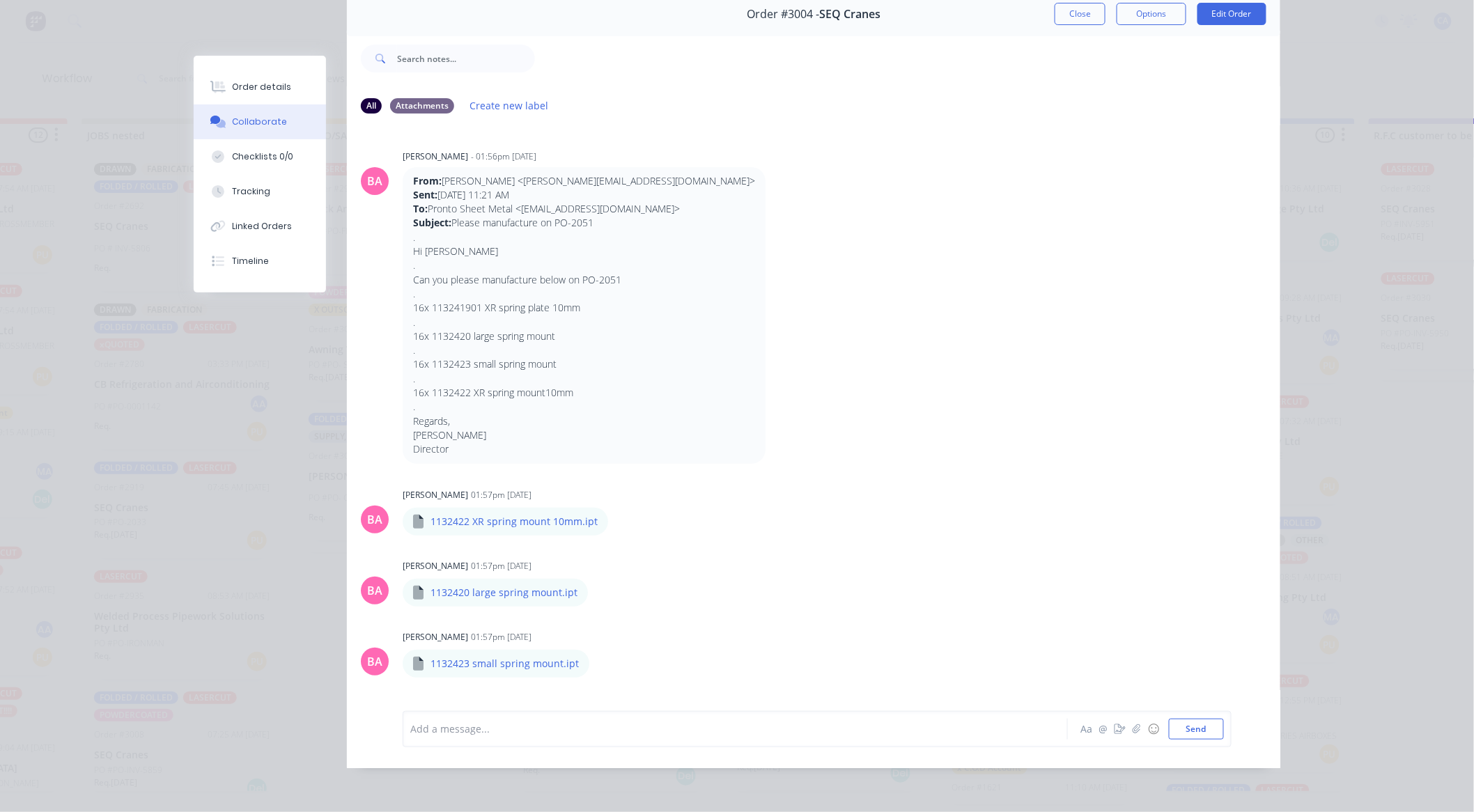
click at [736, 376] on div "From: [PERSON_NAME] <[EMAIL_ADDRESS][DOMAIN_NAME]> Sent: [DATE] 11:21 AM To: Pr…" at bounding box center [620, 316] width 435 height 297
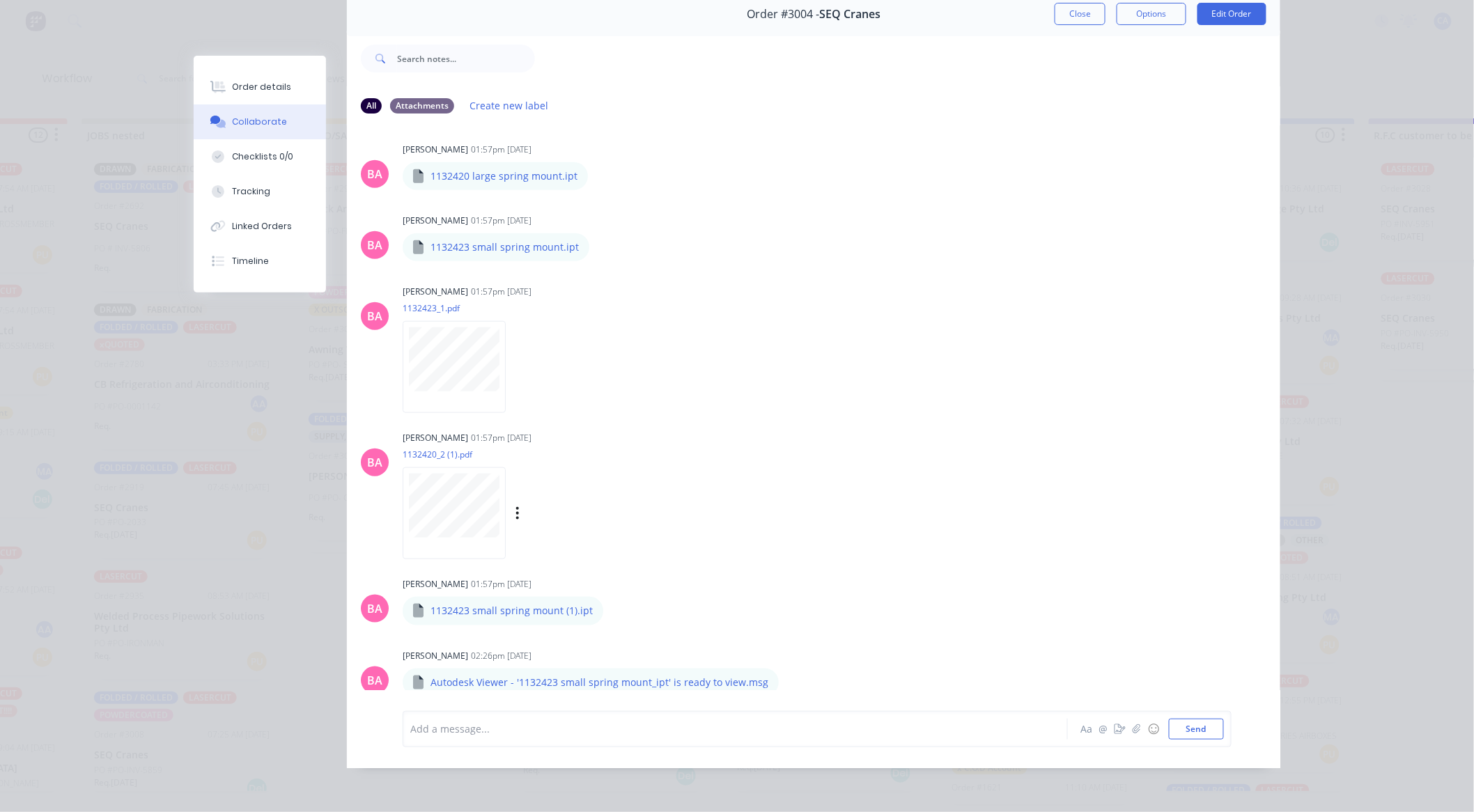
scroll to position [415, 0]
click at [240, 183] on button "Tracking" at bounding box center [260, 192] width 133 height 35
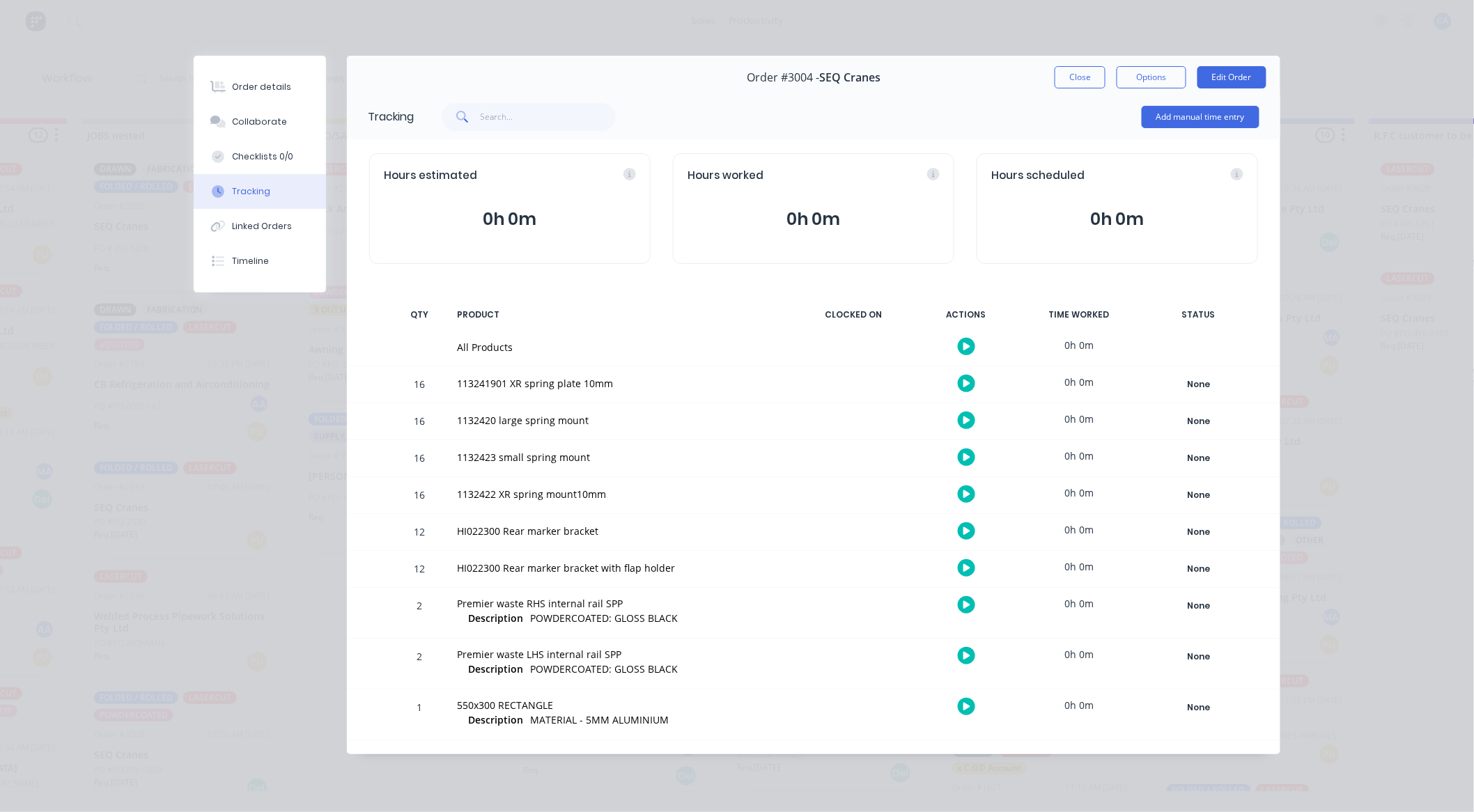
scroll to position [0, 0]
click at [1195, 119] on button "Add manual time entry" at bounding box center [1200, 117] width 118 height 22
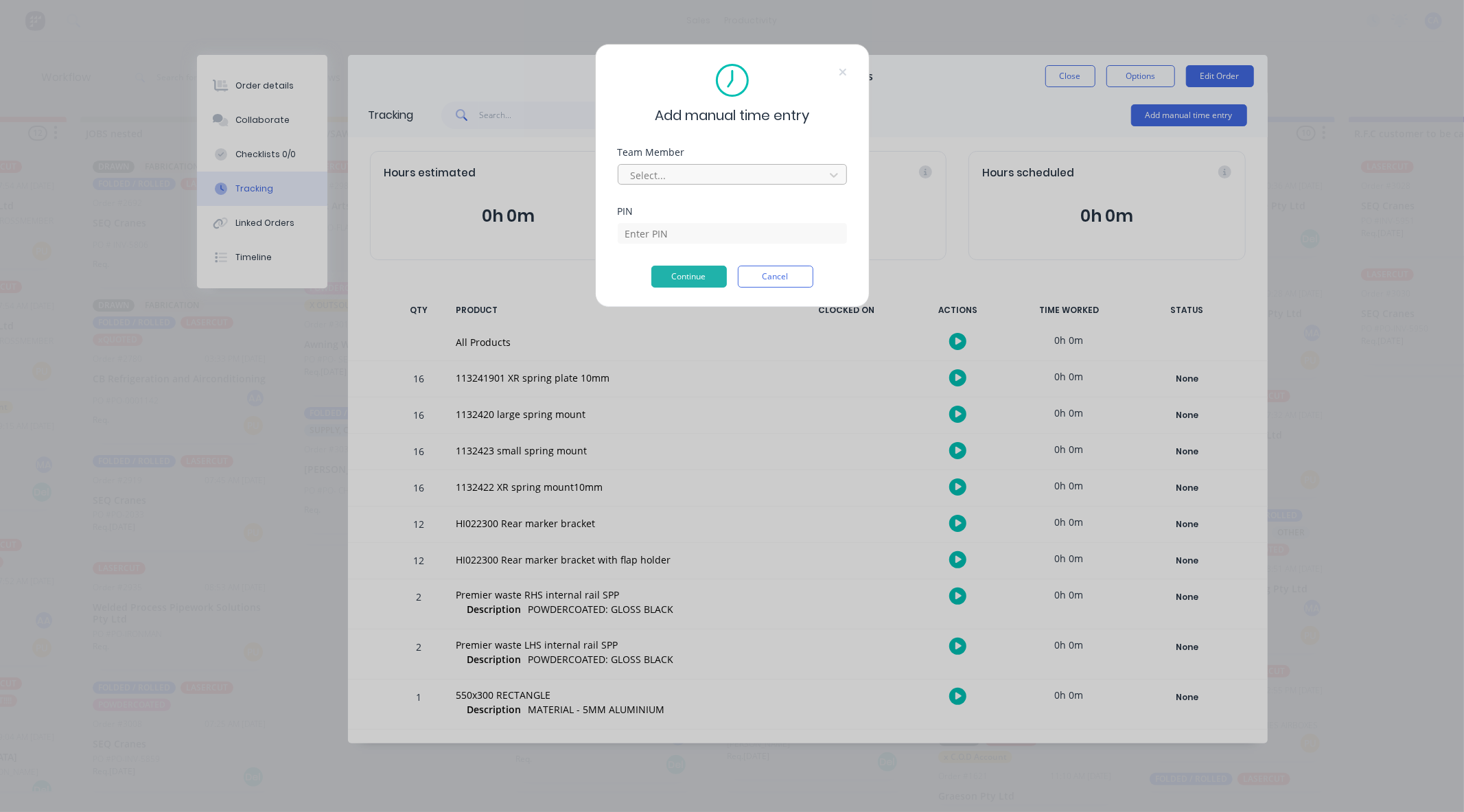
click at [677, 172] on div at bounding box center [723, 175] width 188 height 17
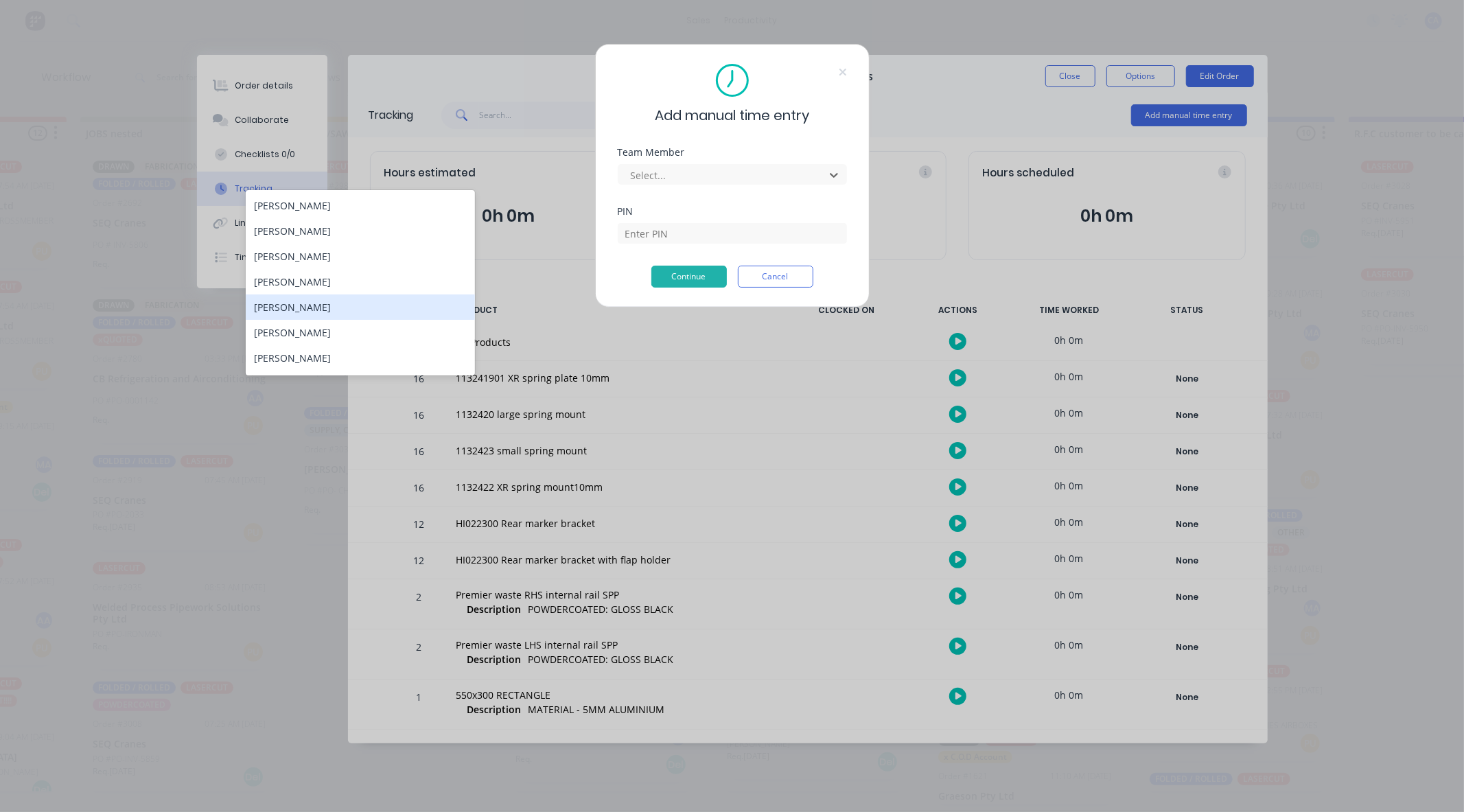
click at [262, 305] on div "[PERSON_NAME]" at bounding box center [360, 307] width 230 height 26
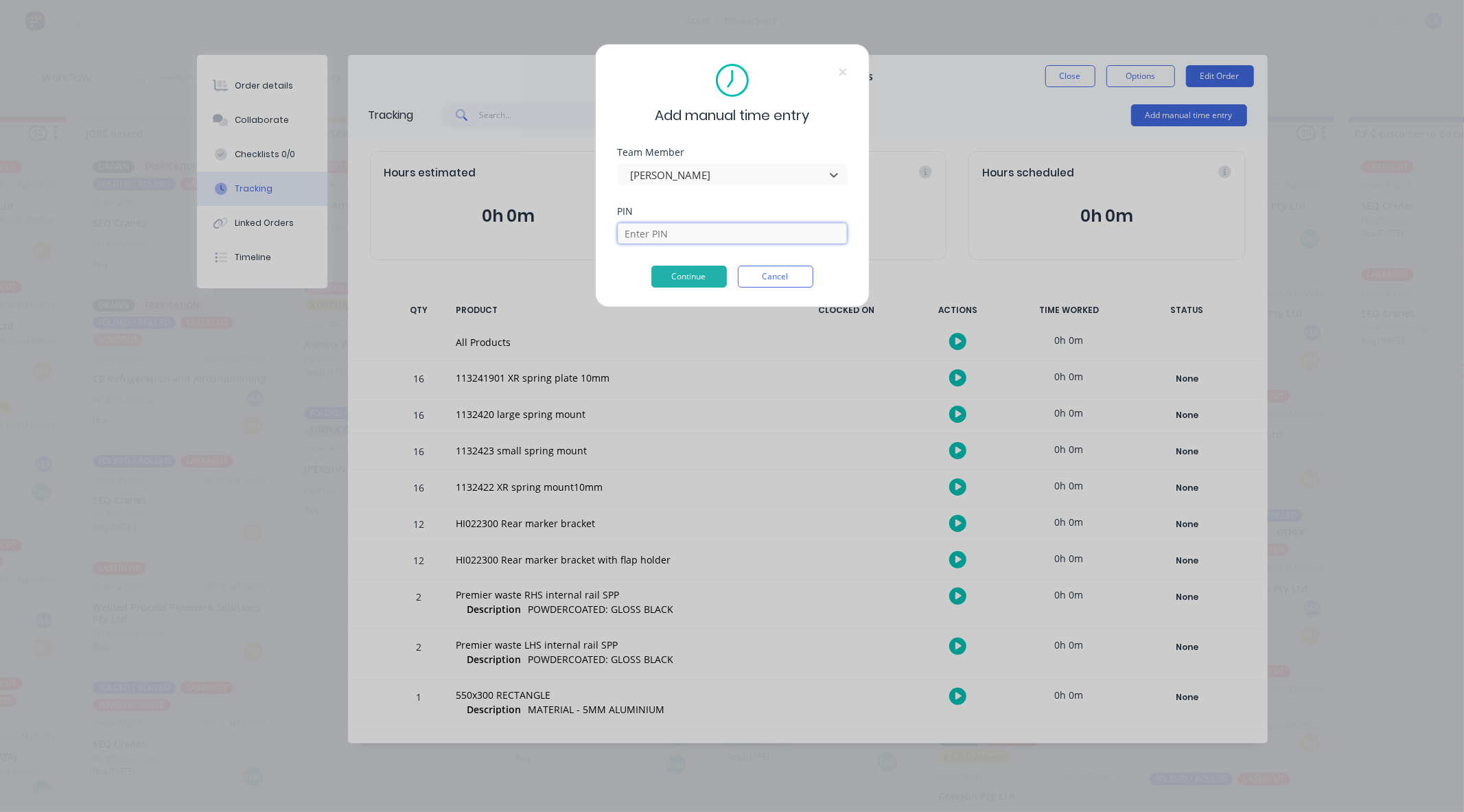
click at [685, 235] on input at bounding box center [732, 233] width 230 height 21
type input "3699"
click at [711, 266] on button "Continue" at bounding box center [689, 277] width 76 height 22
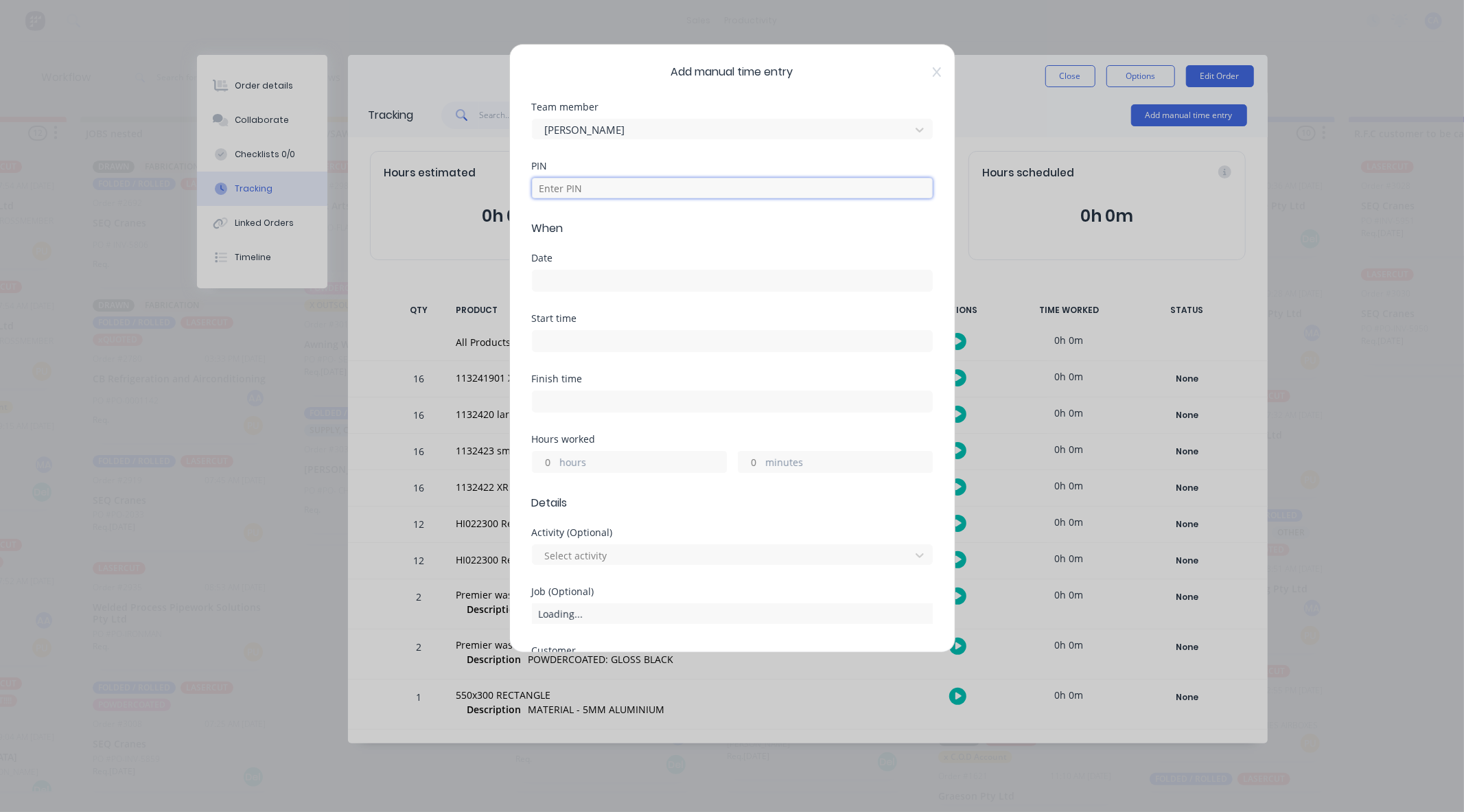
click at [574, 181] on input at bounding box center [732, 187] width 401 height 21
type input "3699"
click at [553, 279] on input at bounding box center [732, 281] width 400 height 21
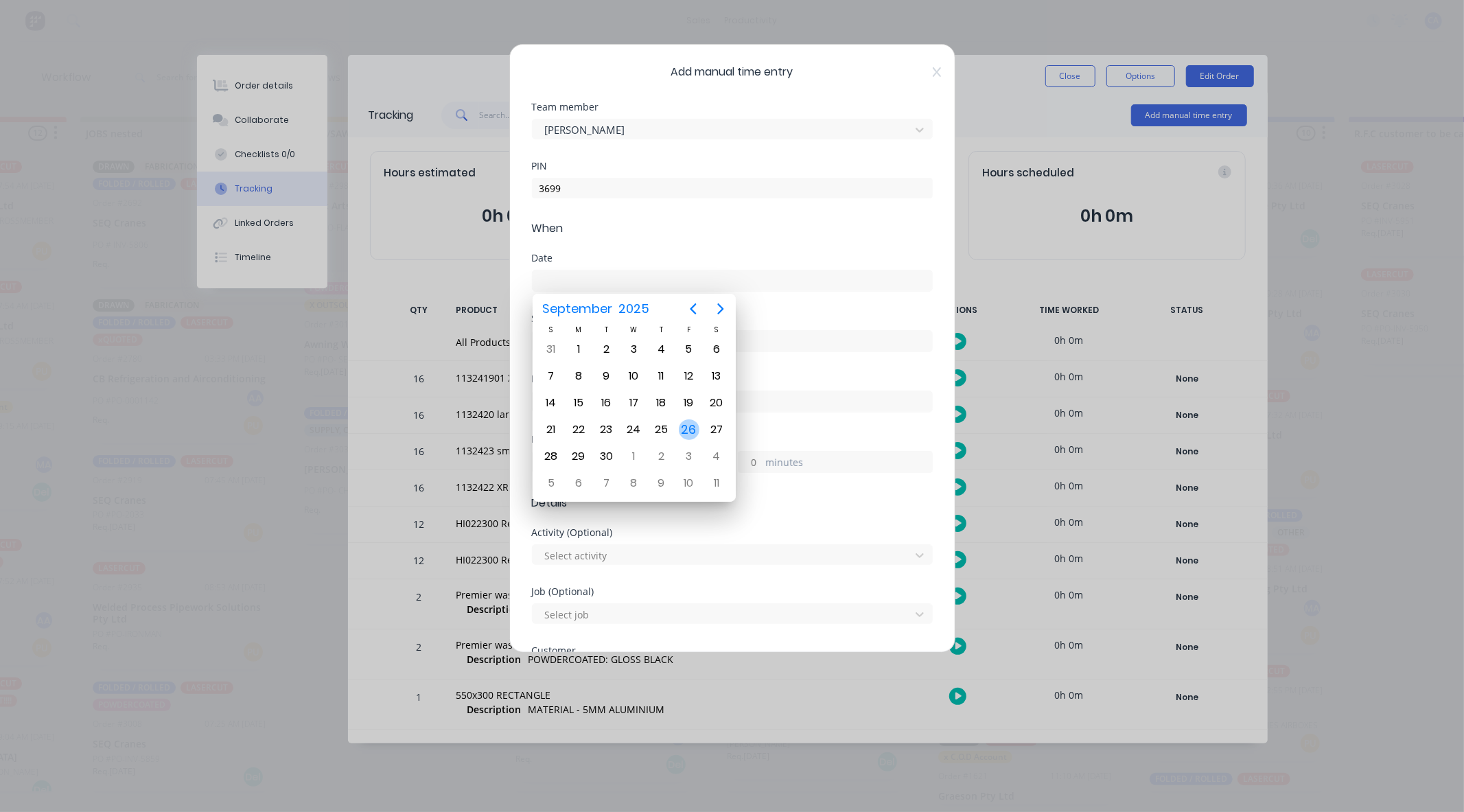
click at [690, 420] on div "26" at bounding box center [689, 430] width 21 height 21
type input "[DATE]"
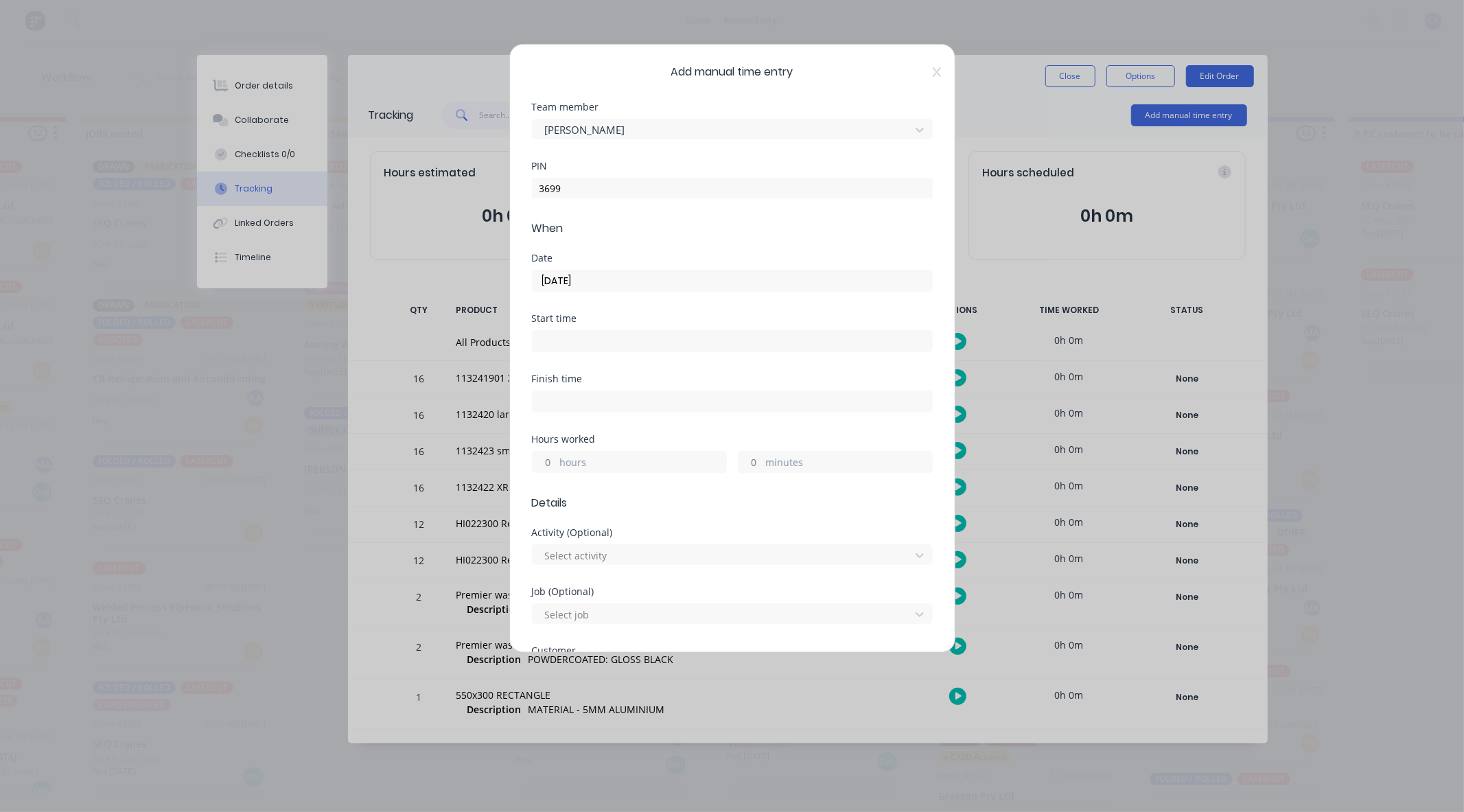
drag, startPoint x: 552, startPoint y: 464, endPoint x: 552, endPoint y: 472, distance: 8.0
click at [550, 465] on input "hours" at bounding box center [545, 462] width 24 height 21
type input "1"
click at [751, 464] on input "minutes" at bounding box center [751, 462] width 24 height 21
type input "30"
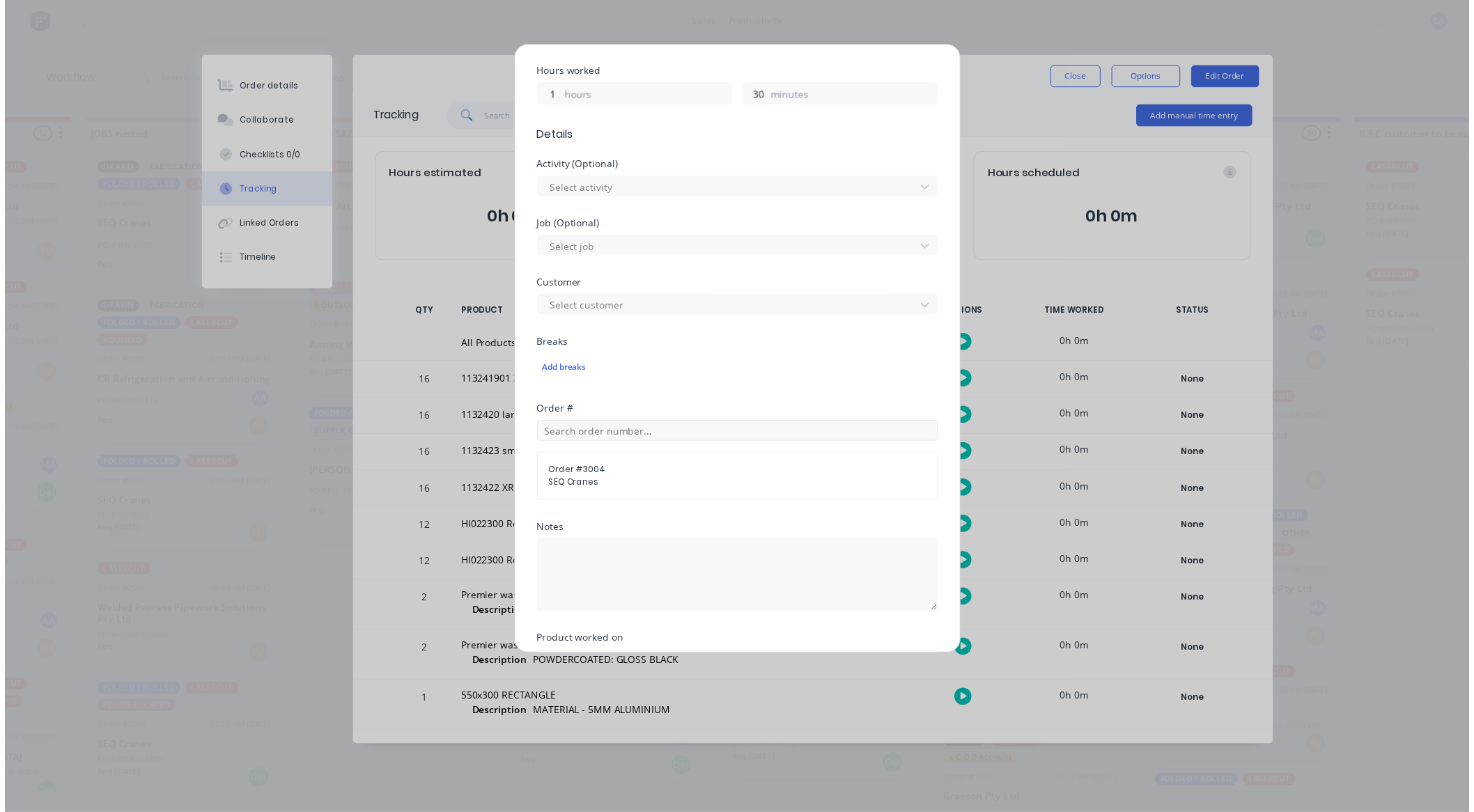
scroll to position [504, 0]
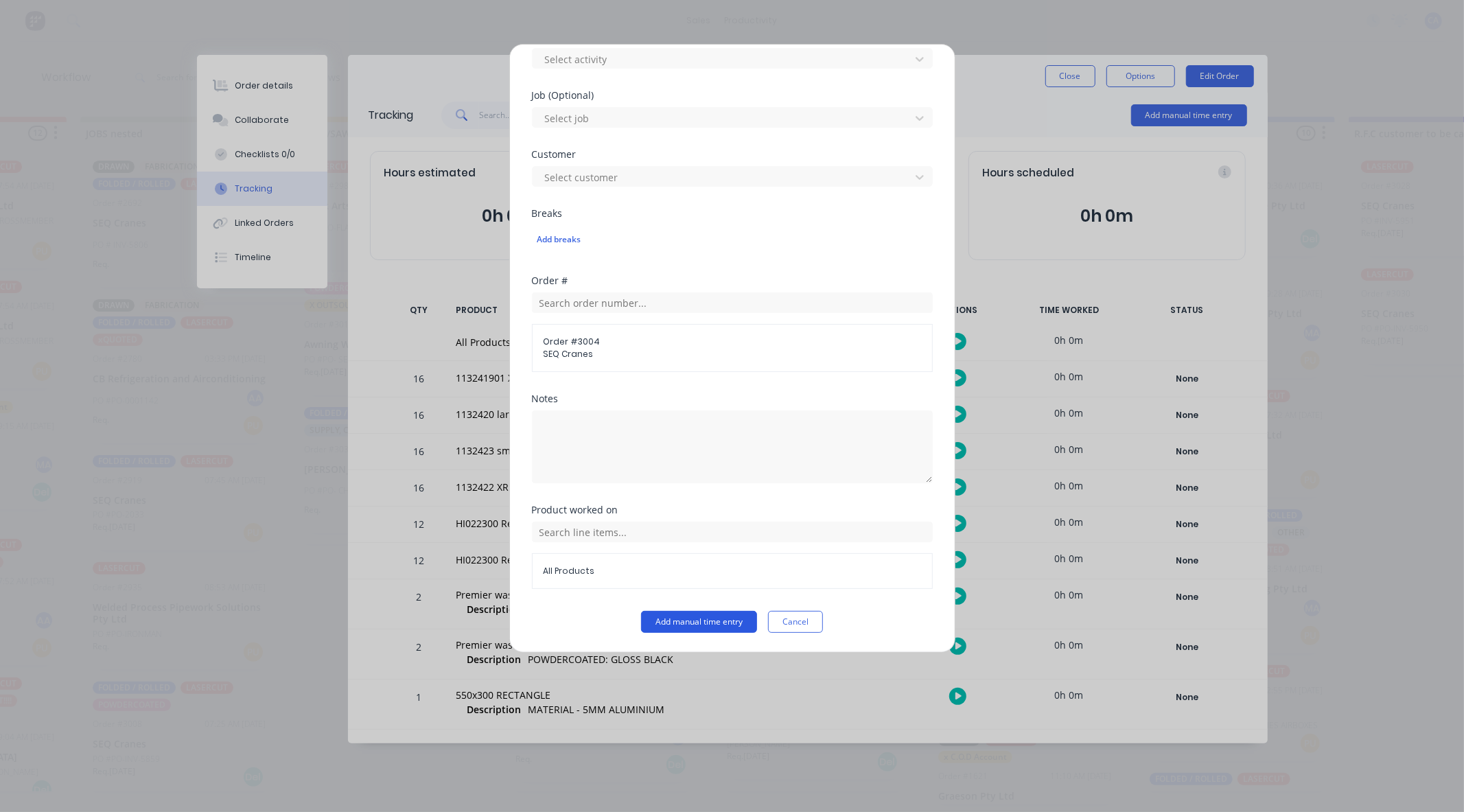
click at [732, 630] on button "Add manual time entry" at bounding box center [699, 622] width 116 height 22
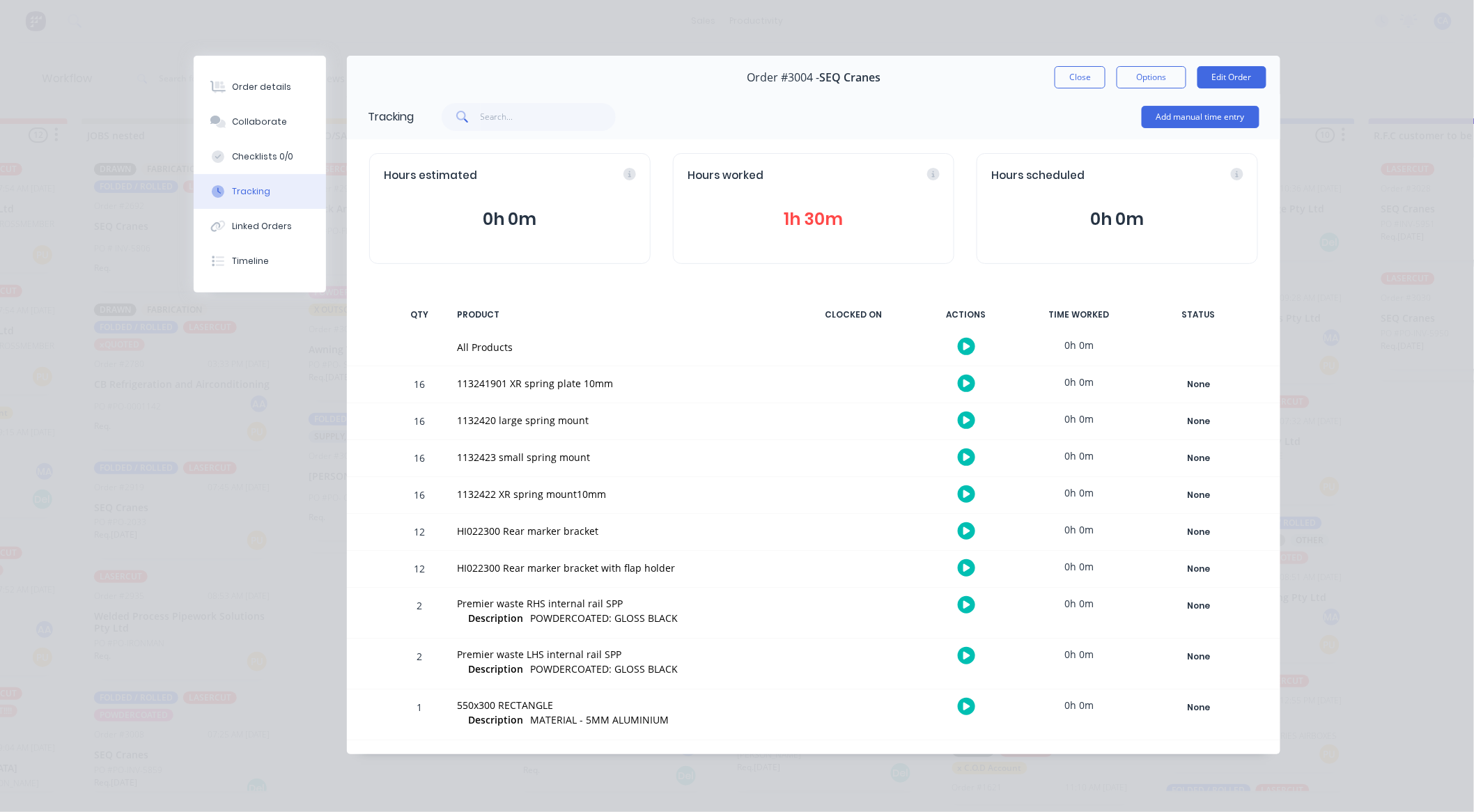
drag, startPoint x: 267, startPoint y: 125, endPoint x: 383, endPoint y: 154, distance: 119.6
click at [268, 125] on div "Collaborate" at bounding box center [260, 122] width 55 height 13
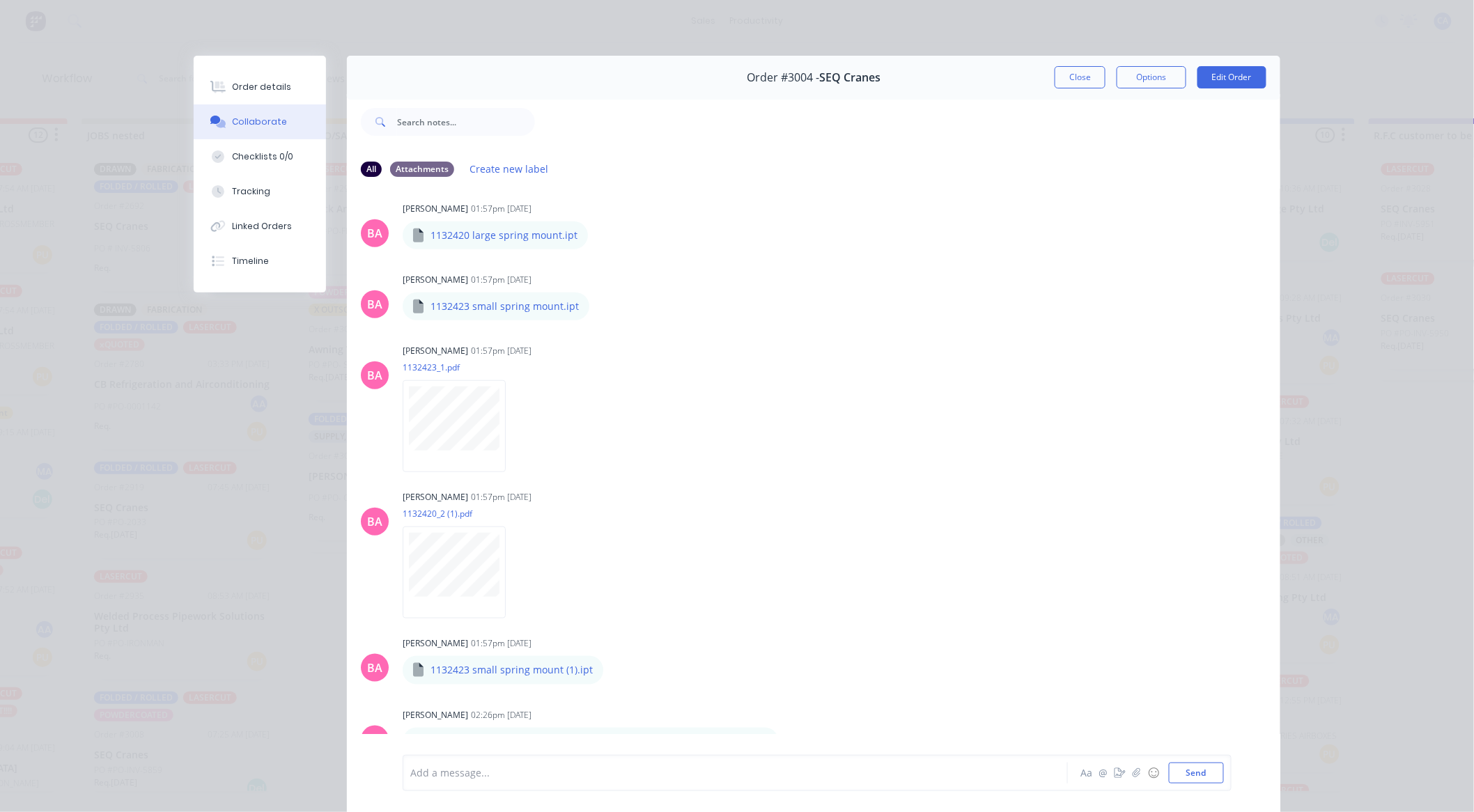
scroll to position [387, 0]
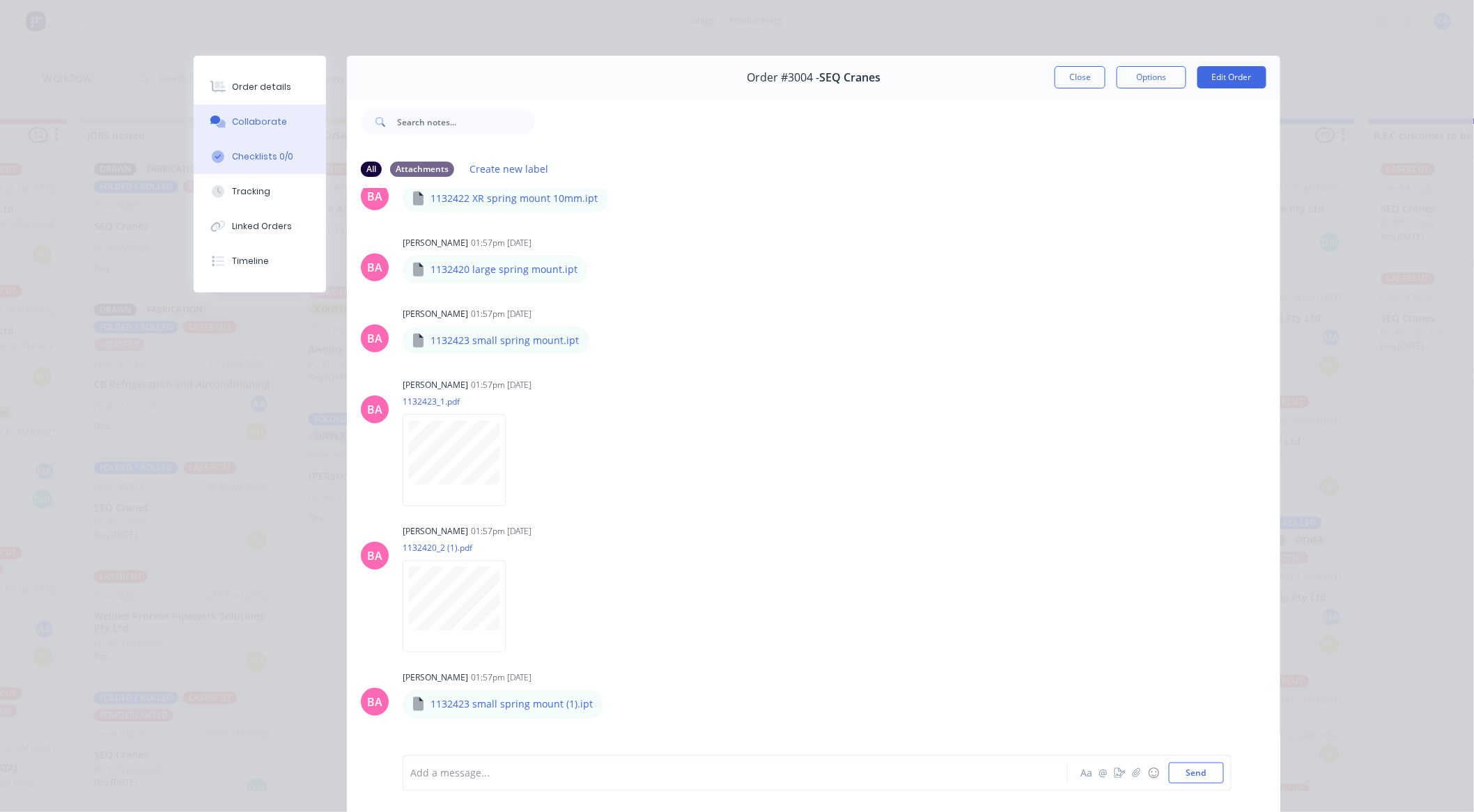
drag, startPoint x: 265, startPoint y: 203, endPoint x: 256, endPoint y: 161, distance: 43.0
click at [264, 203] on button "Tracking" at bounding box center [260, 192] width 133 height 35
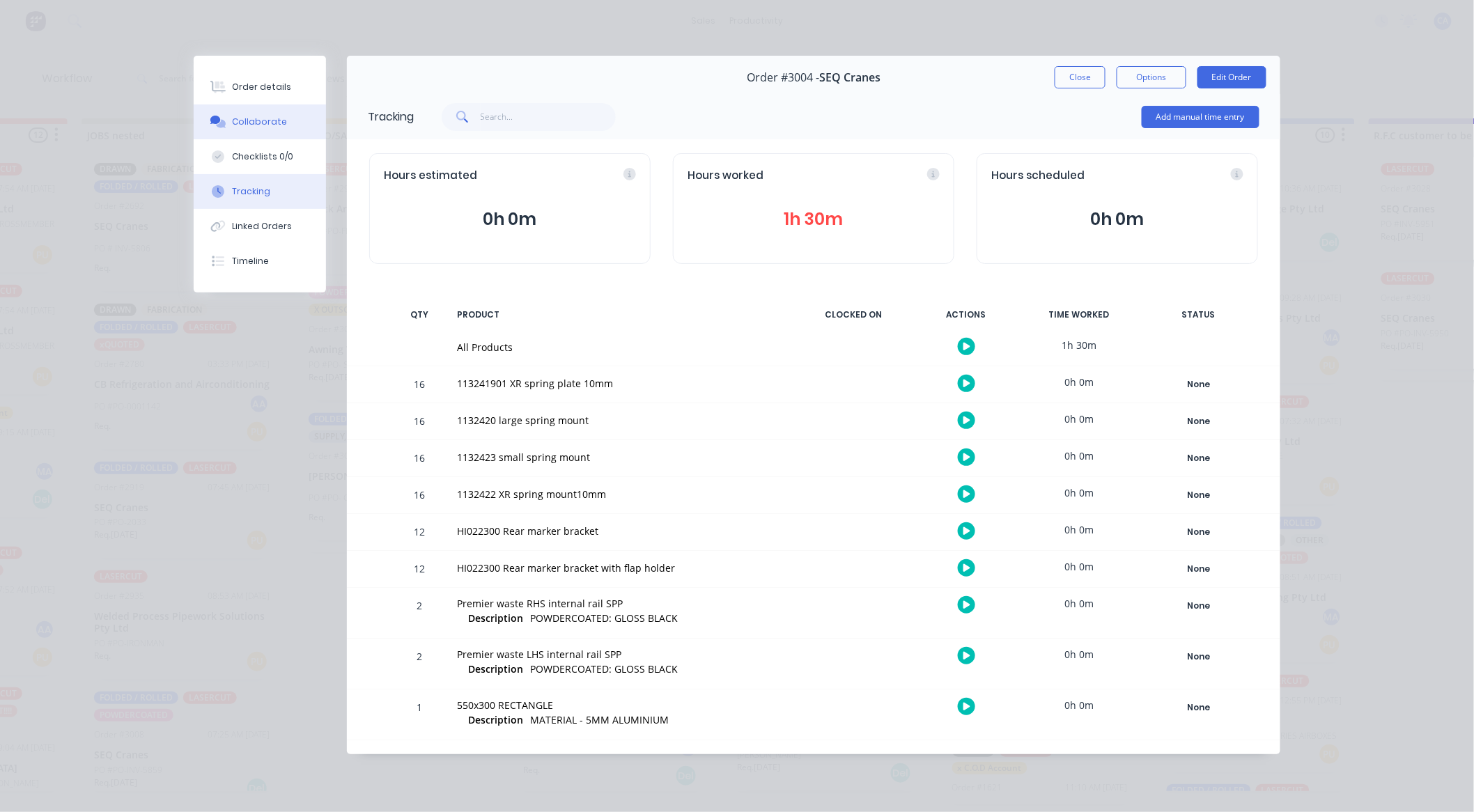
click at [259, 137] on button "Collaborate" at bounding box center [260, 122] width 133 height 35
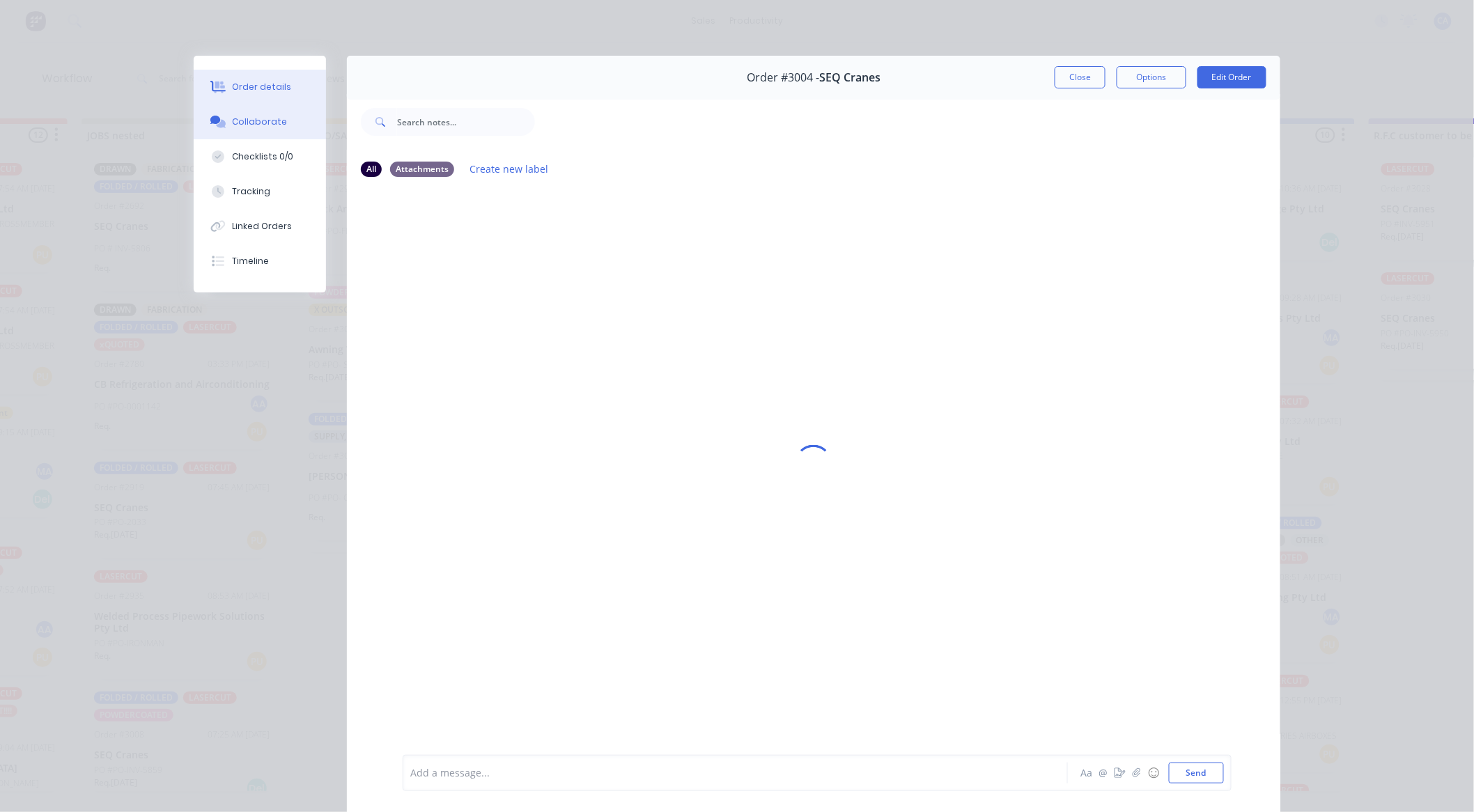
click at [269, 74] on button "Order details" at bounding box center [260, 87] width 133 height 35
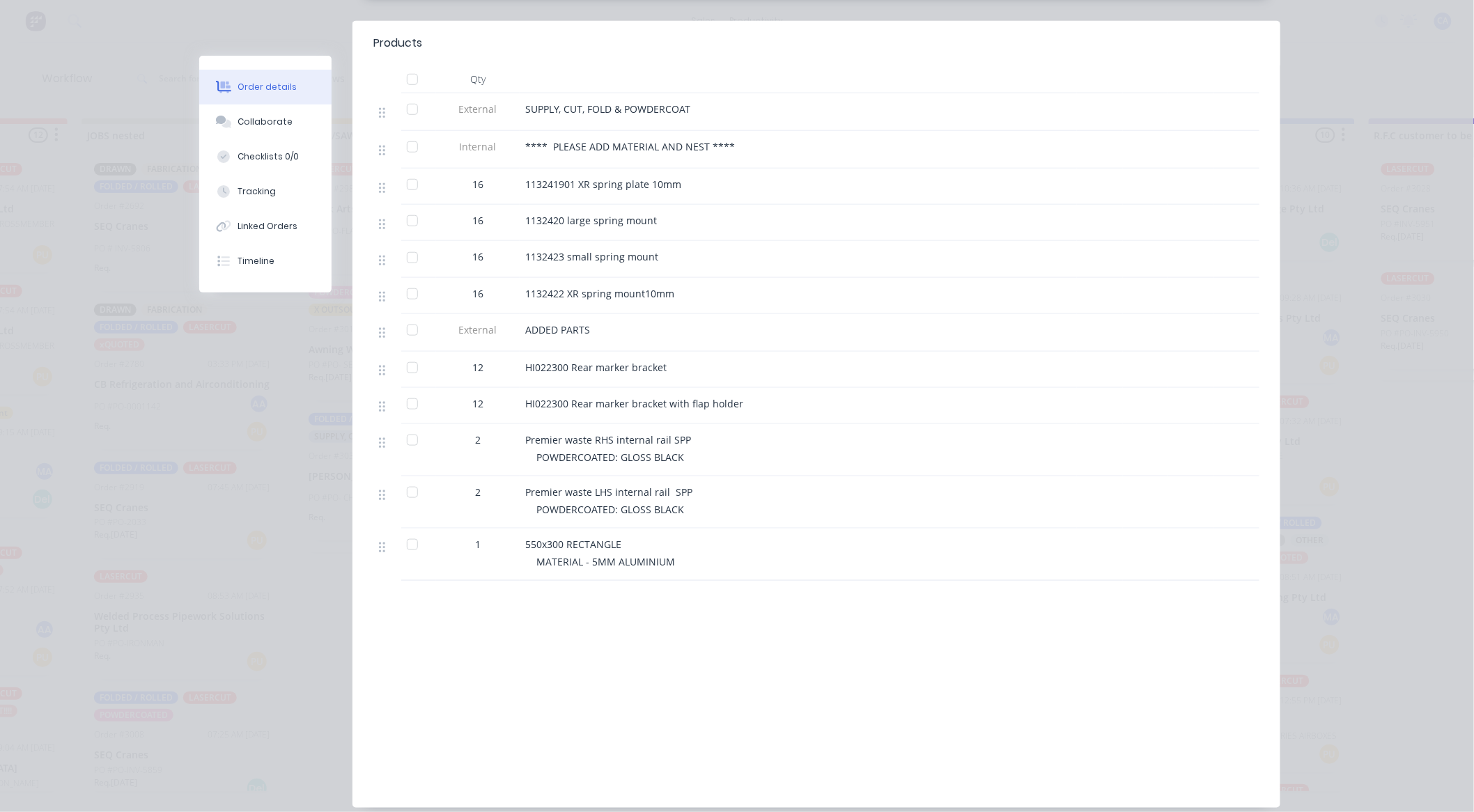
scroll to position [442, 0]
